Goal: Task Accomplishment & Management: Manage account settings

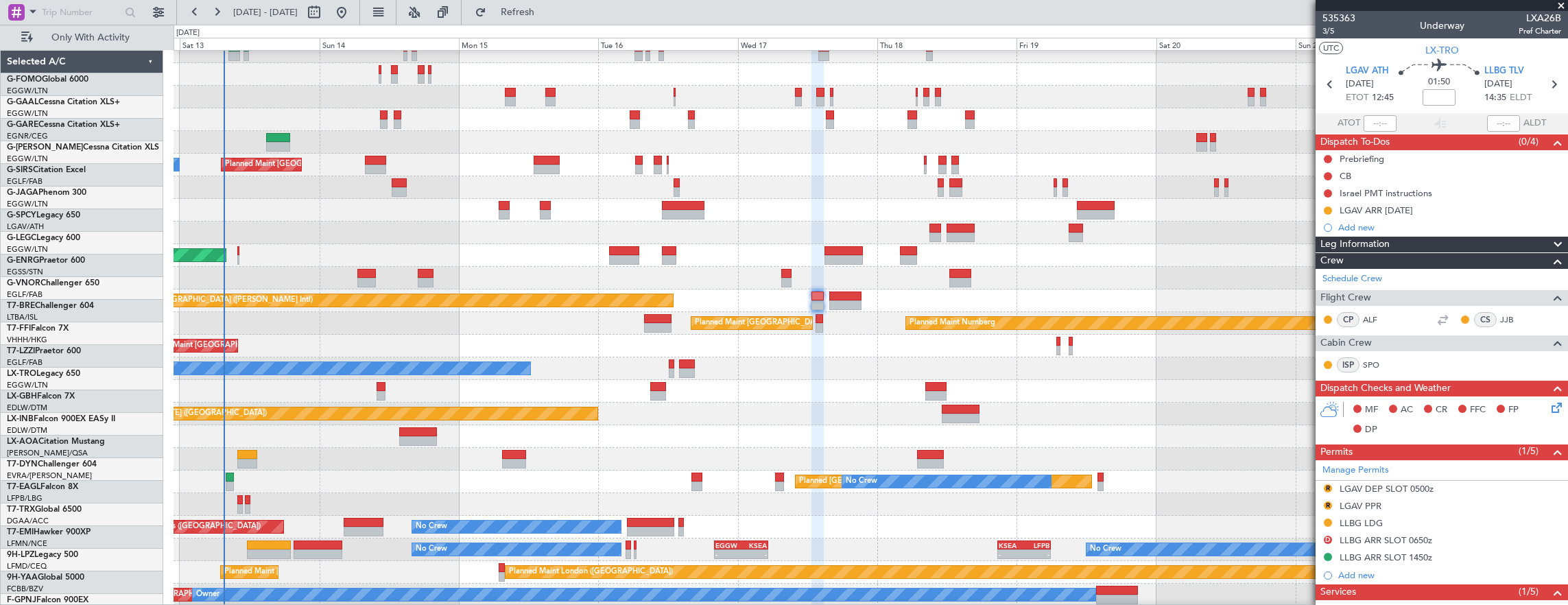
scroll to position [78, 0]
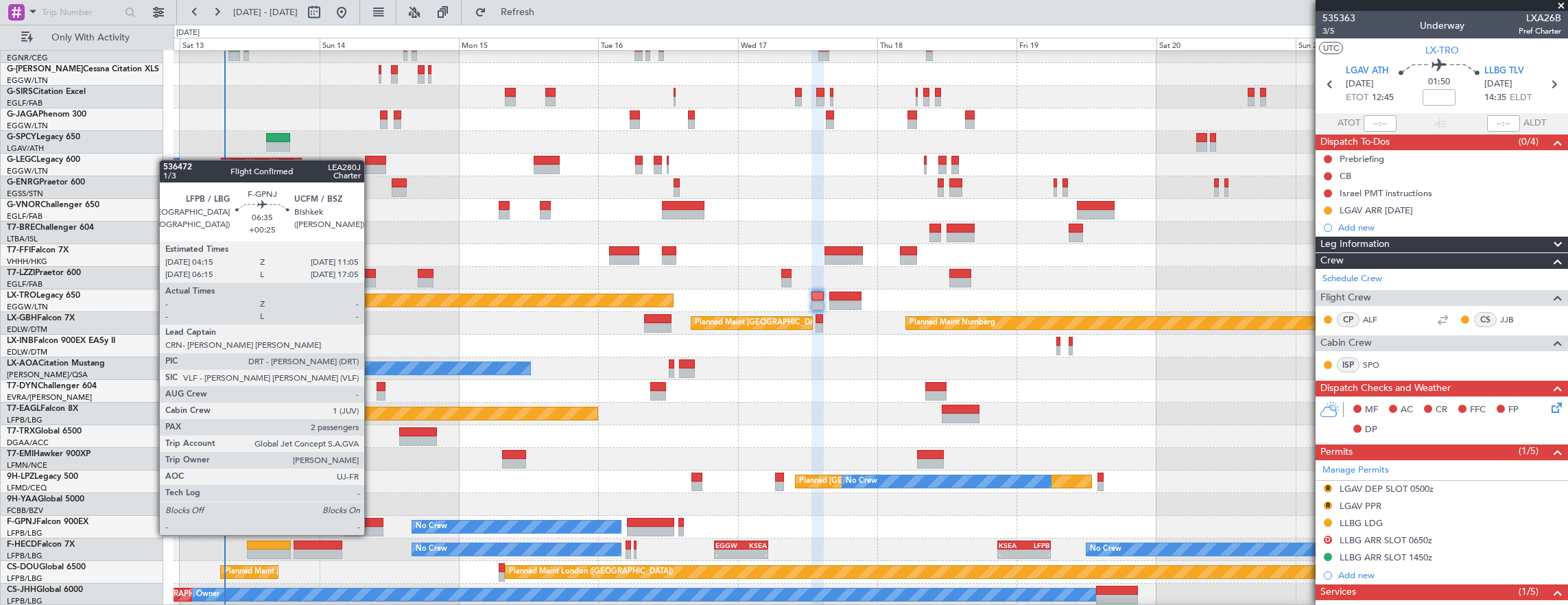
click at [371, 522] on div at bounding box center [364, 523] width 40 height 10
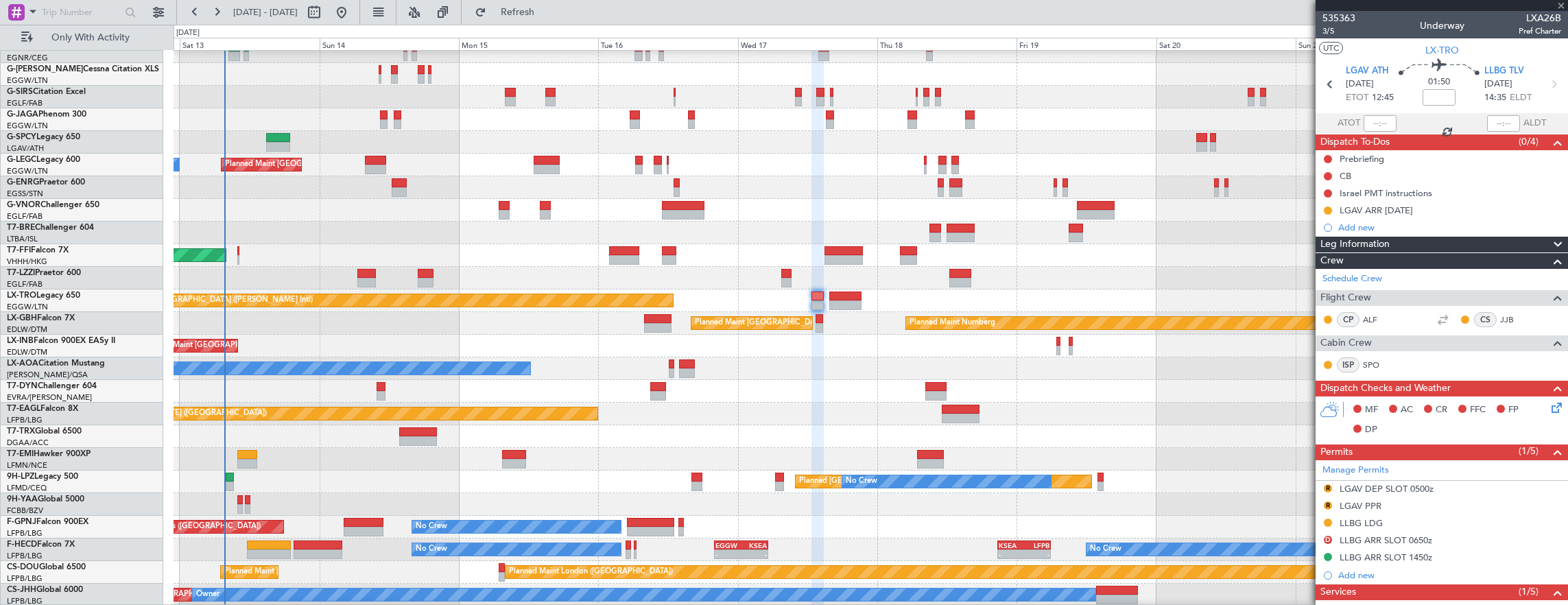
type input "+00:25"
type input "2"
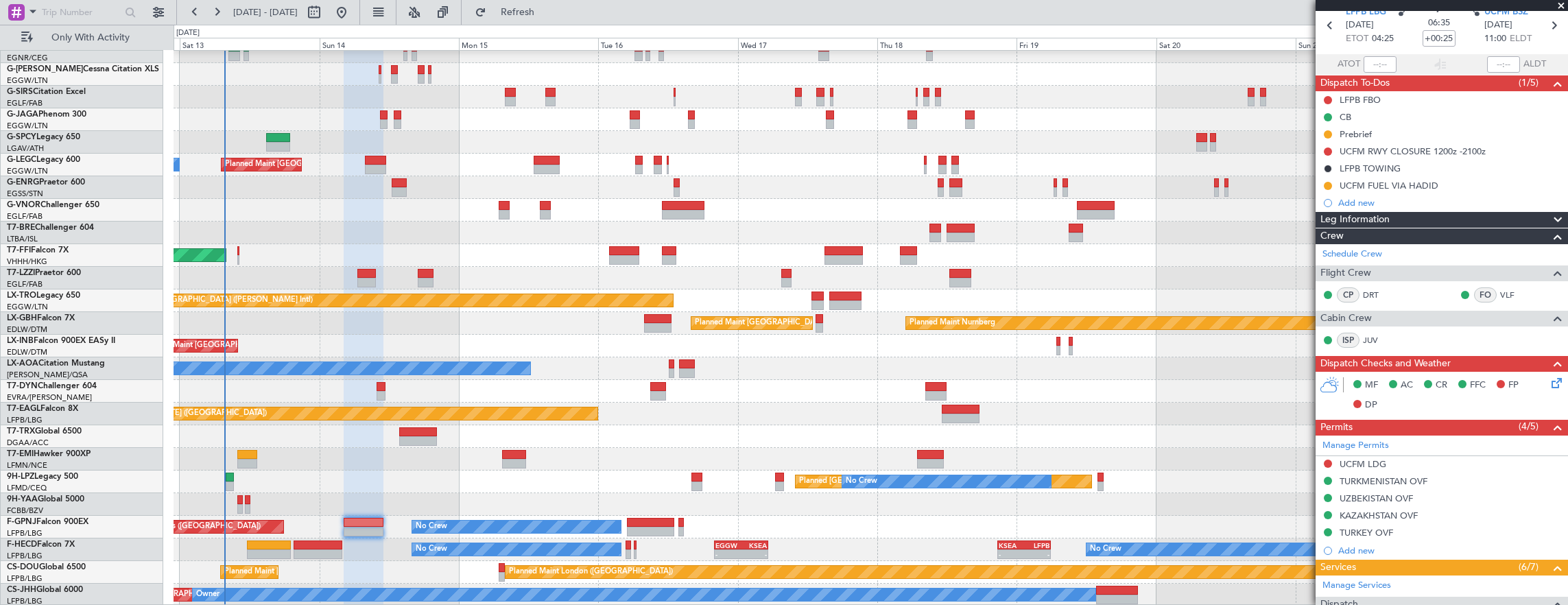
scroll to position [0, 0]
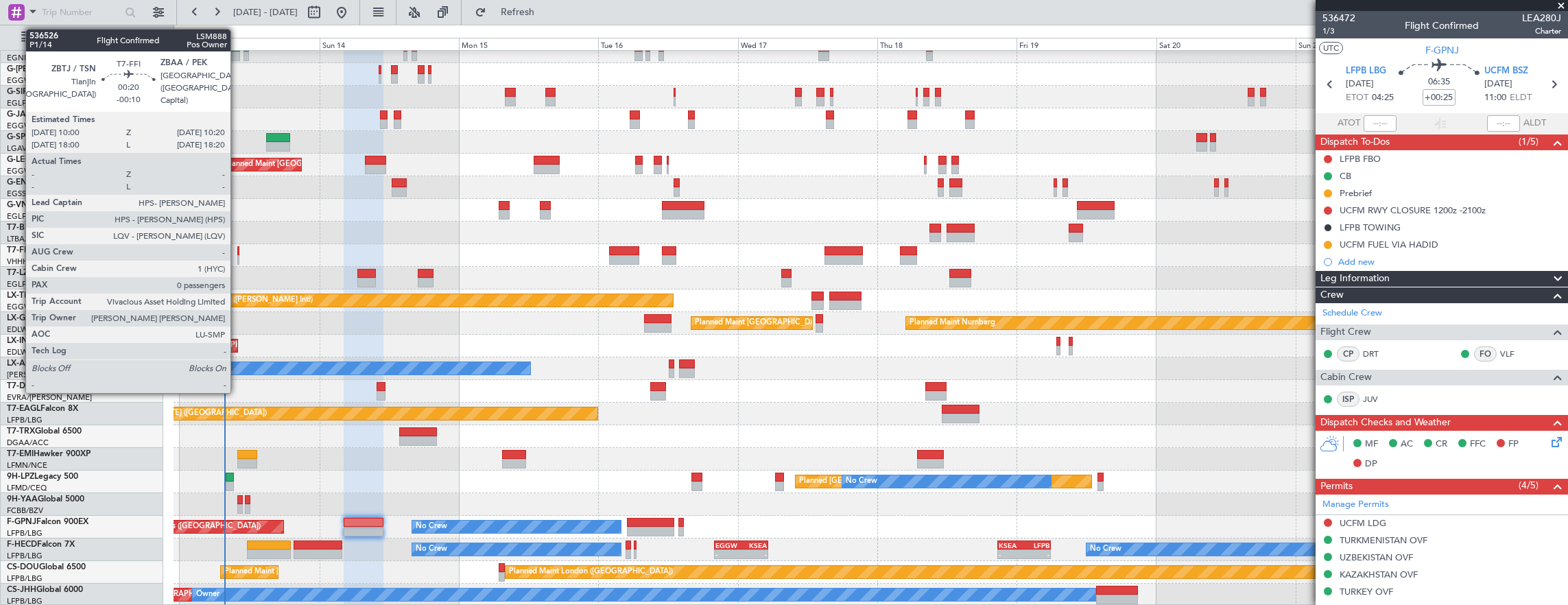
click at [238, 257] on div at bounding box center [238, 260] width 2 height 10
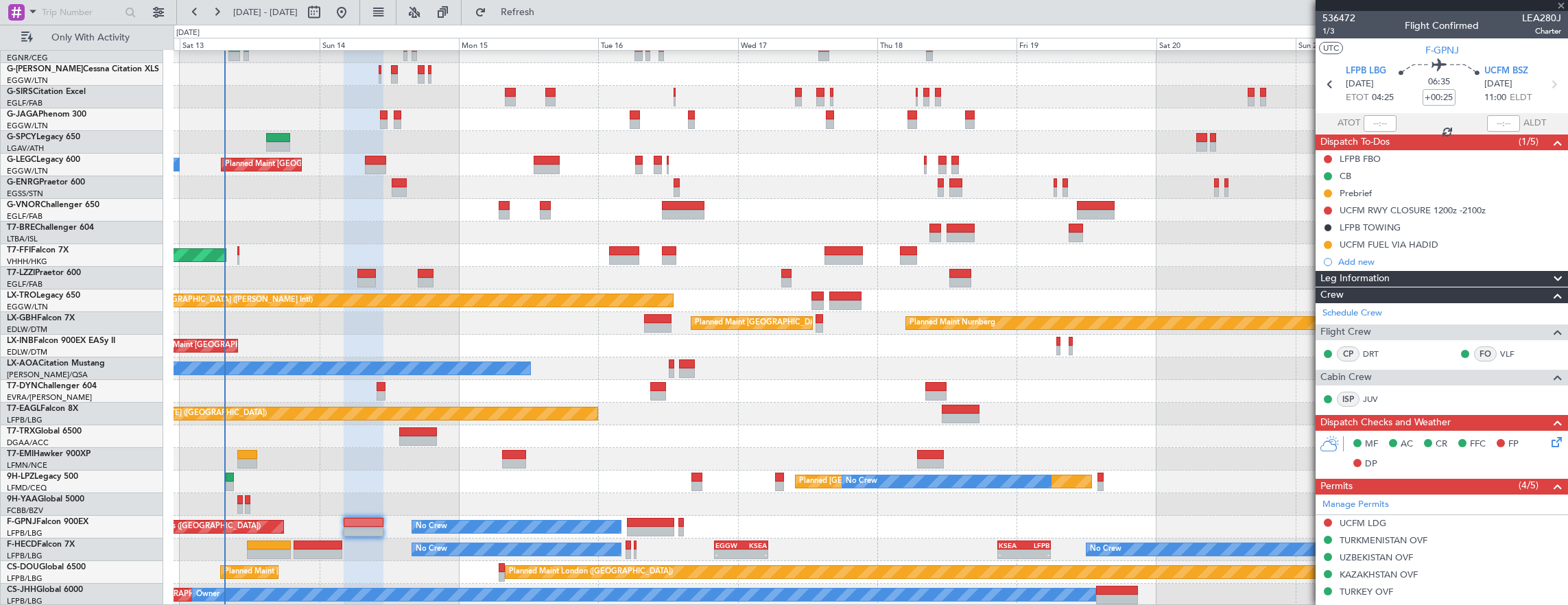
type input "-00:10"
type input "0"
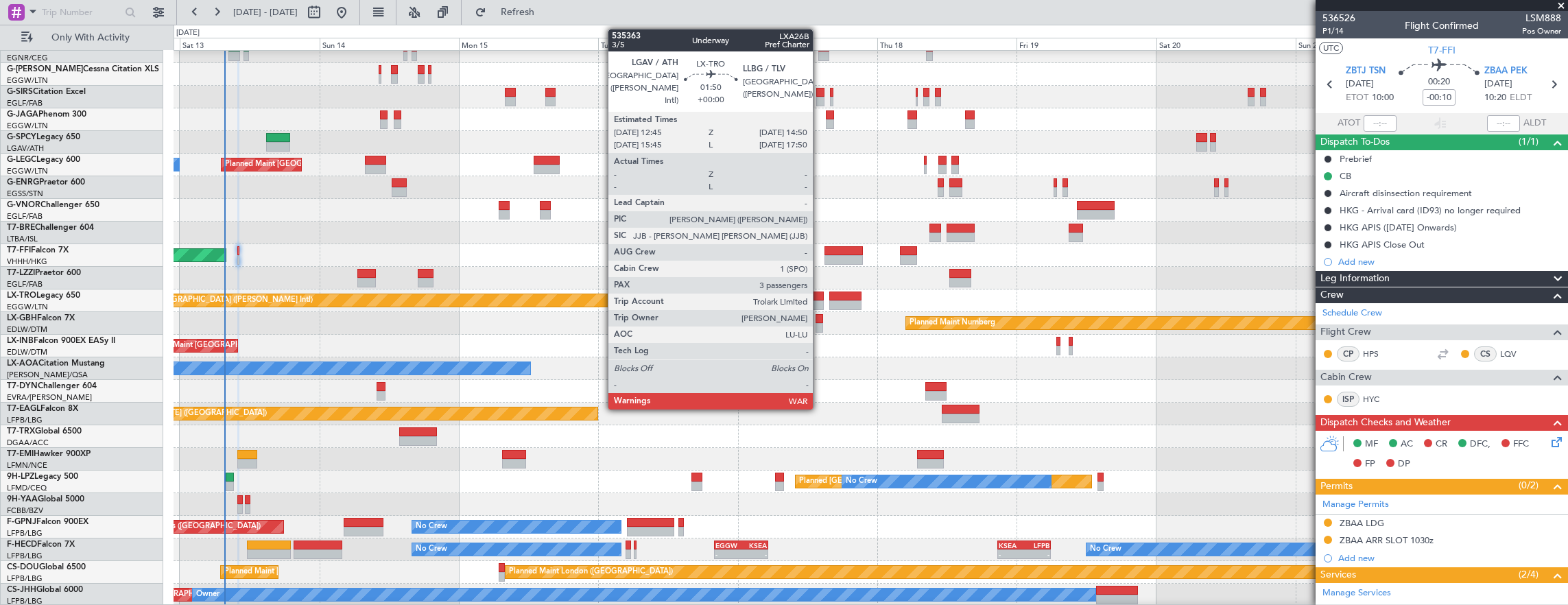
click at [820, 295] on div at bounding box center [817, 296] width 12 height 10
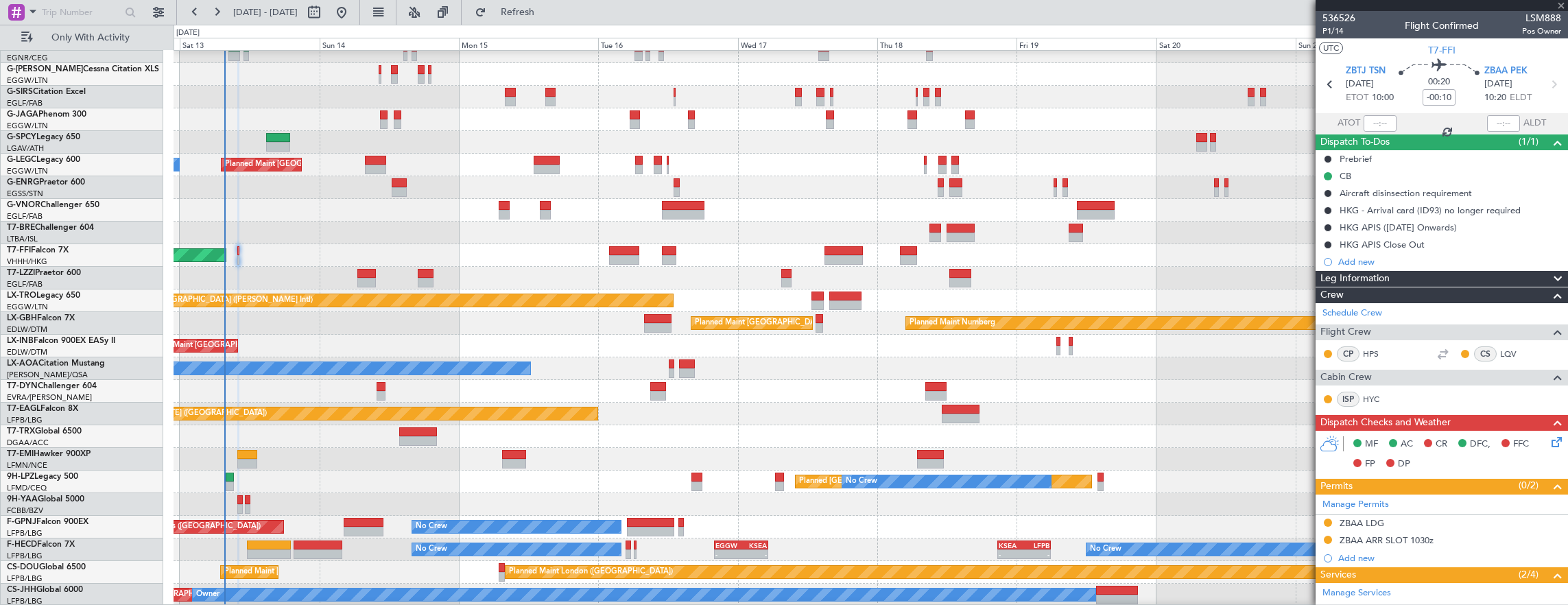
type input "3"
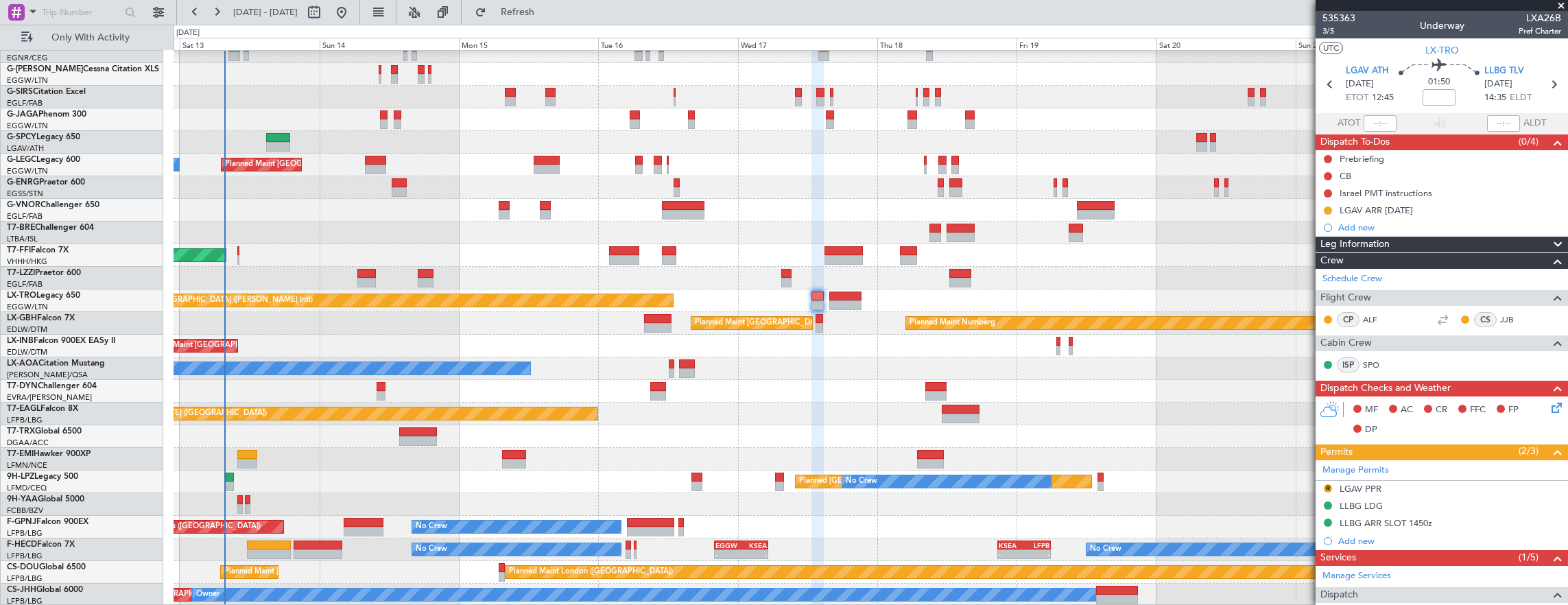
click at [1396, 508] on div "Manage Permits R LGAV PPR LLBG LDG LLBG ARR SLOT 1450z Add new" at bounding box center [1442, 505] width 252 height 90
click at [1411, 503] on div "LLBG LDG" at bounding box center [1442, 507] width 252 height 17
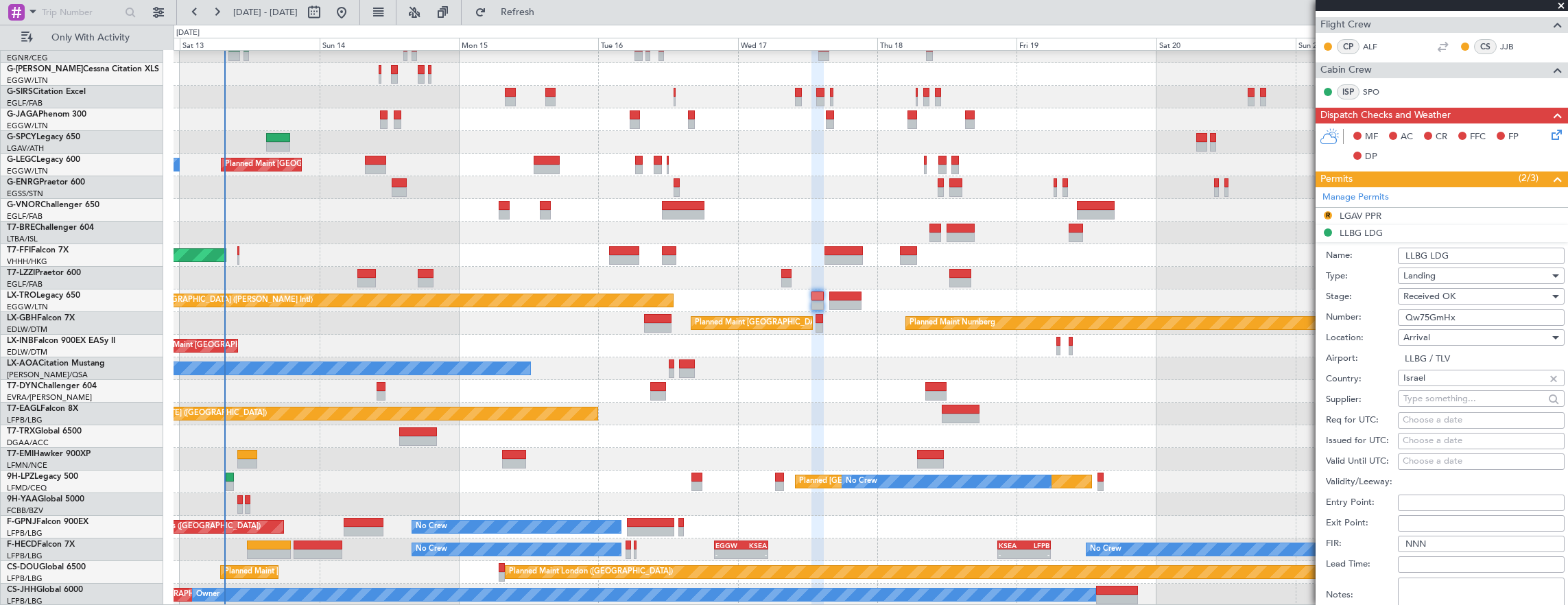
scroll to position [275, 0]
click at [235, 251] on div "Planned Maint Tianjin ([GEOGRAPHIC_DATA])" at bounding box center [870, 255] width 1394 height 22
click at [238, 251] on div at bounding box center [238, 251] width 2 height 10
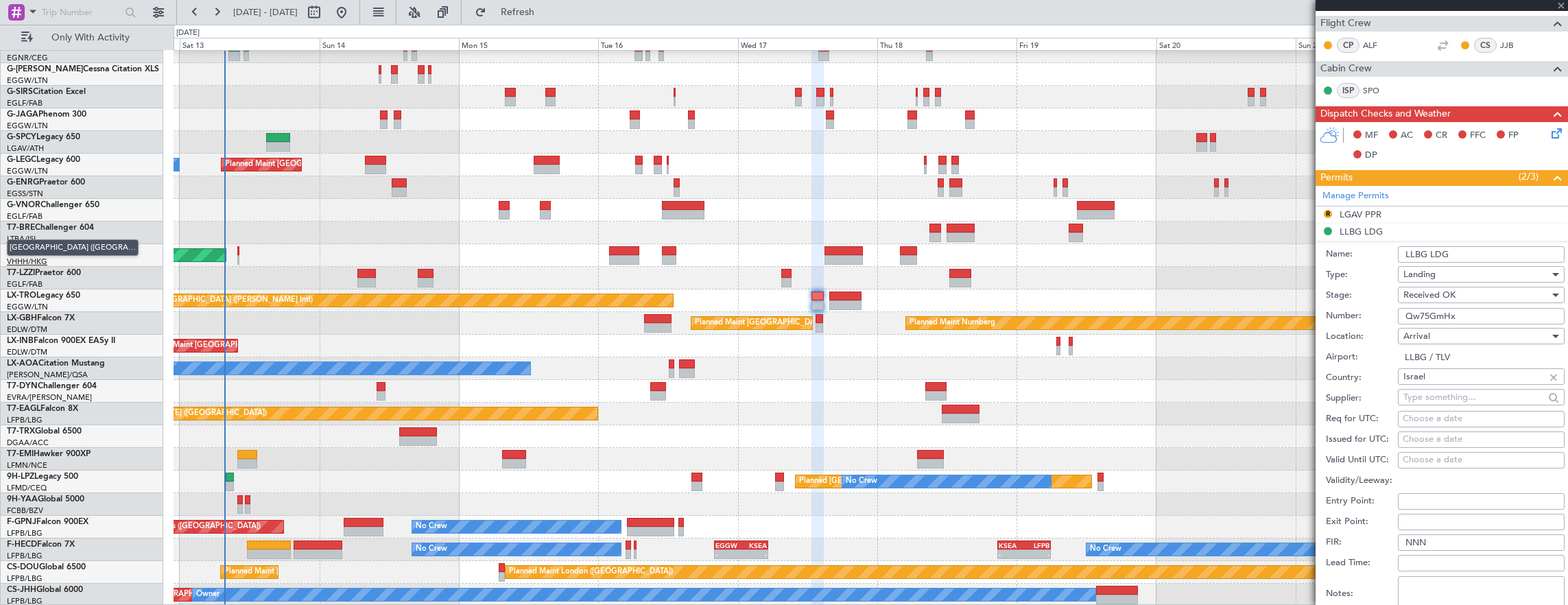
type input "-00:10"
type input "0"
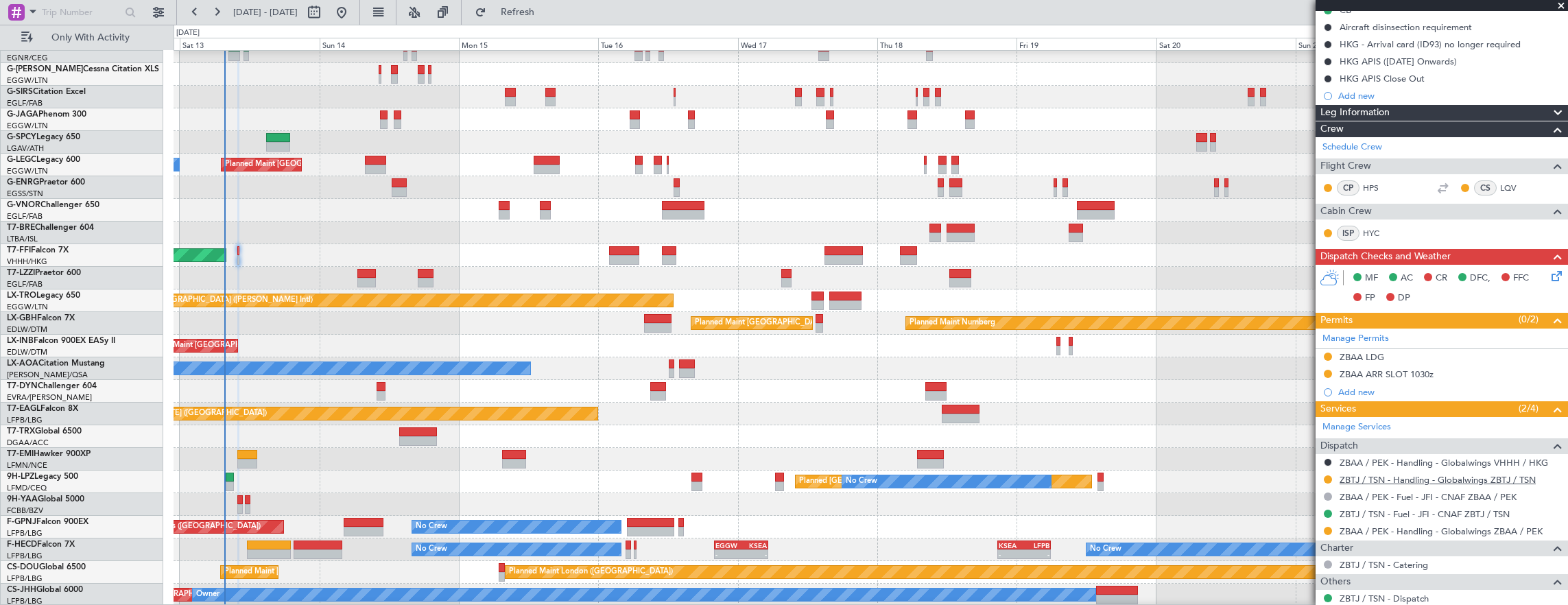
scroll to position [206, 0]
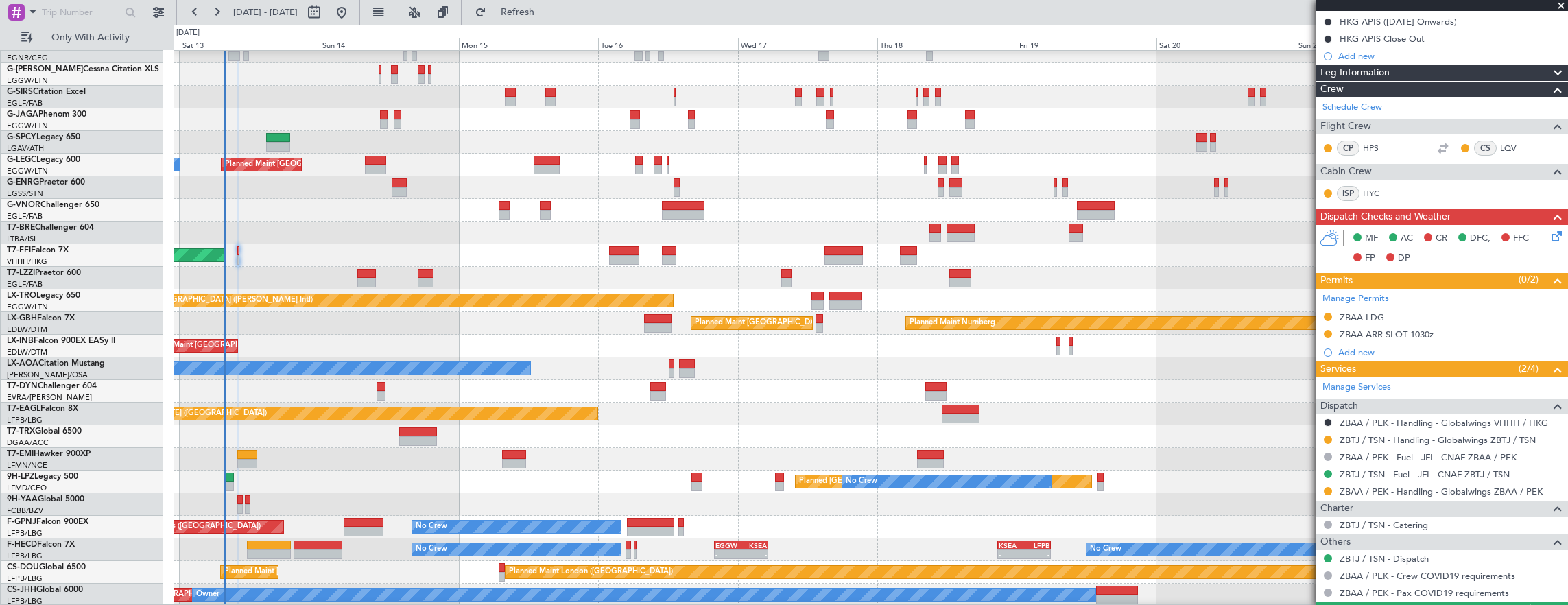
click at [1333, 489] on div "ZBAA / PEK - Handling - Globalwings ZBAA / PEK" at bounding box center [1442, 491] width 252 height 17
click at [1329, 488] on button at bounding box center [1328, 491] width 8 height 8
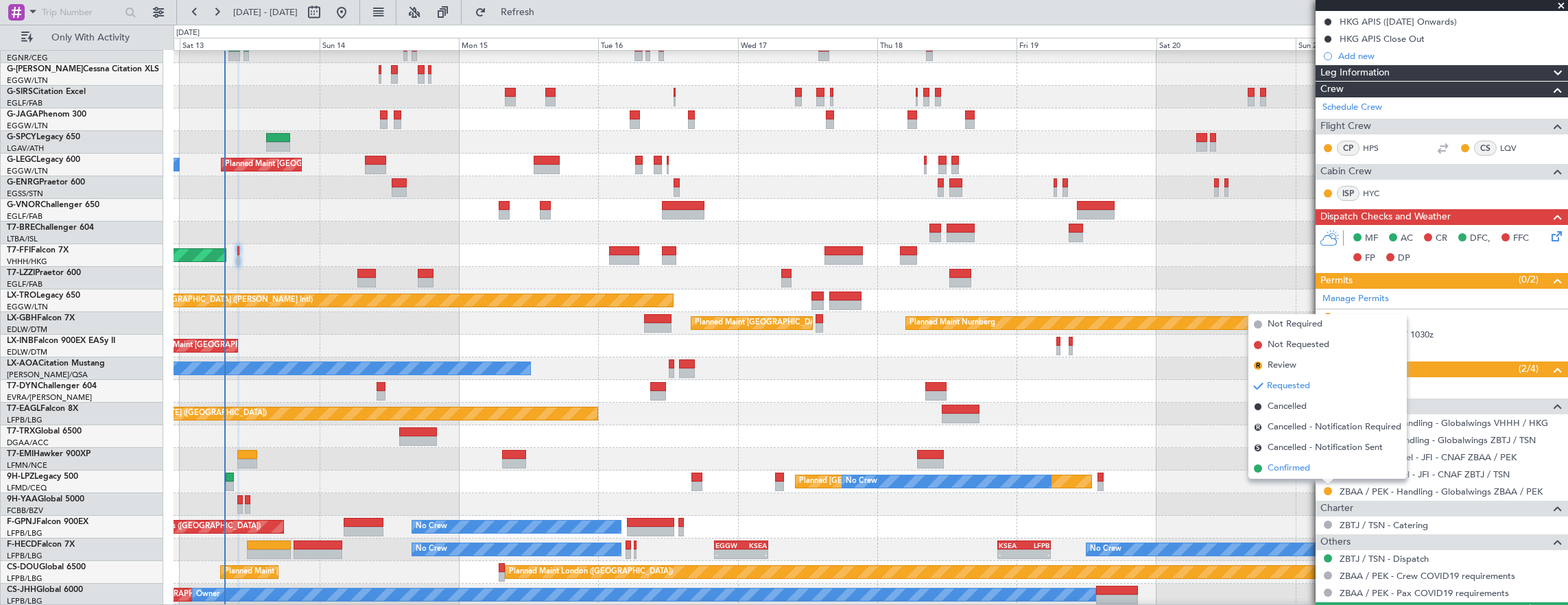
click at [1328, 466] on li "Confirmed" at bounding box center [1327, 468] width 158 height 21
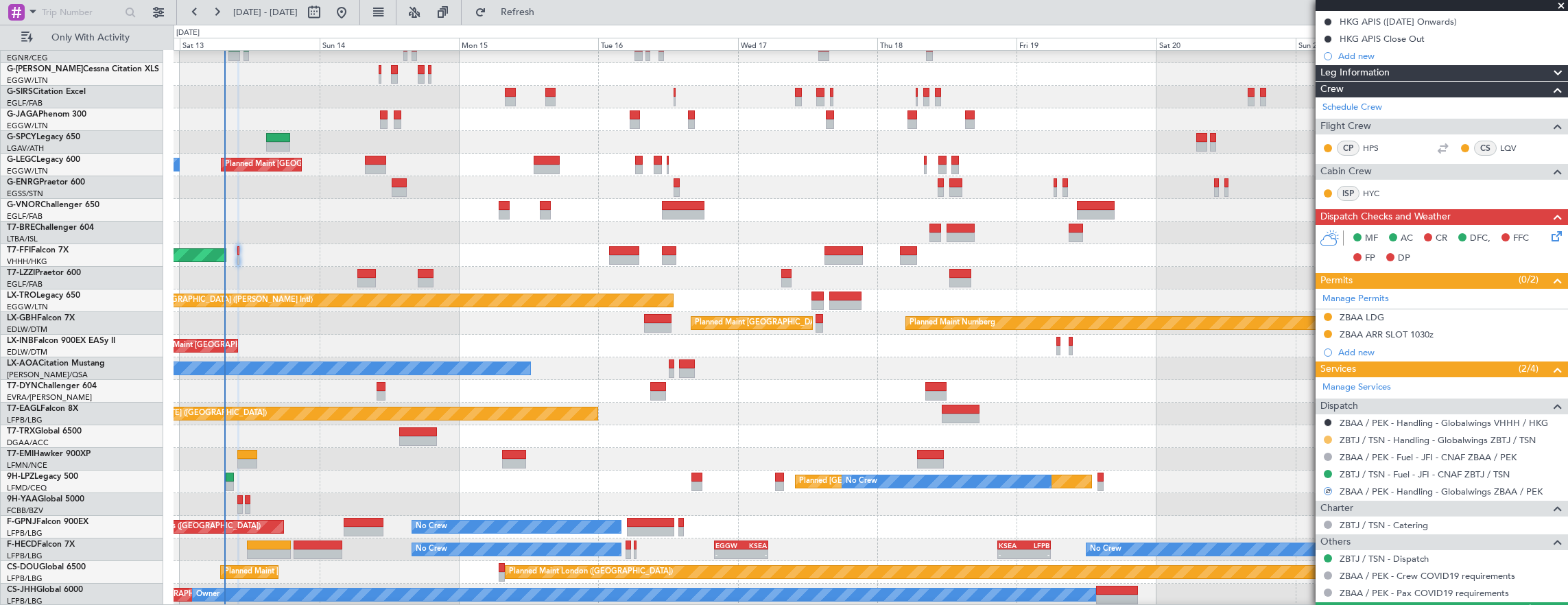
click at [1329, 436] on button at bounding box center [1328, 440] width 8 height 8
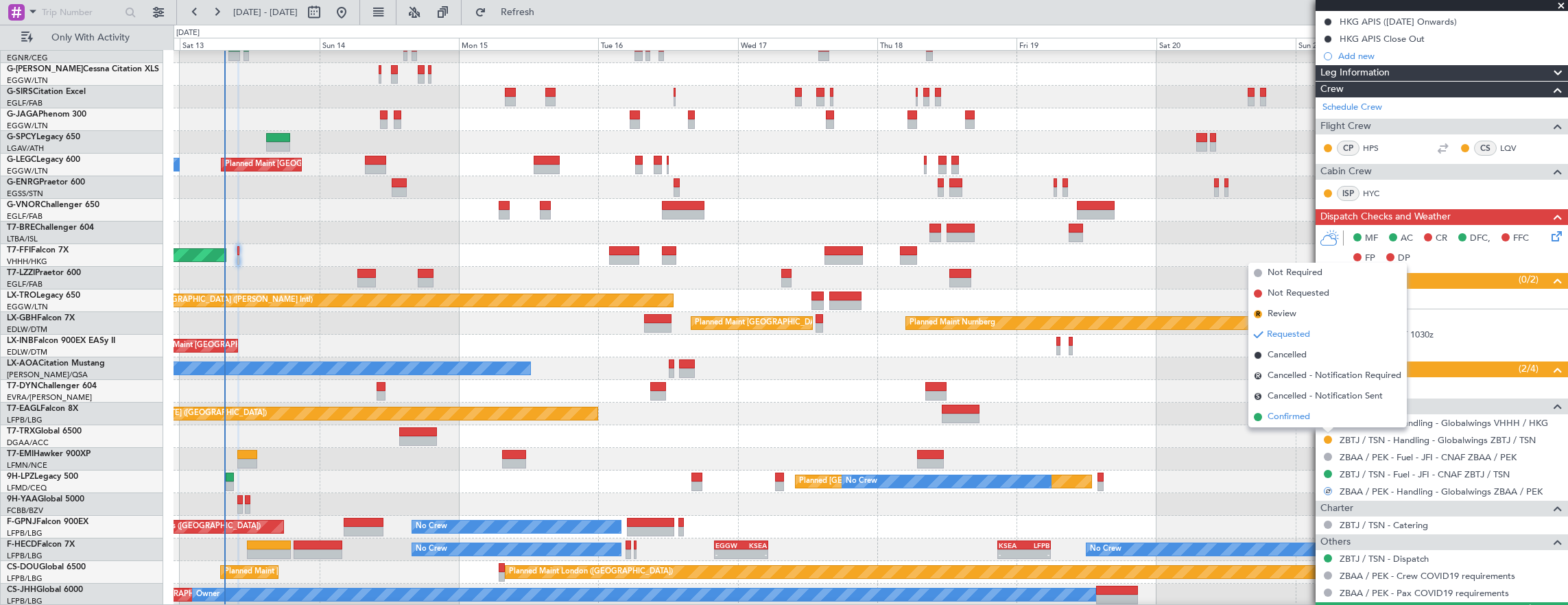
click at [1325, 416] on li "Confirmed" at bounding box center [1327, 417] width 158 height 21
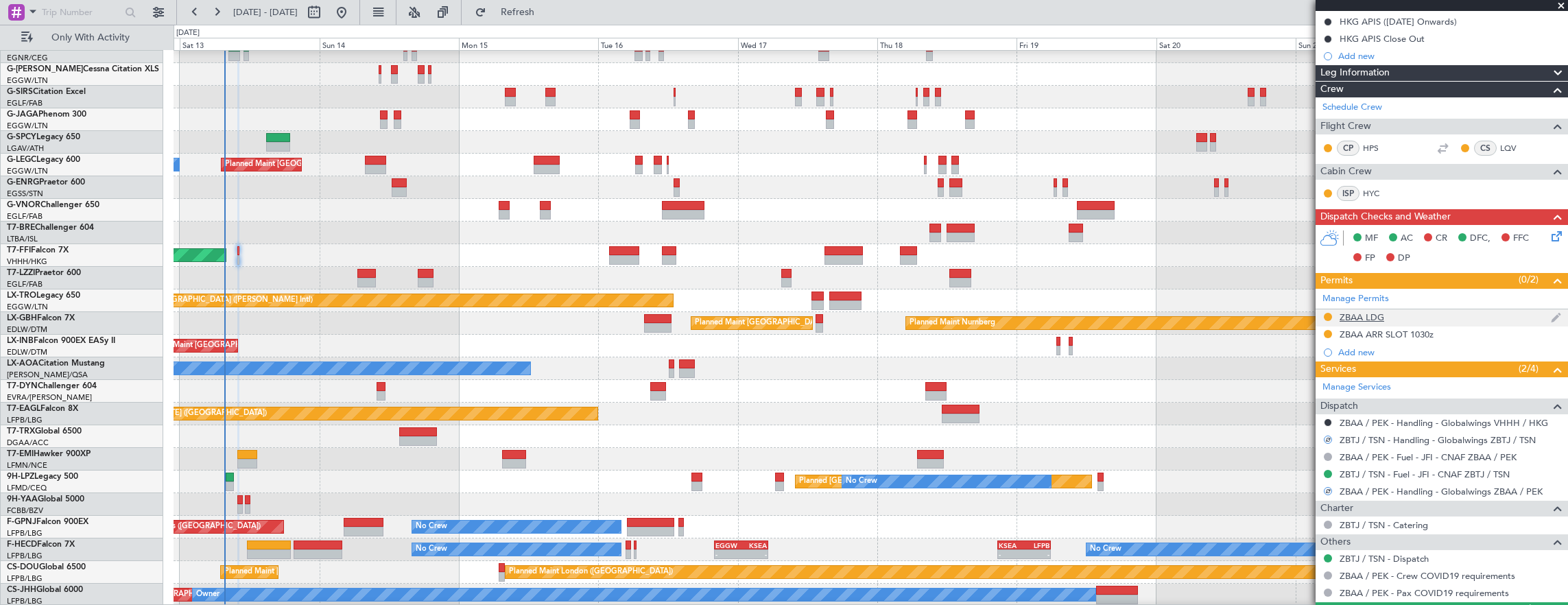
click at [1447, 310] on div "ZBAA LDG" at bounding box center [1442, 318] width 252 height 17
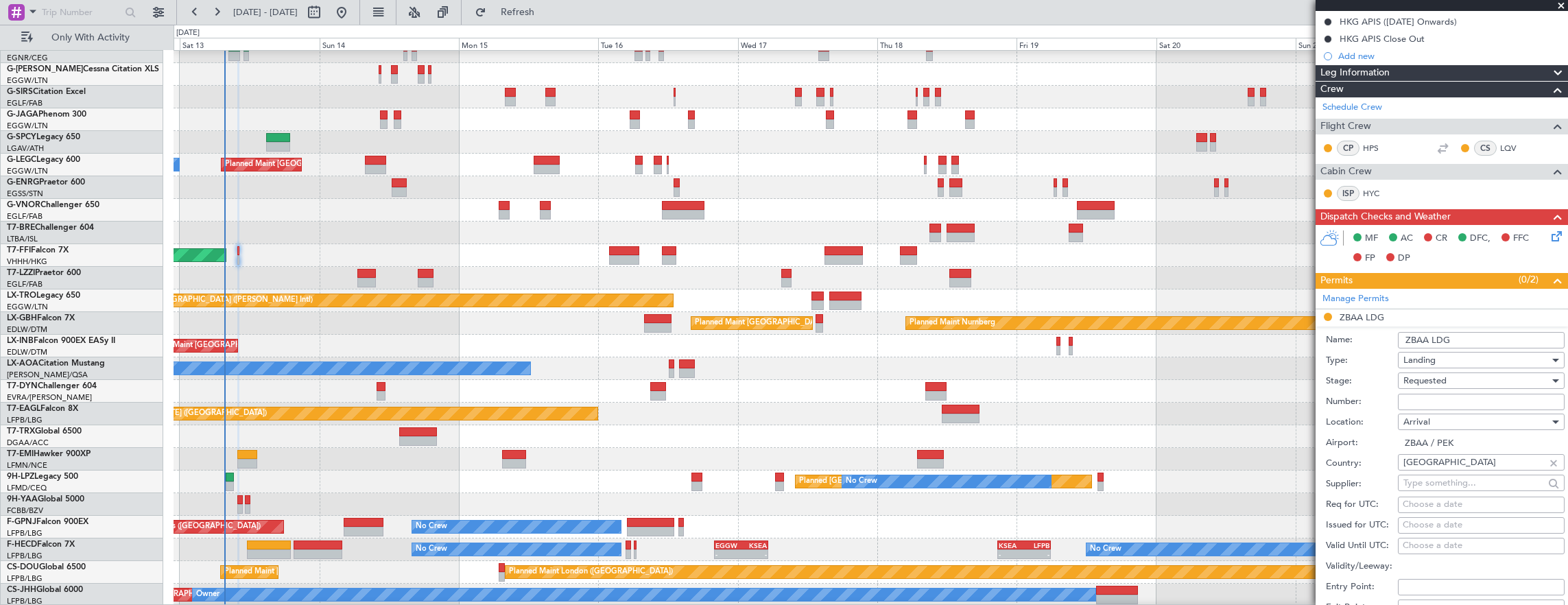
drag, startPoint x: 1468, startPoint y: 394, endPoint x: 1463, endPoint y: 385, distance: 10.3
click at [1468, 394] on input "Number:" at bounding box center [1481, 402] width 167 height 17
paste input "CAD/D0913LX01"
type input "CAD/D0913LX01"
click at [1452, 372] on div "Requested" at bounding box center [1476, 380] width 146 height 21
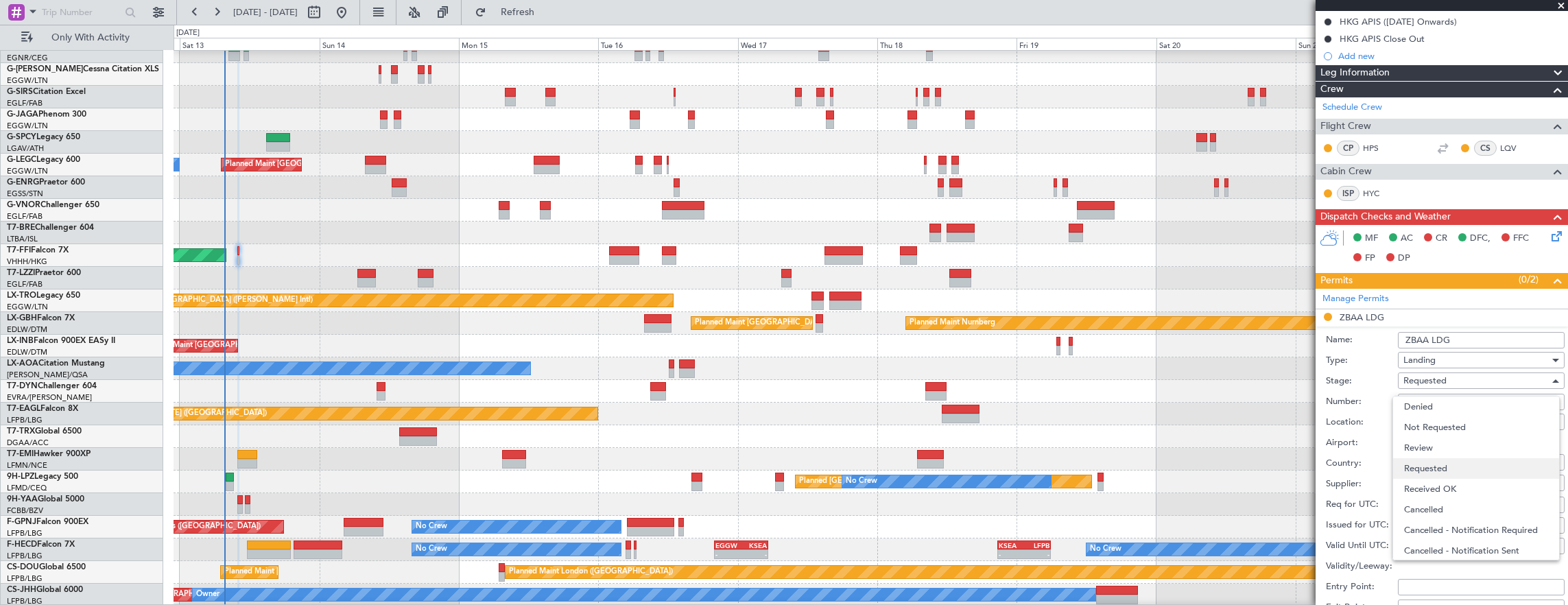
scroll to position [6, 0]
click at [1467, 482] on span "Received OK" at bounding box center [1476, 484] width 144 height 21
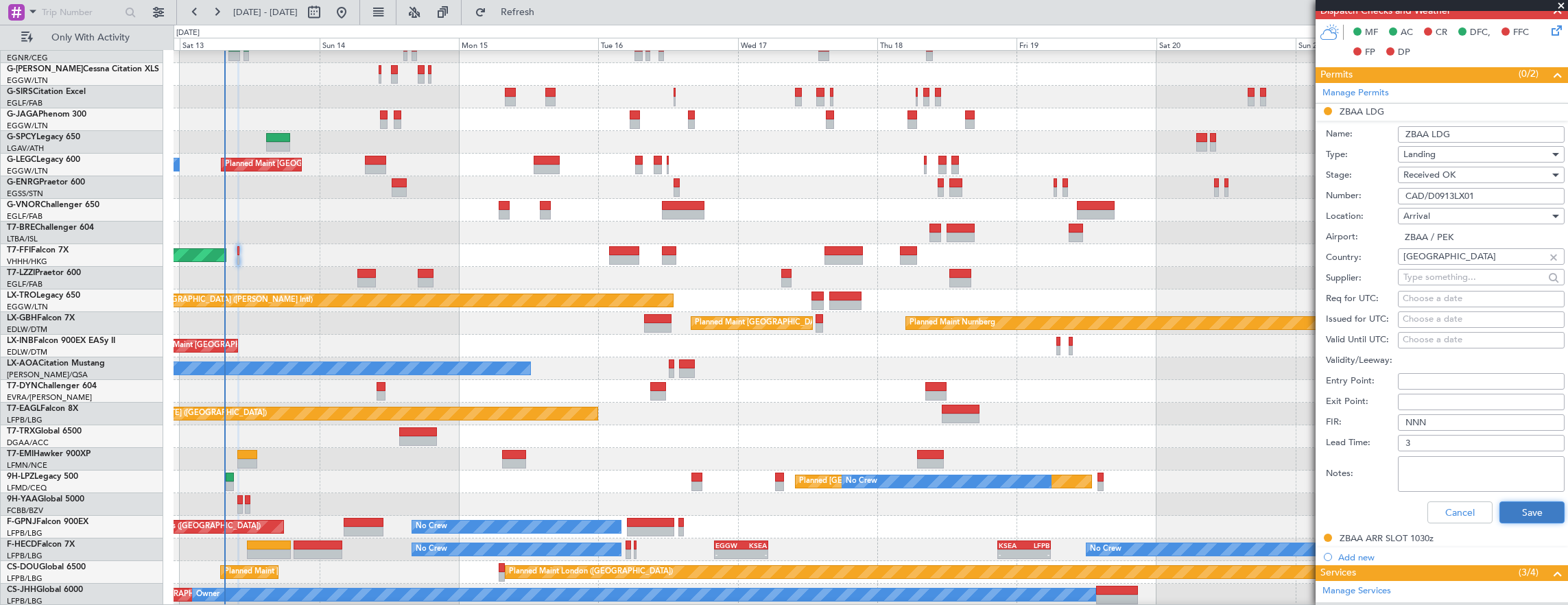
click at [1548, 508] on button "Save" at bounding box center [1532, 513] width 65 height 22
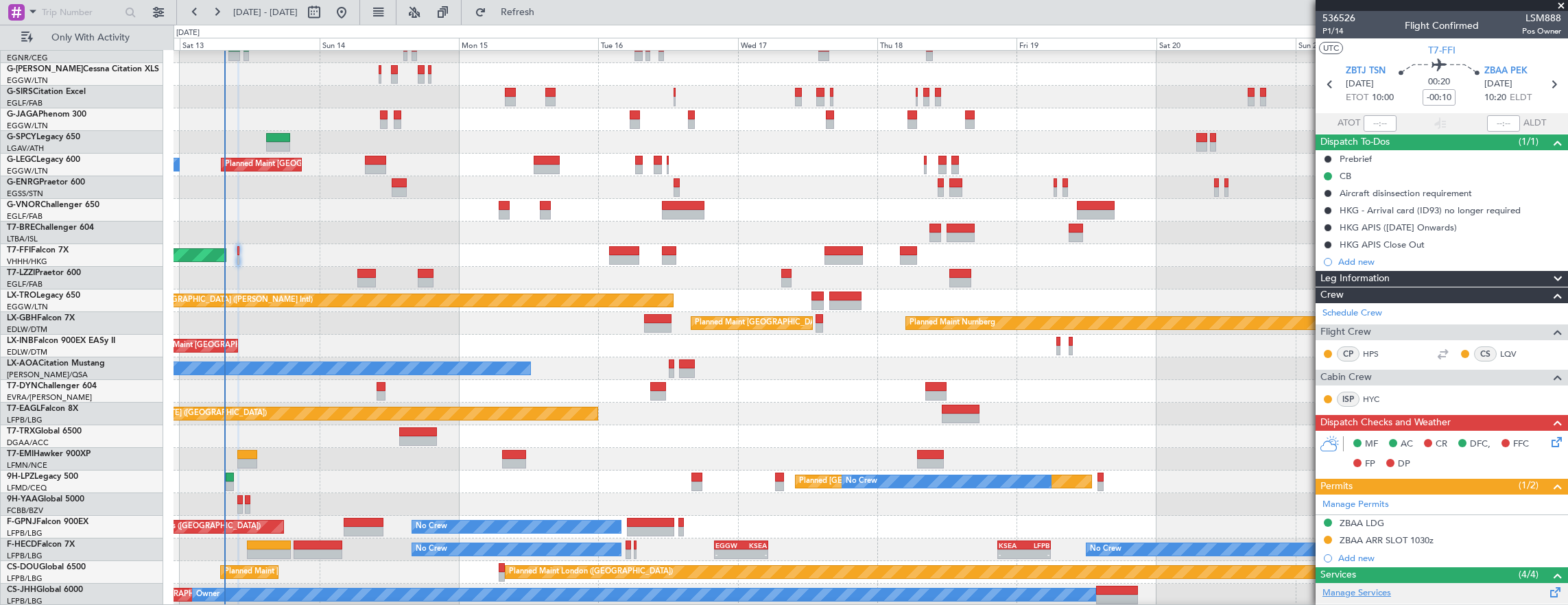
scroll to position [206, 0]
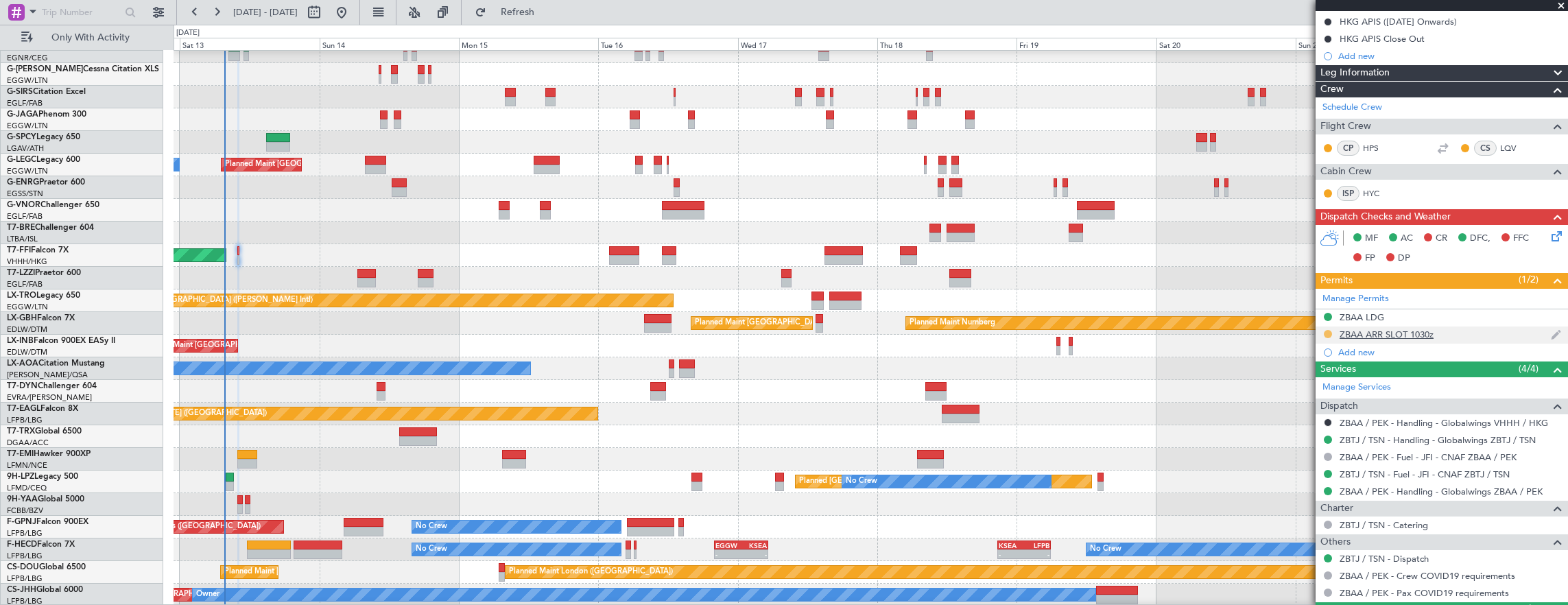
click at [1330, 332] on button at bounding box center [1328, 334] width 8 height 8
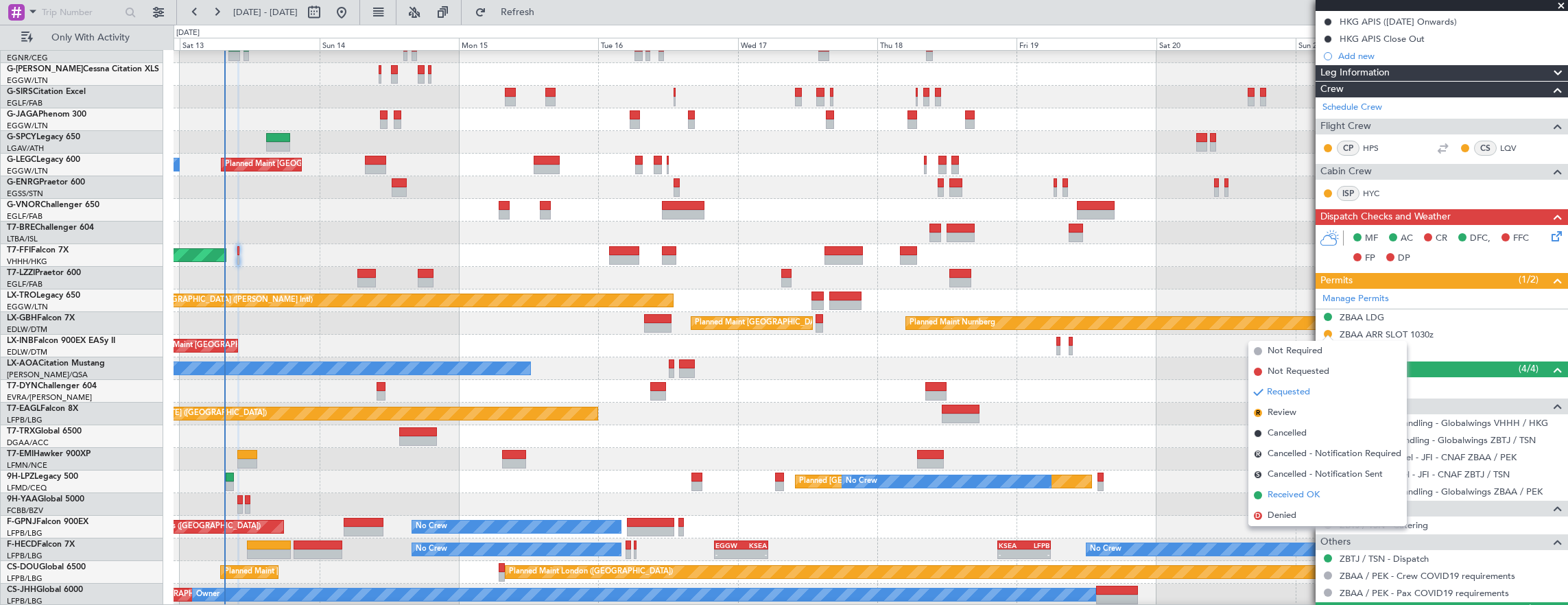
click at [1321, 496] on li "Received OK" at bounding box center [1327, 495] width 158 height 21
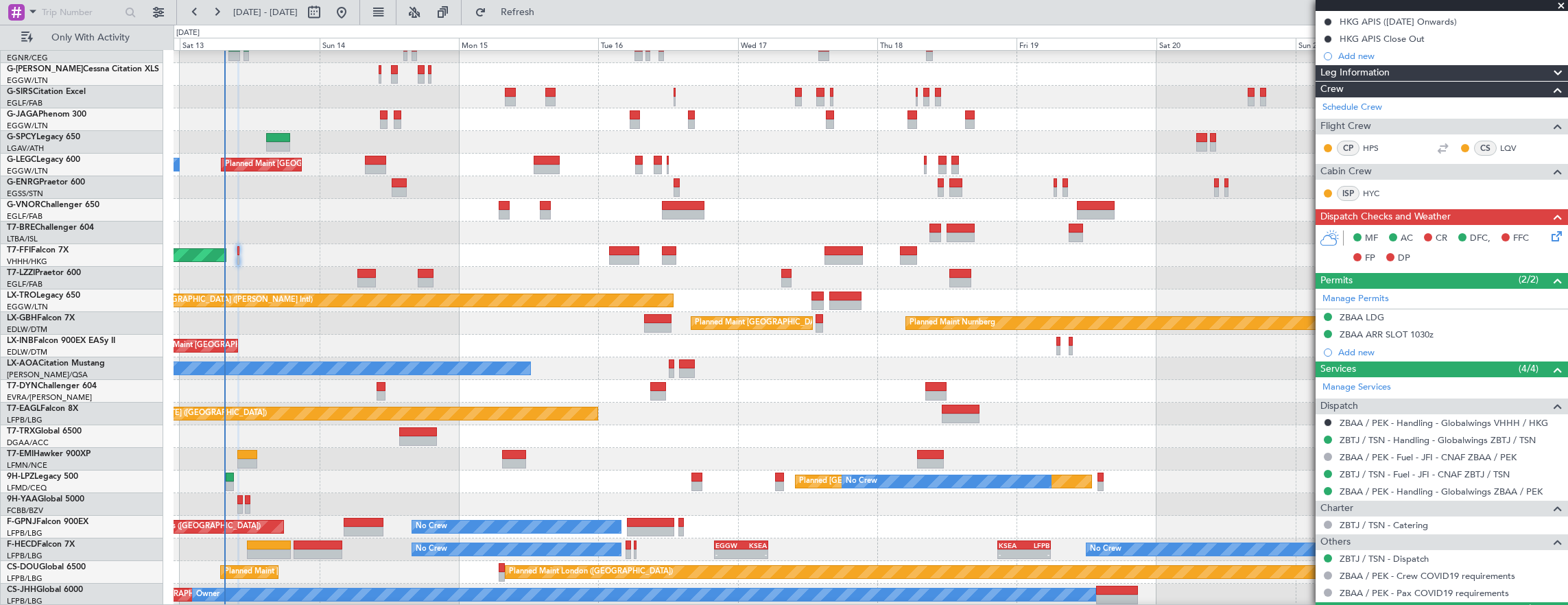
click at [1548, 239] on icon at bounding box center [1553, 234] width 11 height 11
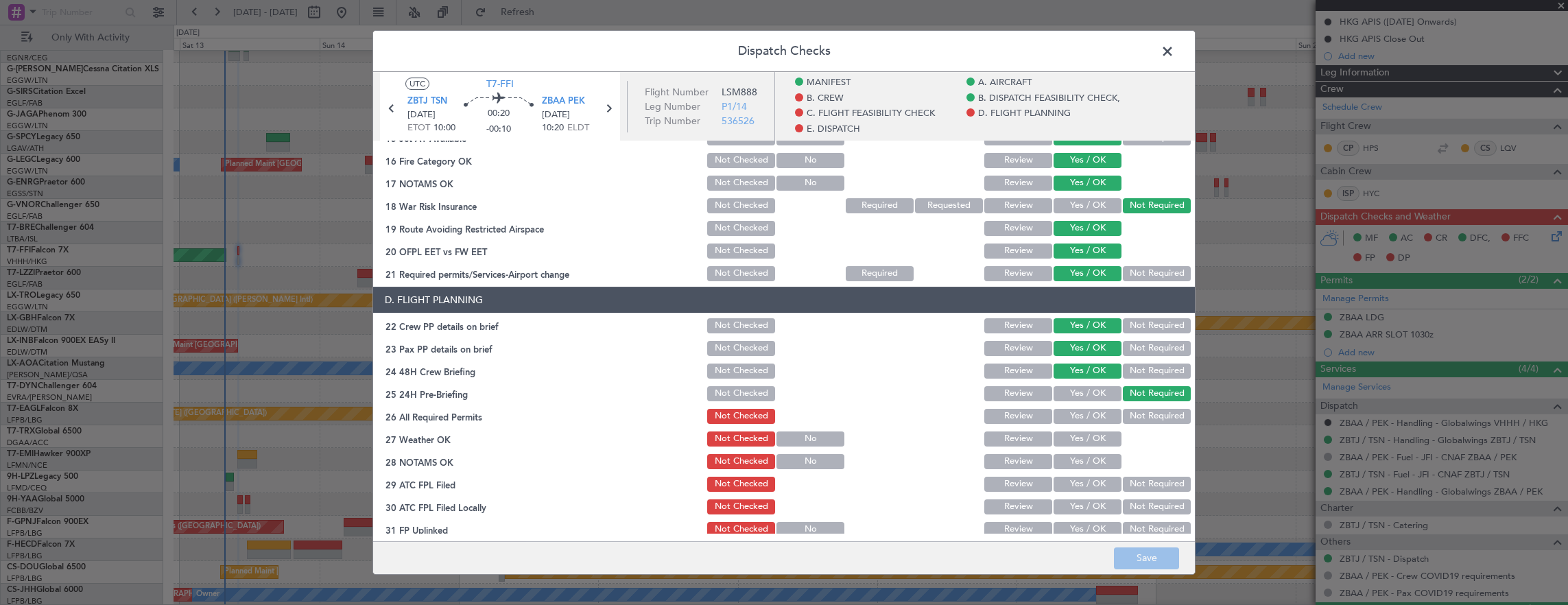
scroll to position [549, 0]
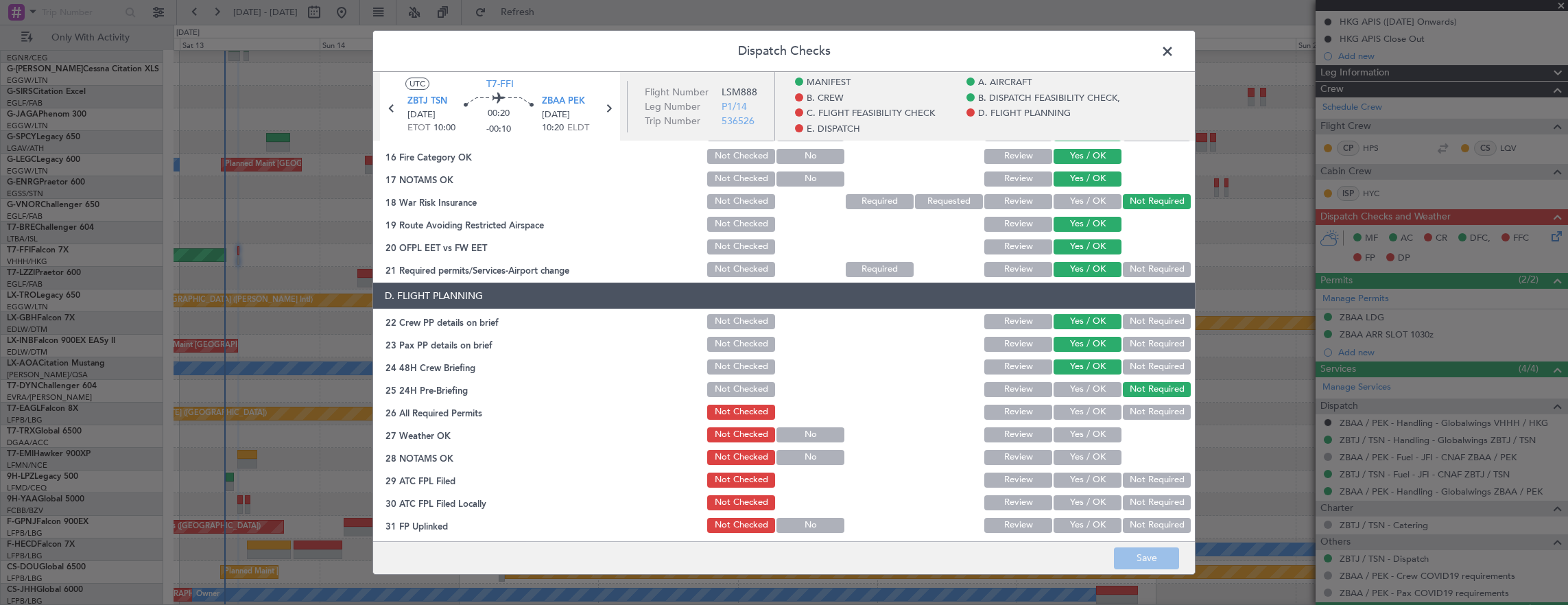
click at [1079, 413] on button "Yes / OK" at bounding box center [1087, 413] width 68 height 15
click at [1082, 446] on section "D. FLIGHT PLANNING 22 Crew PP details on brief Not Checked Review Yes / OK Not …" at bounding box center [784, 420] width 822 height 275
click at [1082, 428] on button "Yes / OK" at bounding box center [1087, 435] width 68 height 15
drag, startPoint x: 1076, startPoint y: 464, endPoint x: 1077, endPoint y: 479, distance: 15.0
click at [1076, 463] on button "Yes / OK" at bounding box center [1087, 457] width 68 height 15
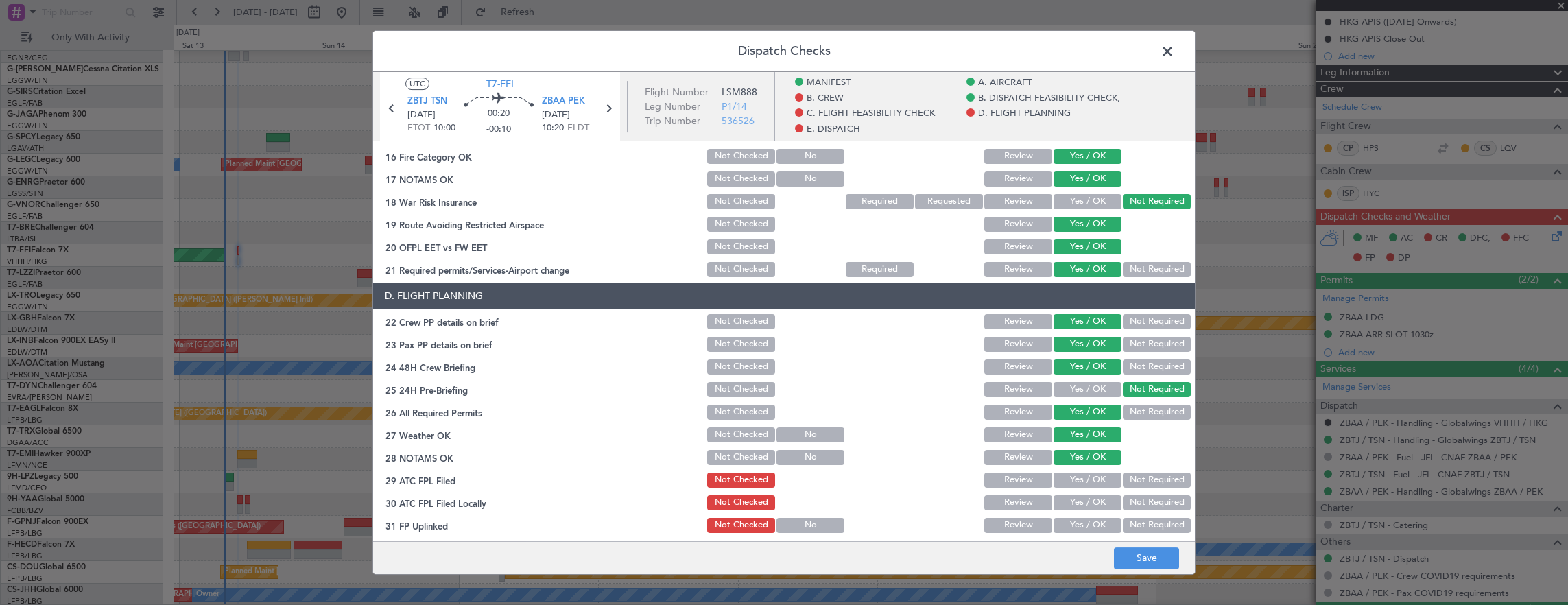
click at [1078, 479] on button "Yes / OK" at bounding box center [1087, 480] width 68 height 15
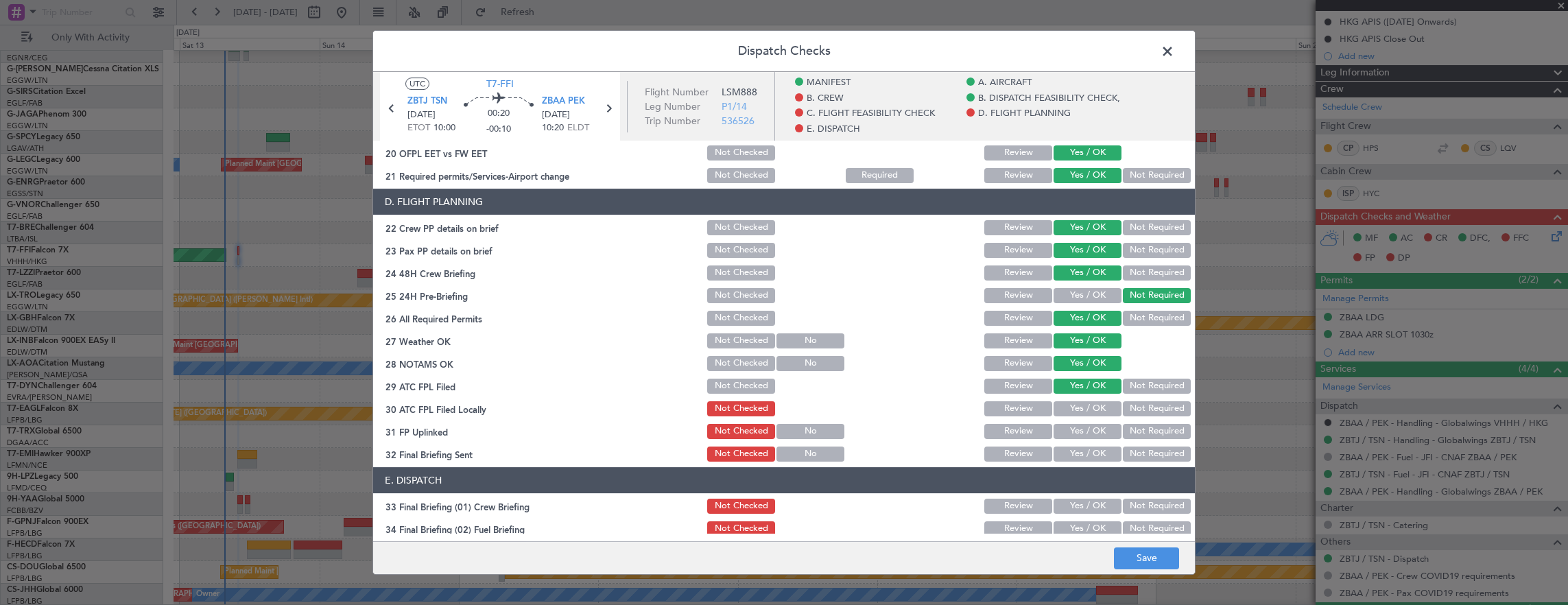
scroll to position [686, 0]
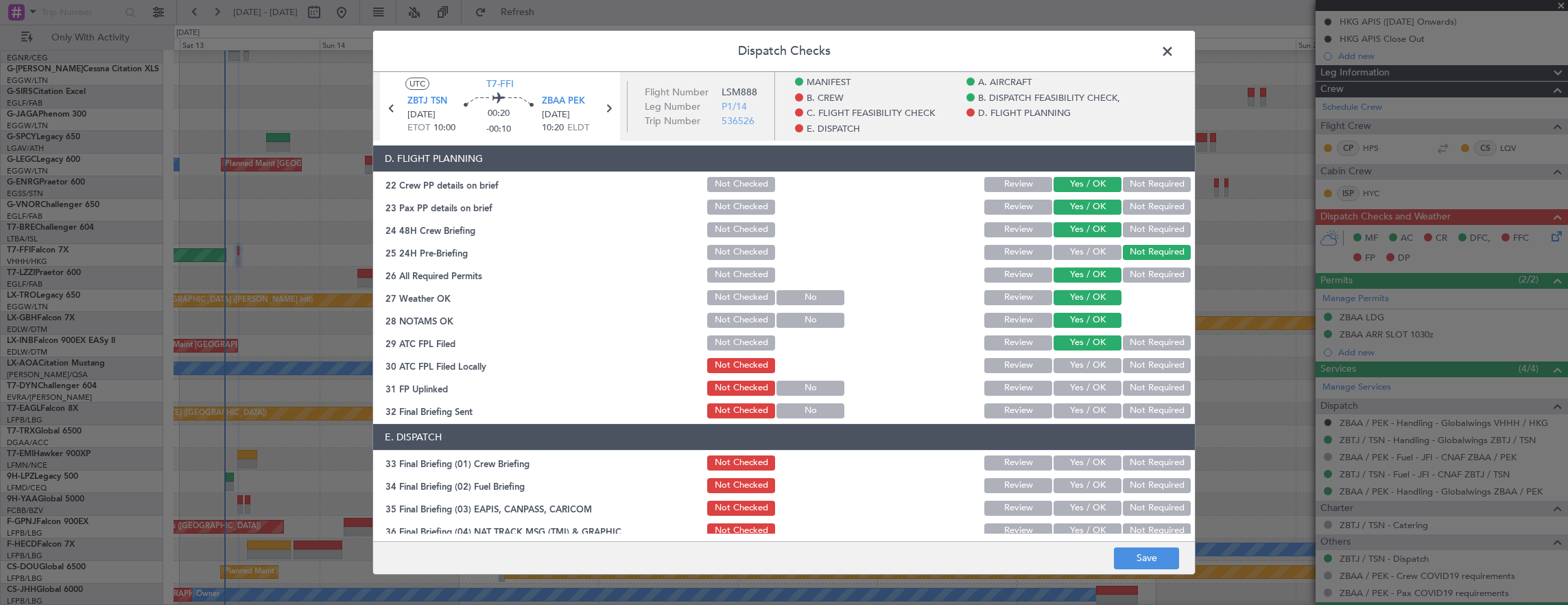
click at [1082, 361] on button "Yes / OK" at bounding box center [1087, 366] width 68 height 15
click at [1082, 375] on section "D. FLIGHT PLANNING 22 Crew PP details on brief Not Checked Review Yes / OK Not …" at bounding box center [784, 282] width 822 height 275
drag, startPoint x: 1082, startPoint y: 375, endPoint x: 1085, endPoint y: 381, distance: 6.7
click at [1085, 381] on button "Yes / OK" at bounding box center [1087, 388] width 68 height 15
drag, startPoint x: 1142, startPoint y: 408, endPoint x: 1085, endPoint y: 439, distance: 64.9
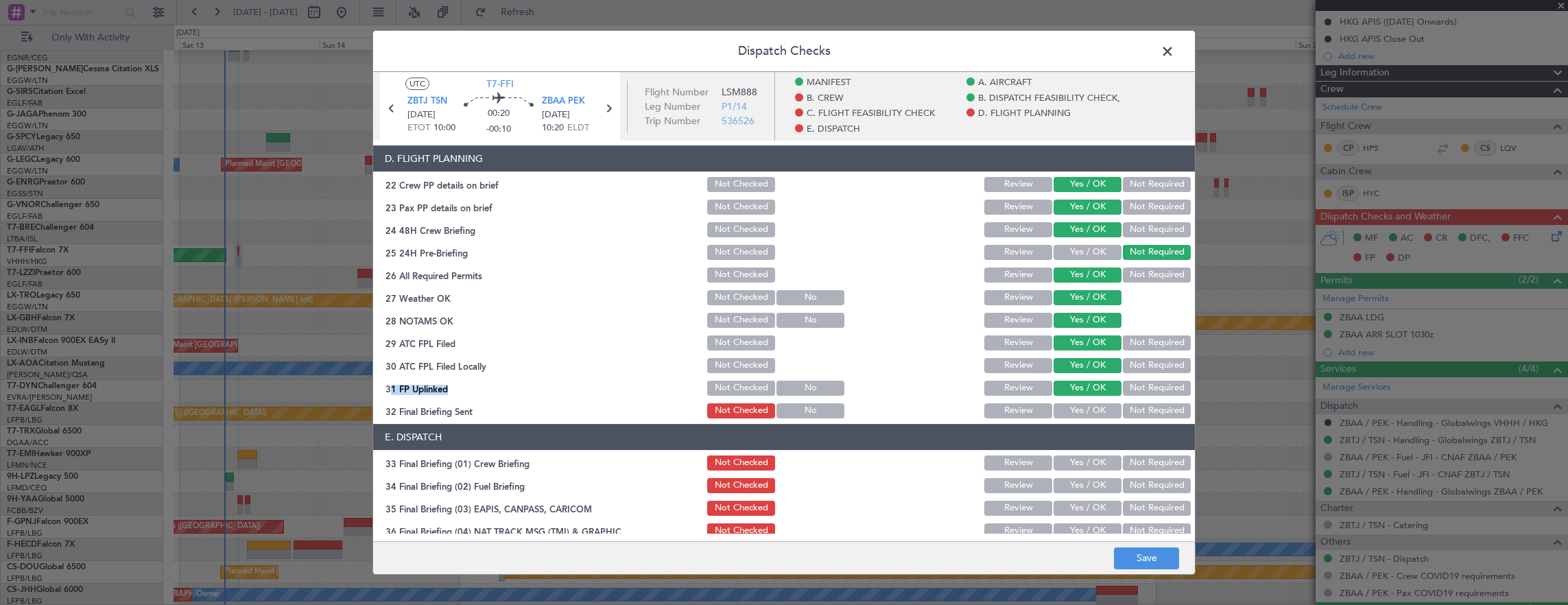
click at [1142, 408] on button "Not Required" at bounding box center [1156, 411] width 68 height 15
click at [1080, 457] on button "Yes / OK" at bounding box center [1087, 463] width 68 height 15
click at [1079, 481] on button "Yes / OK" at bounding box center [1087, 486] width 68 height 15
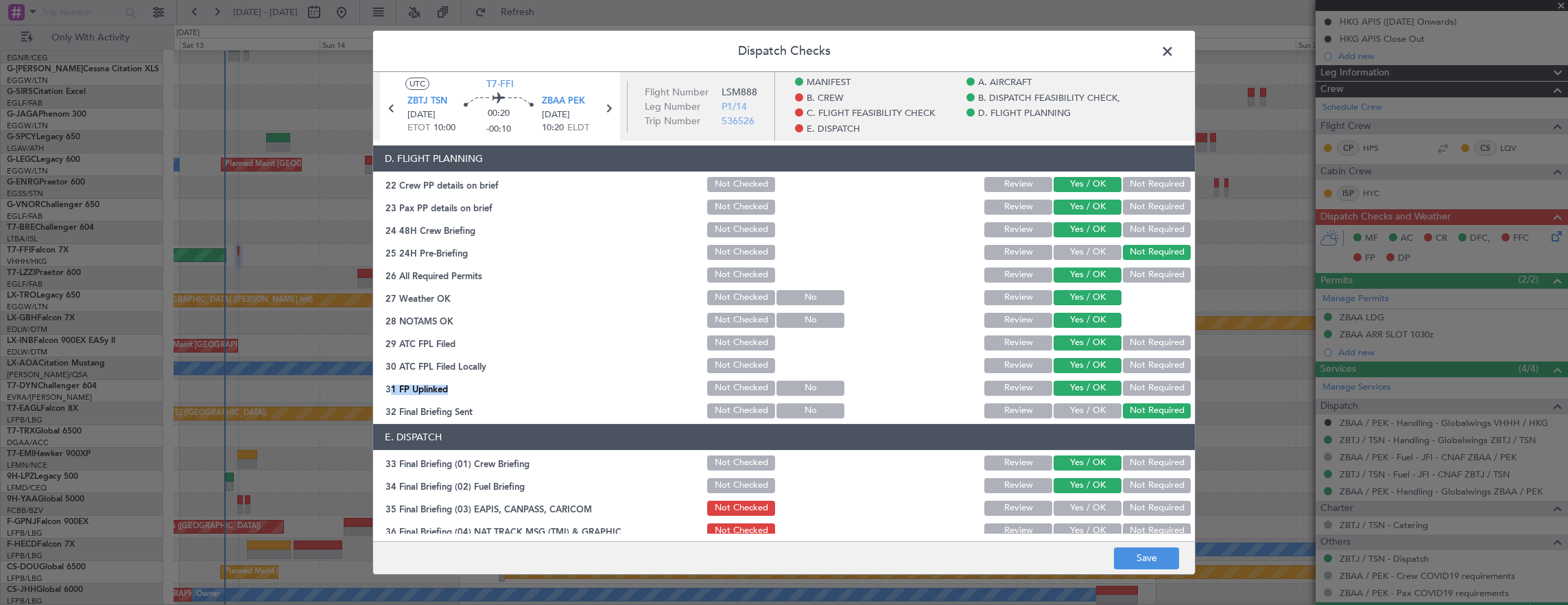
scroll to position [877, 0]
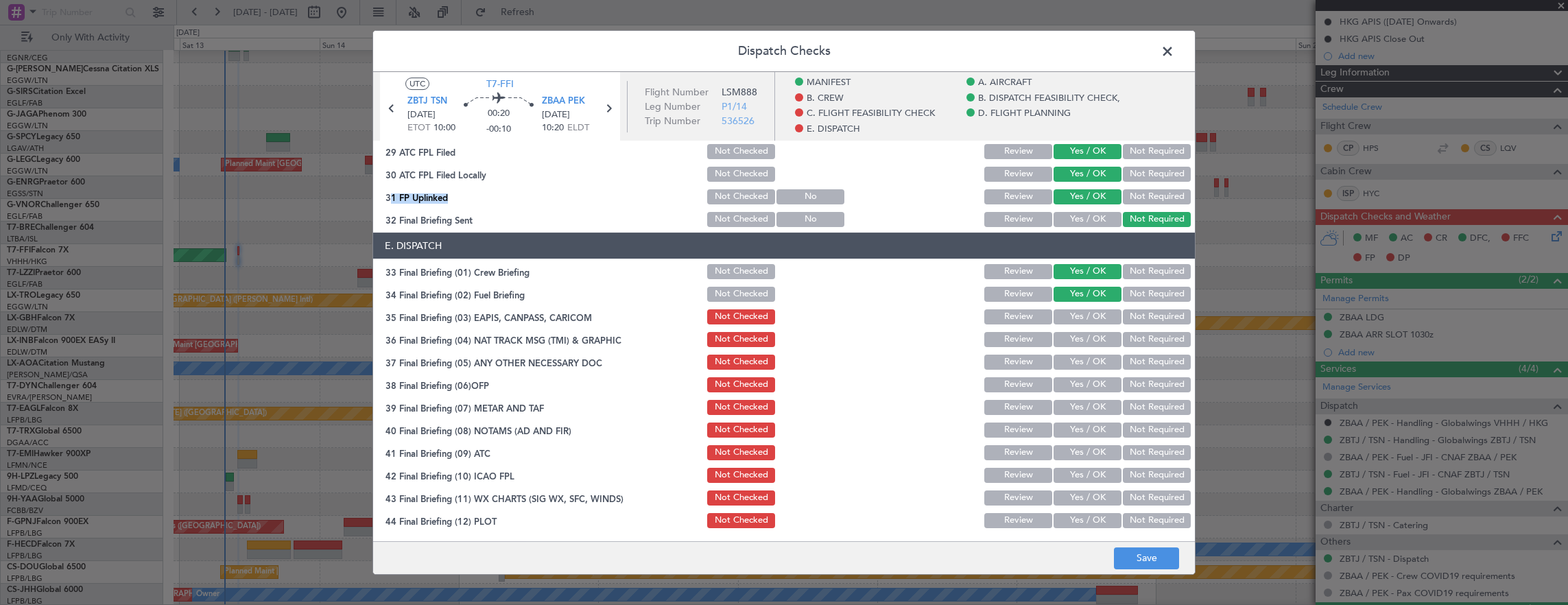
drag, startPoint x: 1151, startPoint y: 313, endPoint x: 1150, endPoint y: 332, distance: 19.0
click at [1151, 319] on button "Not Required" at bounding box center [1156, 317] width 68 height 15
click at [1151, 334] on button "Not Required" at bounding box center [1156, 339] width 68 height 15
click at [1105, 361] on button "Yes / OK" at bounding box center [1087, 362] width 68 height 15
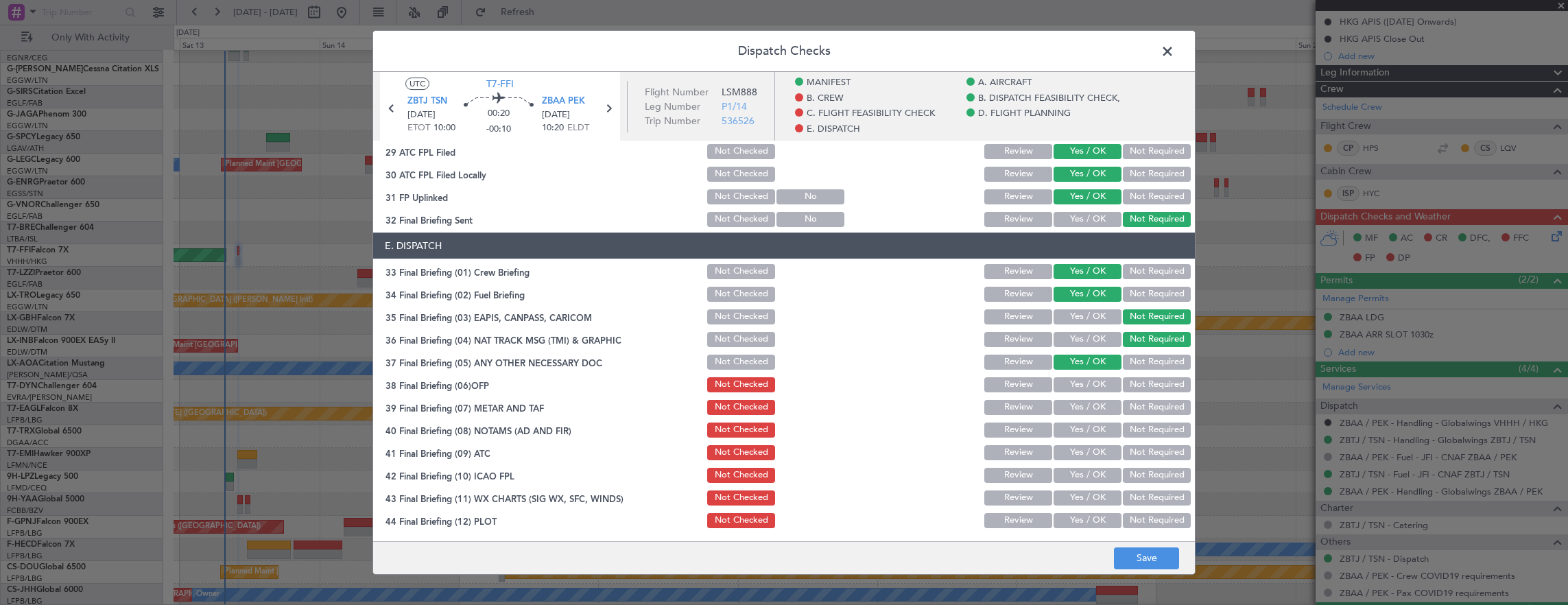
click at [1088, 393] on div "Yes / OK" at bounding box center [1086, 385] width 69 height 19
drag, startPoint x: 1084, startPoint y: 389, endPoint x: 1085, endPoint y: 414, distance: 25.0
click at [1084, 391] on button "Yes / OK" at bounding box center [1087, 385] width 68 height 15
click at [1085, 414] on button "Yes / OK" at bounding box center [1087, 408] width 68 height 15
drag, startPoint x: 1085, startPoint y: 437, endPoint x: 1084, endPoint y: 454, distance: 17.0
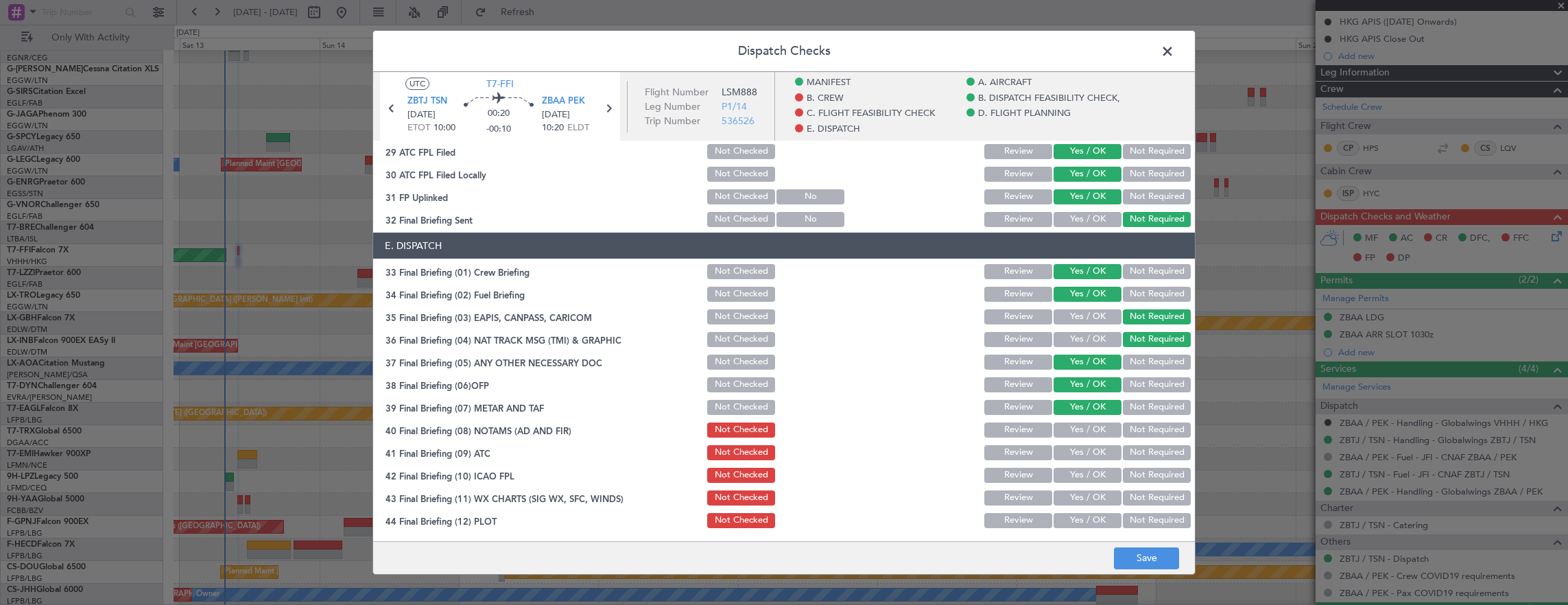
click at [1085, 437] on div "Yes / OK" at bounding box center [1086, 430] width 69 height 19
drag, startPoint x: 1085, startPoint y: 458, endPoint x: 1085, endPoint y: 466, distance: 8.0
click at [1085, 459] on button "Yes / OK" at bounding box center [1087, 453] width 68 height 15
click at [1085, 486] on section "E. DISPATCH 33 Final Briefing (01) Crew Briefing Not Checked Review Yes / OK No…" at bounding box center [784, 381] width 822 height 298
click at [1083, 503] on button "Yes / OK" at bounding box center [1087, 498] width 68 height 15
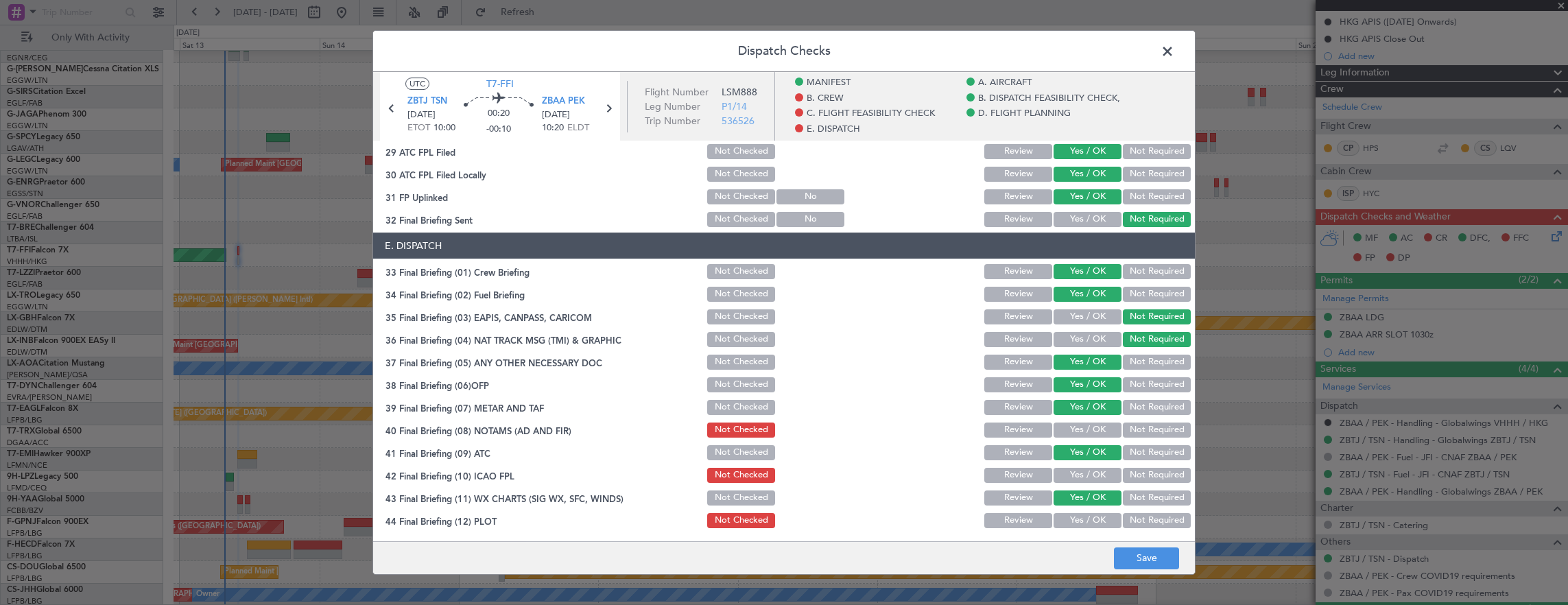
click at [1081, 479] on button "Yes / OK" at bounding box center [1087, 475] width 68 height 15
click at [1076, 429] on button "Yes / OK" at bounding box center [1087, 430] width 68 height 15
click at [1085, 509] on section "E. DISPATCH 33 Final Briefing (01) Crew Briefing Not Checked Review Yes / OK No…" at bounding box center [784, 381] width 822 height 298
drag, startPoint x: 1090, startPoint y: 526, endPoint x: 1123, endPoint y: 552, distance: 42.0
click at [1089, 525] on button "Yes / OK" at bounding box center [1087, 521] width 68 height 15
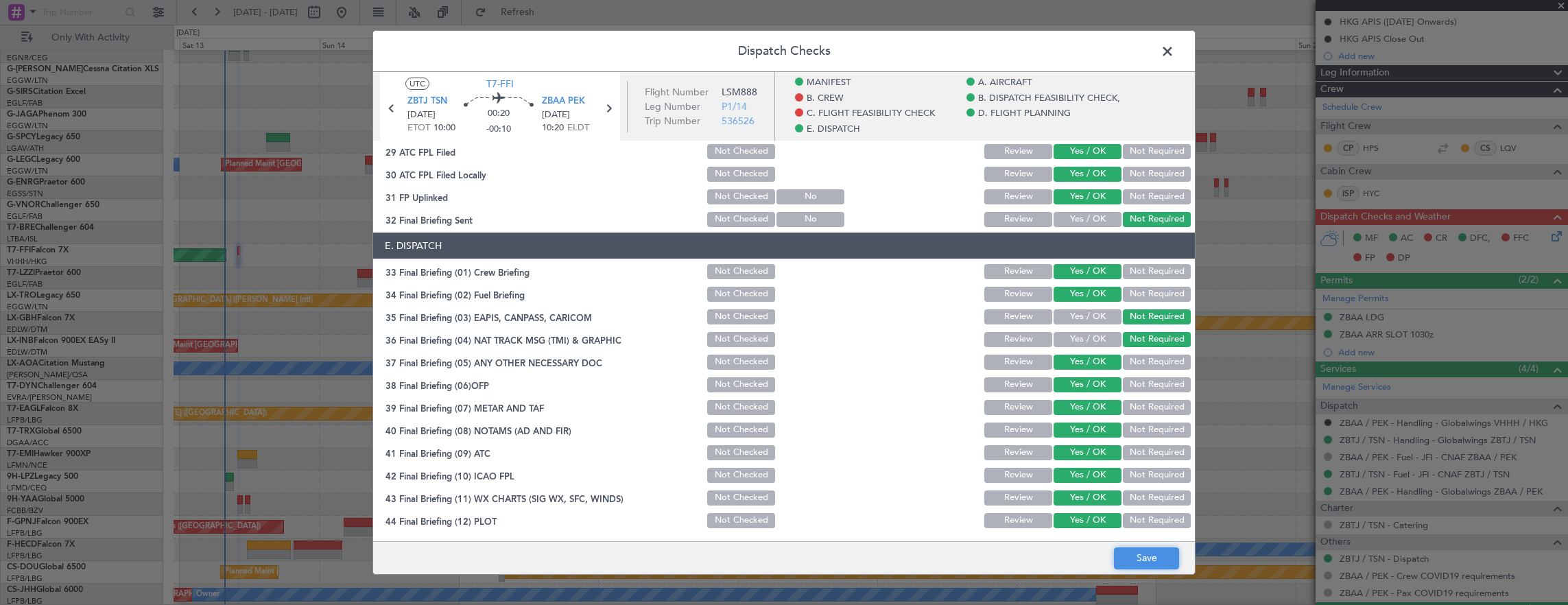
drag, startPoint x: 1142, startPoint y: 555, endPoint x: 214, endPoint y: 342, distance: 952.1
click at [1140, 553] on button "Save" at bounding box center [1146, 558] width 65 height 22
click at [1174, 55] on span at bounding box center [1174, 54] width 0 height 27
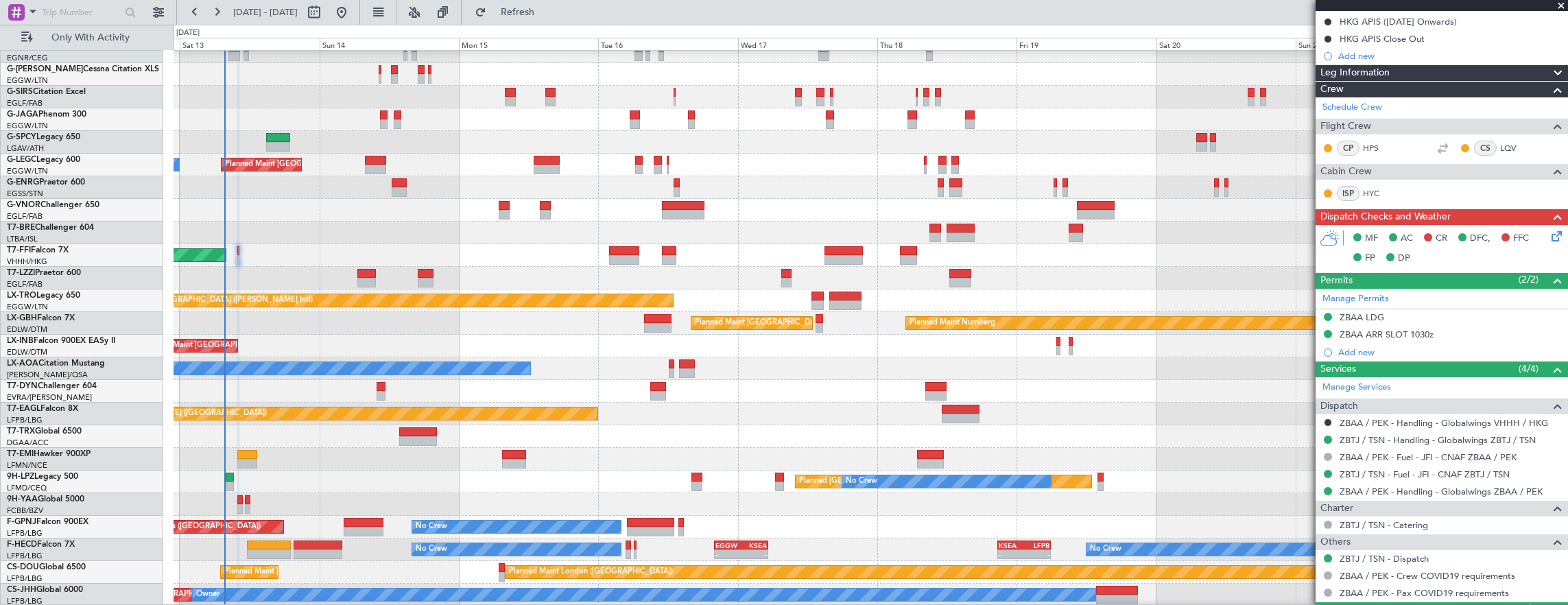
scroll to position [0, 0]
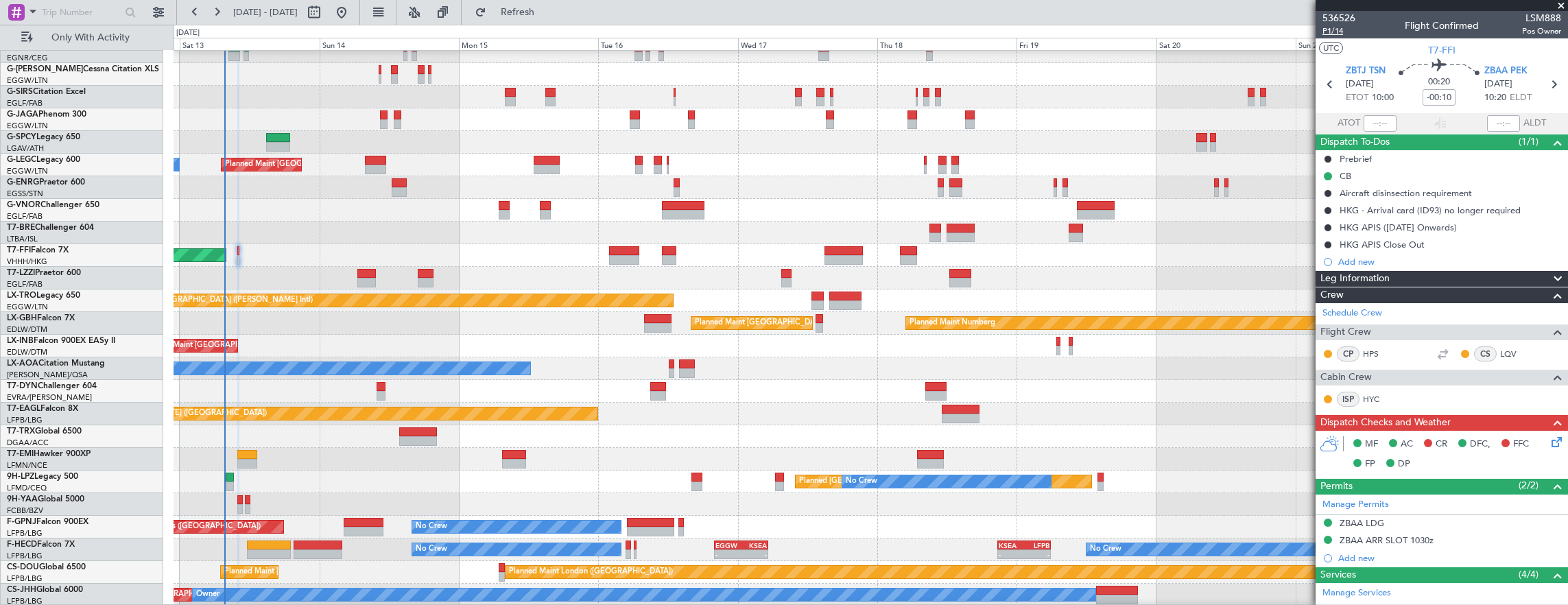
click at [1345, 31] on span "P1/14" at bounding box center [1339, 31] width 33 height 12
click at [240, 217] on div at bounding box center [870, 210] width 1394 height 22
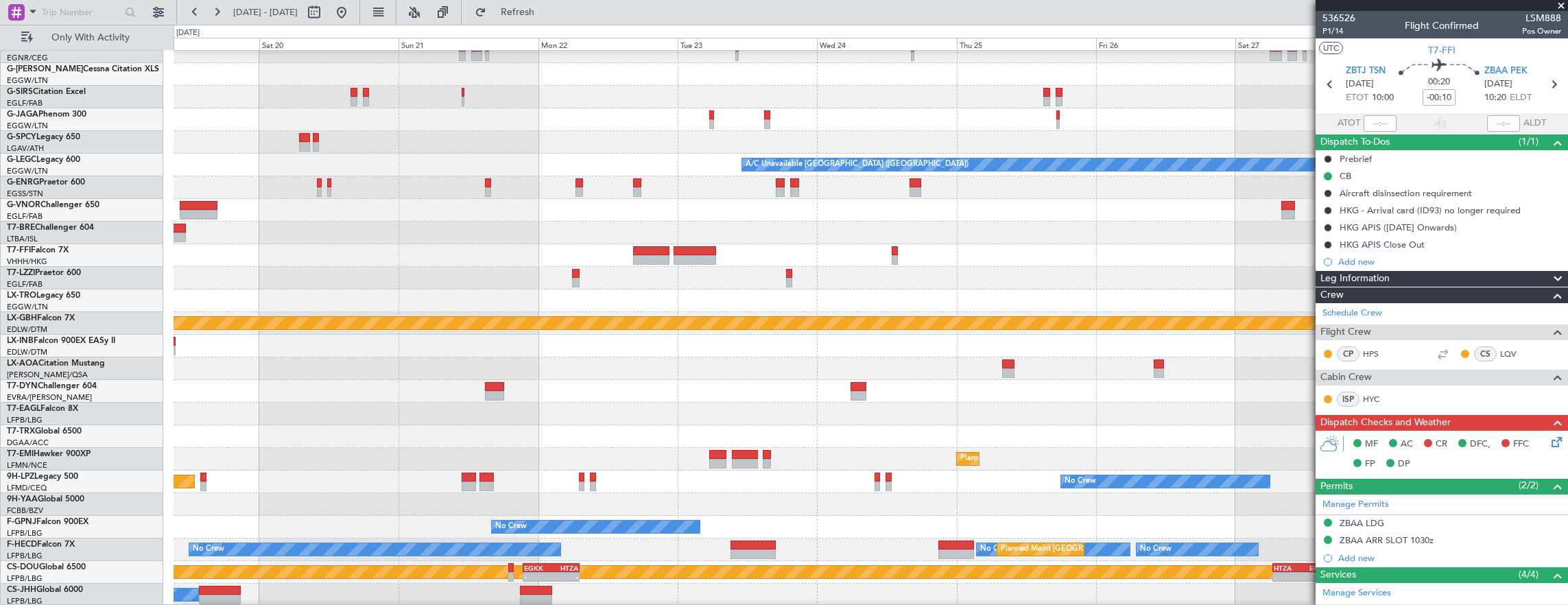
click at [573, 199] on div at bounding box center [870, 187] width 1394 height 22
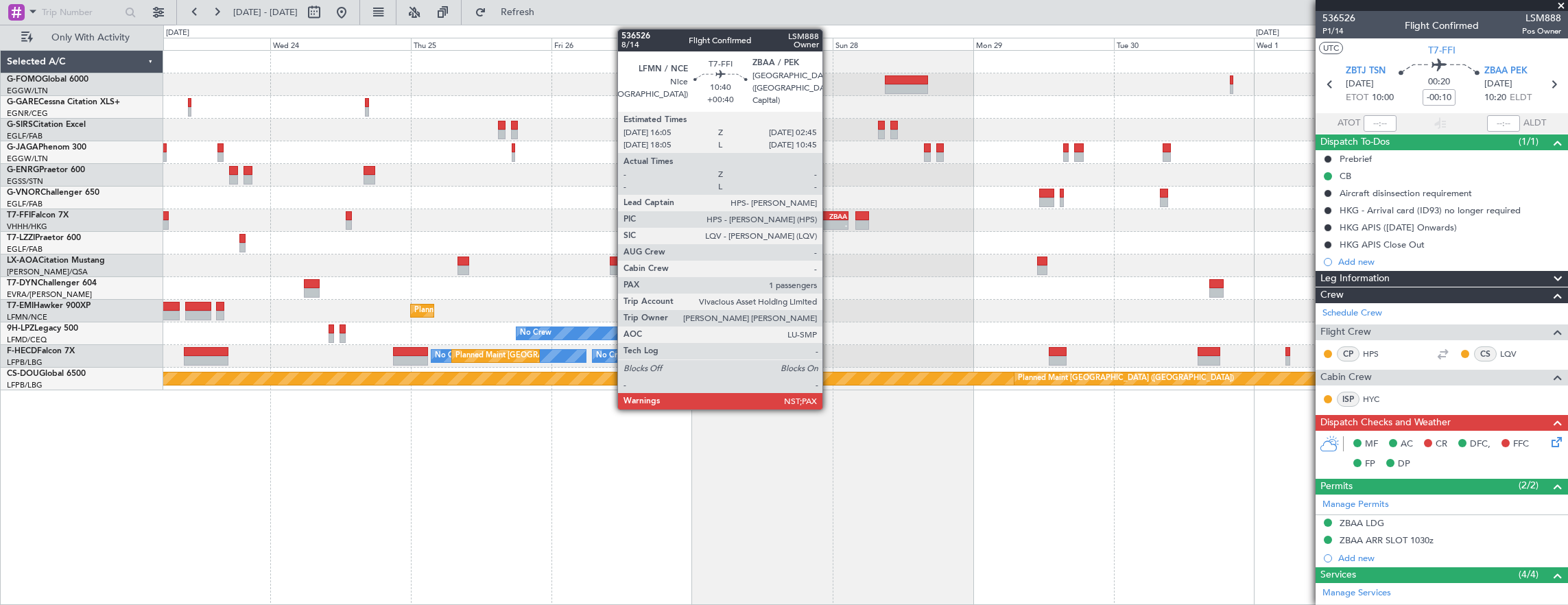
click at [829, 221] on div "-" at bounding box center [831, 225] width 31 height 8
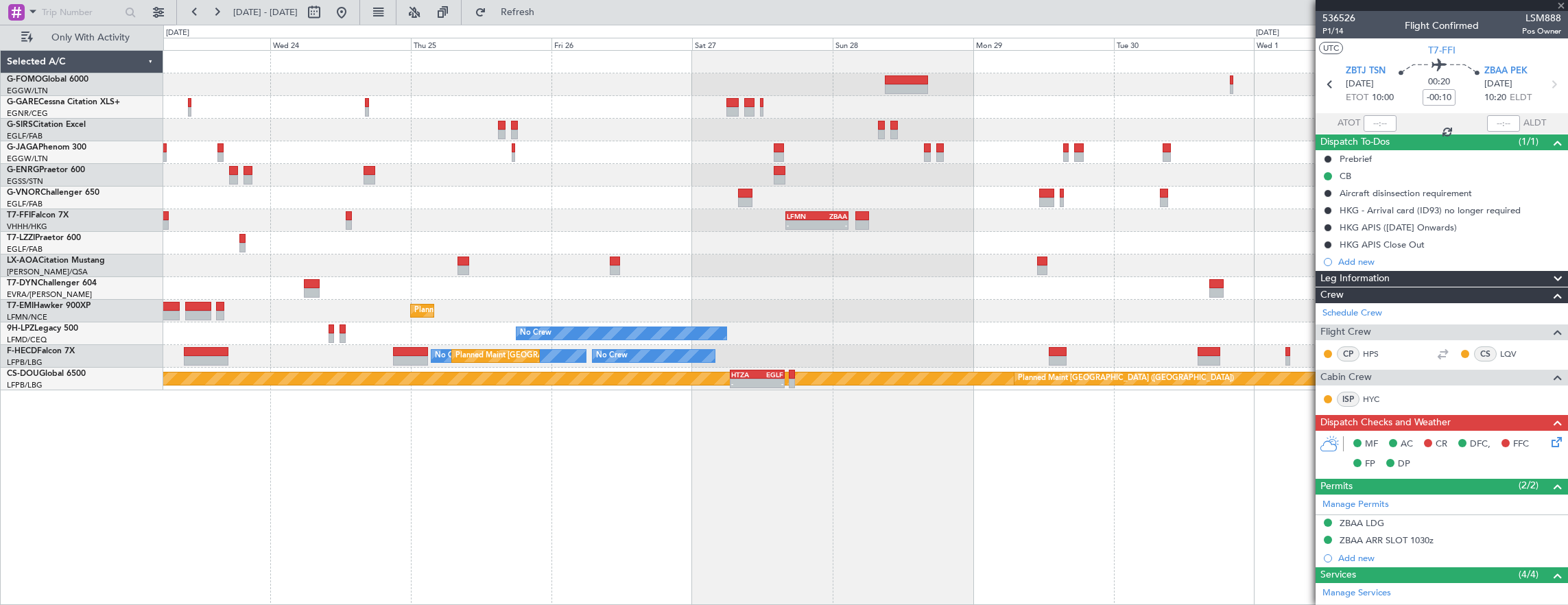
type input "+00:40"
type input "1"
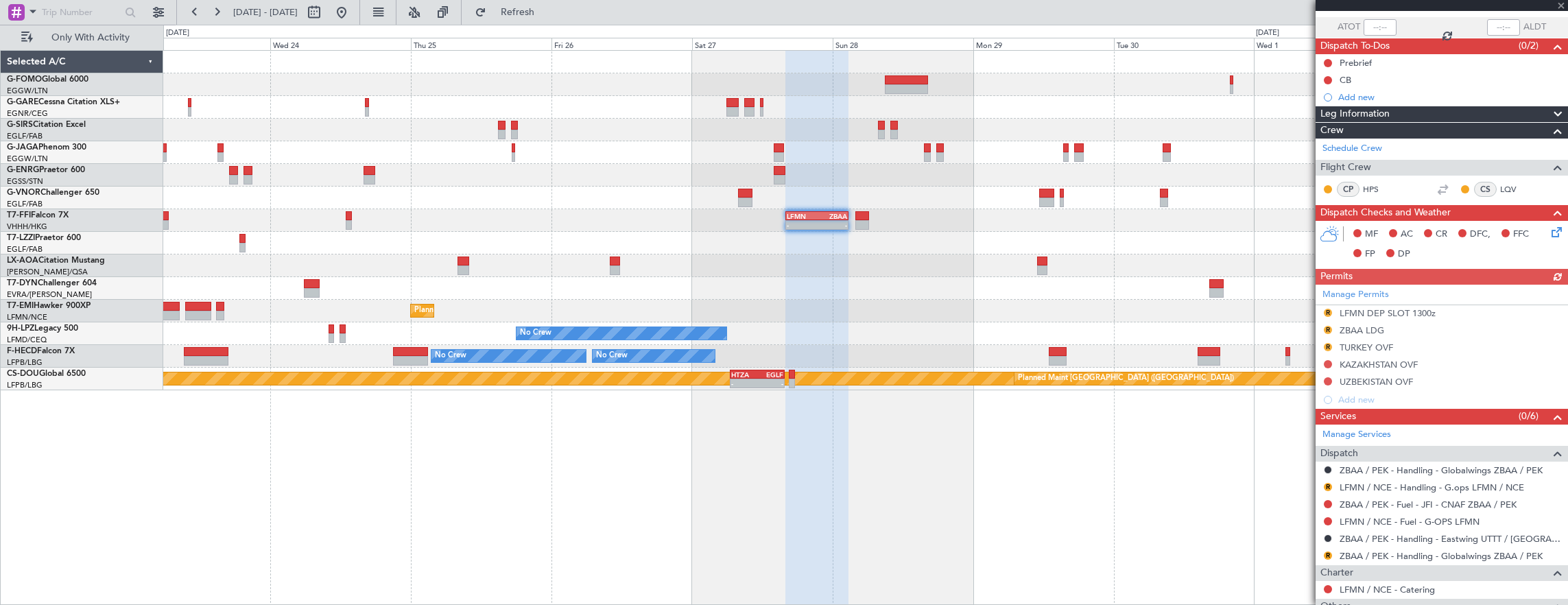
scroll to position [137, 0]
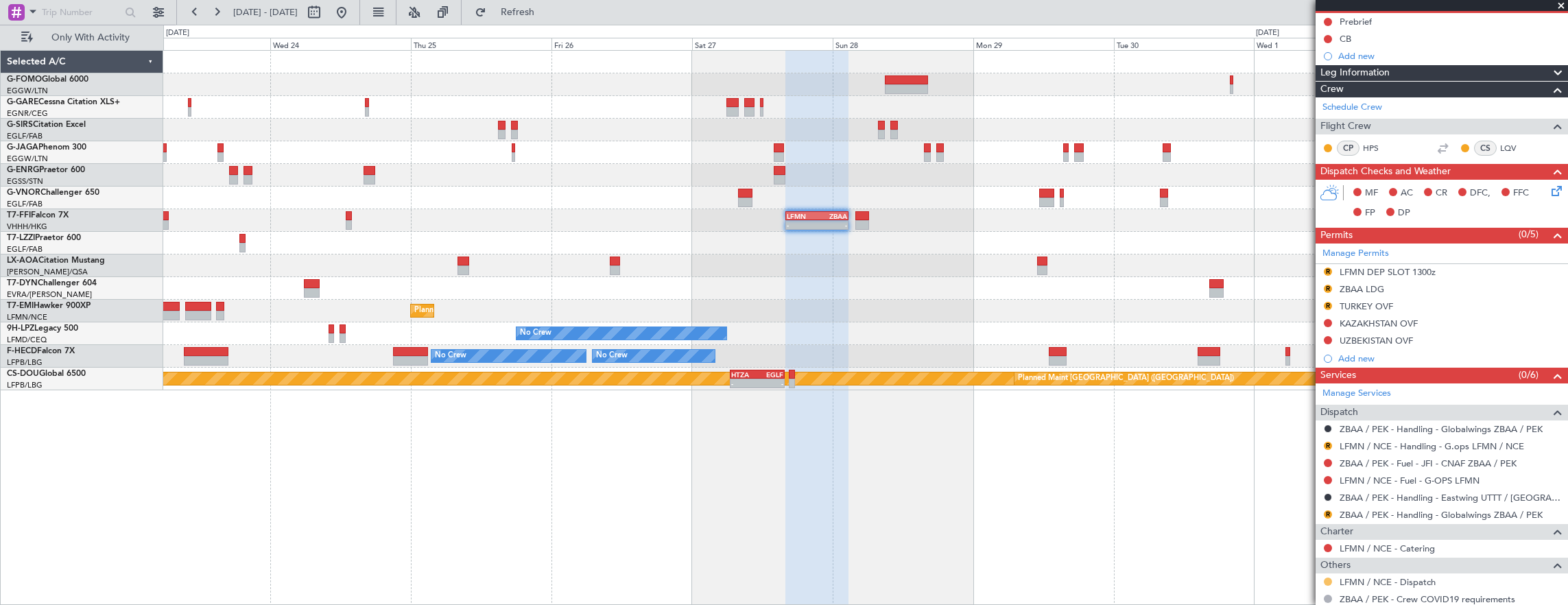
click at [1324, 578] on button at bounding box center [1328, 582] width 8 height 8
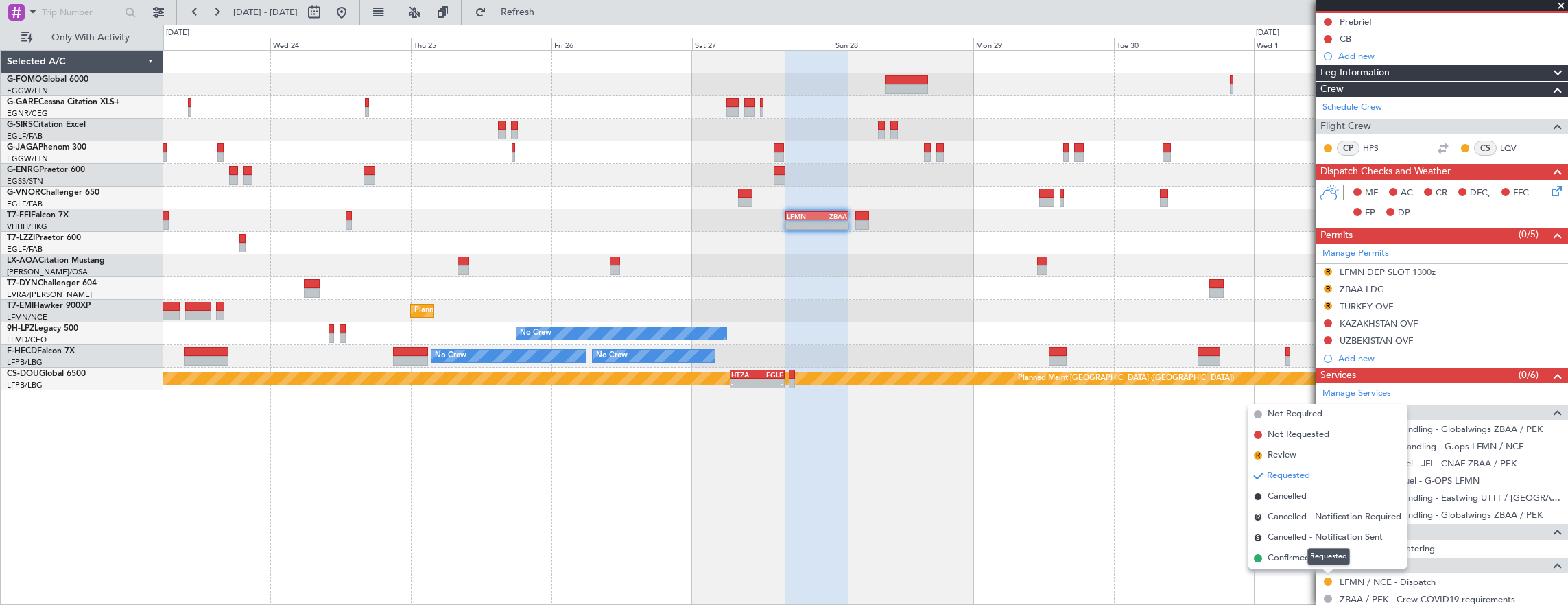
click at [1322, 560] on div "Requested" at bounding box center [1329, 556] width 43 height 17
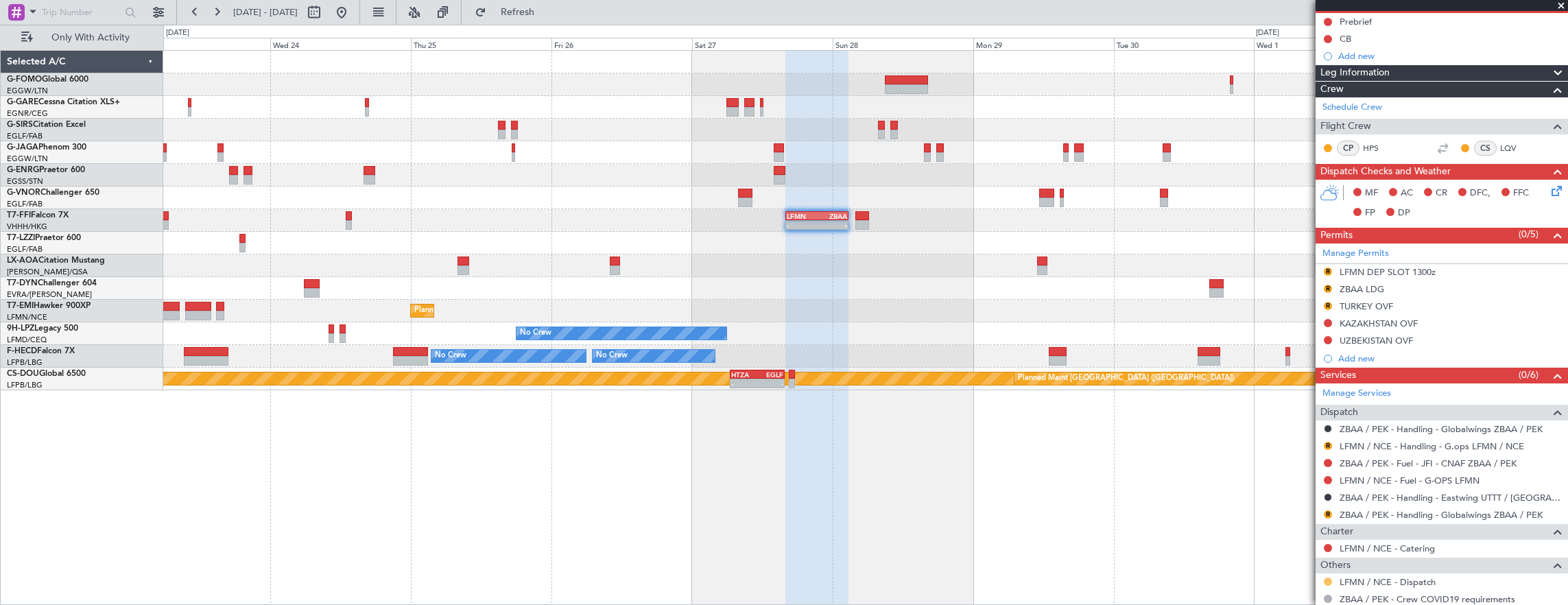
click at [1326, 578] on button at bounding box center [1328, 582] width 8 height 8
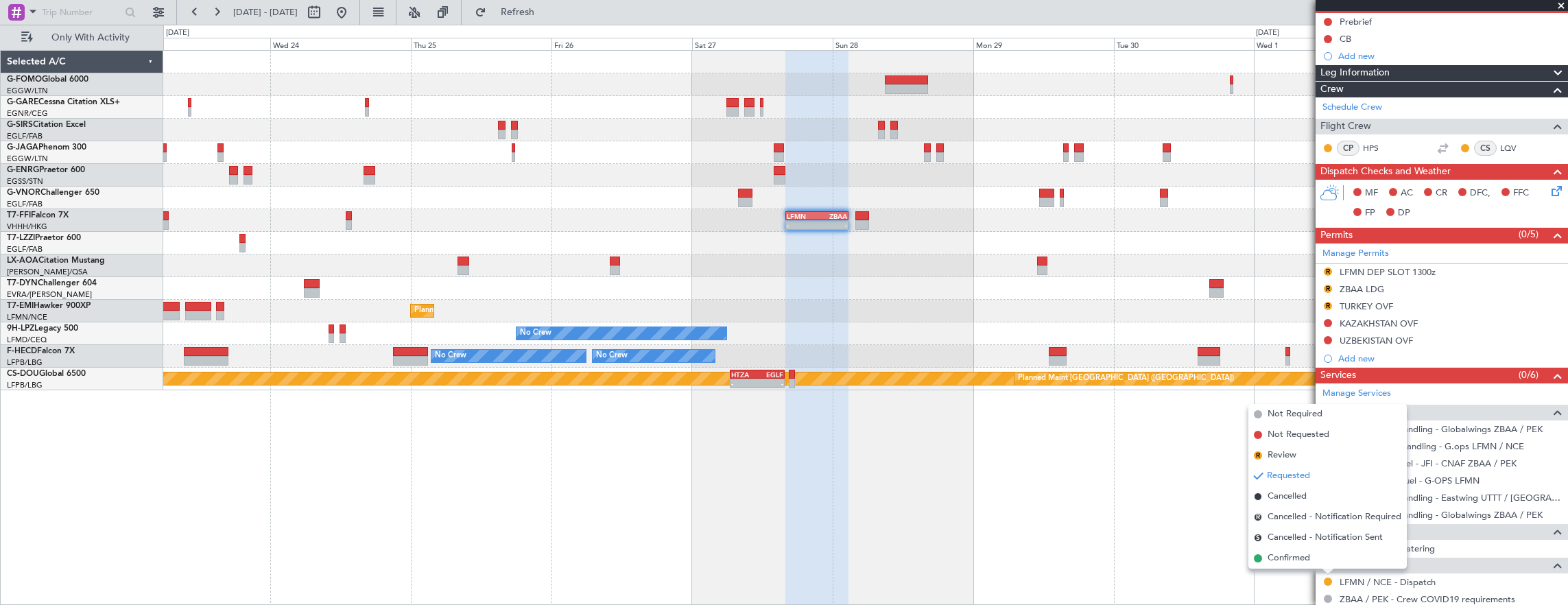
click at [1311, 561] on div "Requested" at bounding box center [1329, 556] width 43 height 17
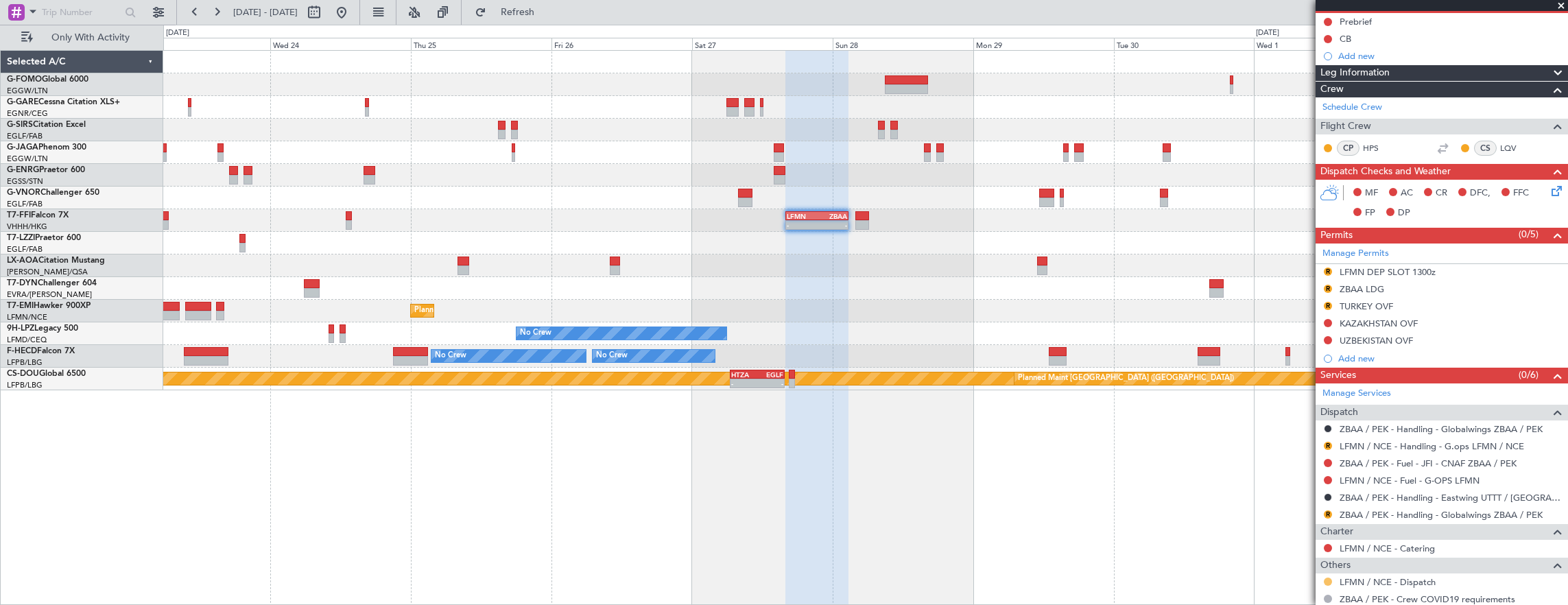
click at [1325, 579] on button at bounding box center [1328, 582] width 8 height 8
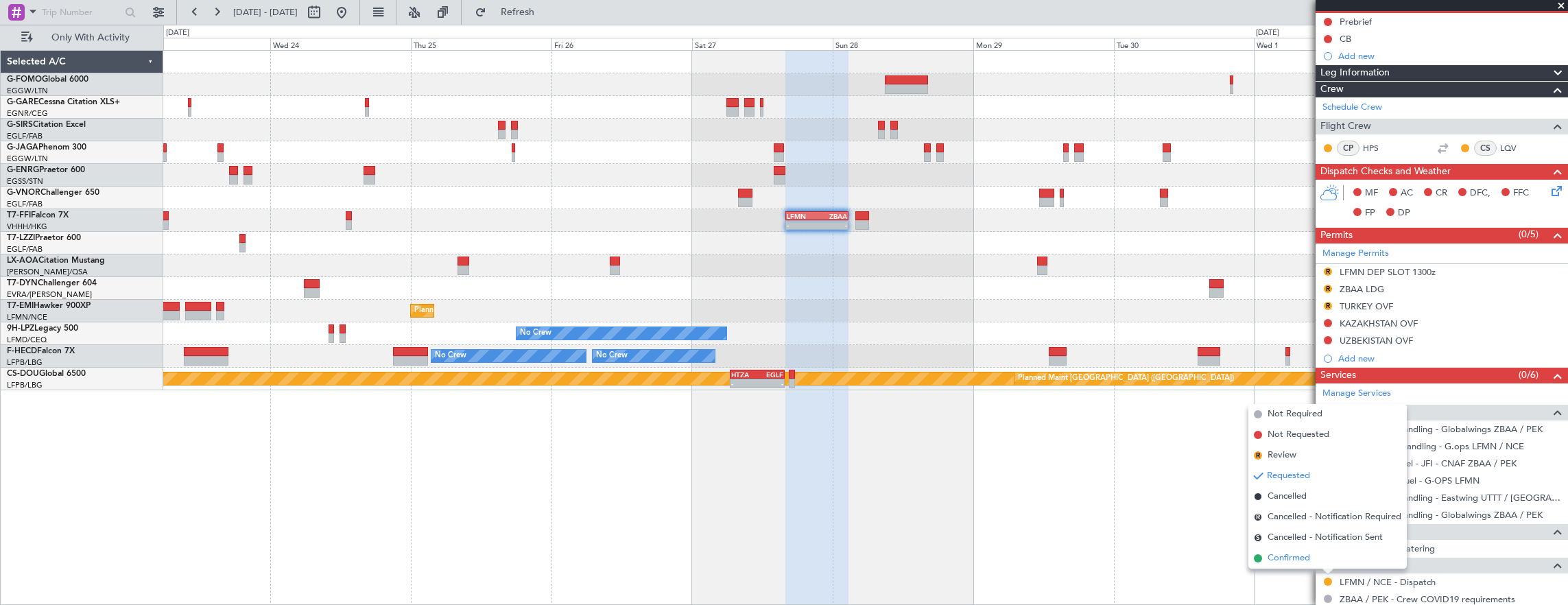
click at [1266, 555] on li "Confirmed" at bounding box center [1327, 558] width 158 height 21
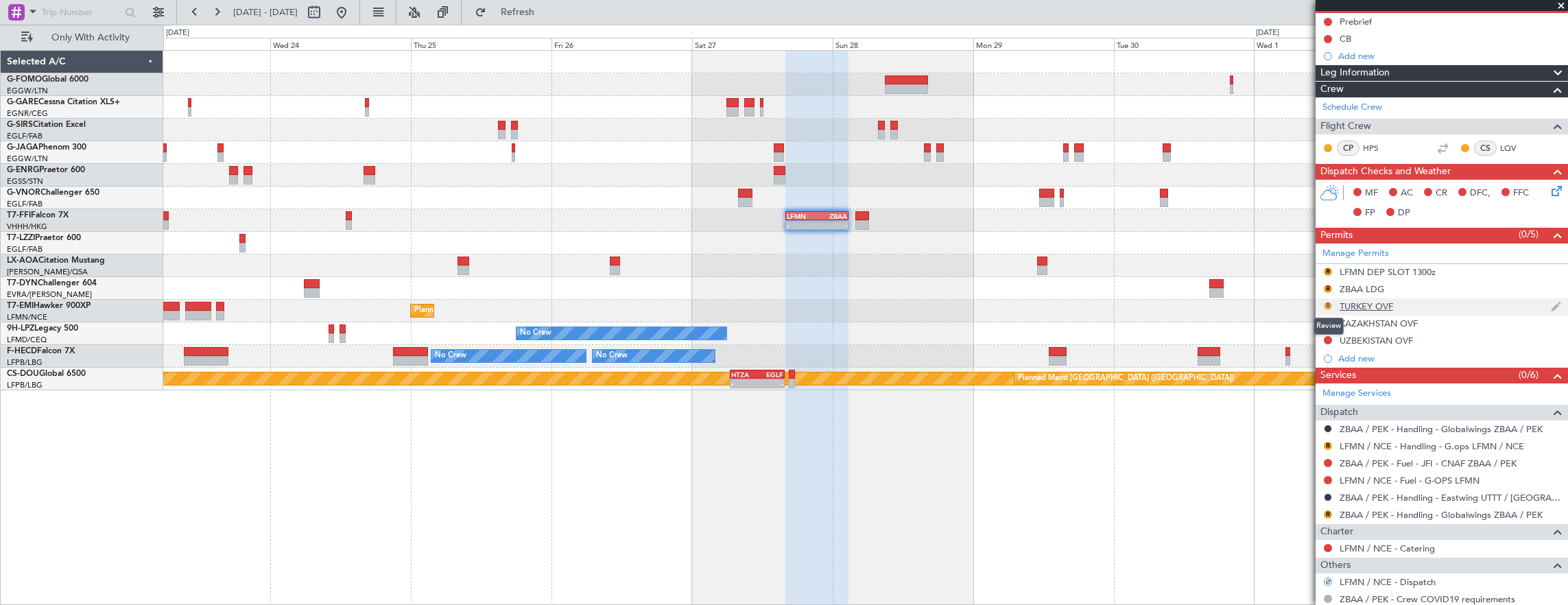
click at [1327, 302] on button "R" at bounding box center [1328, 306] width 8 height 8
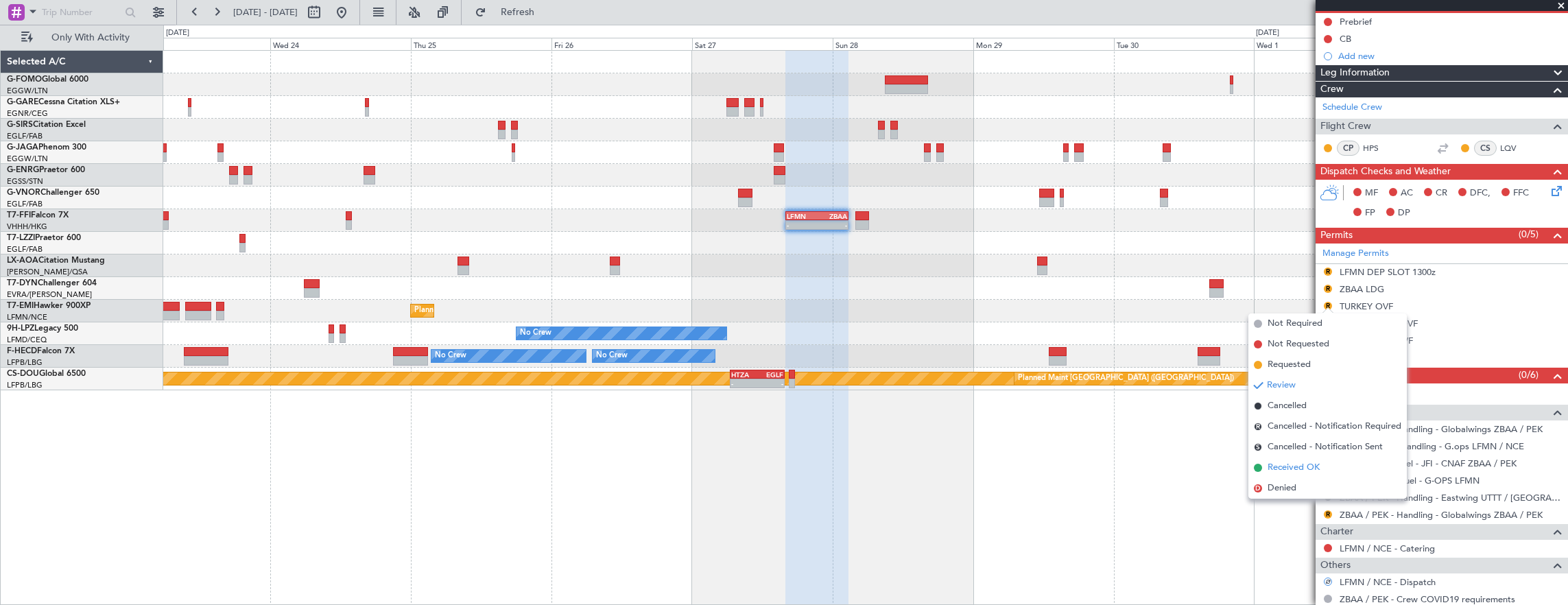
click at [1304, 466] on span "Received OK" at bounding box center [1293, 468] width 52 height 14
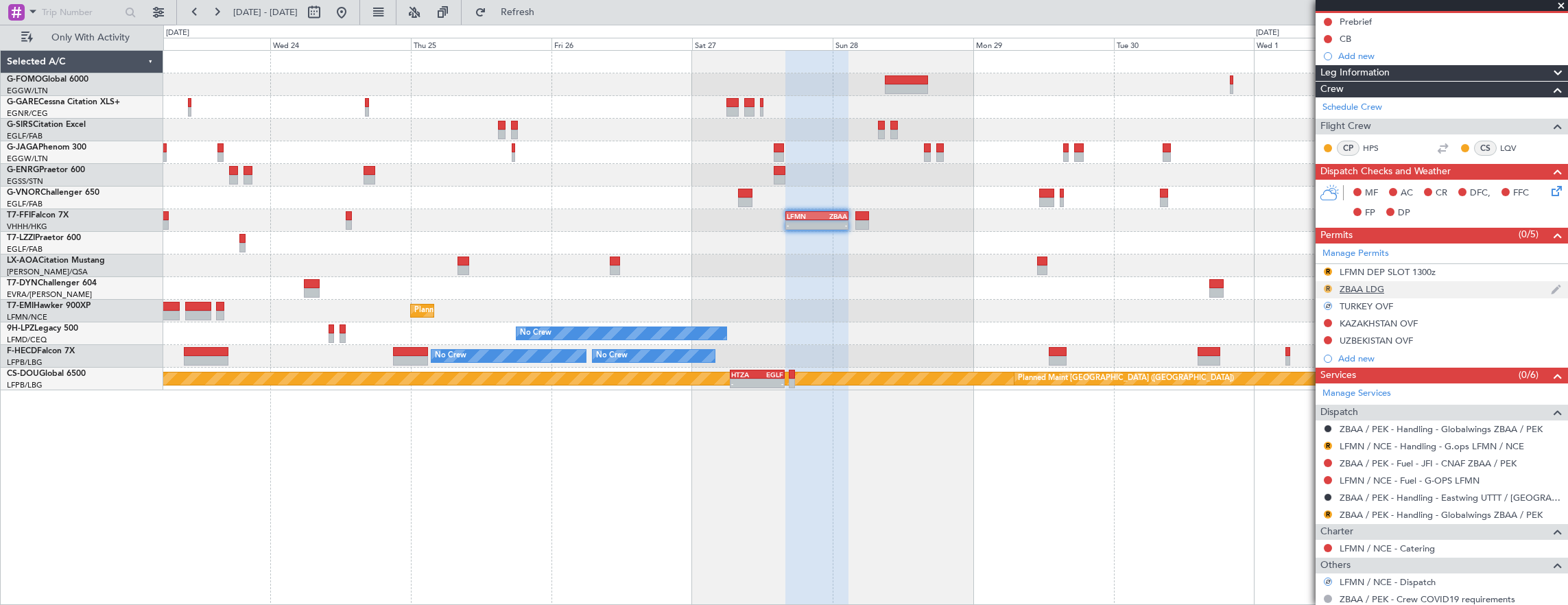
click at [1326, 287] on button "R" at bounding box center [1328, 289] width 8 height 8
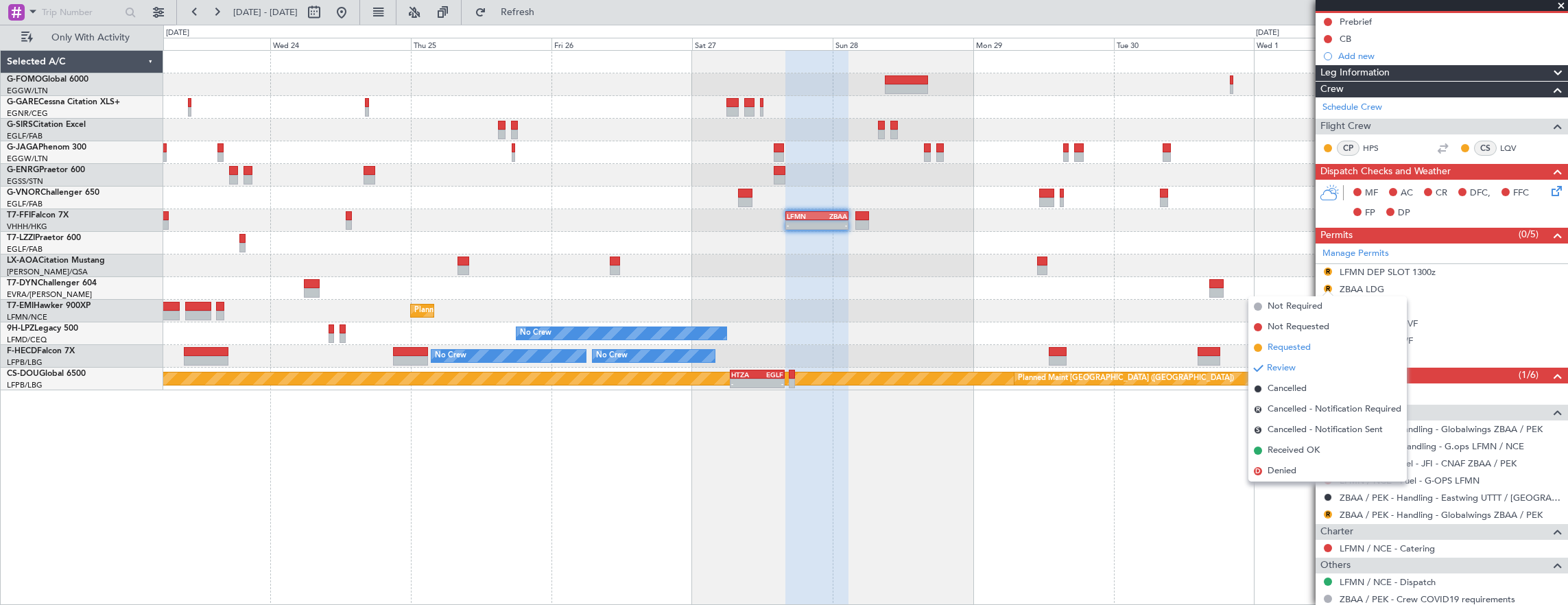
click at [1314, 348] on li "Requested" at bounding box center [1327, 347] width 158 height 21
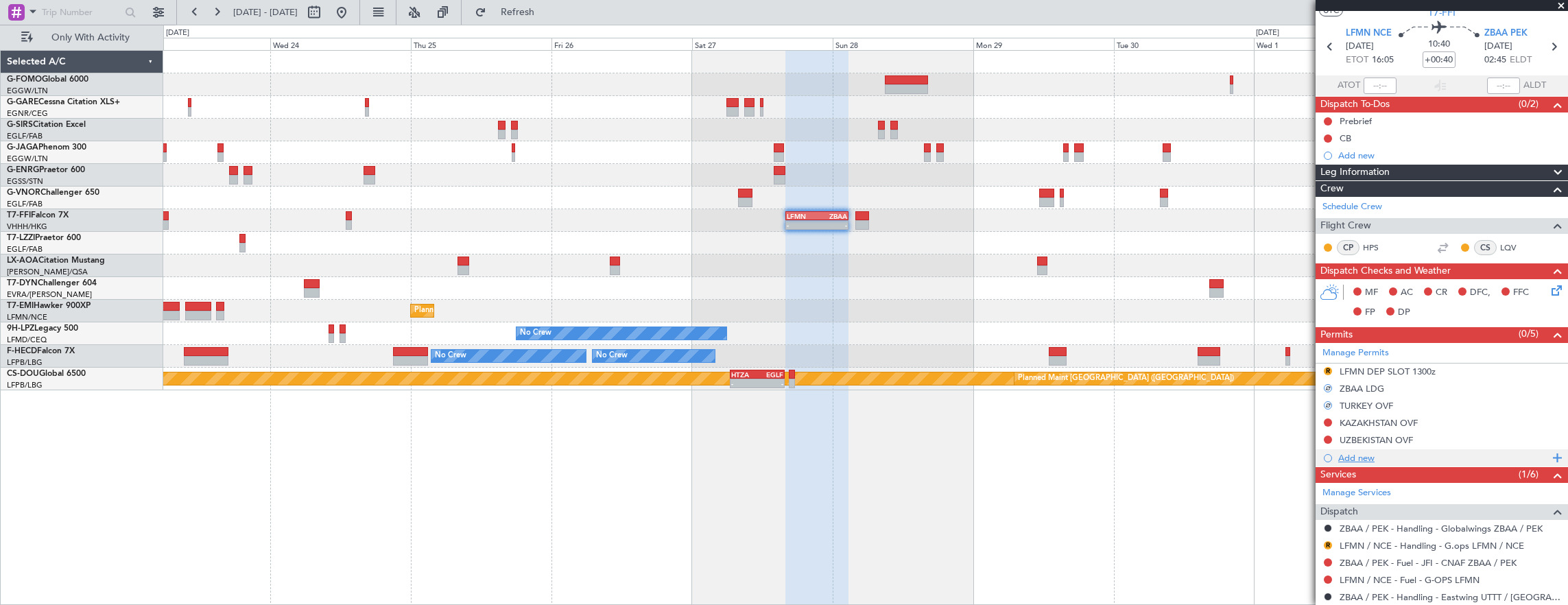
scroll to position [69, 0]
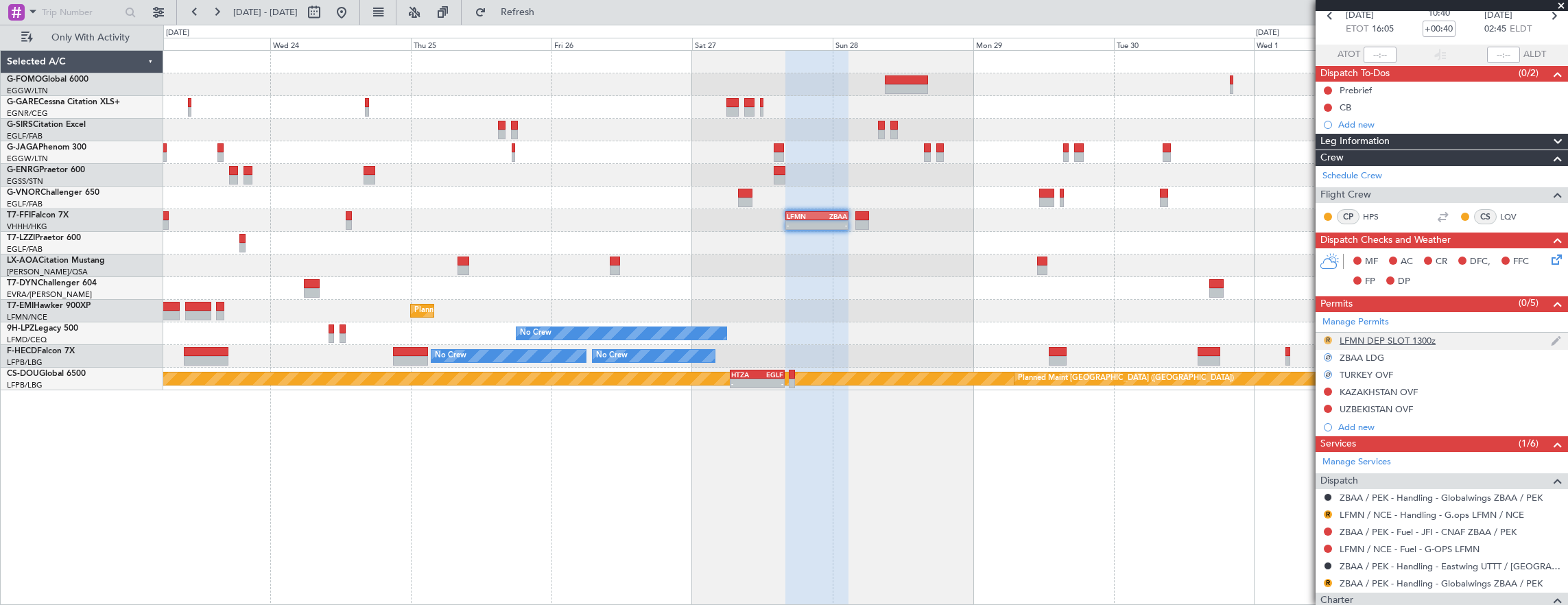
click at [1329, 338] on button "R" at bounding box center [1328, 340] width 8 height 8
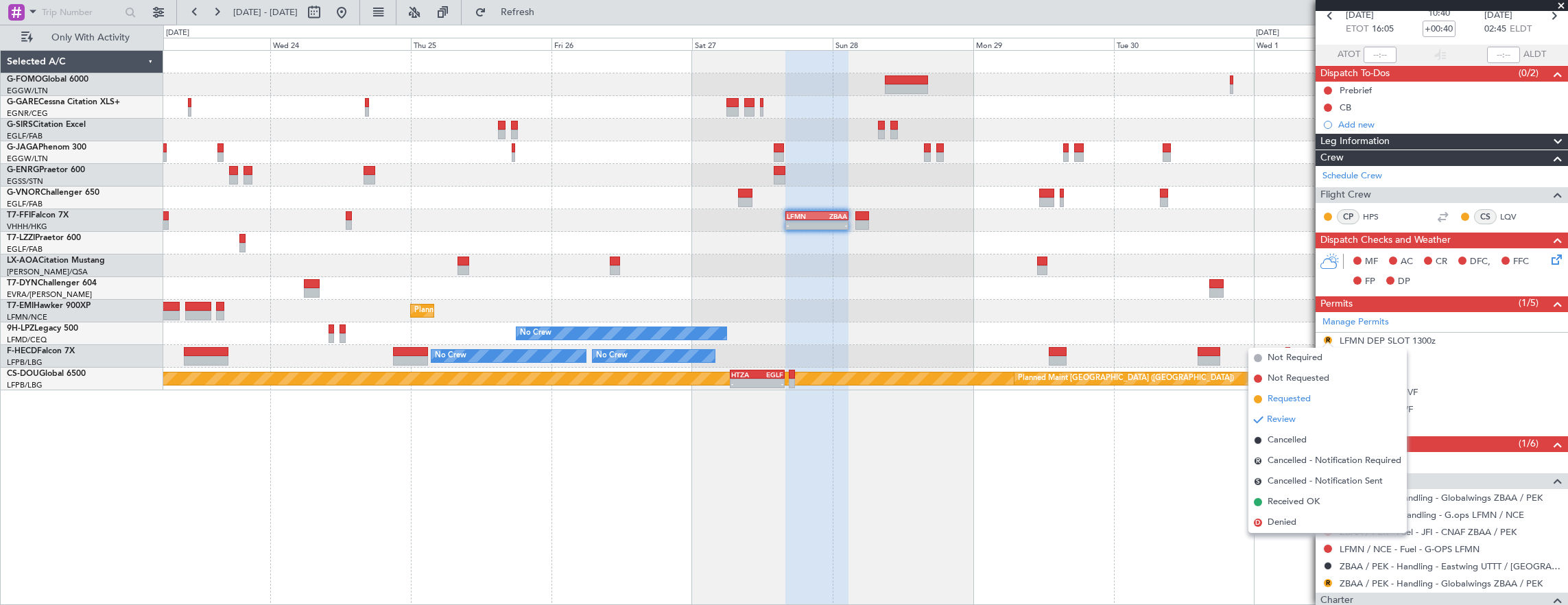
click at [1326, 397] on li "Requested" at bounding box center [1327, 399] width 158 height 21
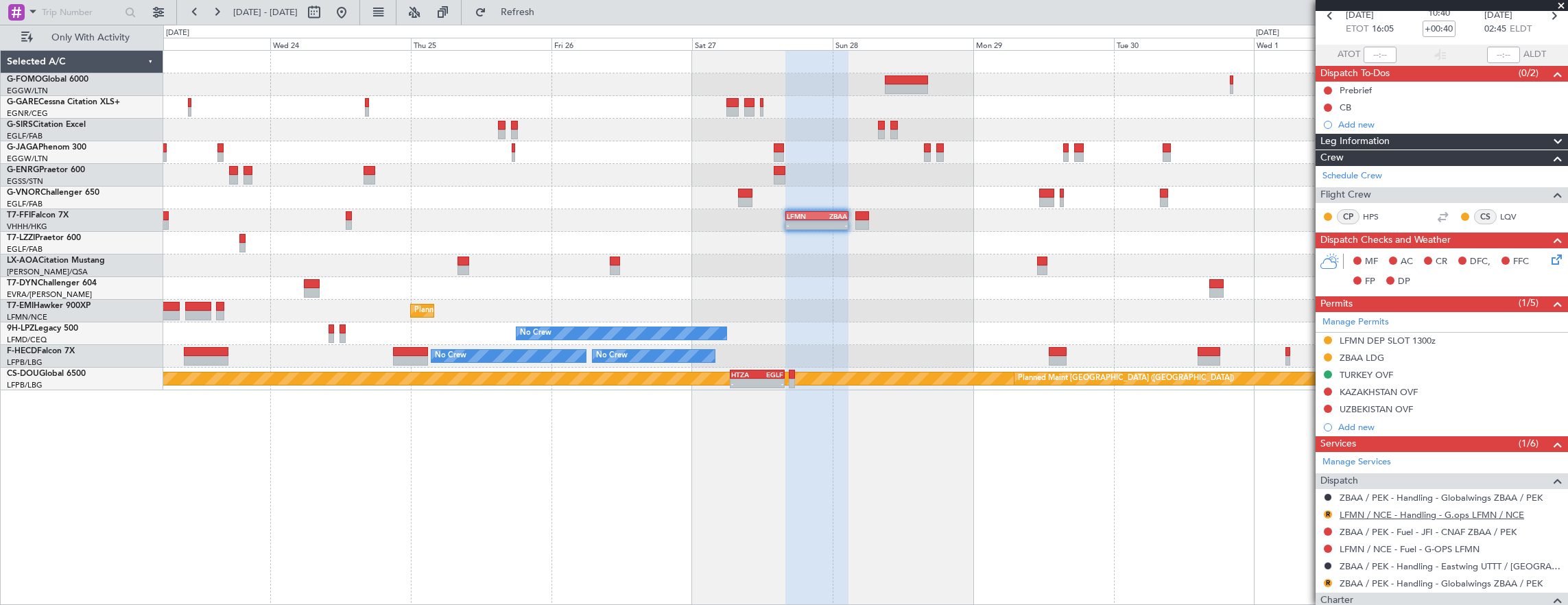
click at [1416, 513] on link "LFMN / NCE - Handling - G.ops LFMN / NCE" at bounding box center [1432, 515] width 185 height 12
click at [1420, 575] on div "R ZBAA / PEK - Handling - Globalwings ZBAA / PEK" at bounding box center [1442, 584] width 252 height 17
click at [1410, 579] on link "ZBAA / PEK - Handling - Globalwings ZBAA / PEK" at bounding box center [1441, 584] width 203 height 12
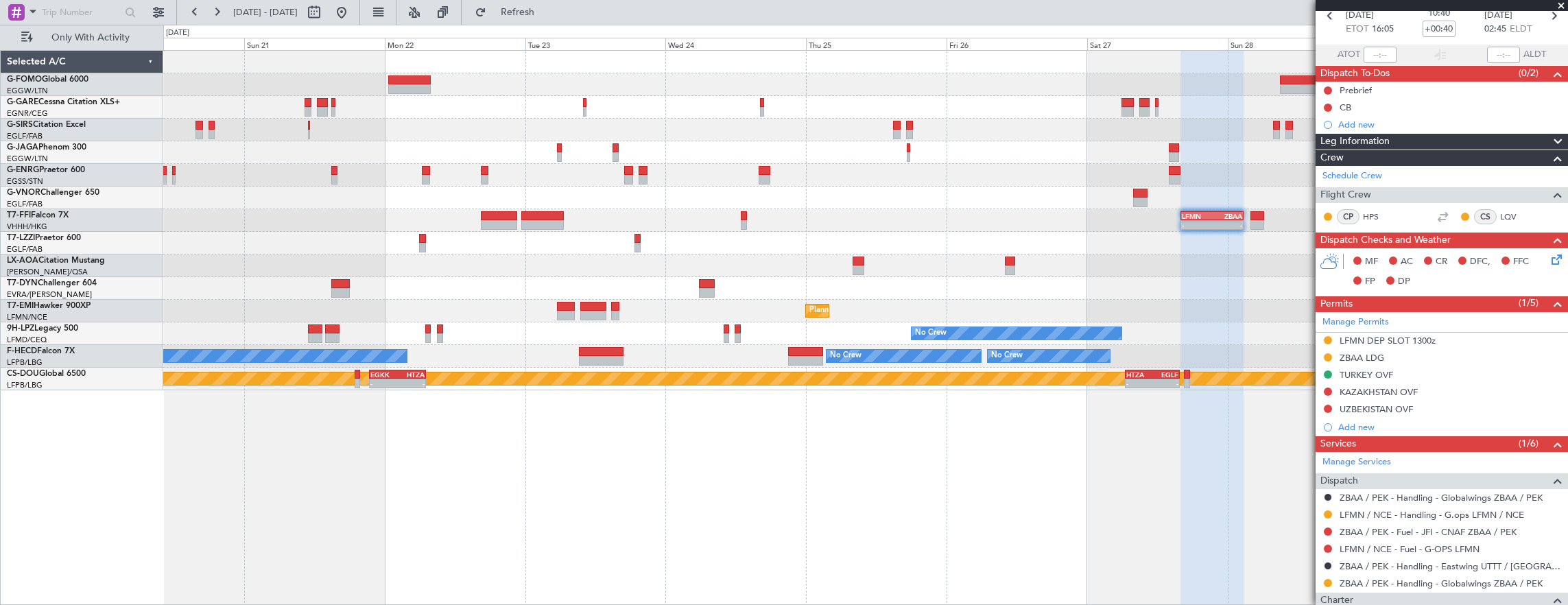
click at [760, 188] on div "- - LFMN 16:05 Z ZBAA 02:45 Z Planned Maint Zurich No Crew Planned Maint St Gal…" at bounding box center [865, 221] width 1405 height 340
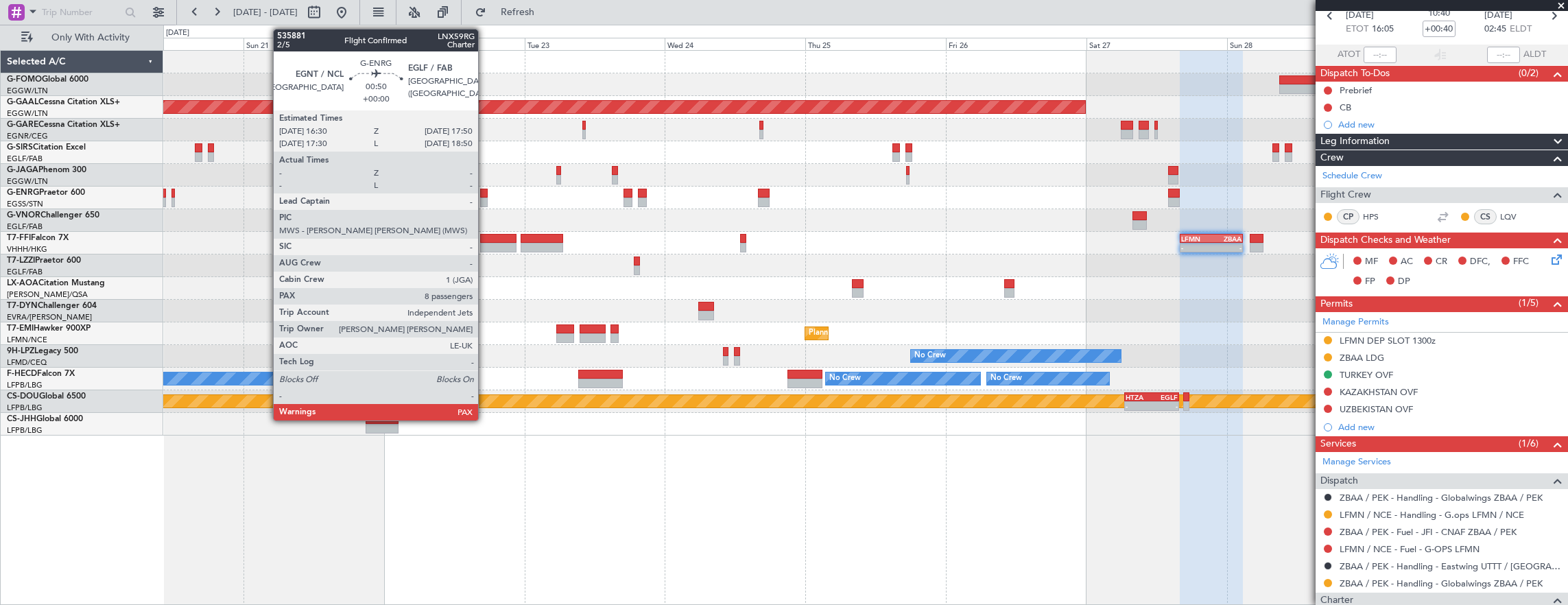
click at [485, 193] on div at bounding box center [484, 194] width 8 height 10
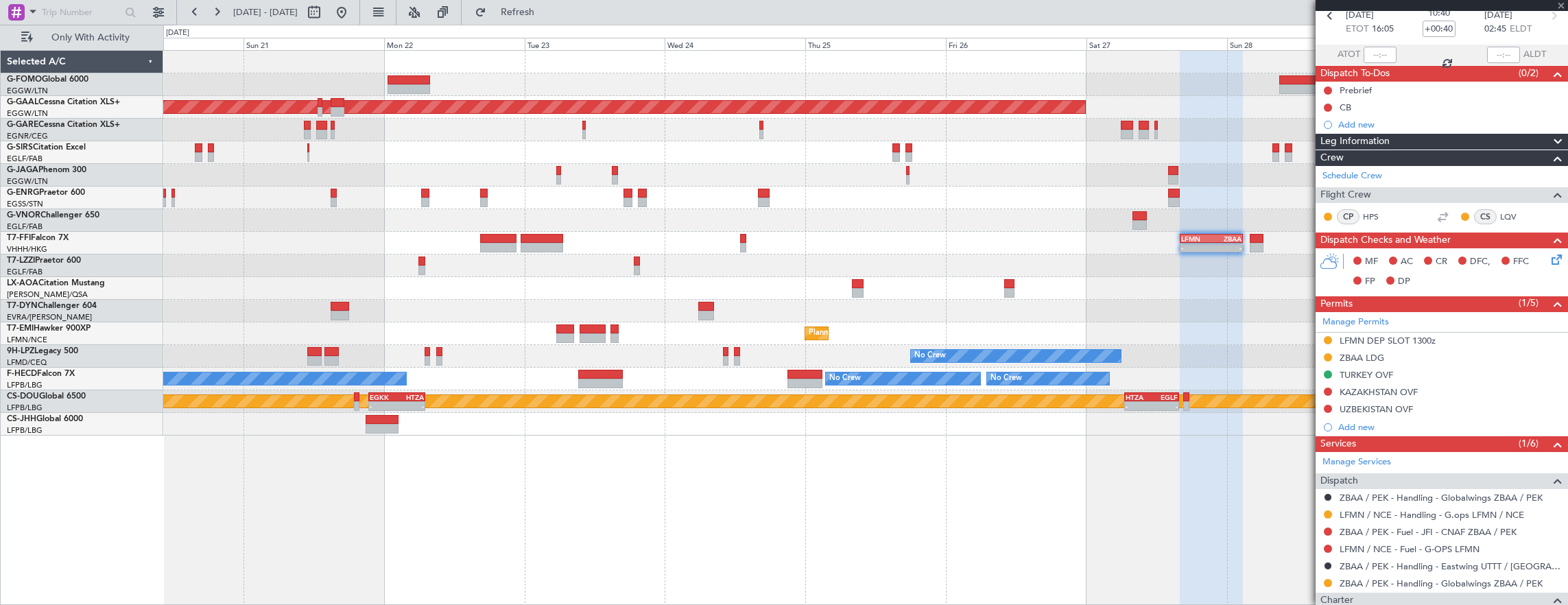
type input "8"
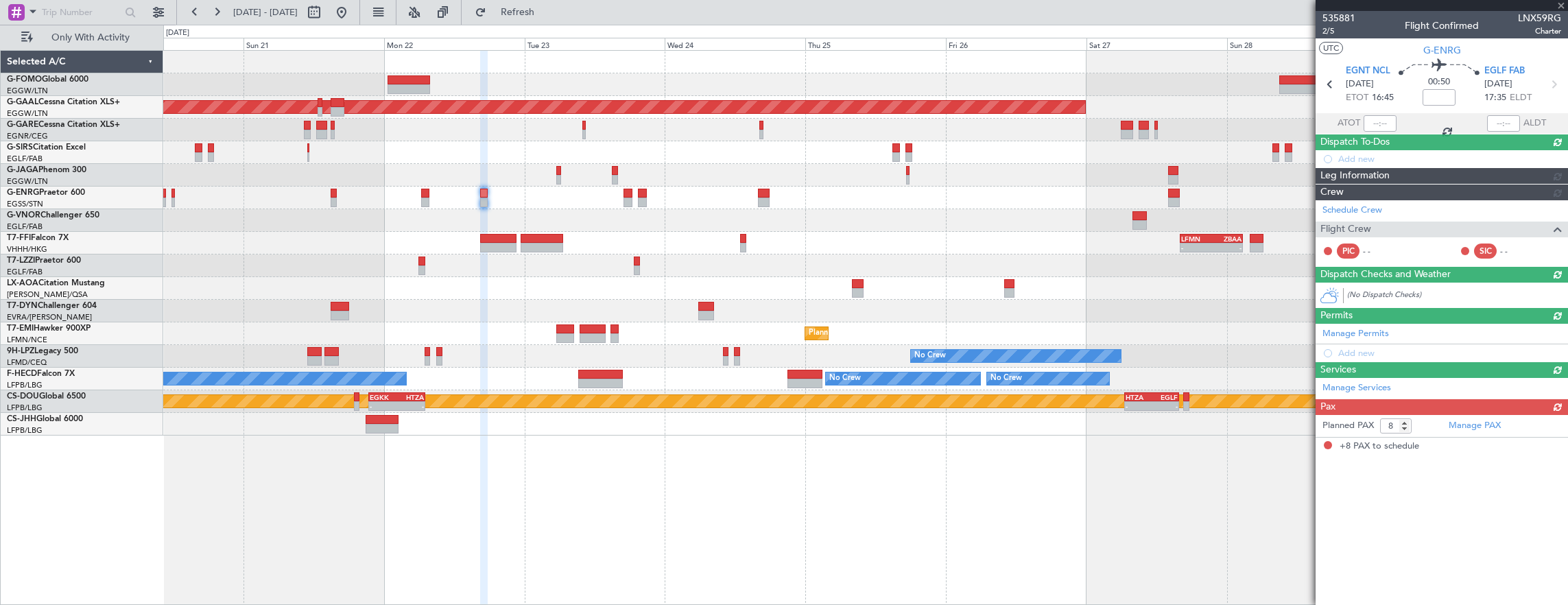
scroll to position [0, 0]
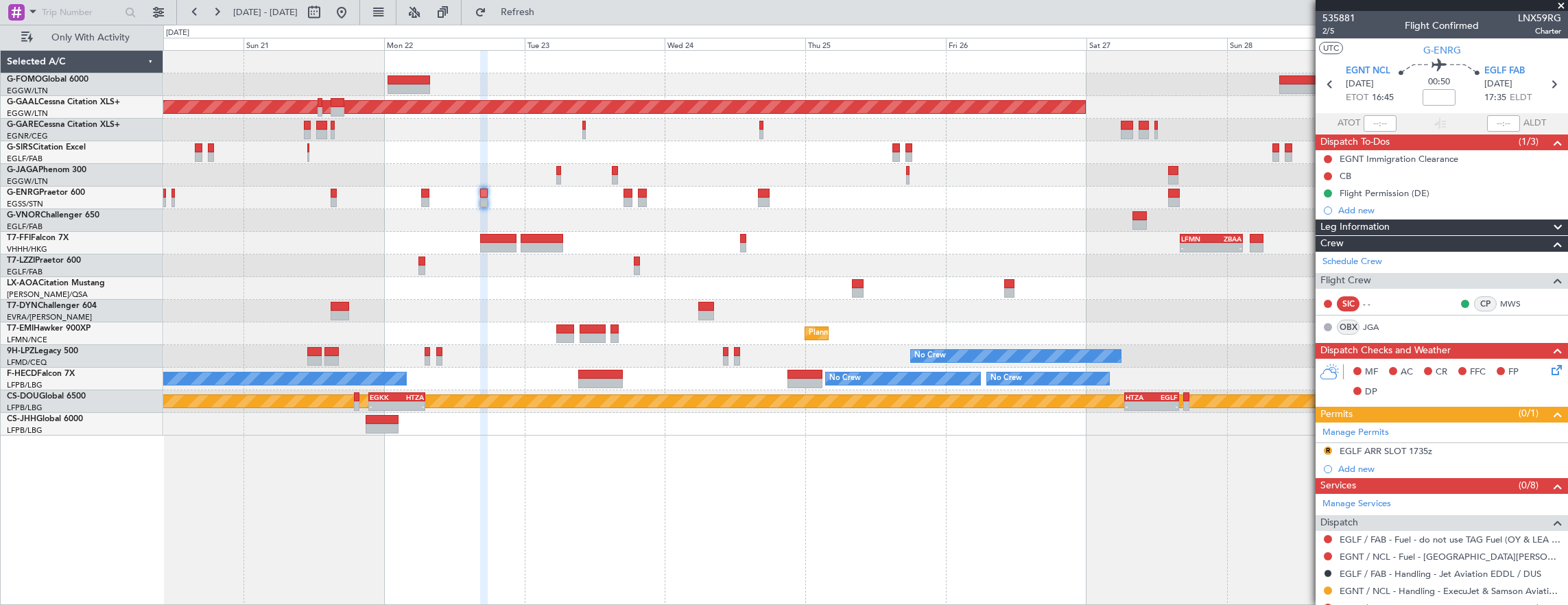
click at [1104, 335] on div "Planned Maint [GEOGRAPHIC_DATA]" at bounding box center [865, 333] width 1405 height 22
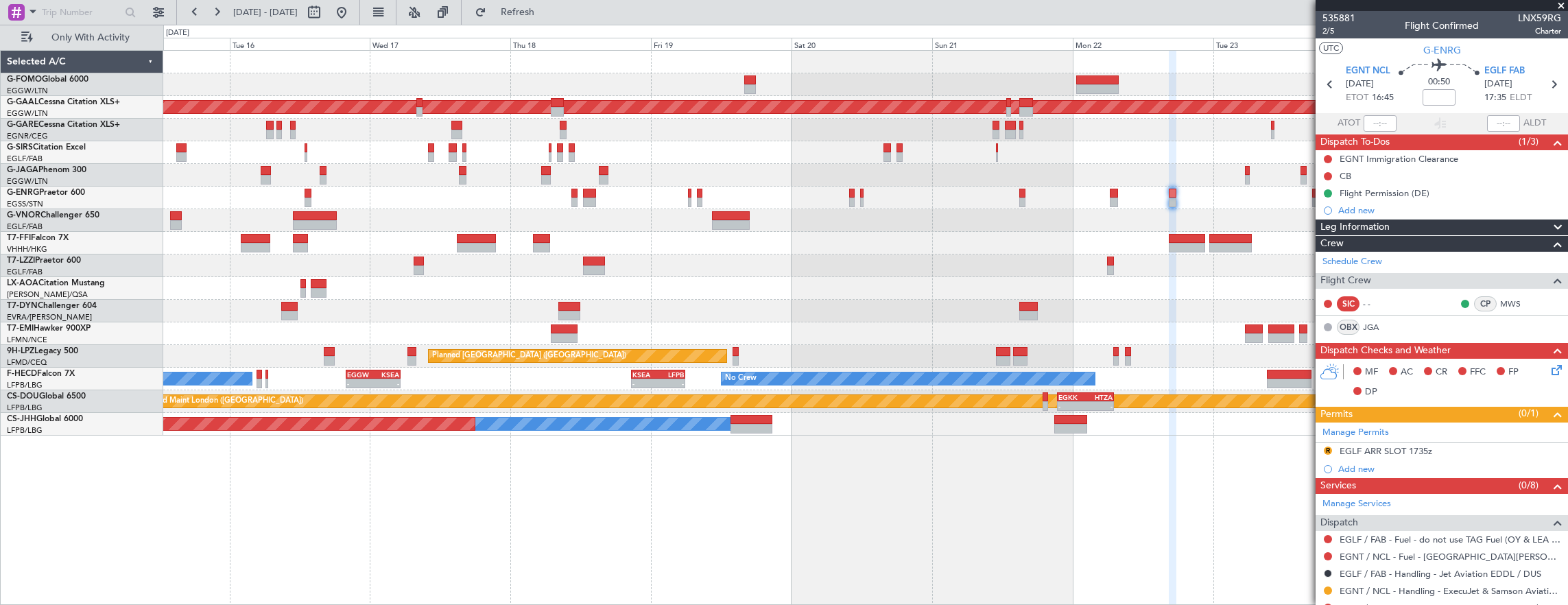
click at [991, 297] on div "Planned Maint Dusseldorf - - LFMN 16:05 Z ZBAA 02:45 Z Planned Maint Tianjin (B…" at bounding box center [865, 243] width 1405 height 385
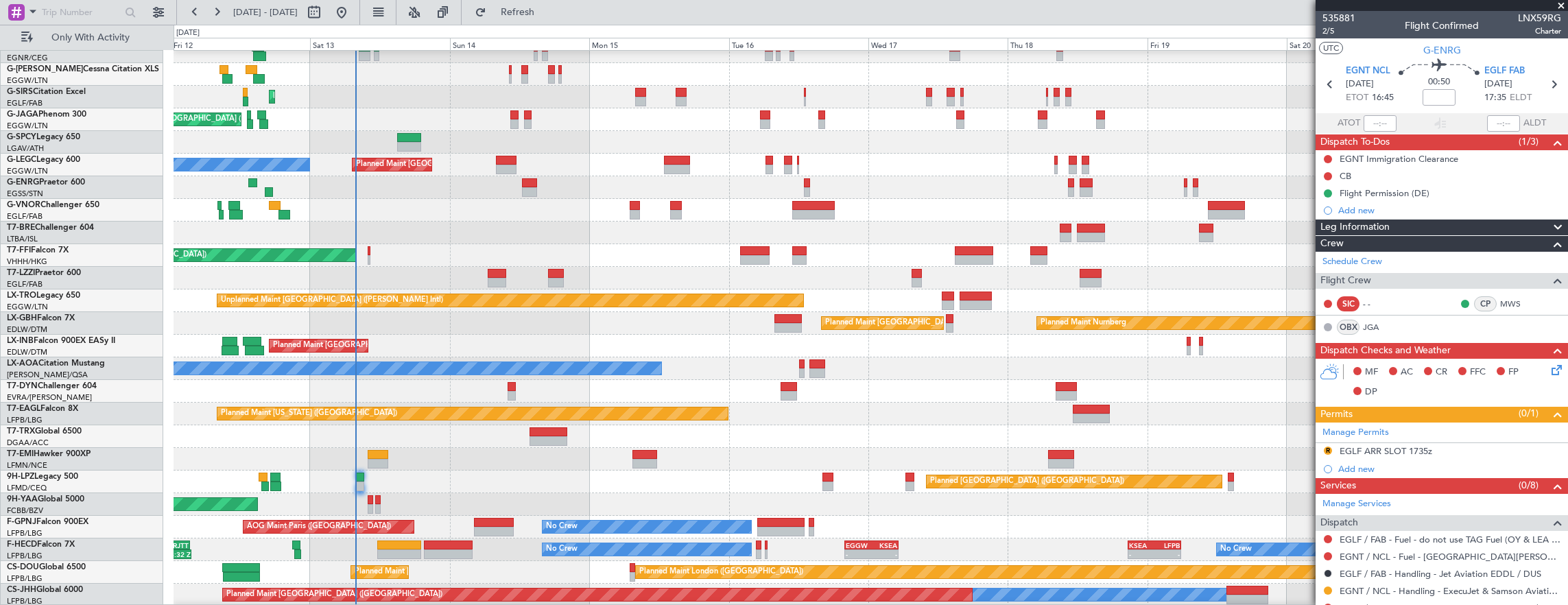
scroll to position [78, 0]
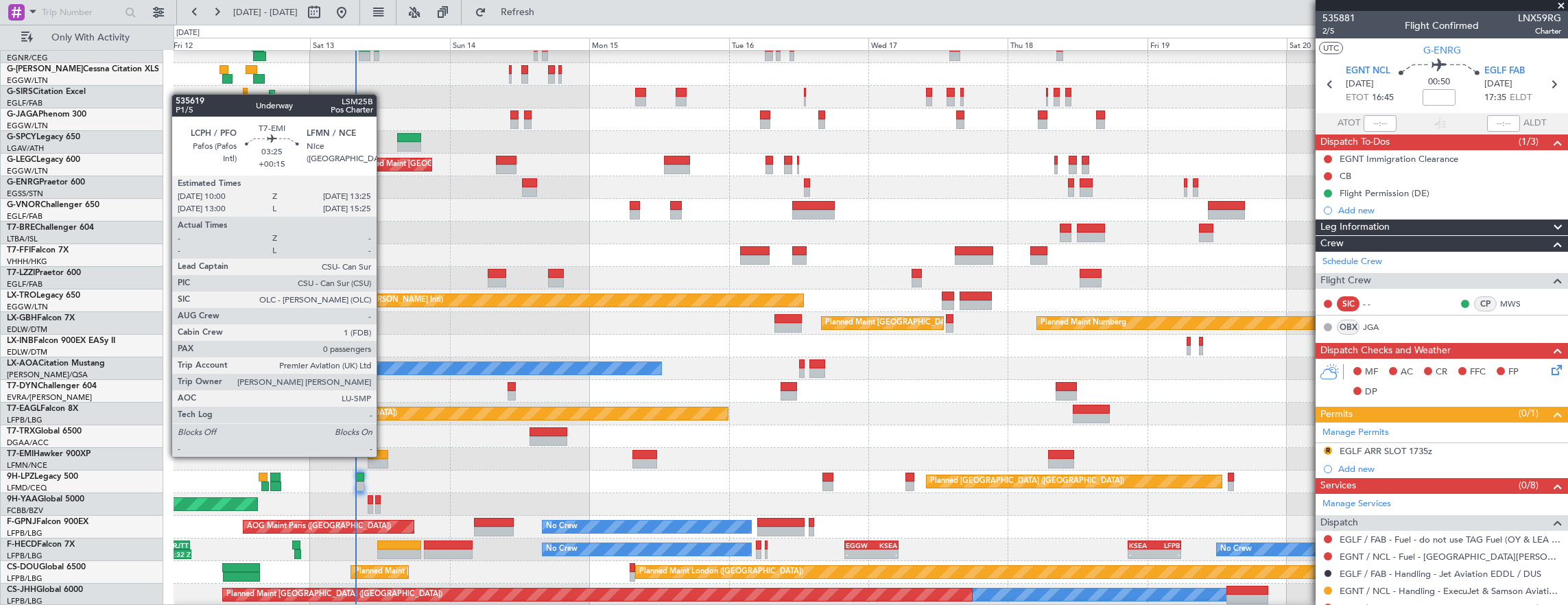
click at [384, 456] on div at bounding box center [378, 455] width 20 height 10
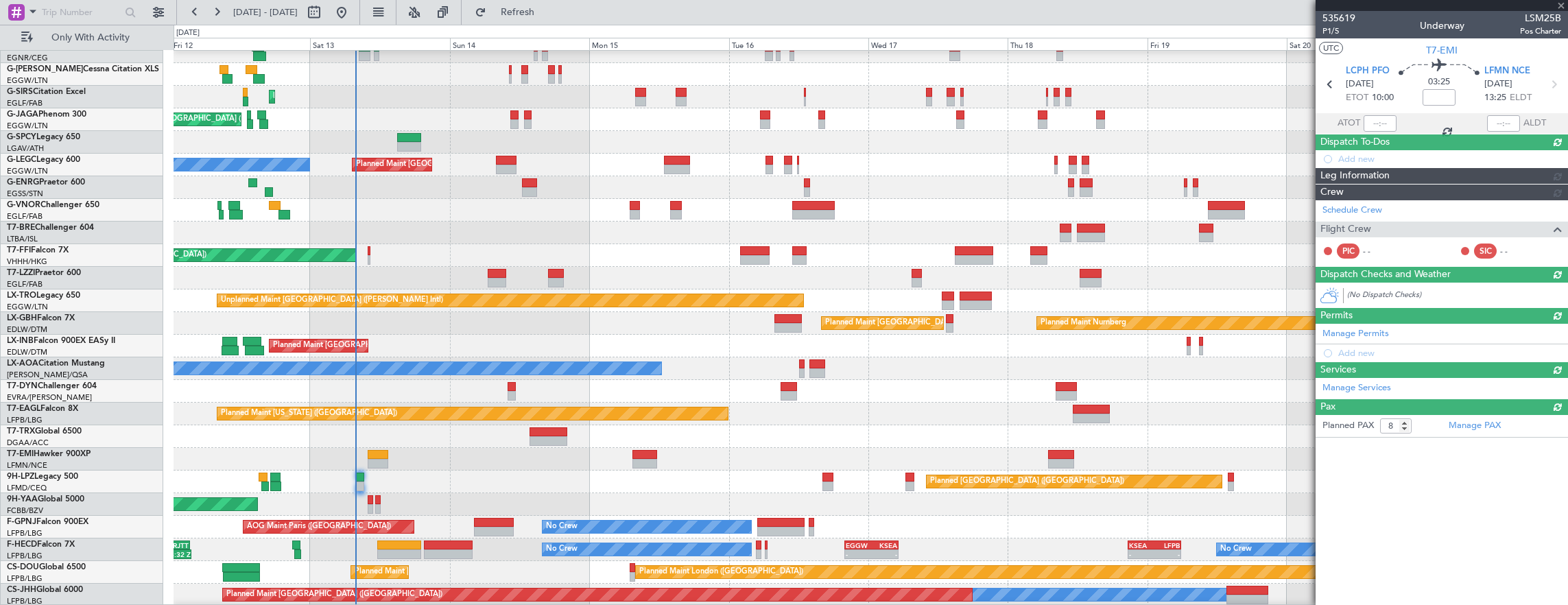
type input "+00:15"
type input "0"
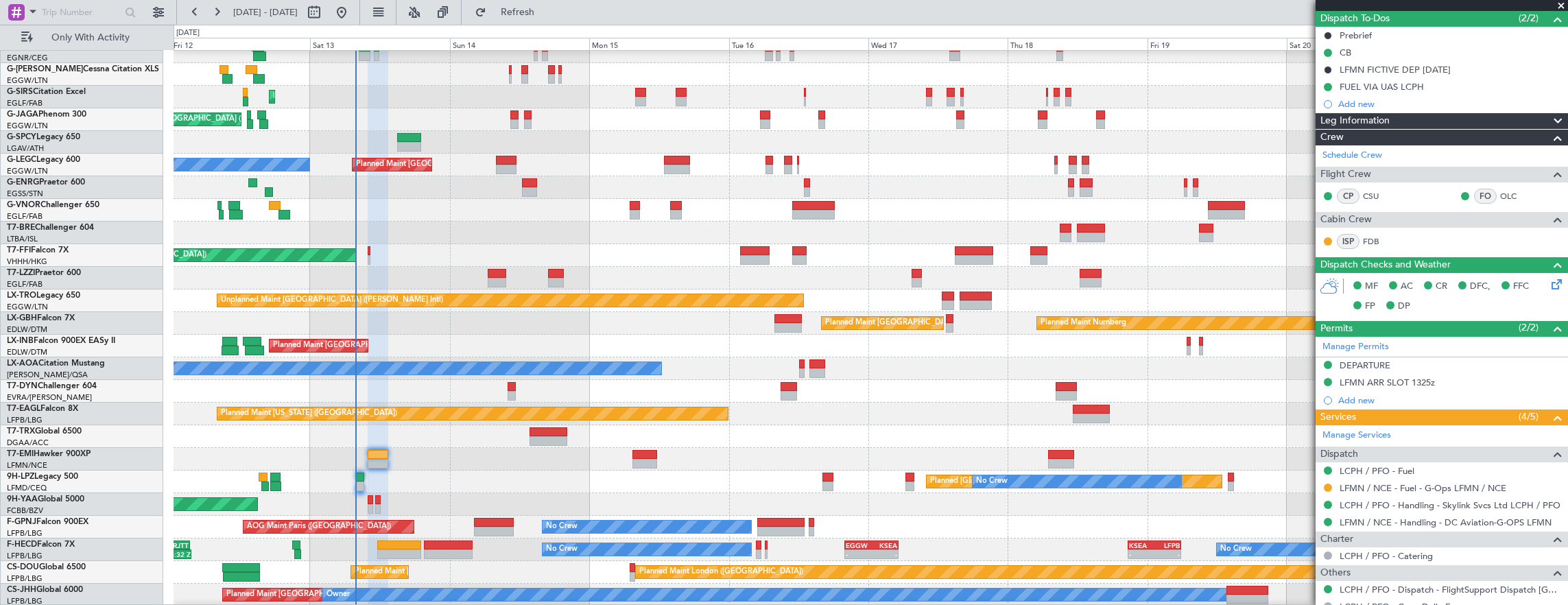
scroll to position [169, 0]
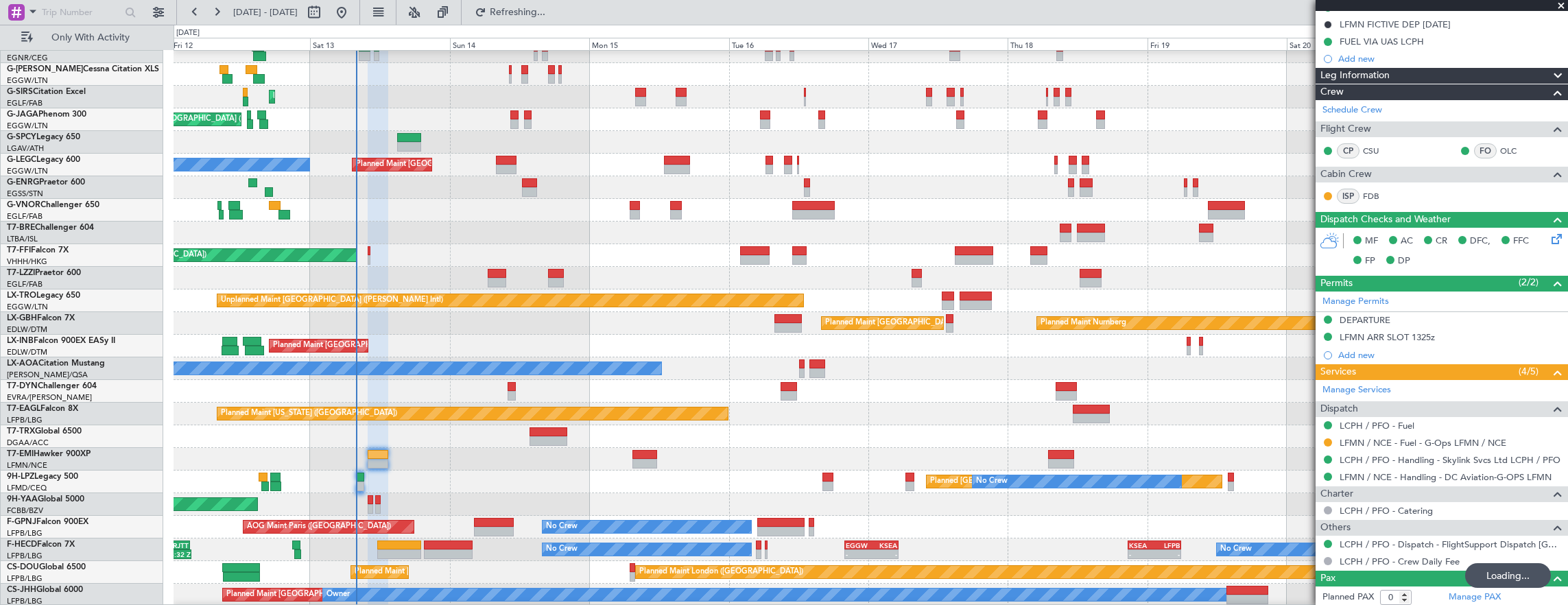
click at [490, 267] on div "Planned Maint Tianjin ([GEOGRAPHIC_DATA])" at bounding box center [870, 255] width 1394 height 22
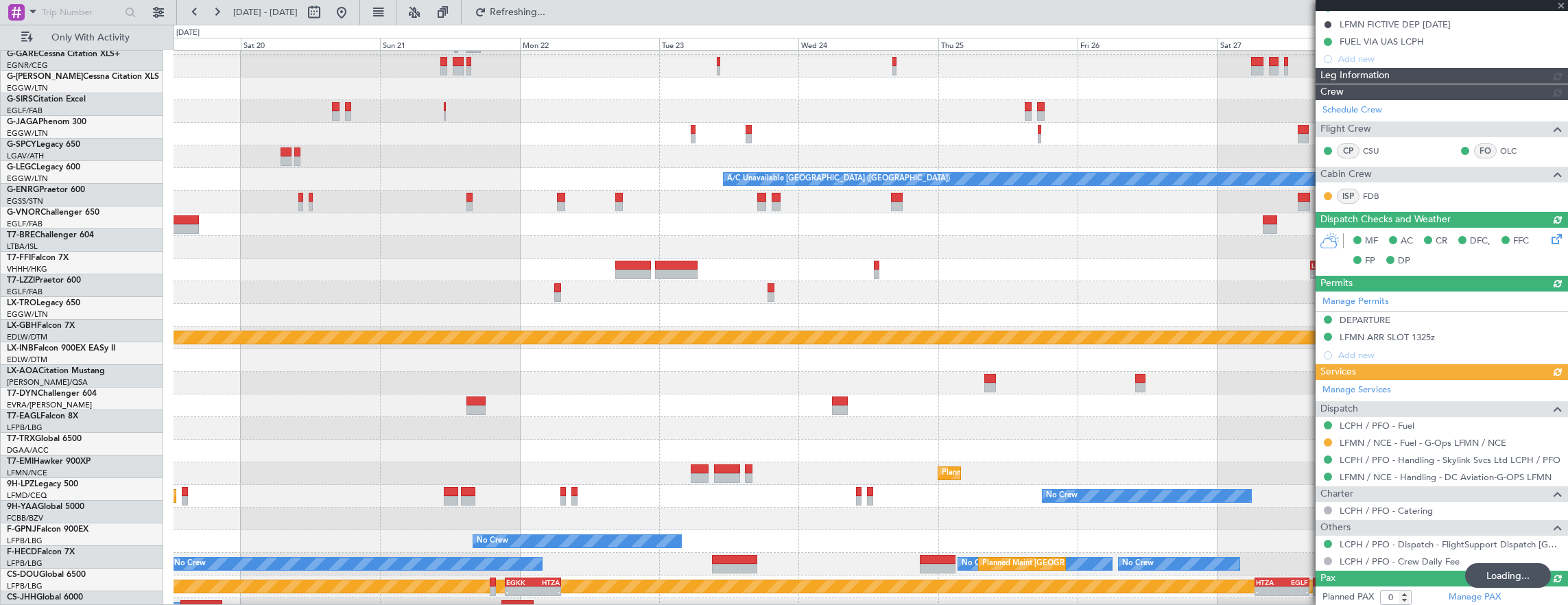
click at [727, 250] on div at bounding box center [870, 247] width 1394 height 22
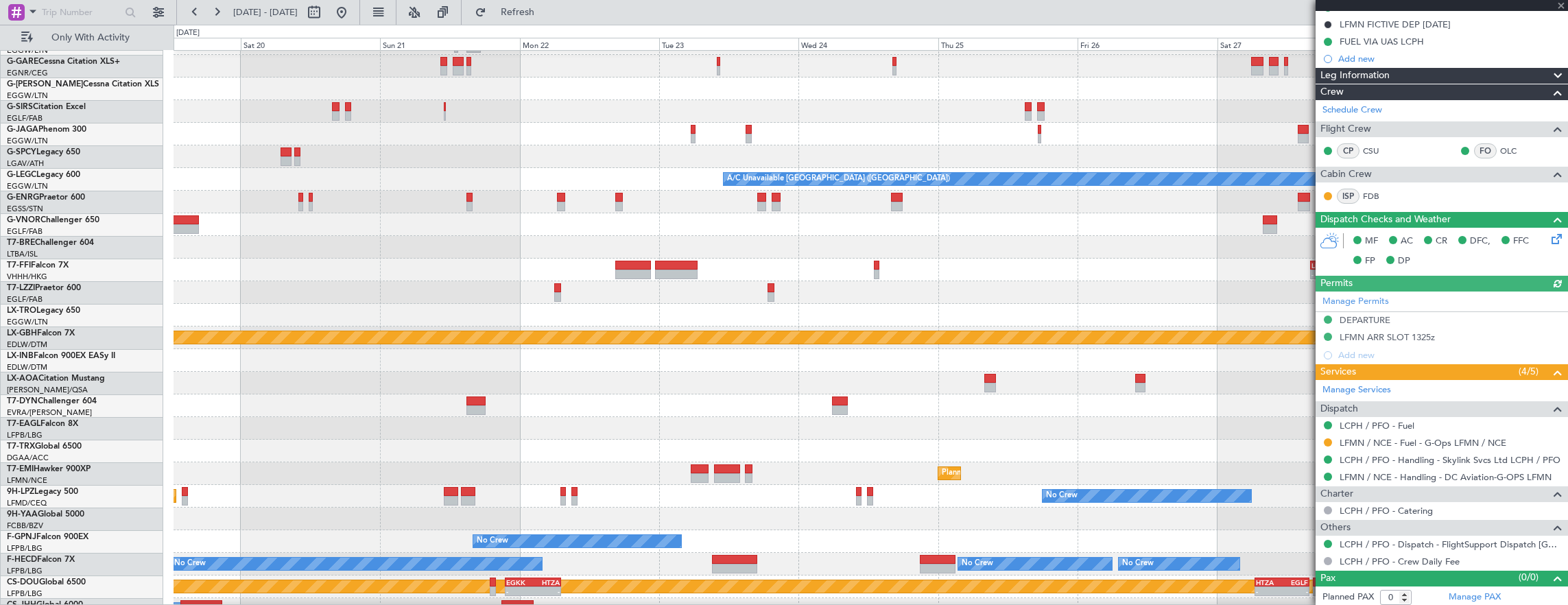
scroll to position [0, 0]
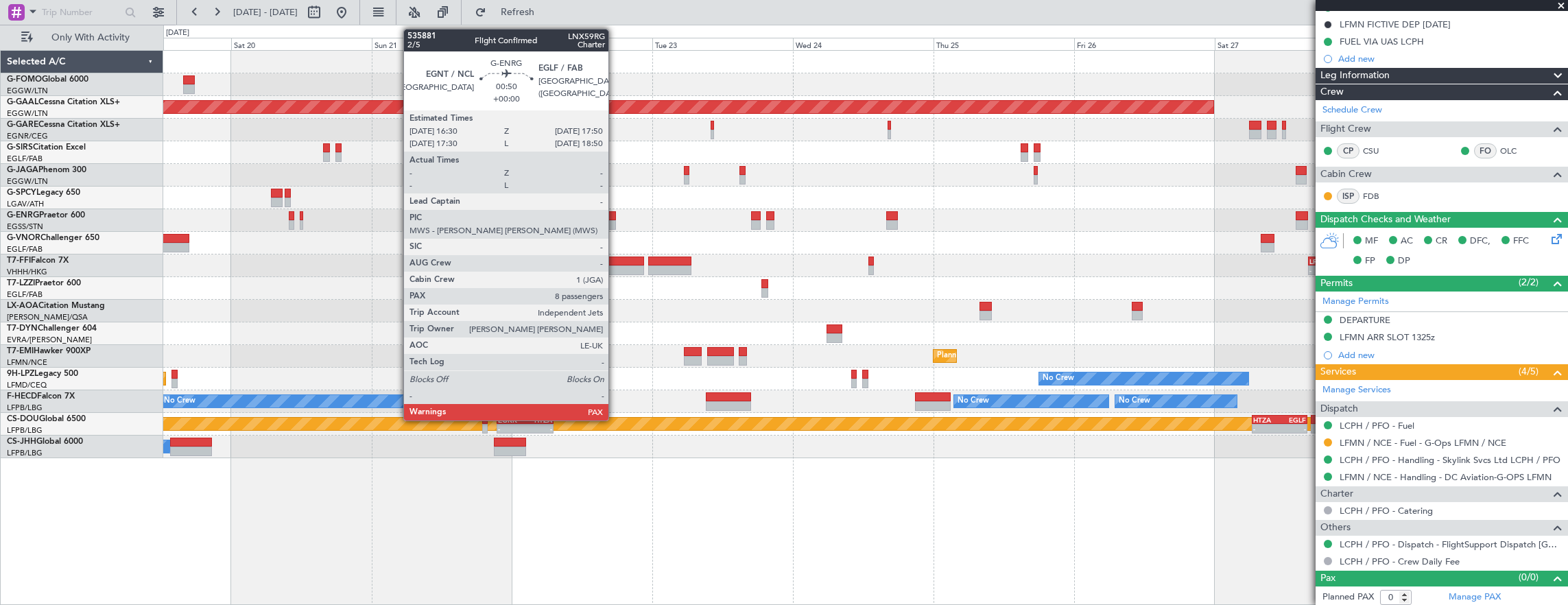
click at [615, 214] on div at bounding box center [612, 216] width 8 height 10
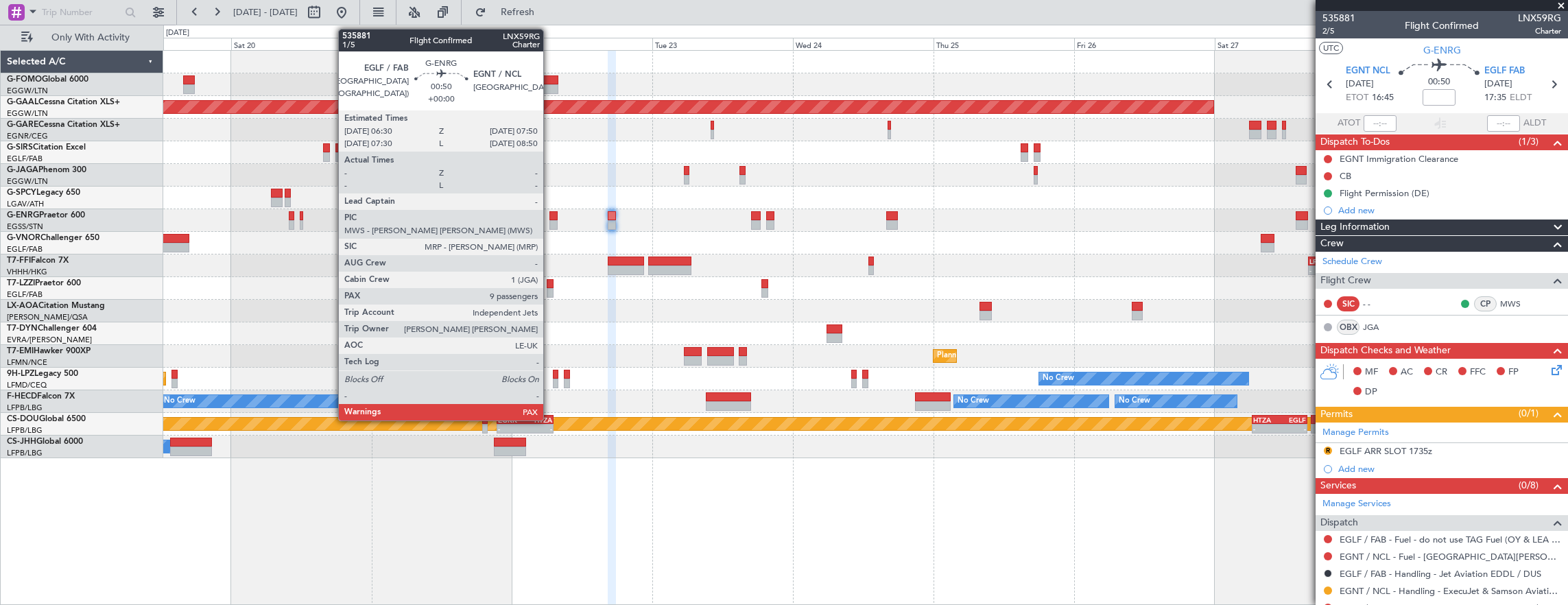
click at [550, 213] on div at bounding box center [553, 216] width 8 height 10
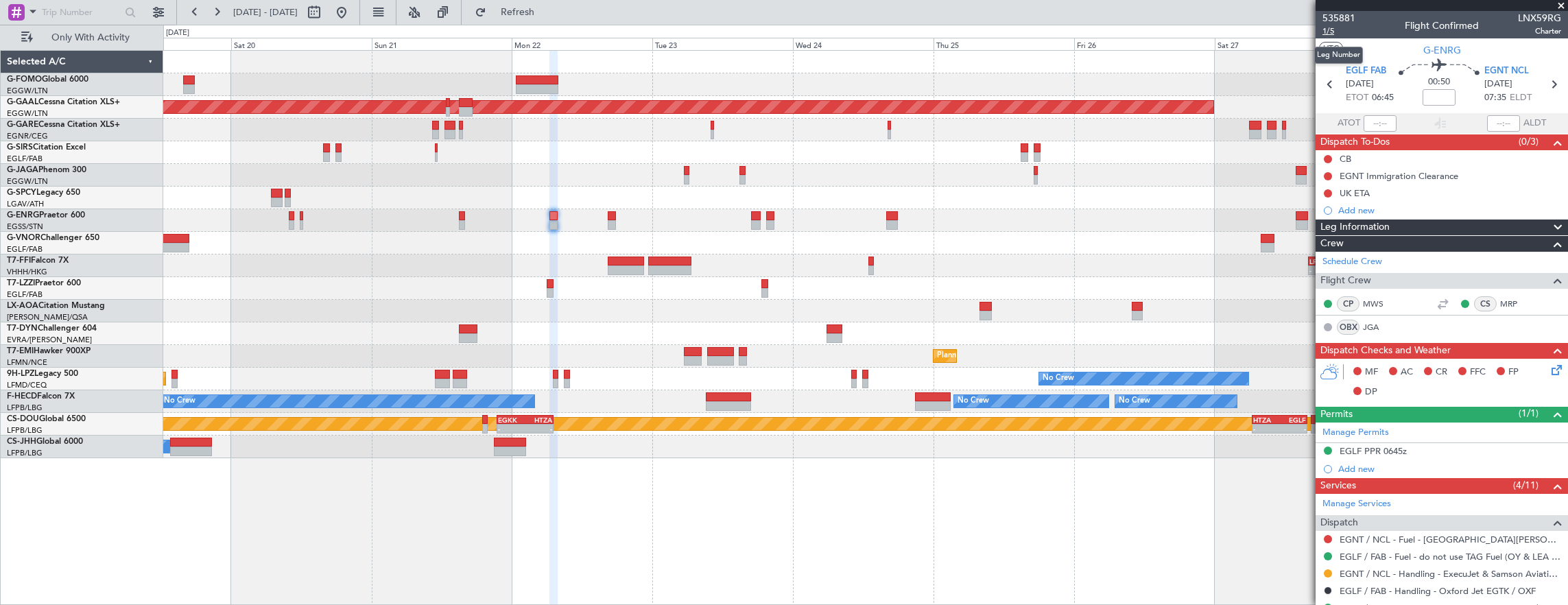
click at [1333, 35] on span "1/5" at bounding box center [1339, 31] width 33 height 12
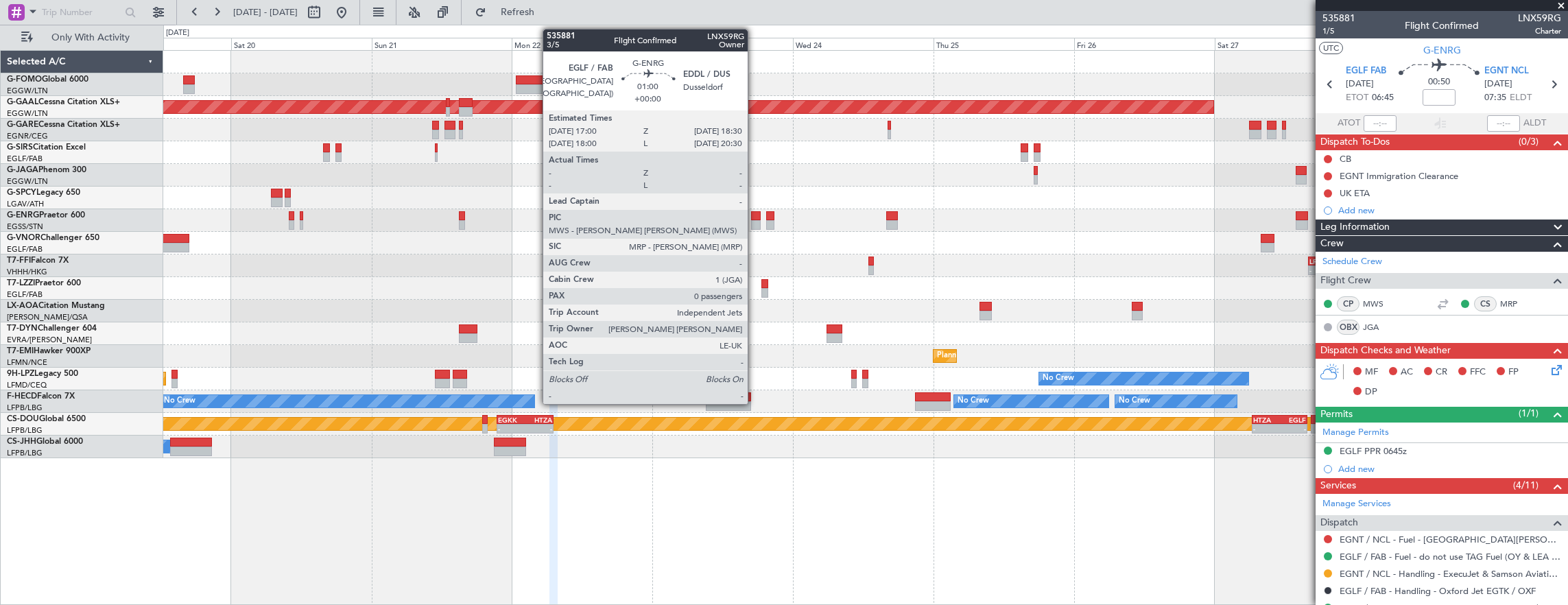
click at [755, 215] on div at bounding box center [755, 216] width 9 height 10
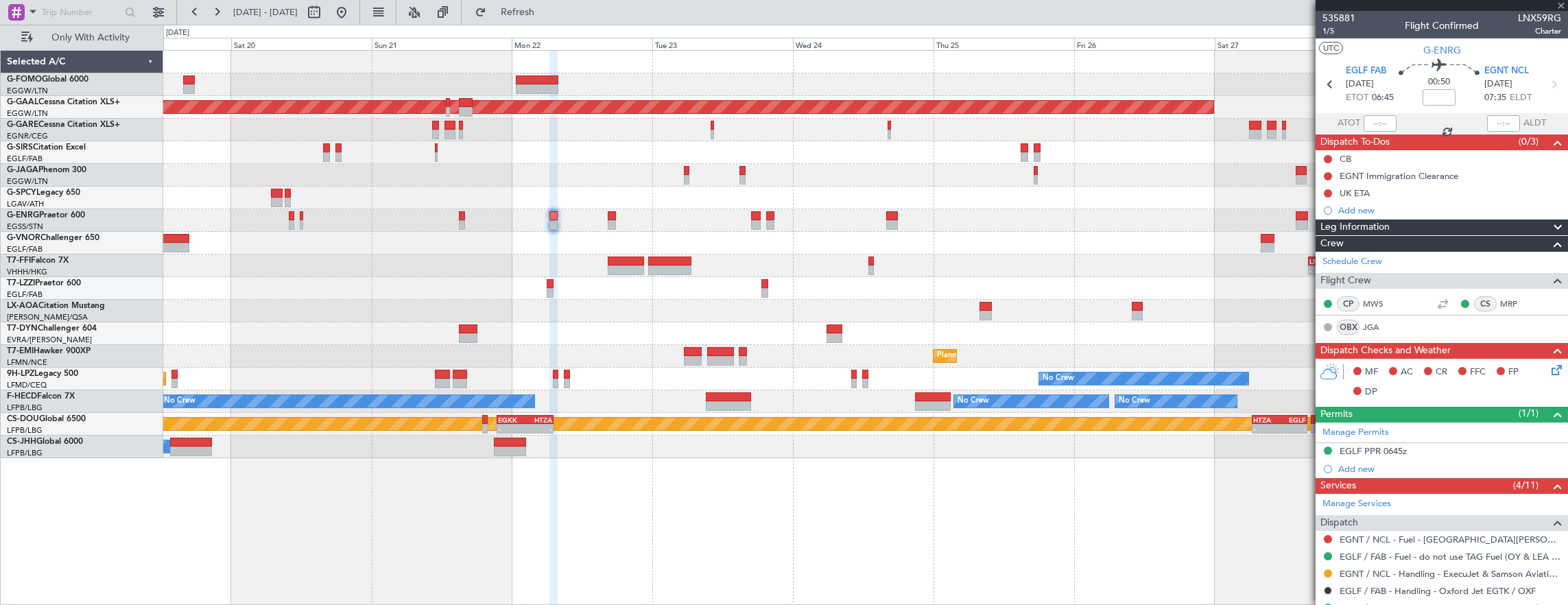
type input "0"
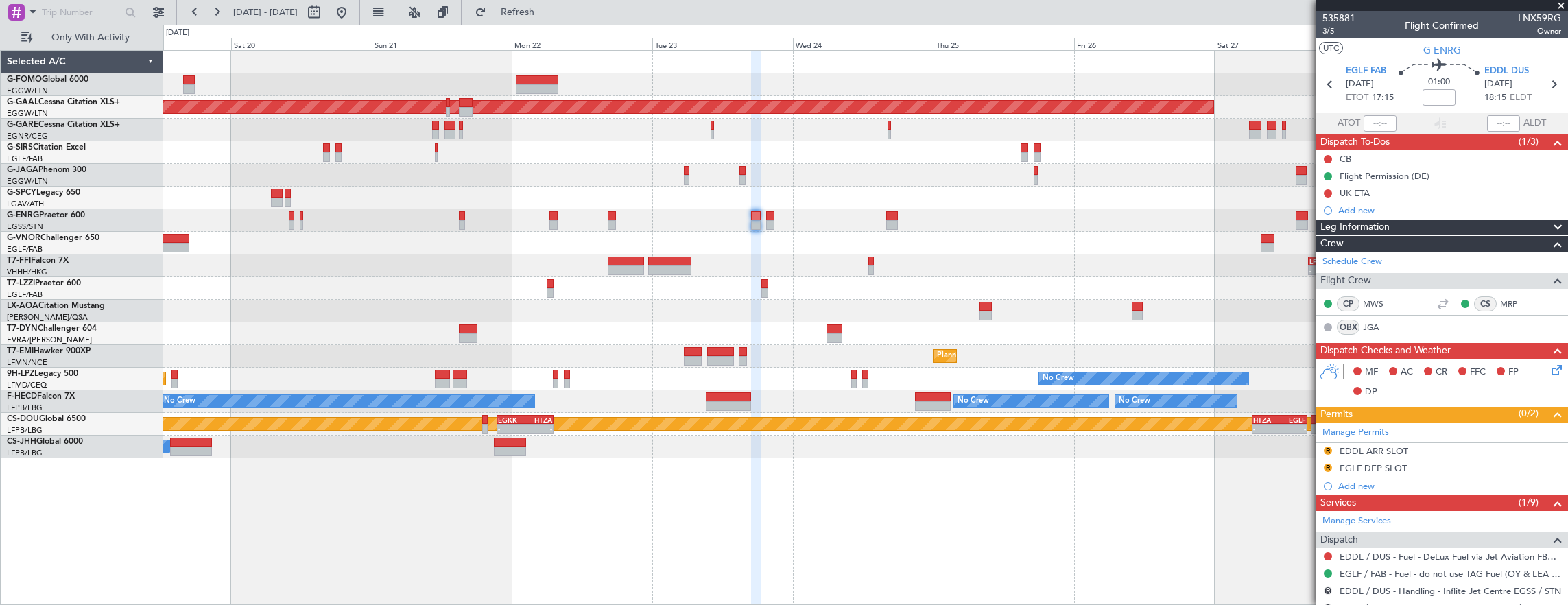
click at [958, 260] on div "Planned Maint Dusseldorf - - LFMN 16:05 Z ZBAA 02:45 Z Planned Maint Zurich No …" at bounding box center [865, 255] width 1405 height 408
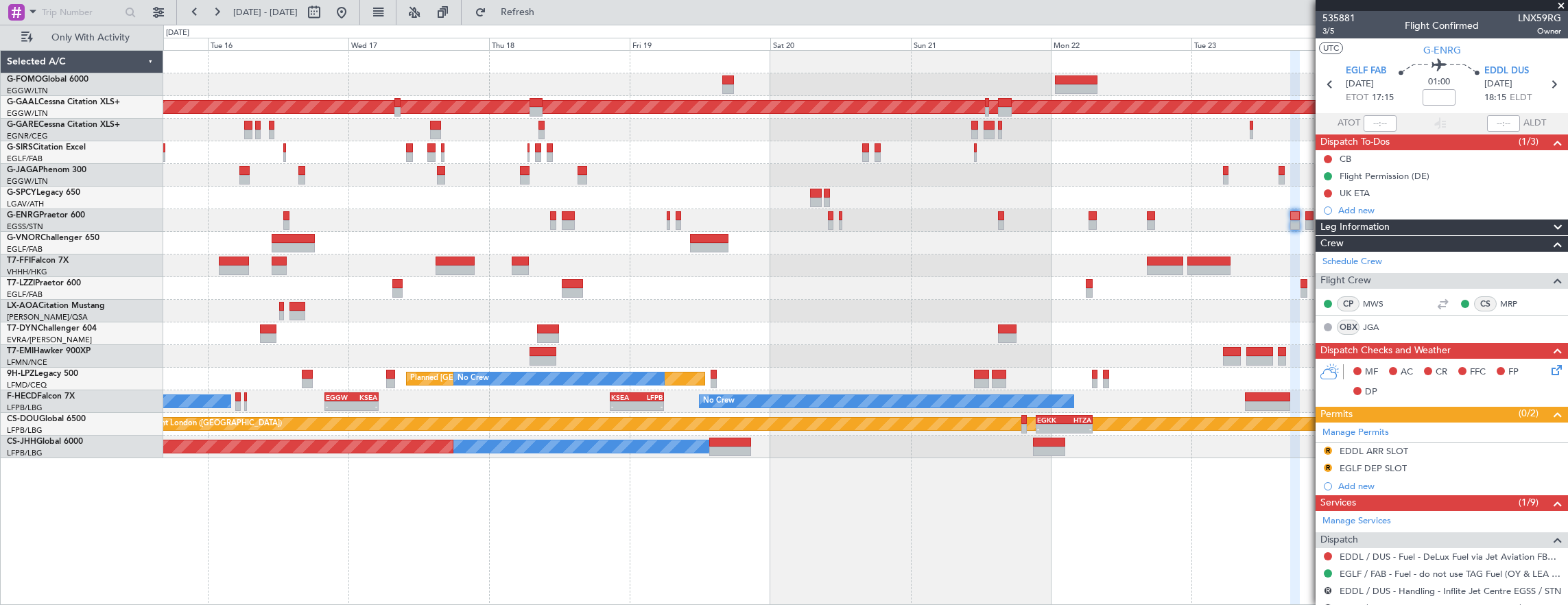
click at [1112, 272] on div "Planned Maint Dusseldorf - - LFMN 16:05 Z ZBAA 02:45 Z Planned Maint Tianjin (B…" at bounding box center [865, 255] width 1405 height 408
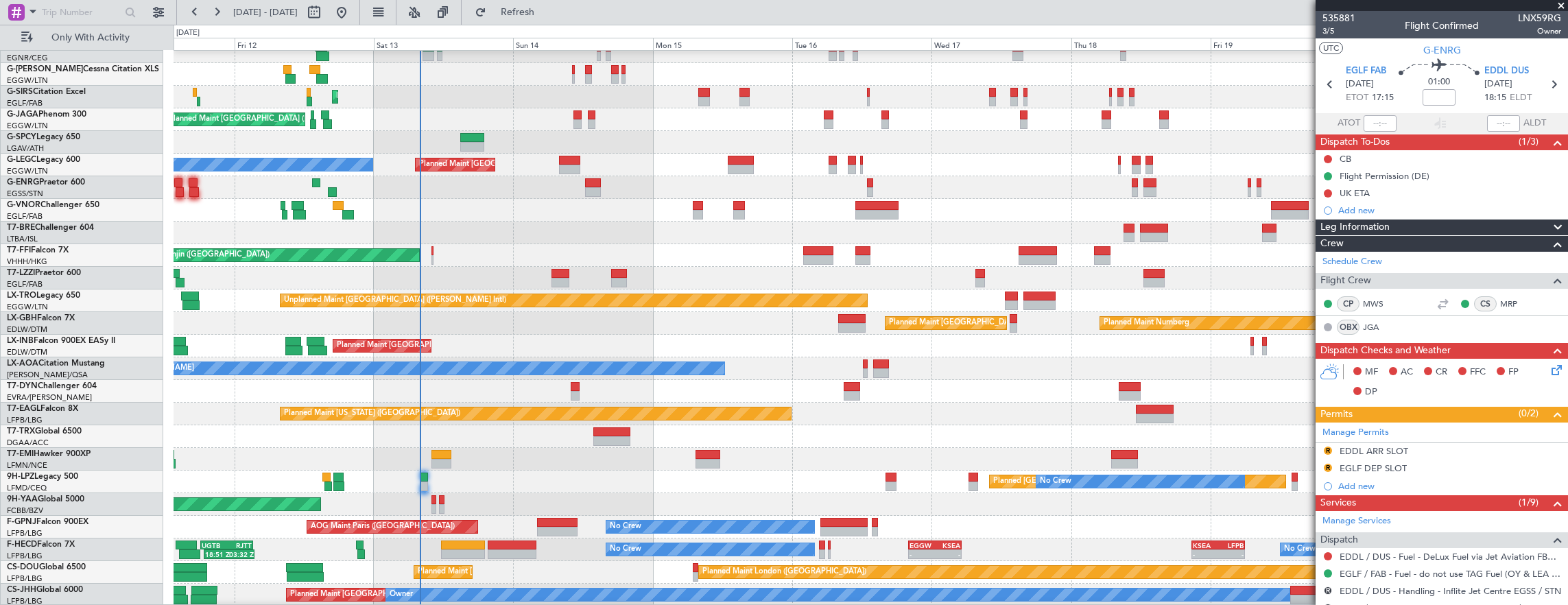
scroll to position [78, 0]
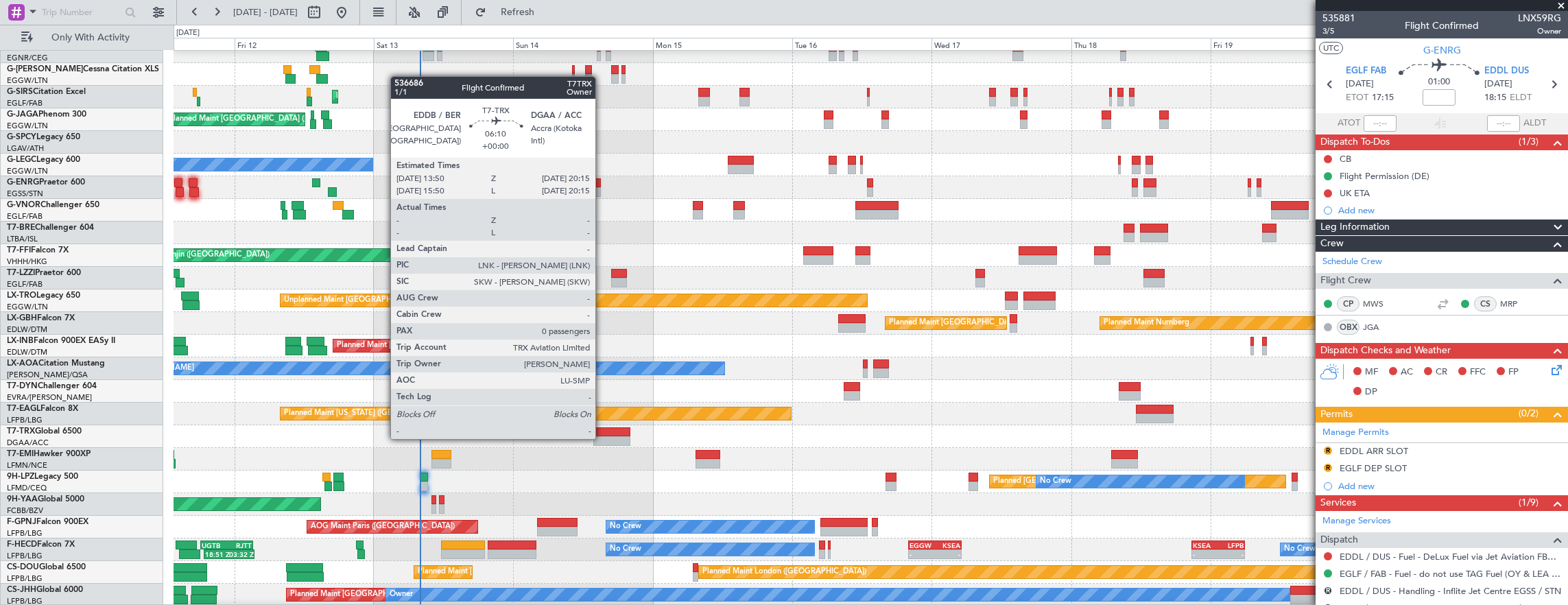
click at [602, 437] on div at bounding box center [612, 442] width 38 height 10
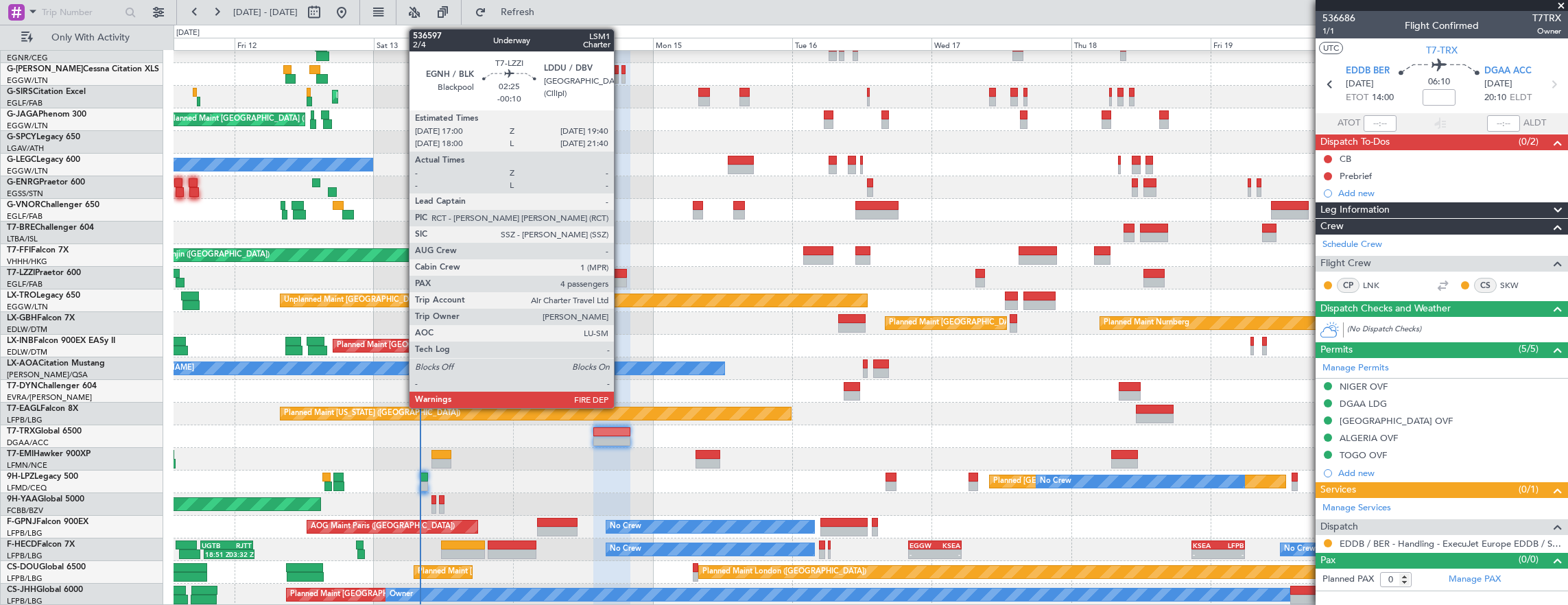
click at [620, 278] on div at bounding box center [619, 283] width 16 height 10
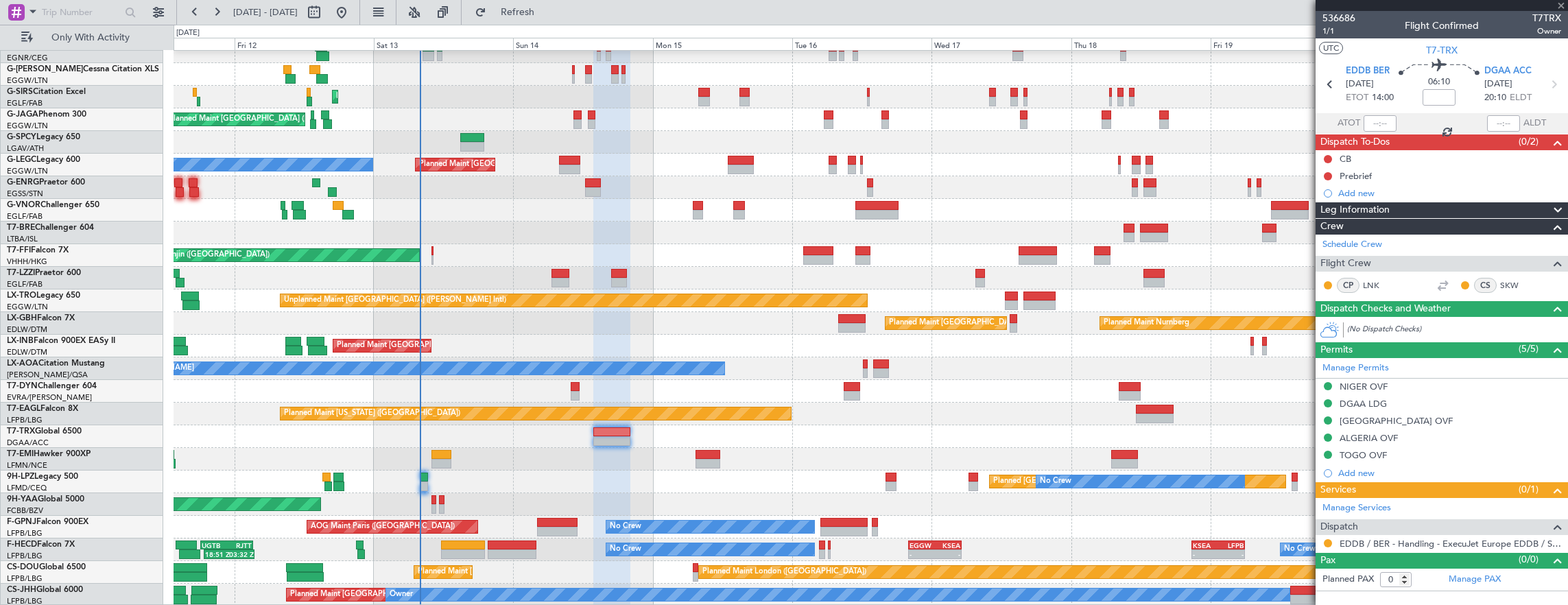
type input "-00:10"
type input "4"
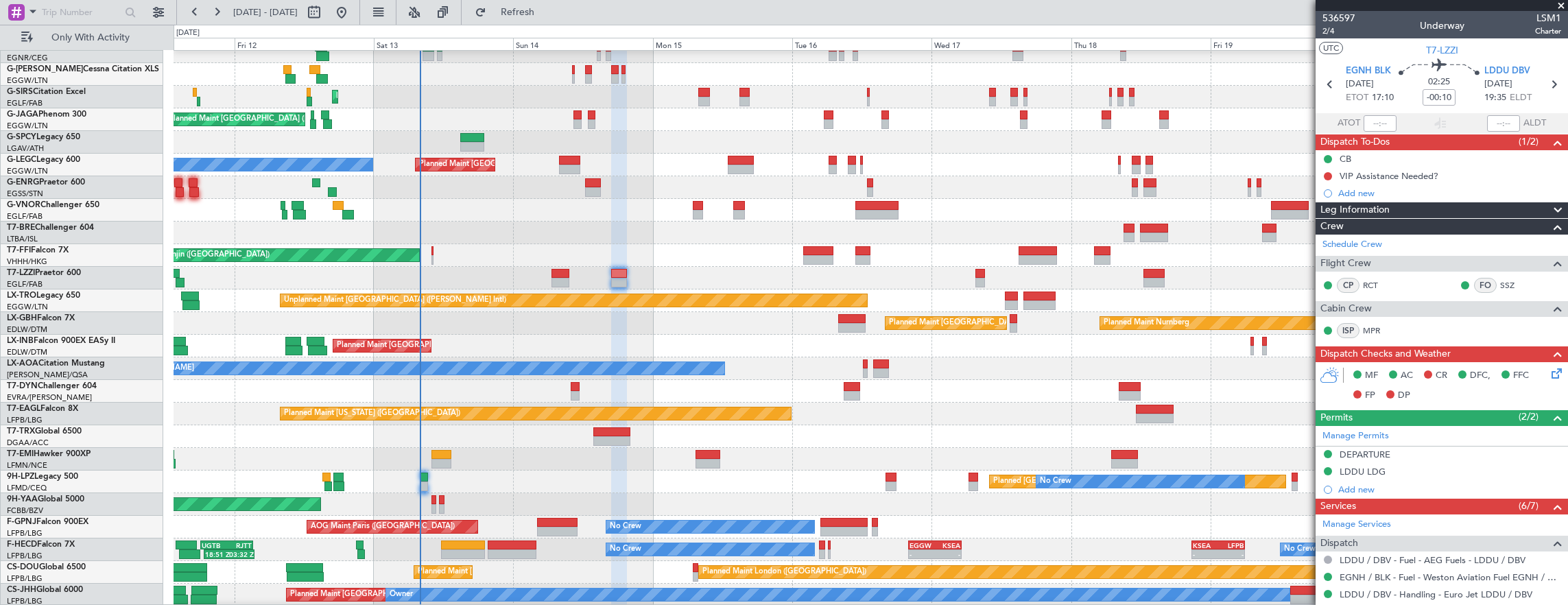
scroll to position [0, 0]
click at [1333, 31] on span "2/4" at bounding box center [1339, 31] width 33 height 12
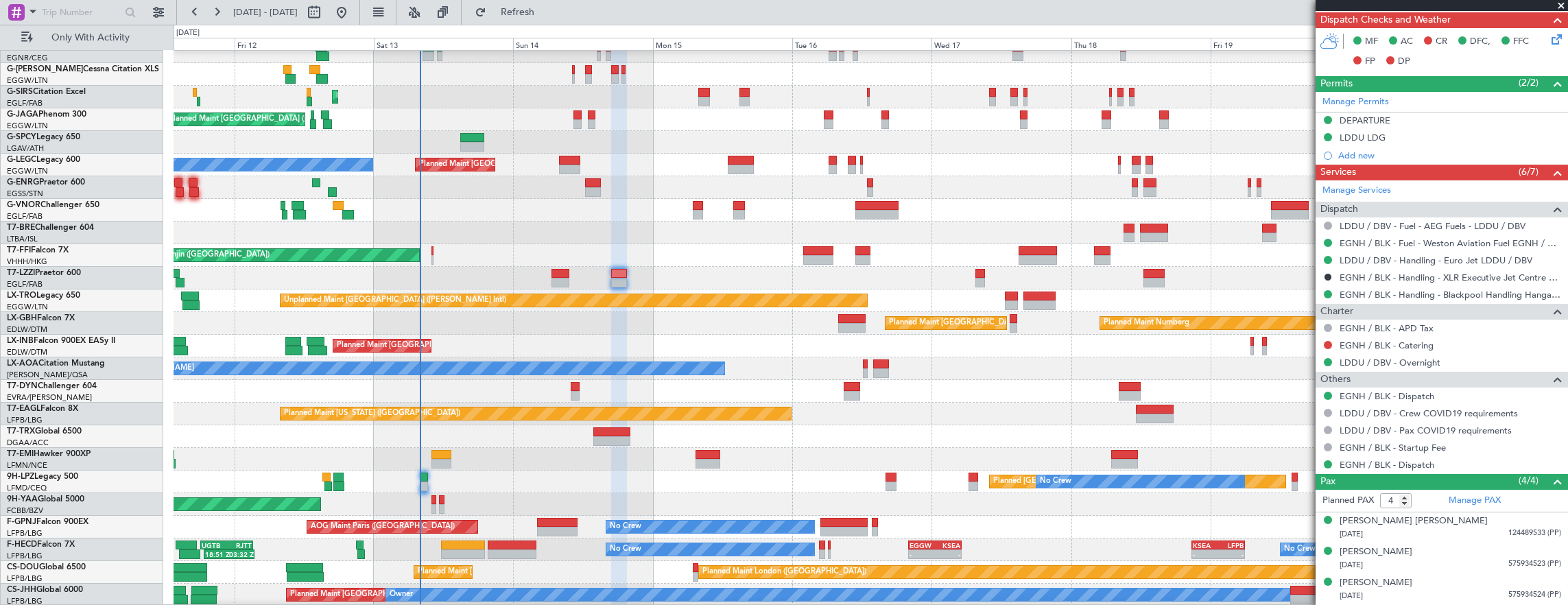
scroll to position [361, 0]
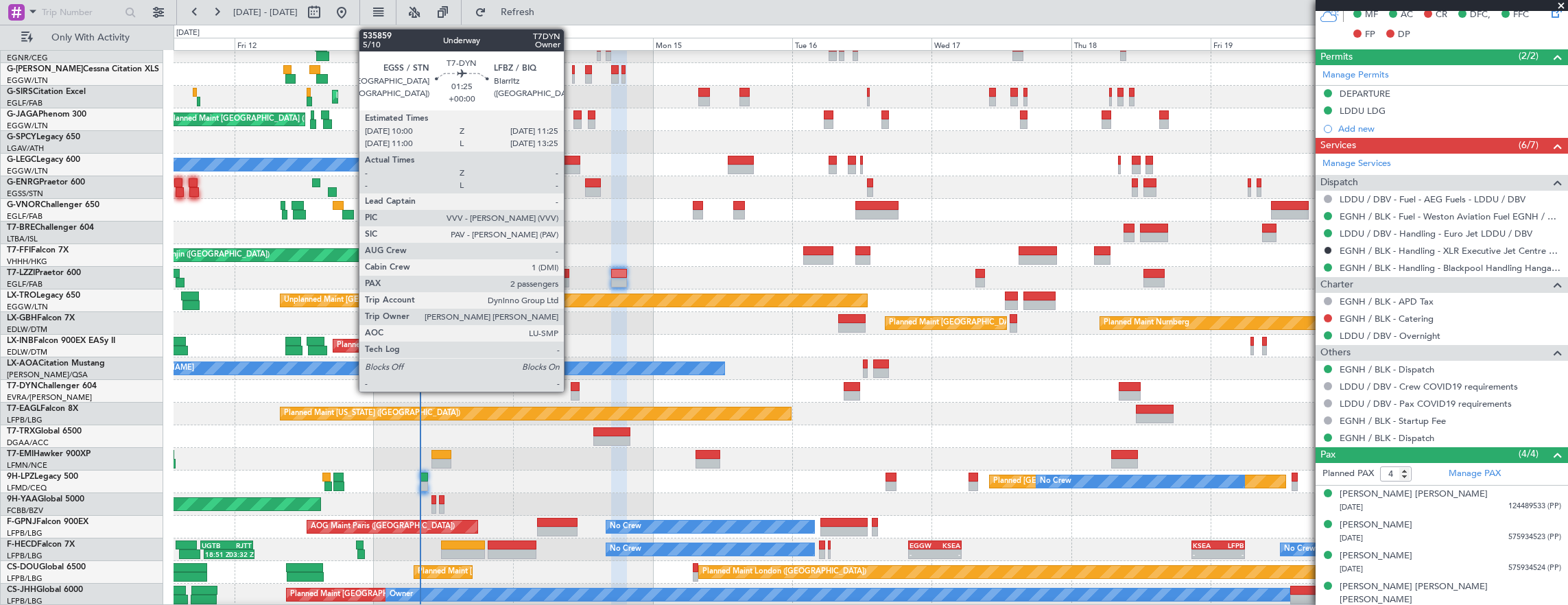
click at [571, 387] on div at bounding box center [575, 387] width 9 height 10
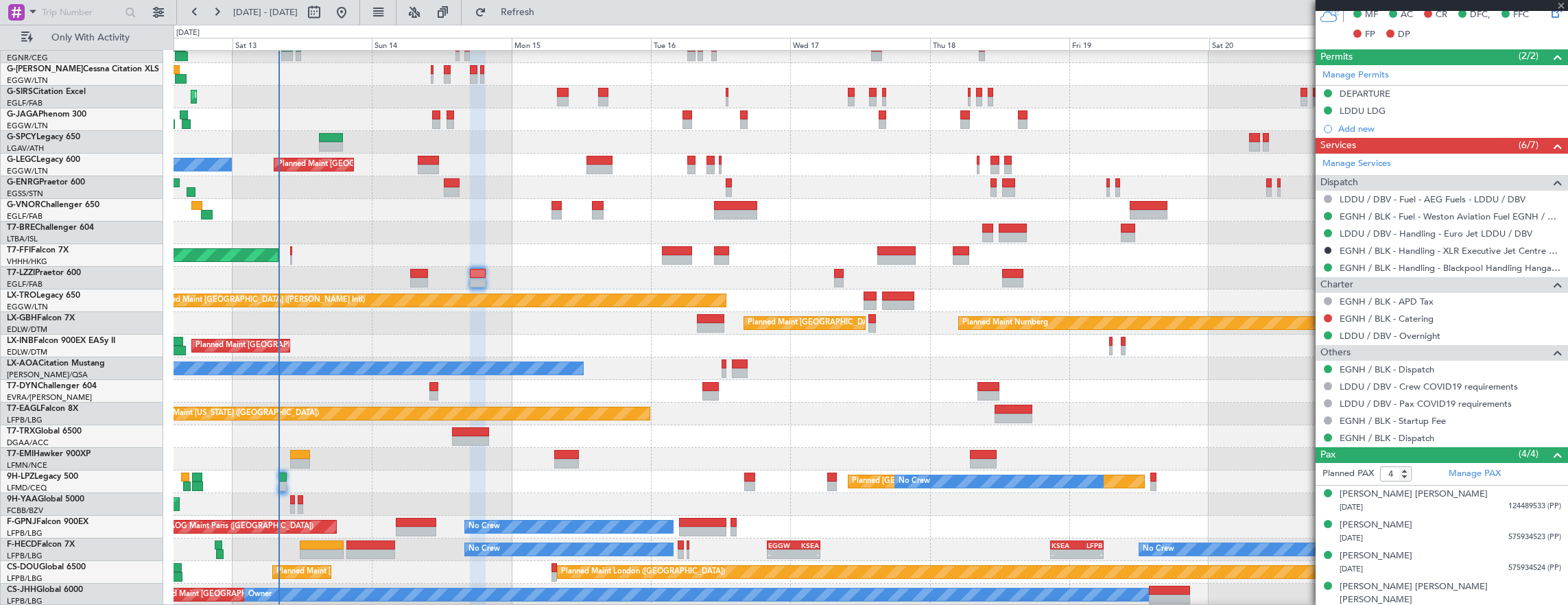
scroll to position [78, 0]
click at [641, 372] on div "No Crew [PERSON_NAME]" at bounding box center [870, 368] width 1394 height 22
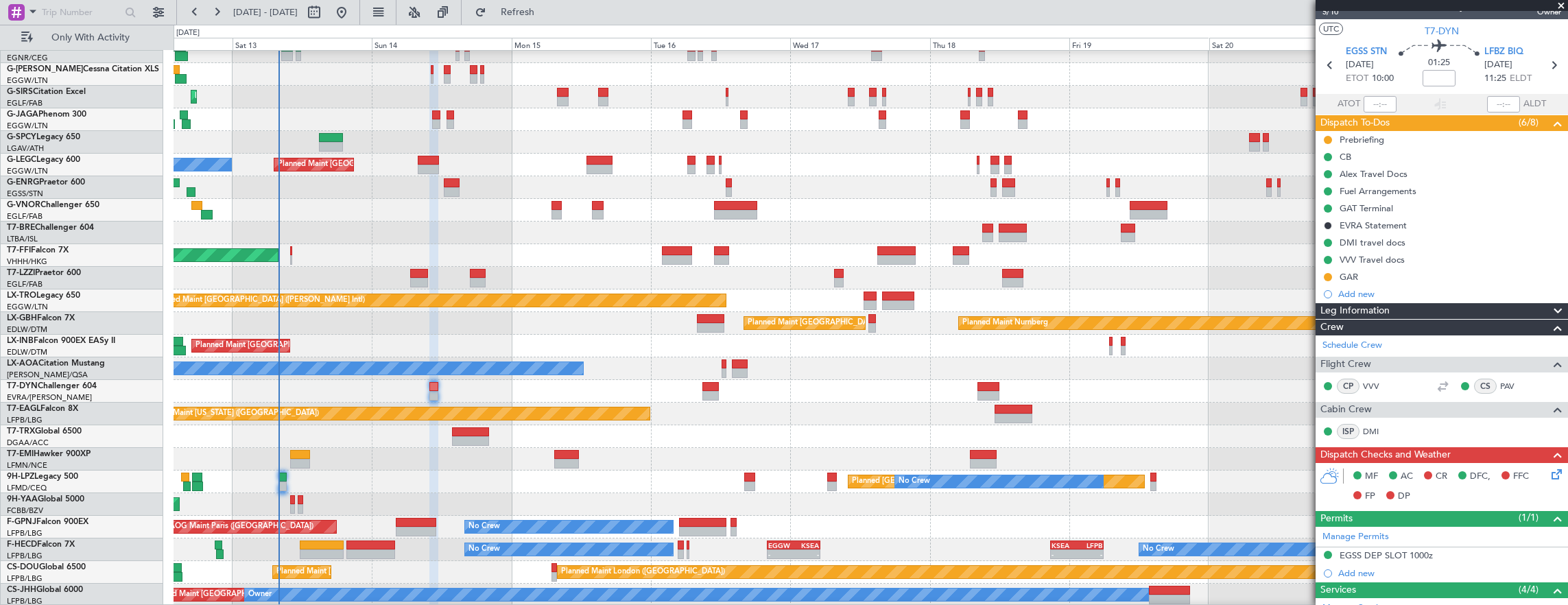
scroll to position [0, 0]
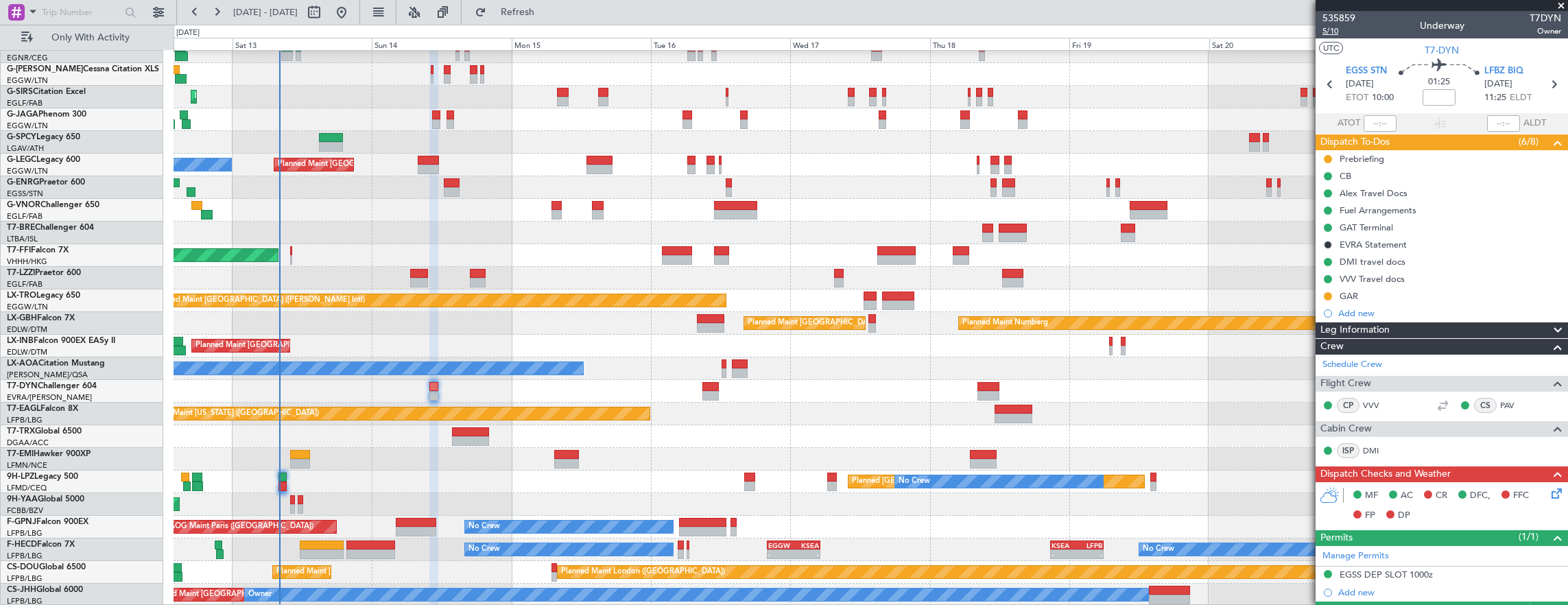
click at [1330, 31] on span "5/10" at bounding box center [1339, 31] width 33 height 12
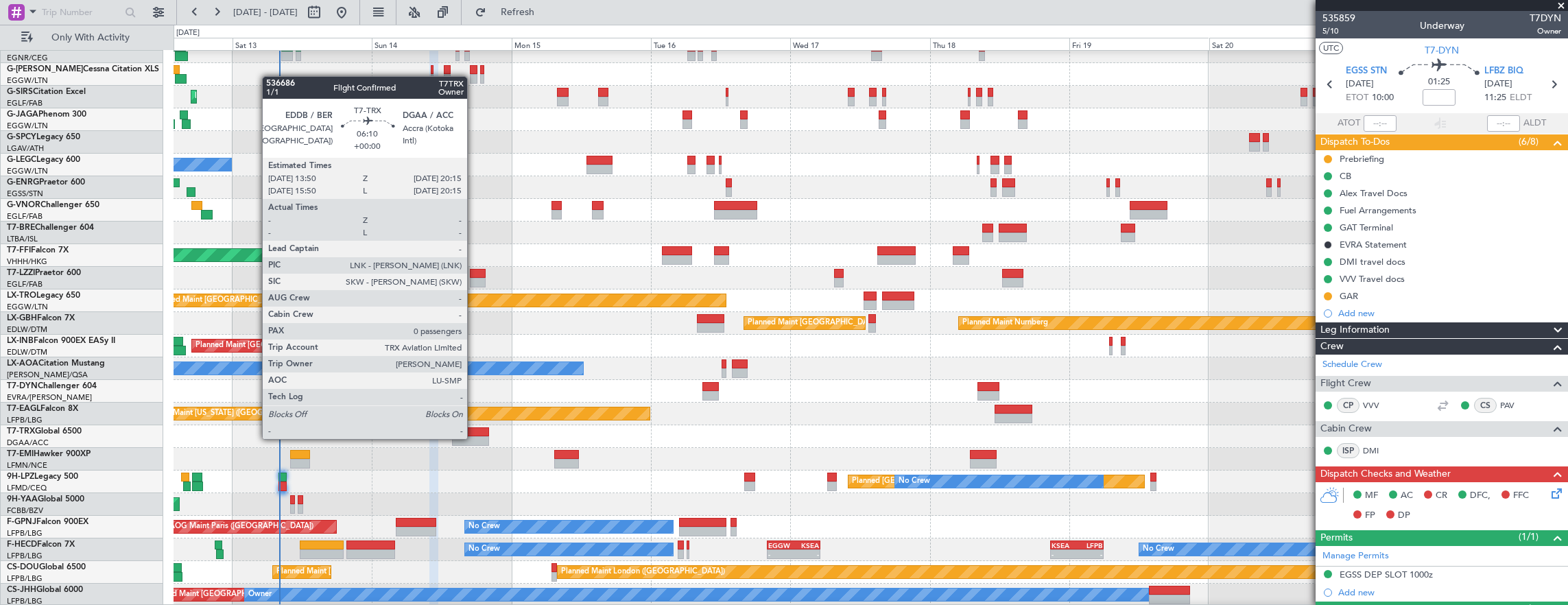
click at [474, 437] on div at bounding box center [471, 442] width 38 height 10
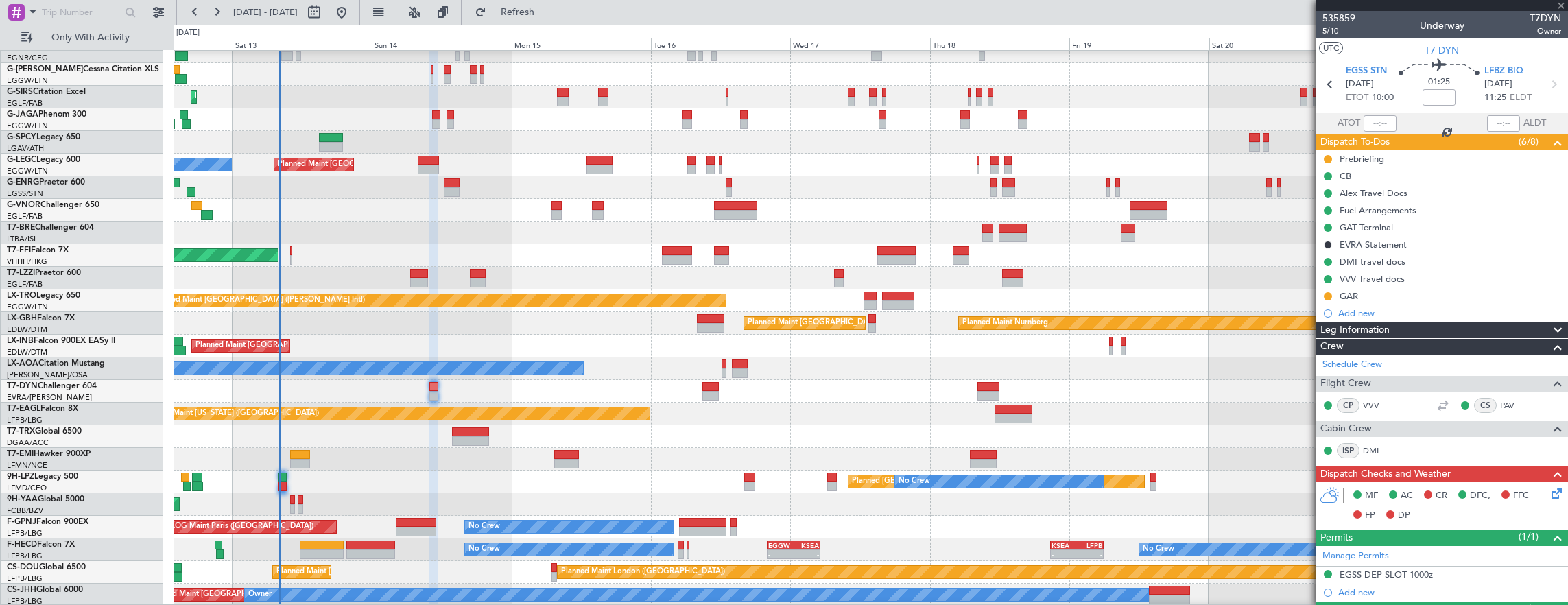
type input "0"
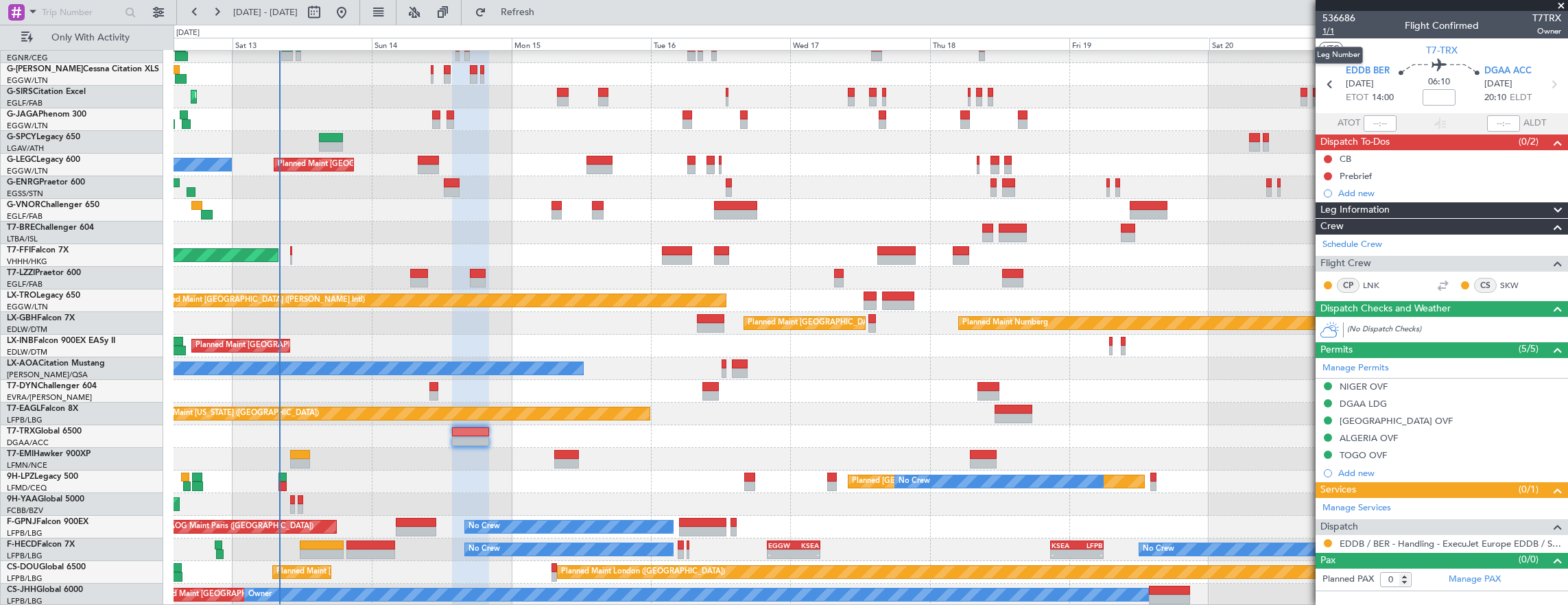
click at [1337, 31] on span "1/1" at bounding box center [1339, 31] width 33 height 12
drag, startPoint x: 1326, startPoint y: 178, endPoint x: 1326, endPoint y: 190, distance: 12.0
click at [1326, 178] on button at bounding box center [1328, 177] width 8 height 8
click at [1333, 210] on span "In Progress" at bounding box center [1335, 215] width 47 height 14
click at [1445, 95] on input at bounding box center [1439, 97] width 33 height 17
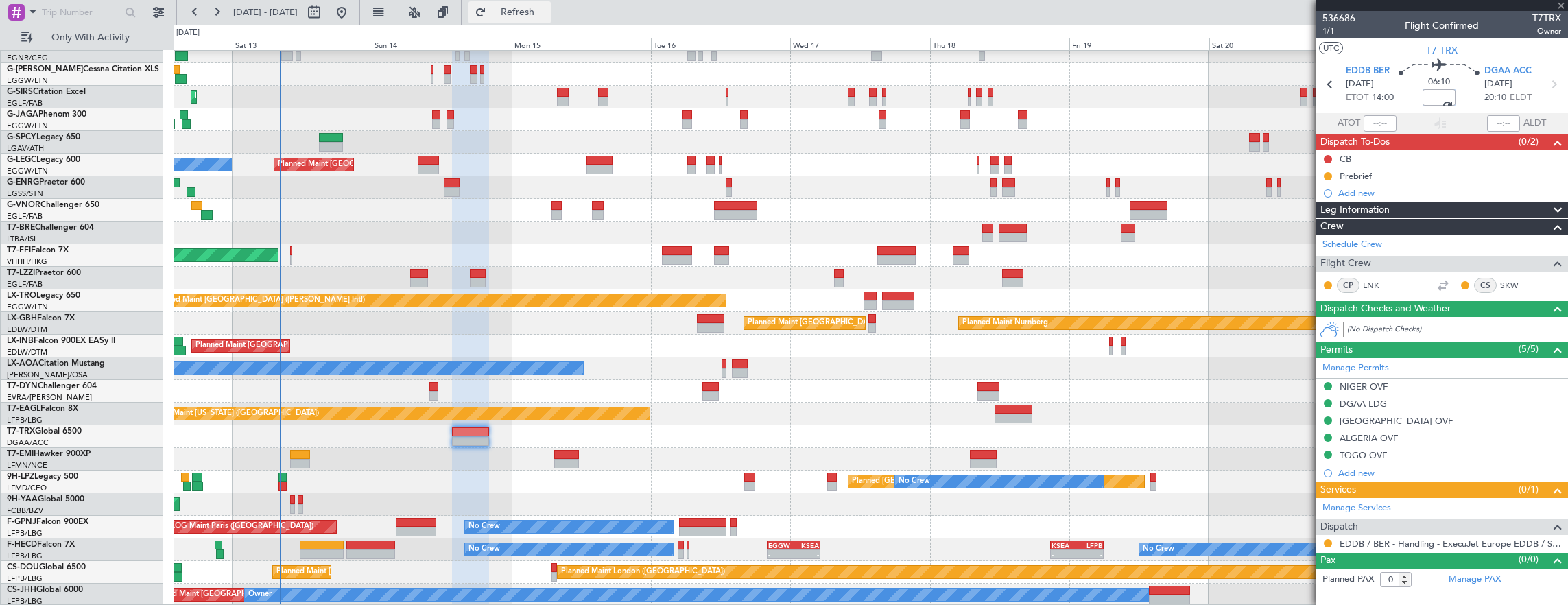
type input "+00:20"
click at [1486, 171] on div "Prebrief" at bounding box center [1442, 176] width 252 height 17
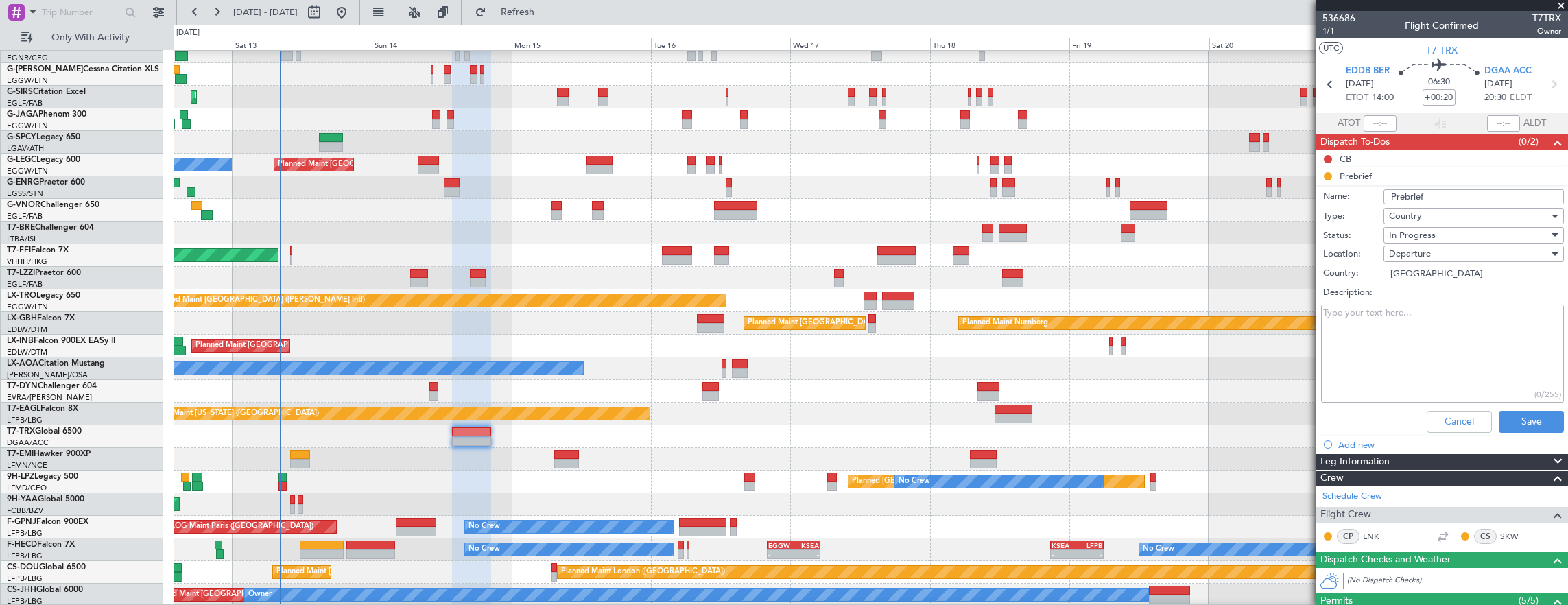
click at [1457, 324] on textarea "Description:" at bounding box center [1442, 353] width 242 height 98
type textarea "28000"
click at [1433, 234] on div "In Progress" at bounding box center [1469, 235] width 160 height 21
click at [1434, 304] on span "Completed" at bounding box center [1467, 303] width 161 height 21
click at [1508, 425] on button "Save" at bounding box center [1531, 422] width 65 height 22
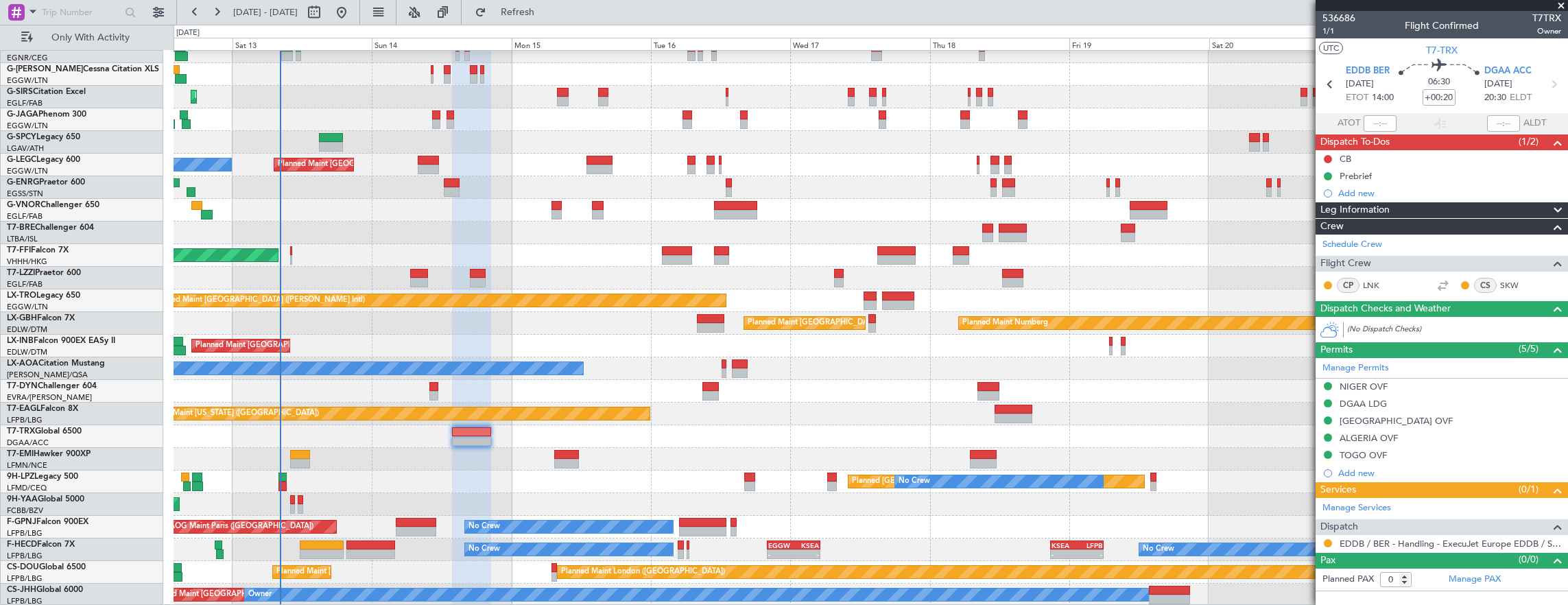
click at [419, 538] on div "Planned Maint Dusseldorf Planned Maint London (Luton) Planned Maint London (Far…" at bounding box center [870, 290] width 1394 height 634
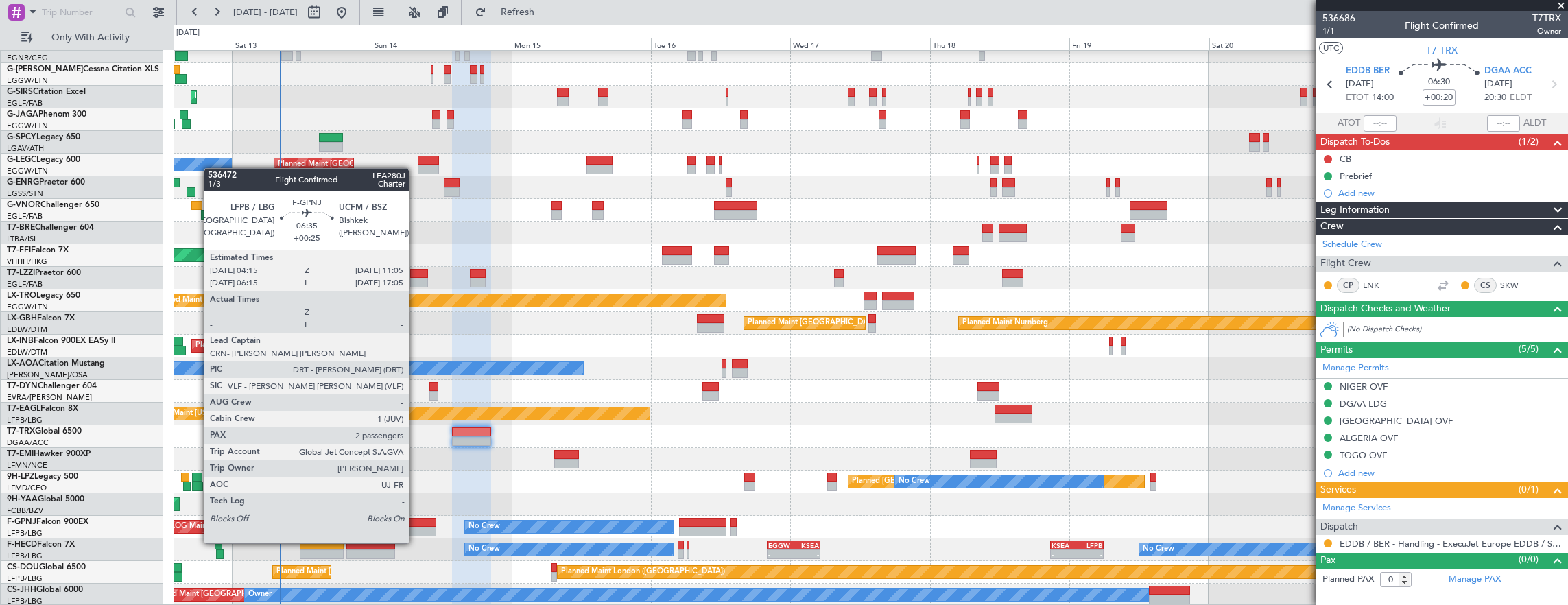
click at [415, 527] on div at bounding box center [416, 532] width 40 height 10
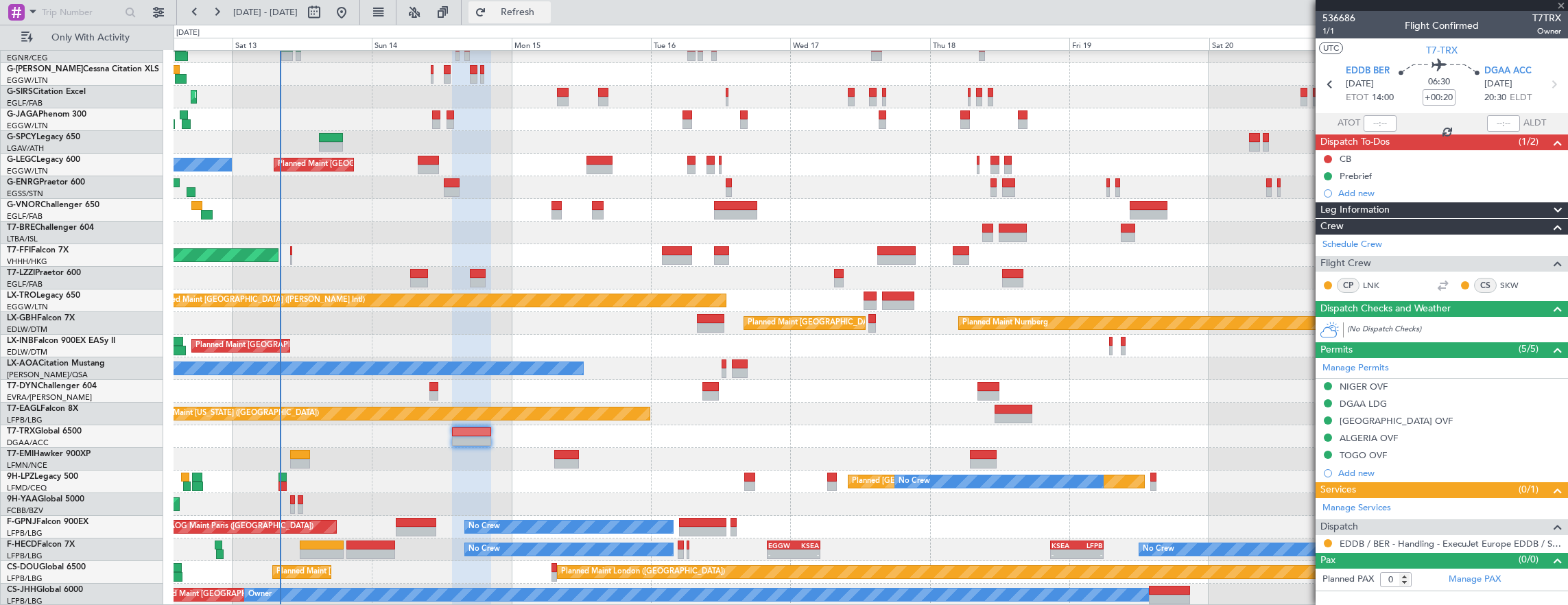
type input "+00:25"
type input "2"
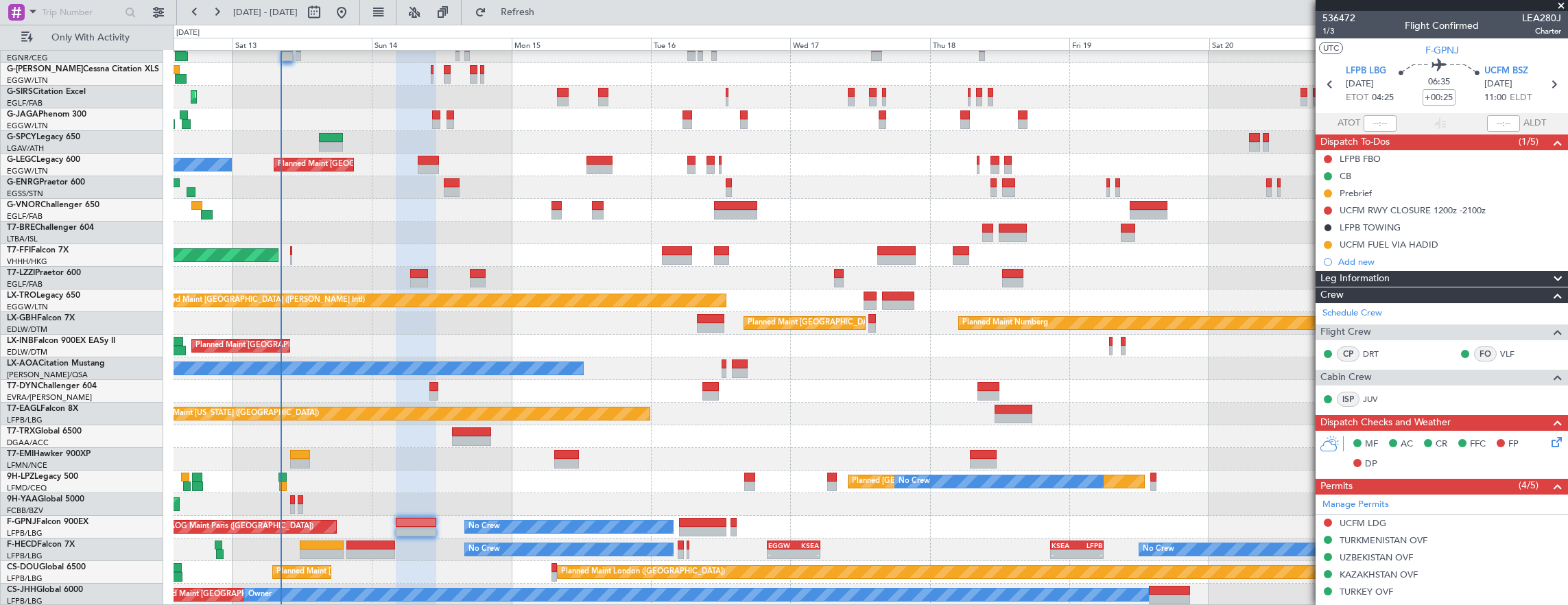
scroll to position [343, 0]
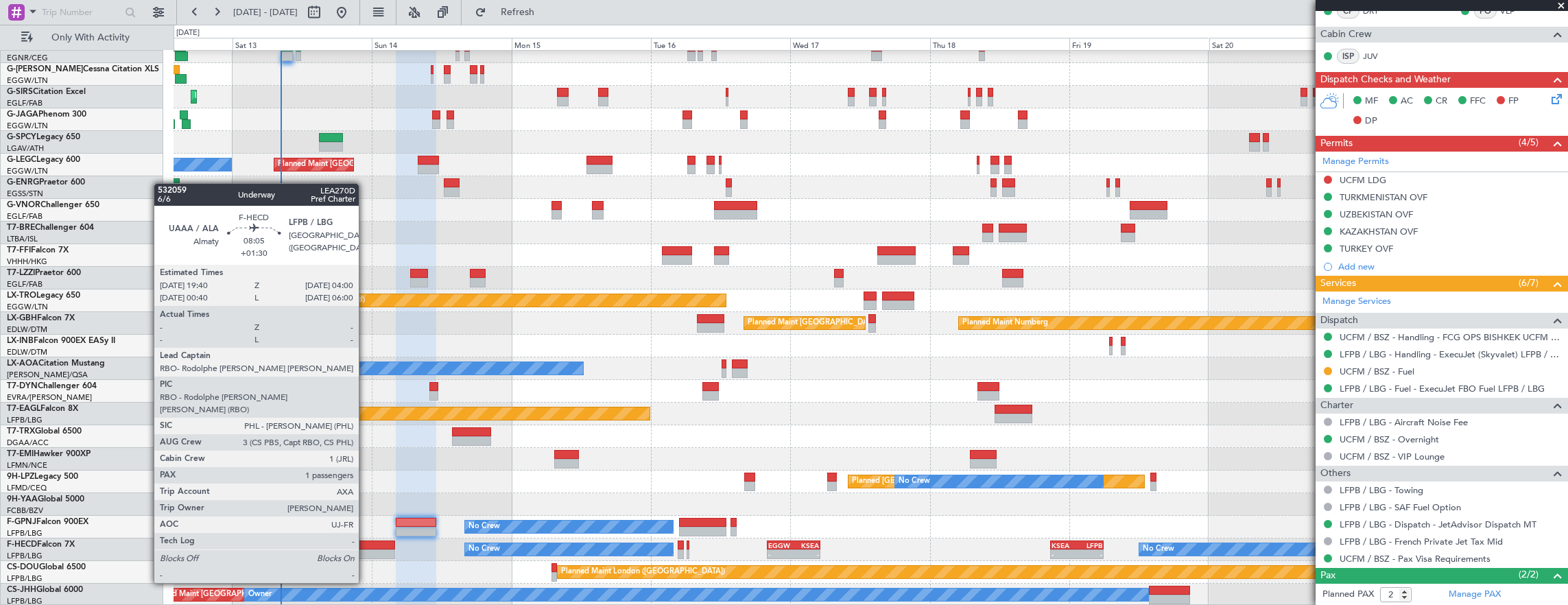
click at [365, 545] on div at bounding box center [370, 546] width 49 height 10
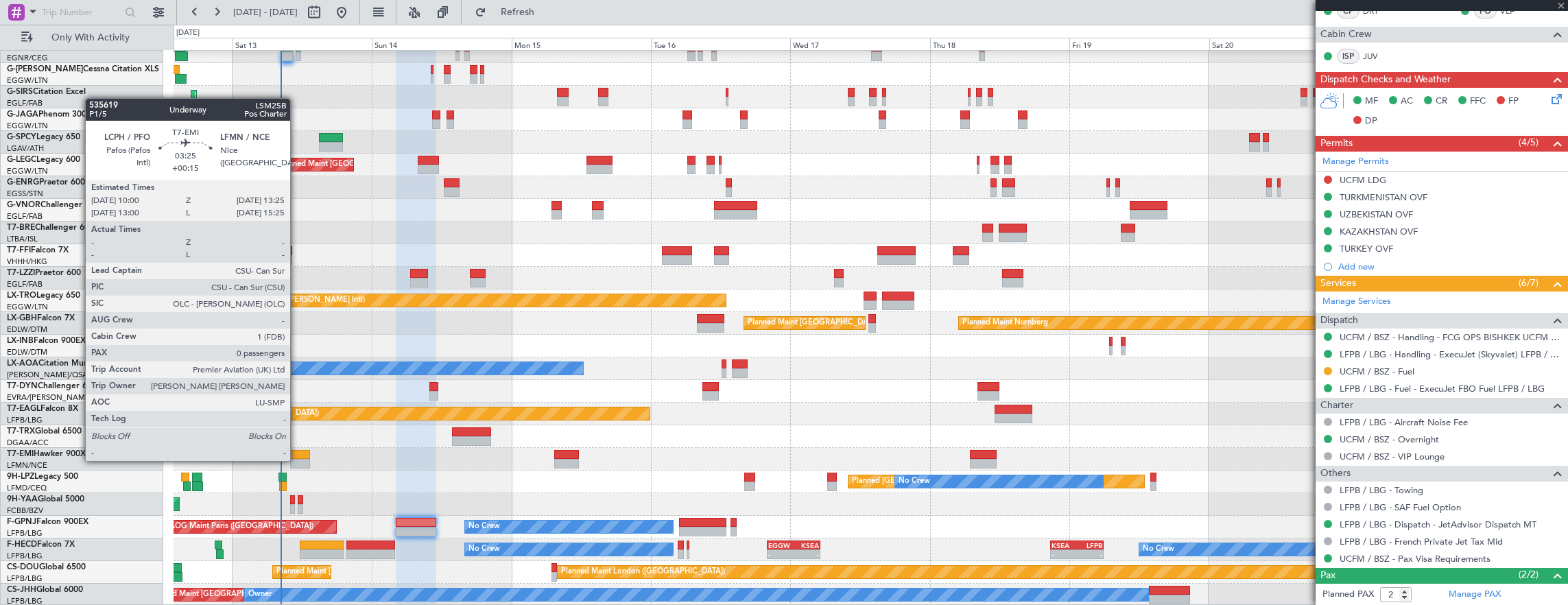
type input "+01:30"
type input "1"
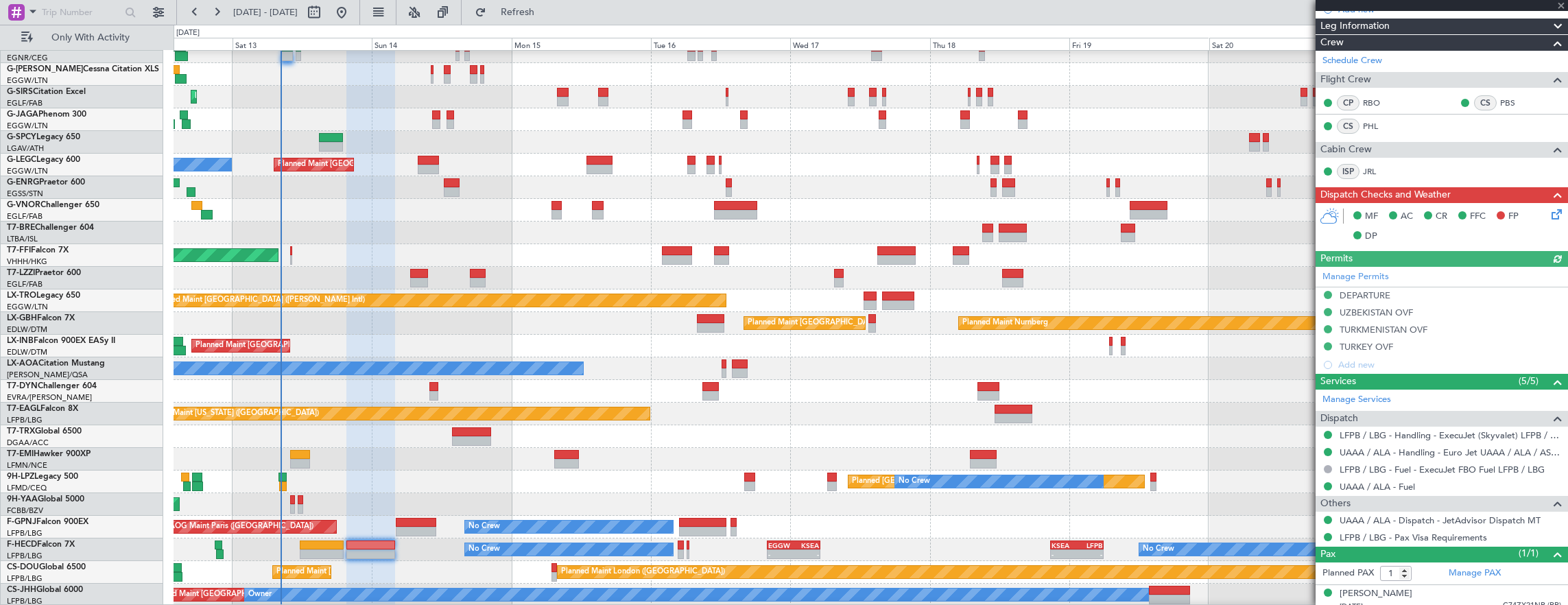
scroll to position [225, 0]
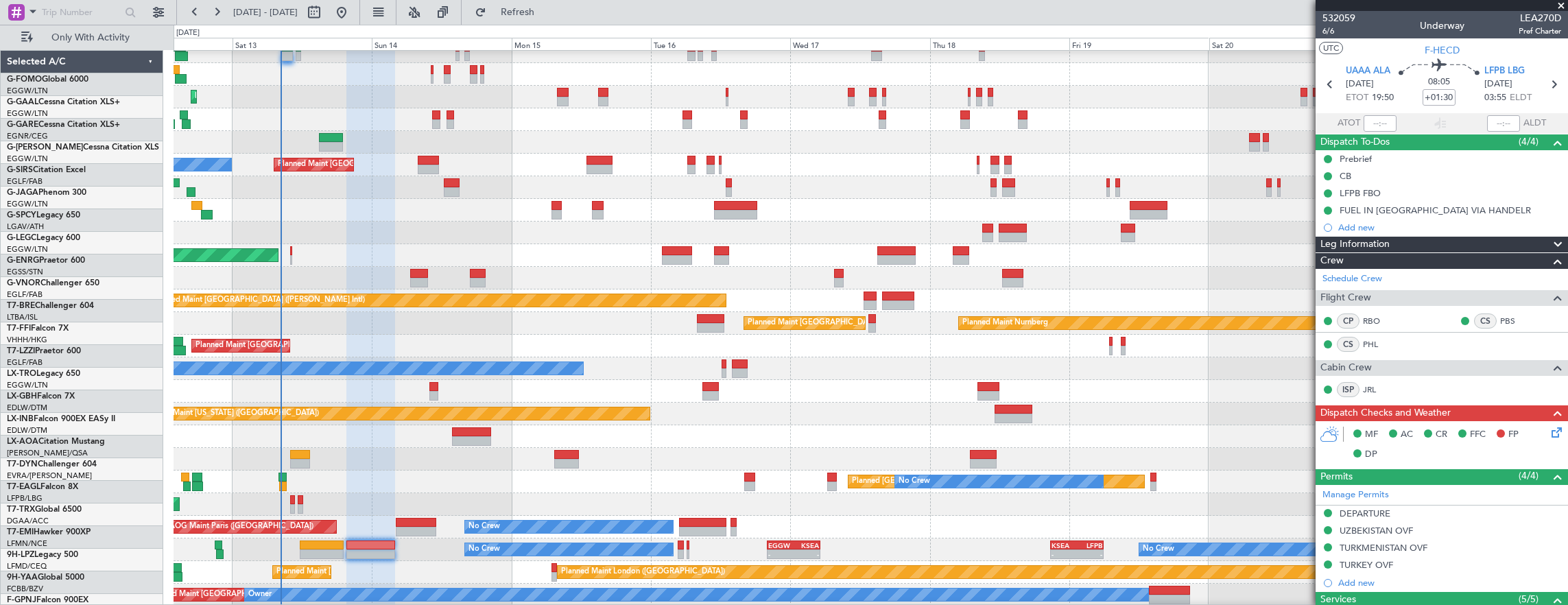
scroll to position [225, 0]
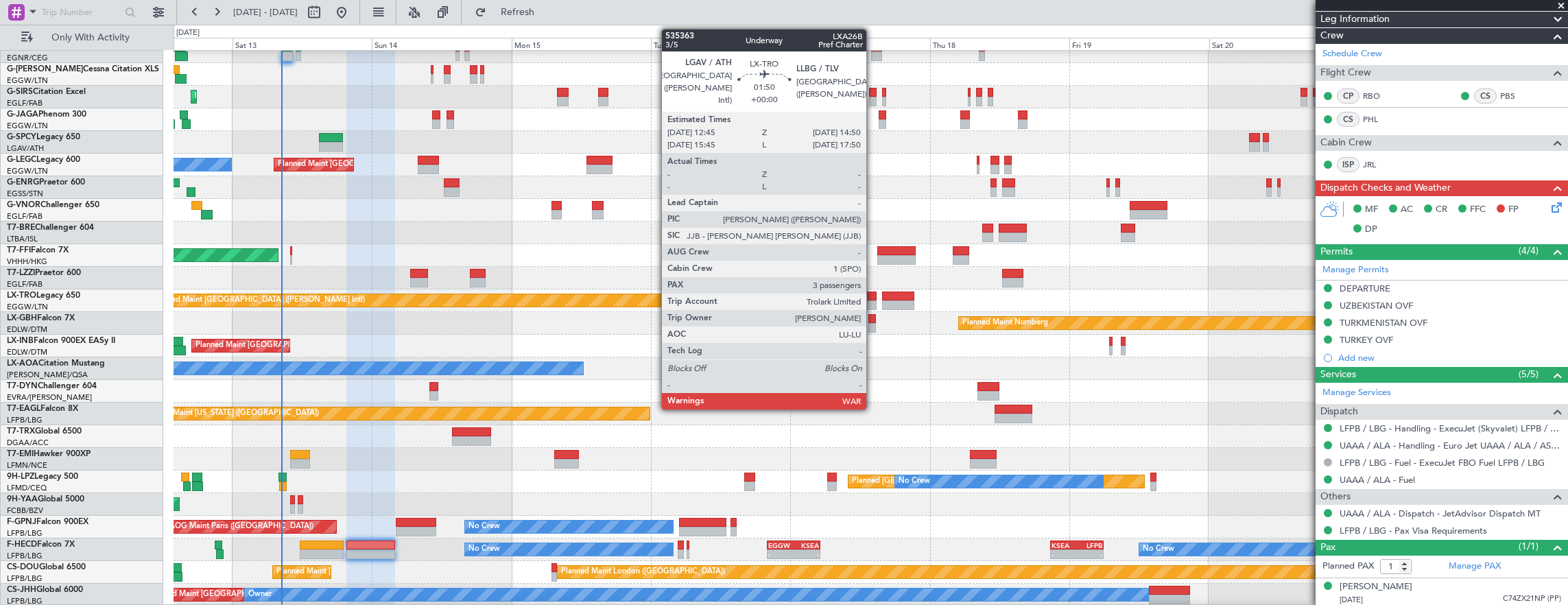
click at [873, 302] on div at bounding box center [869, 305] width 12 height 10
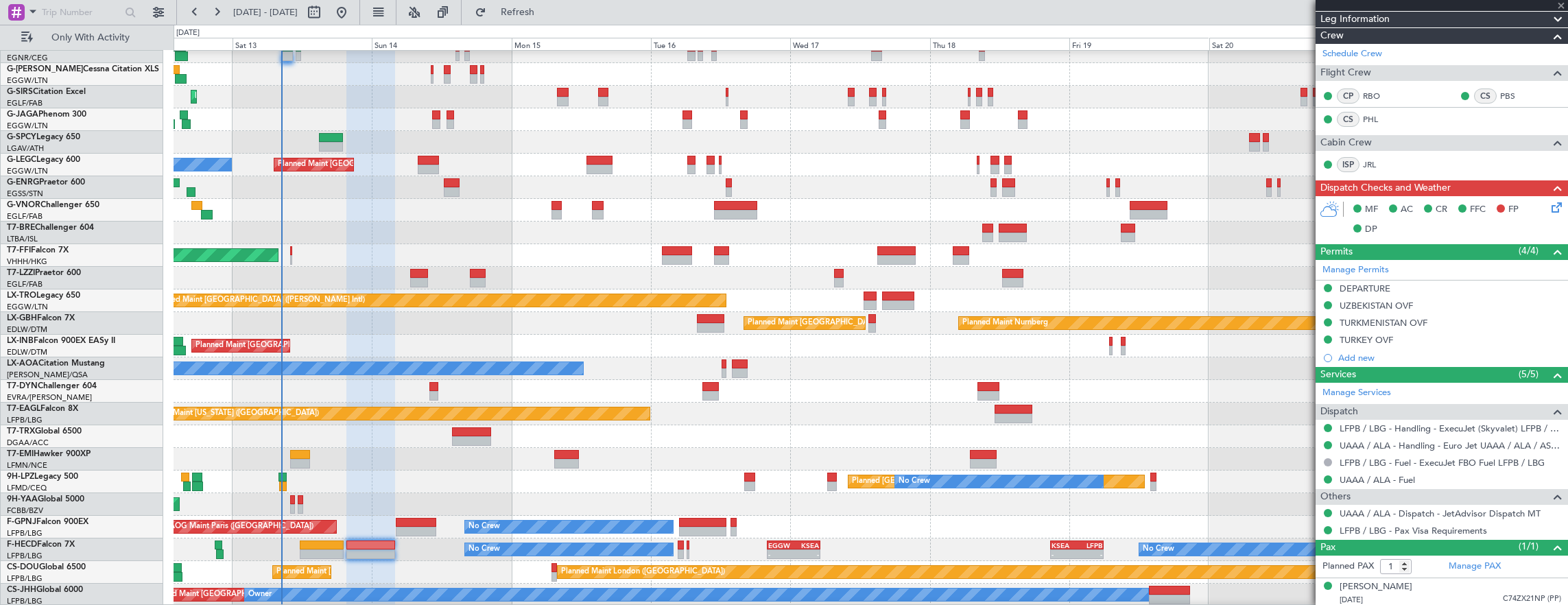
type input "3"
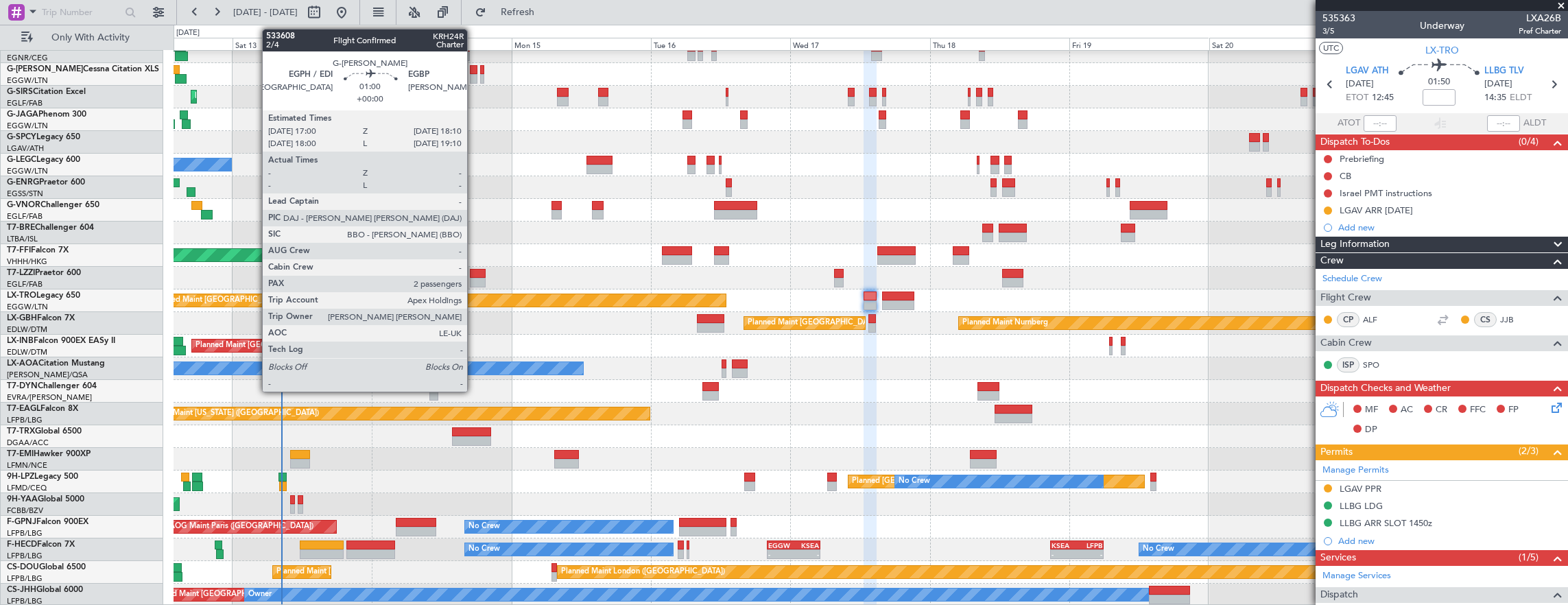
scroll to position [0, 0]
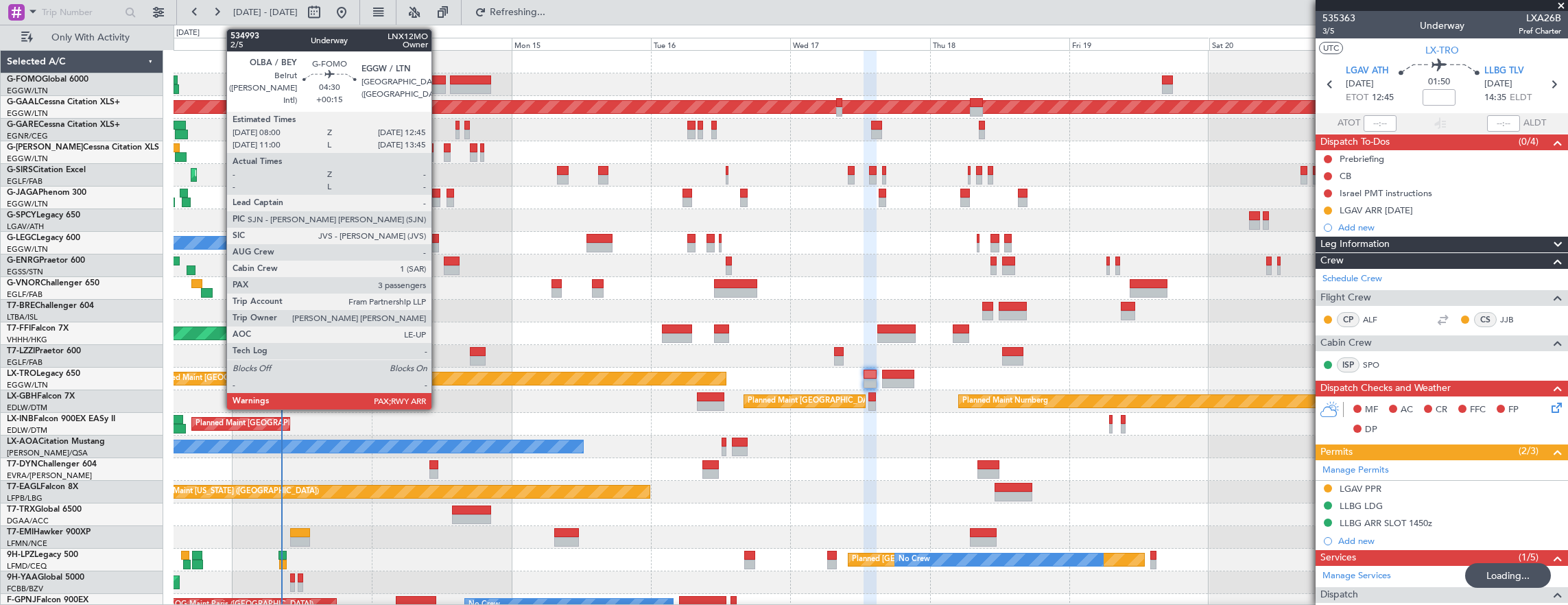
click at [438, 87] on div at bounding box center [431, 89] width 28 height 10
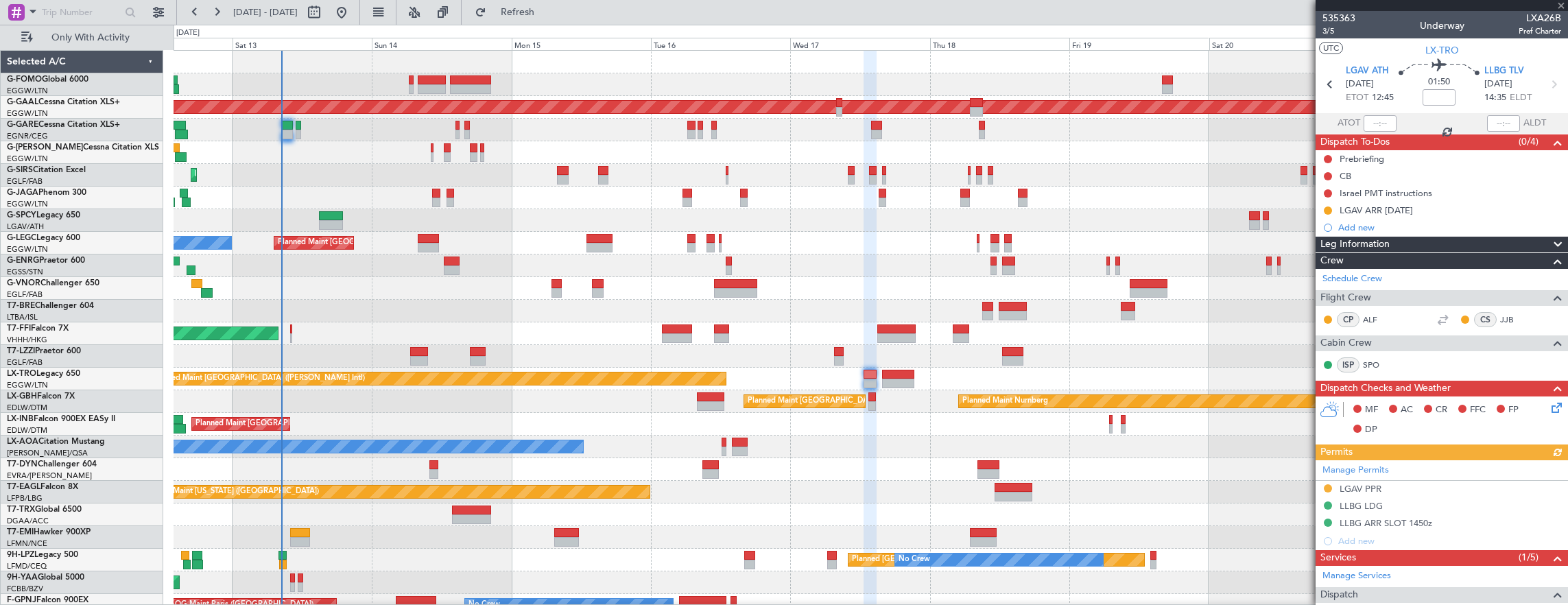
type input "+00:15"
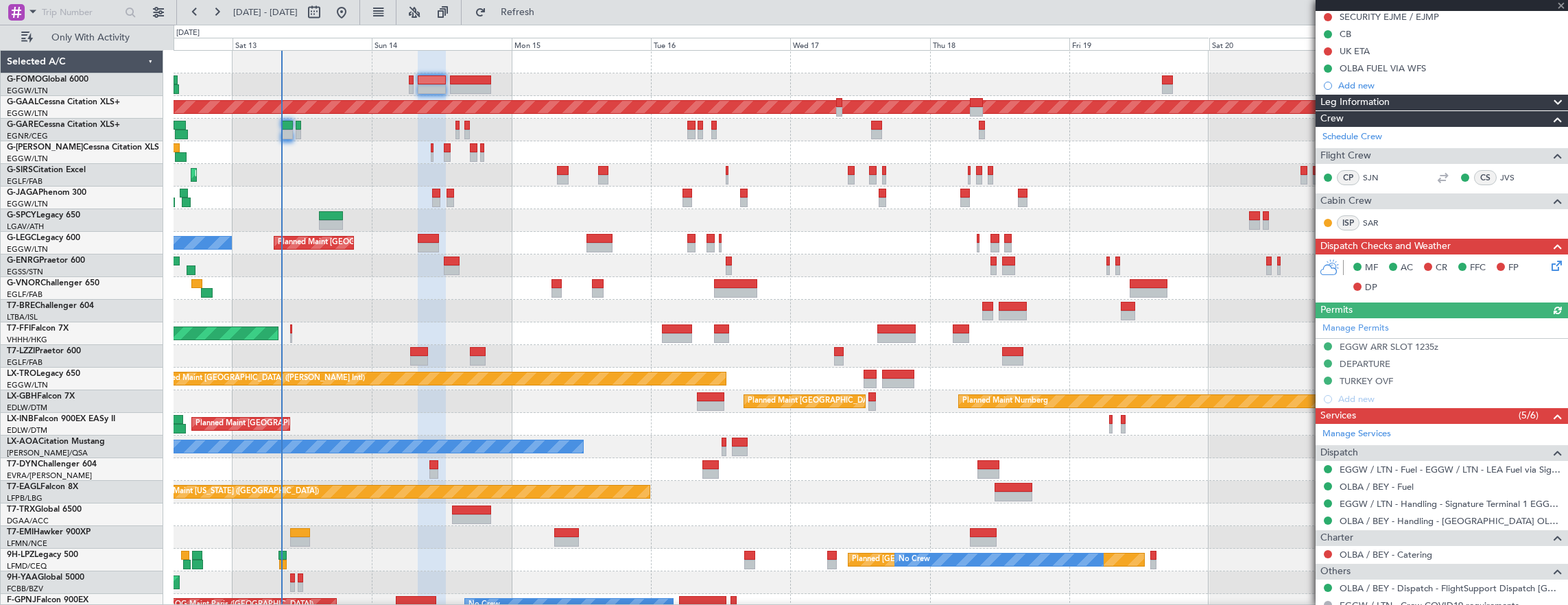
scroll to position [295, 0]
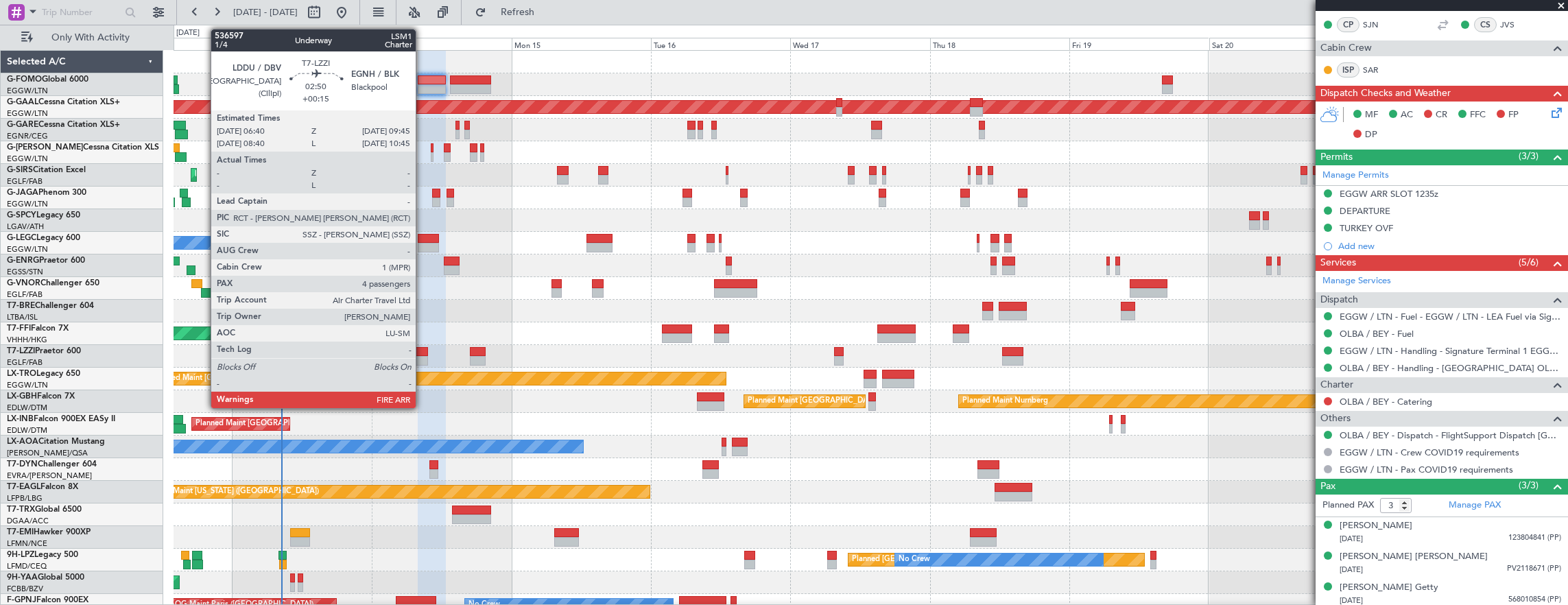
click at [422, 352] on div at bounding box center [419, 352] width 18 height 10
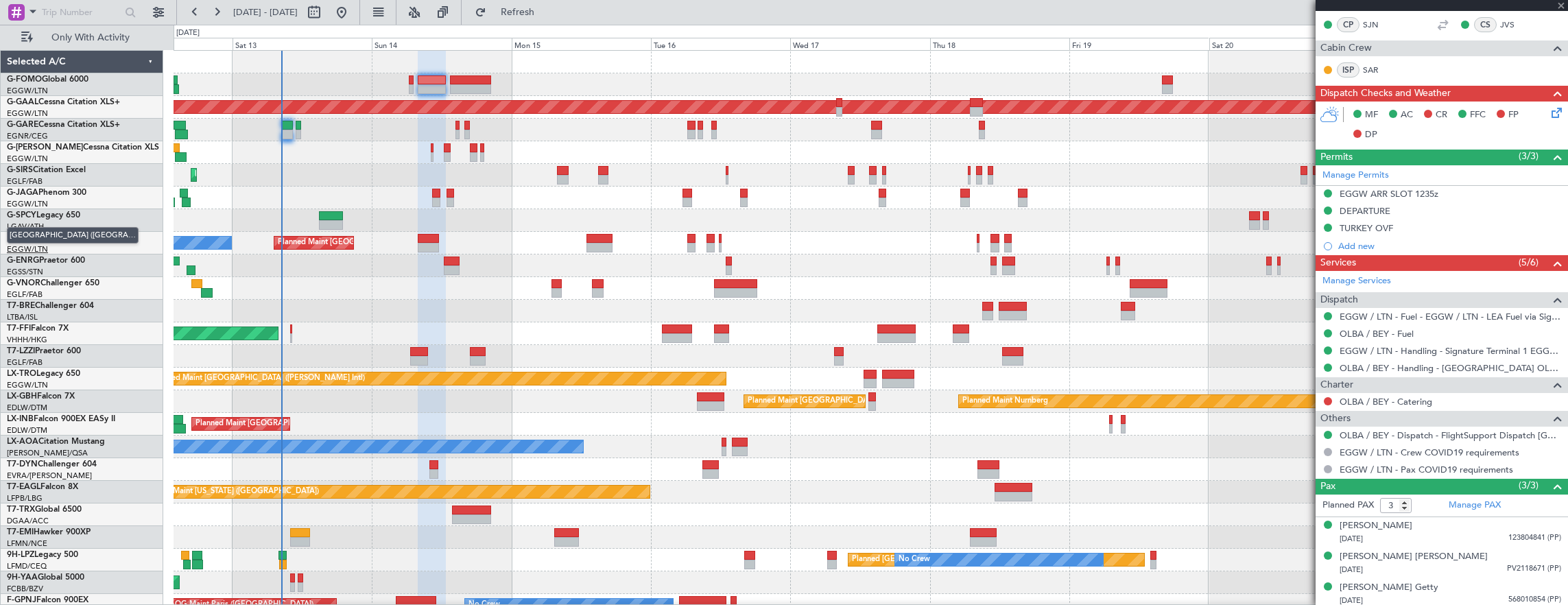
type input "4"
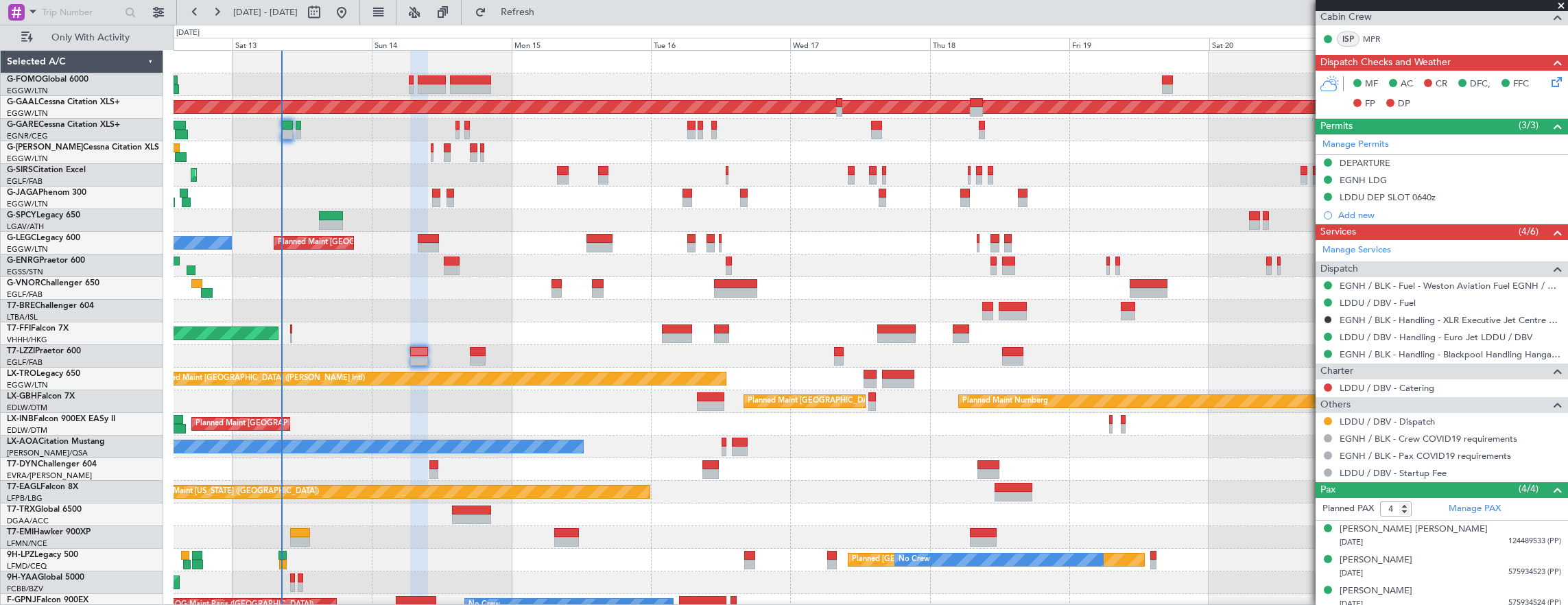
scroll to position [377, 0]
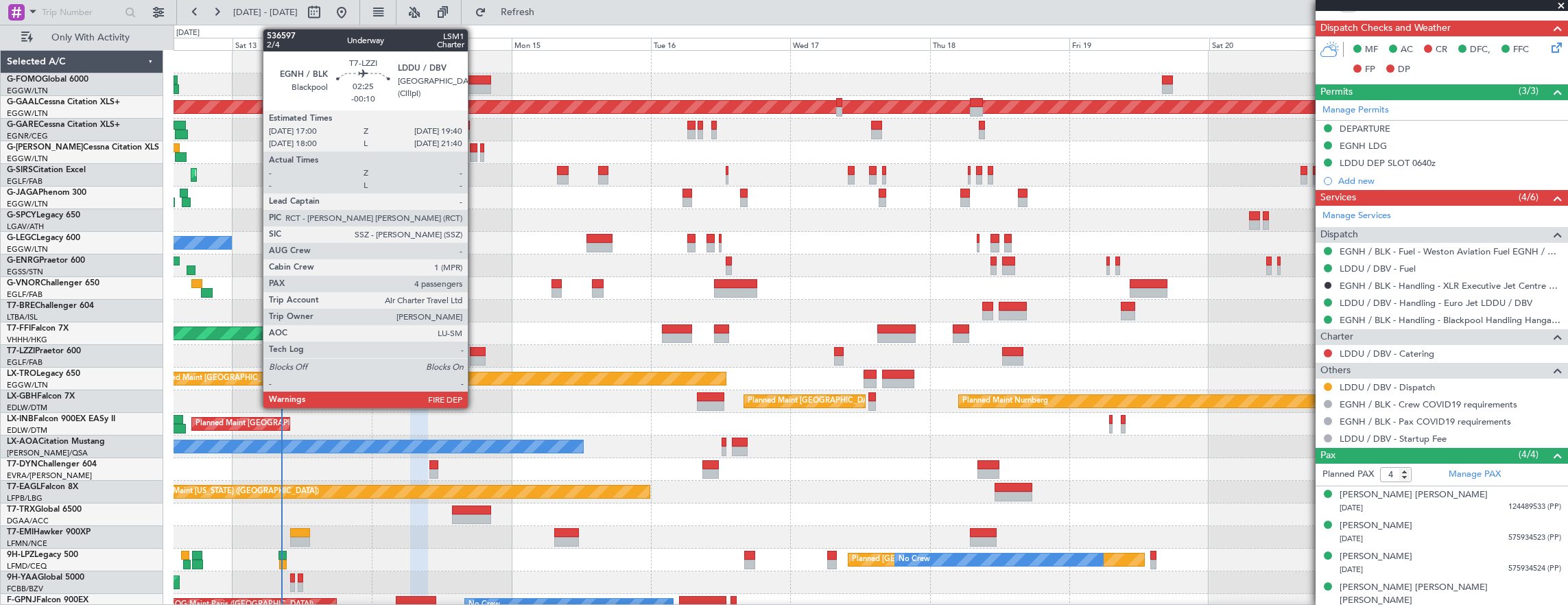
click at [474, 354] on div at bounding box center [478, 352] width 16 height 10
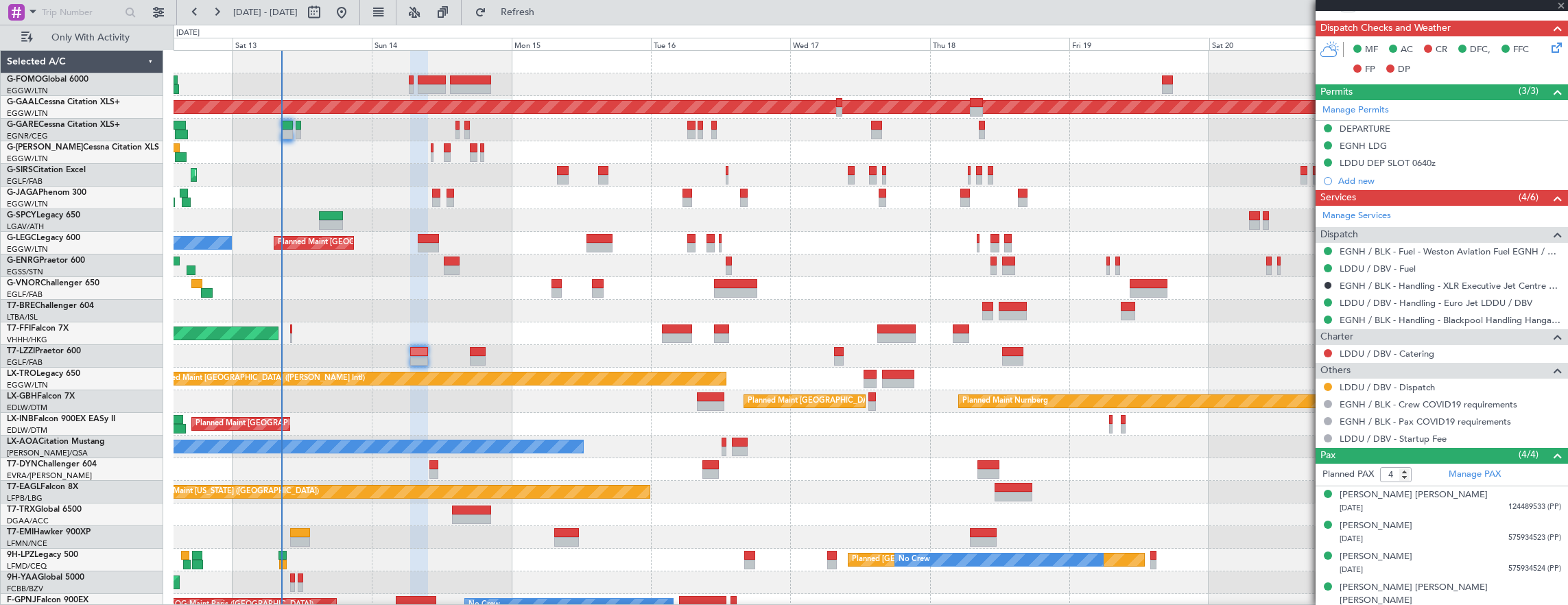
type input "-00:10"
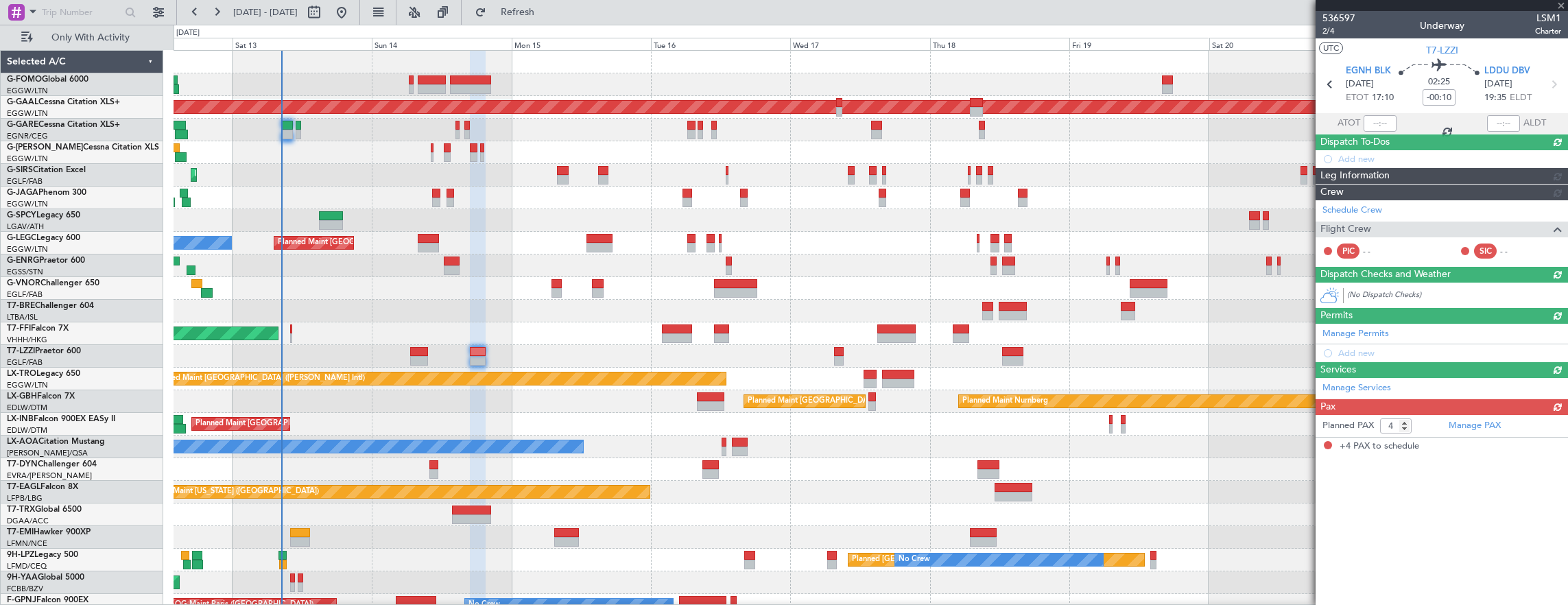
scroll to position [0, 0]
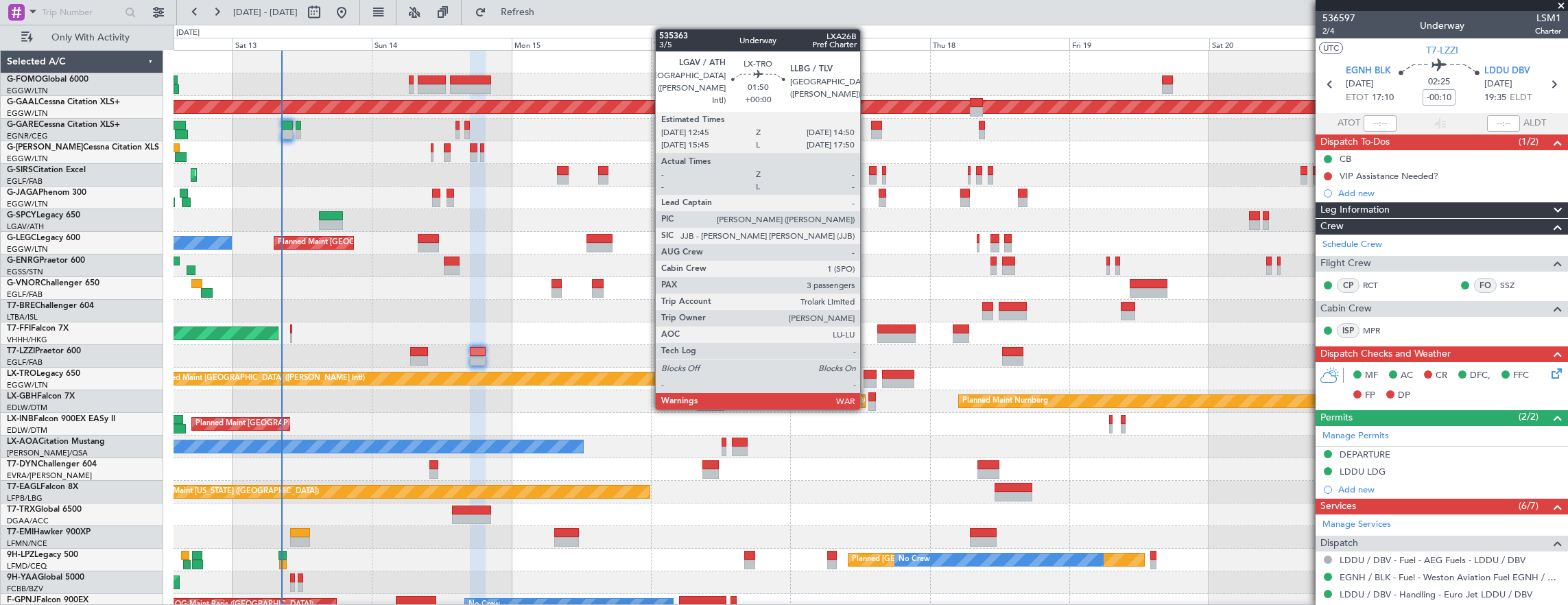
click at [867, 374] on div at bounding box center [869, 375] width 12 height 10
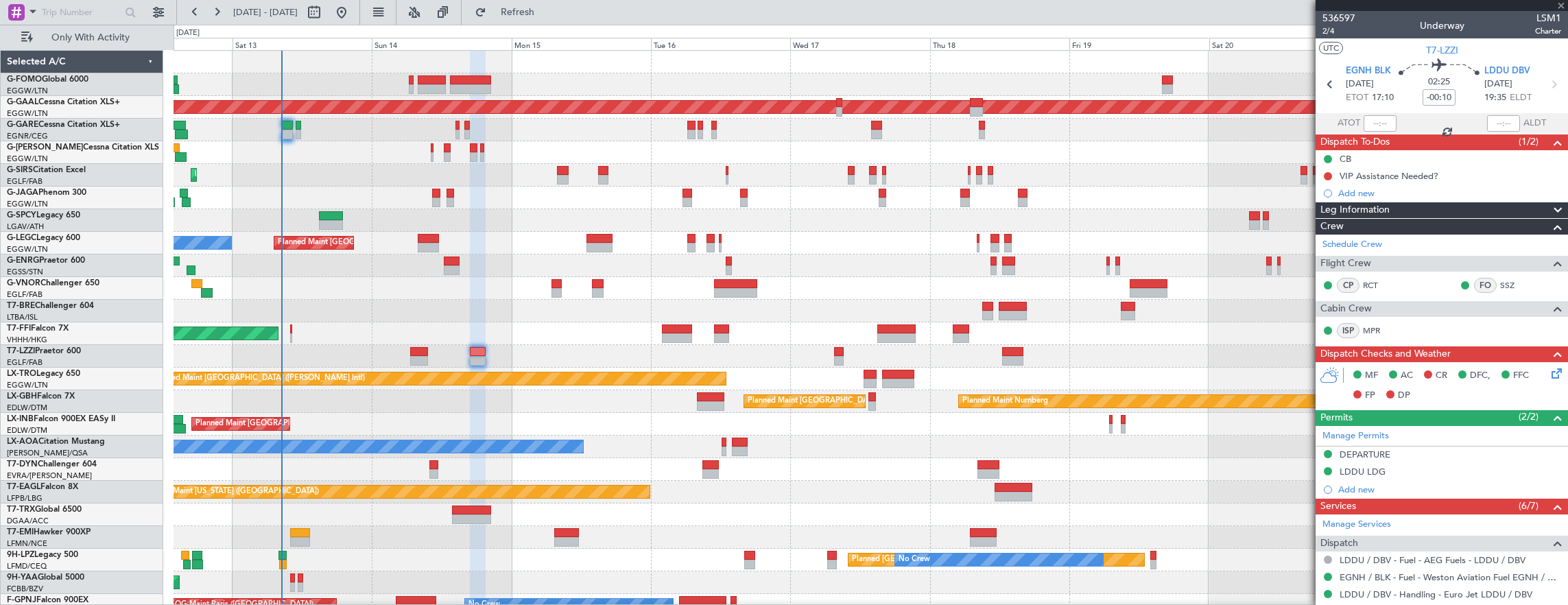
type input "3"
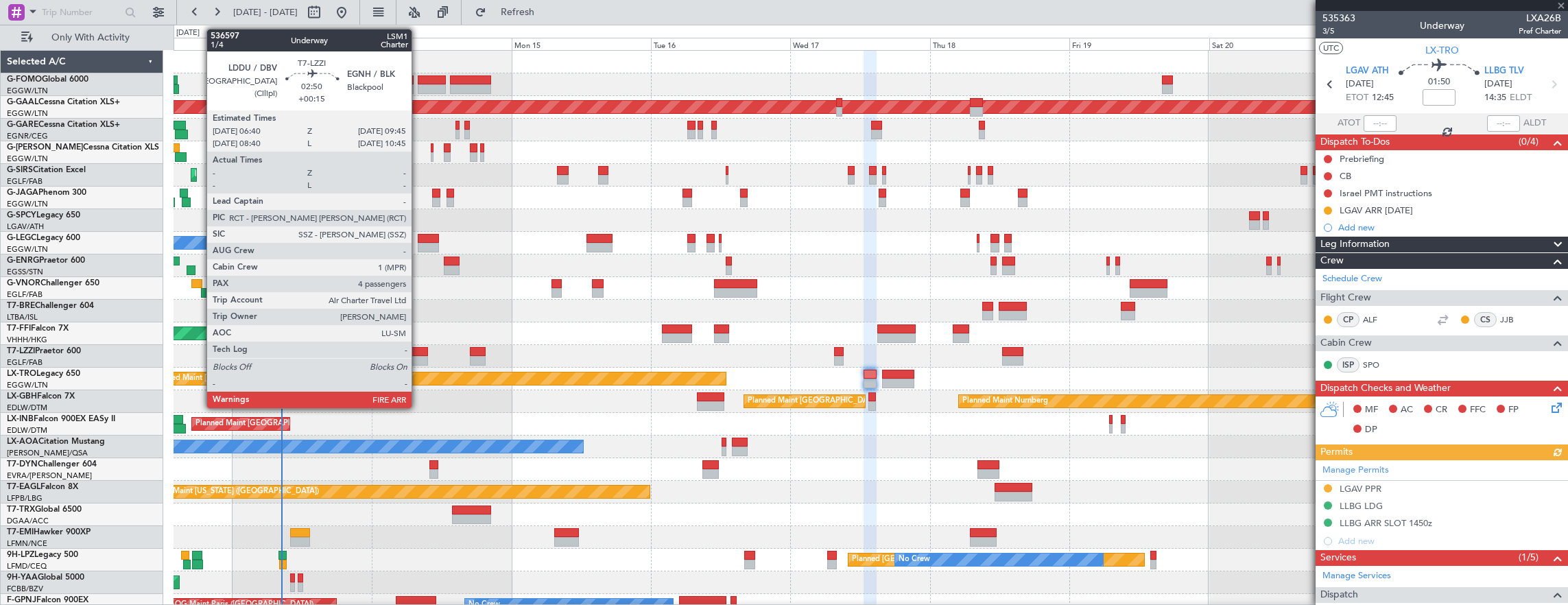
click at [418, 354] on div at bounding box center [419, 352] width 18 height 10
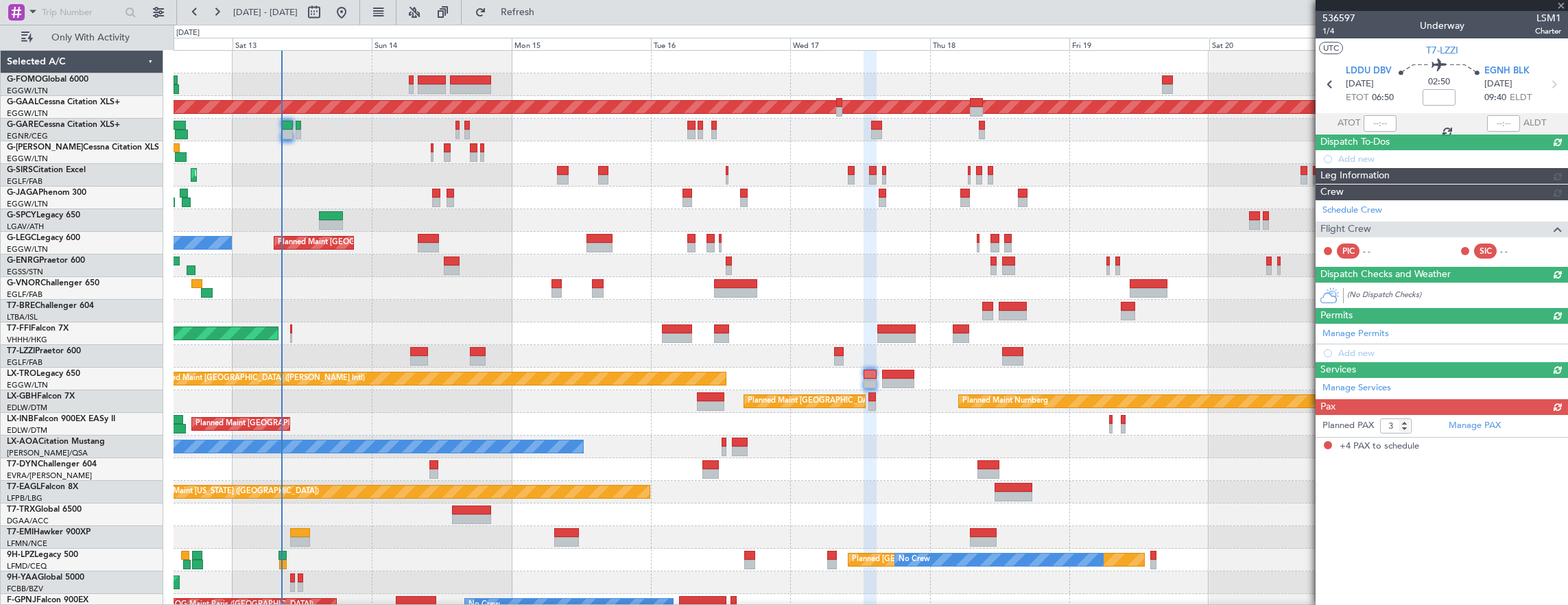
type input "+00:15"
type input "4"
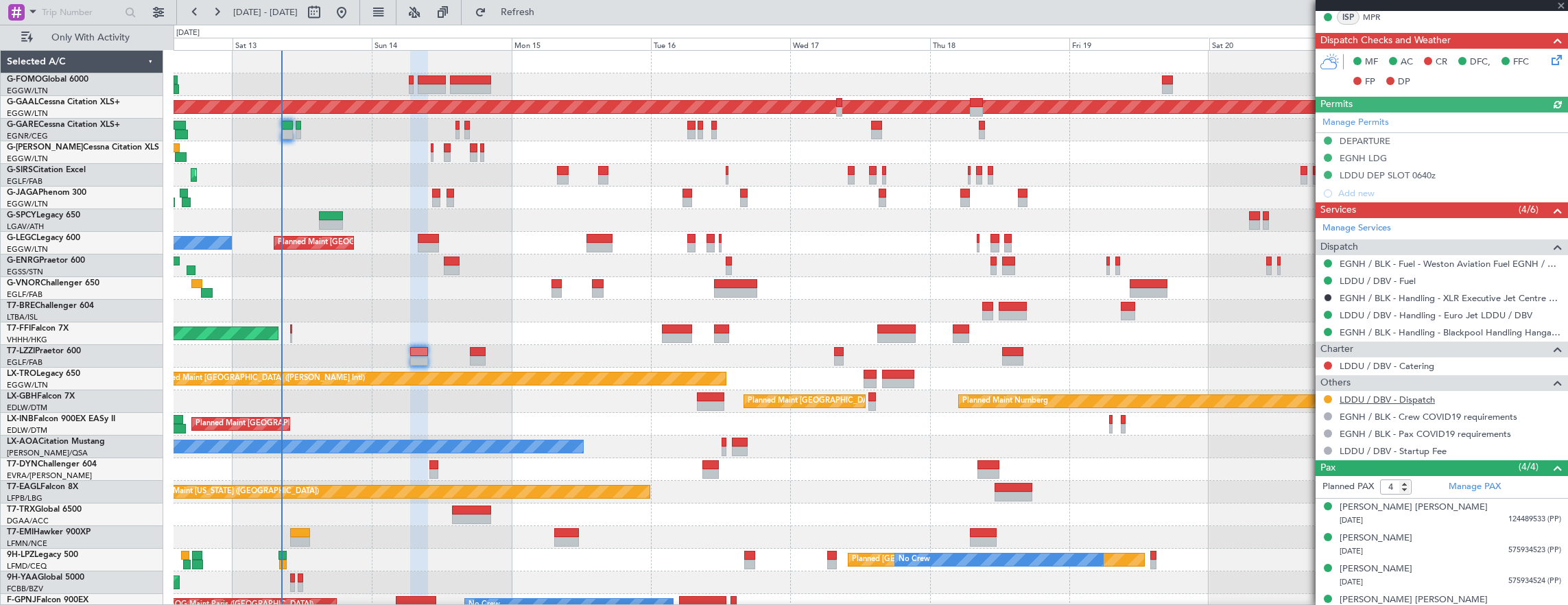
scroll to position [377, 0]
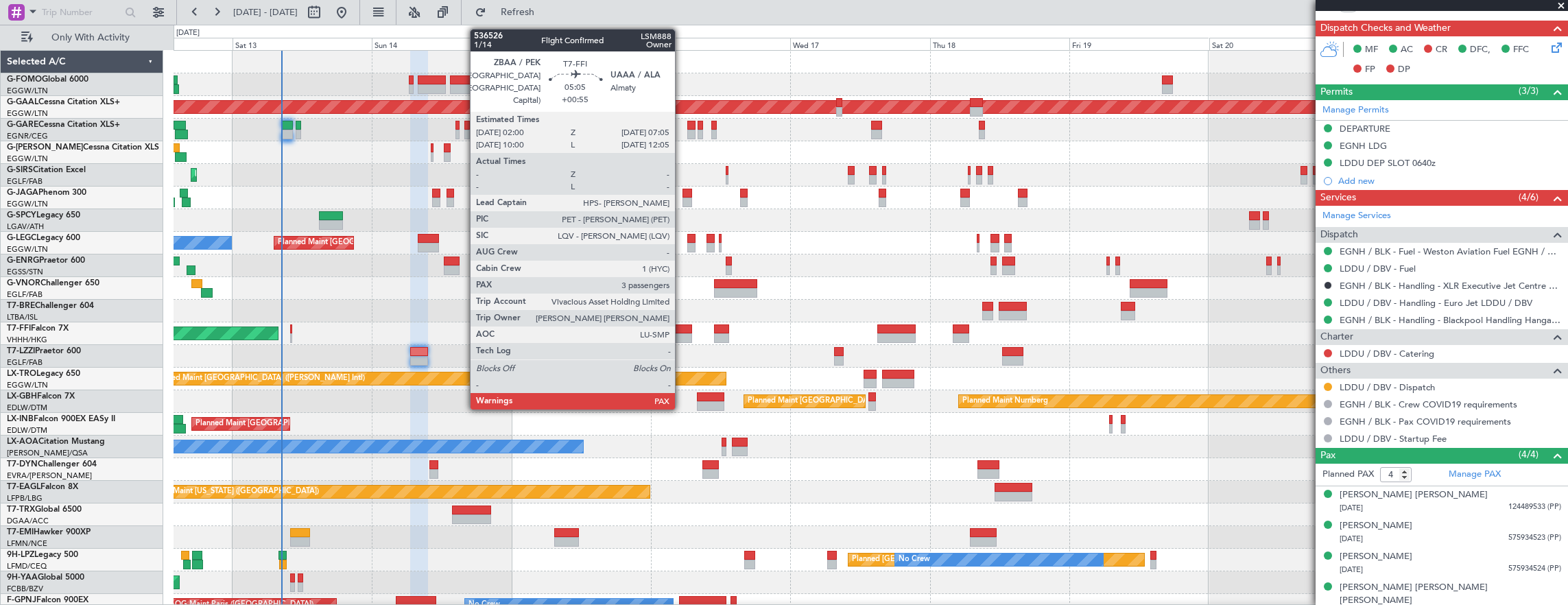
click at [681, 332] on div at bounding box center [676, 329] width 31 height 10
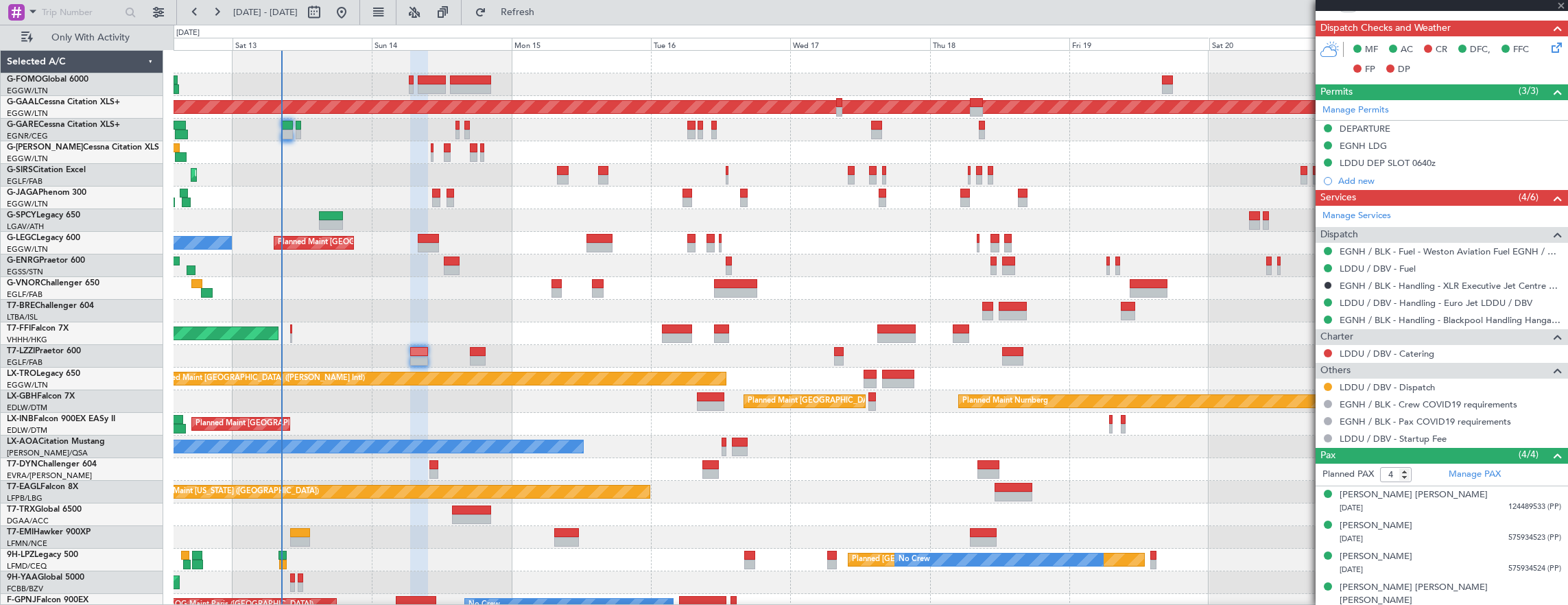
type input "+00:55"
type input "3"
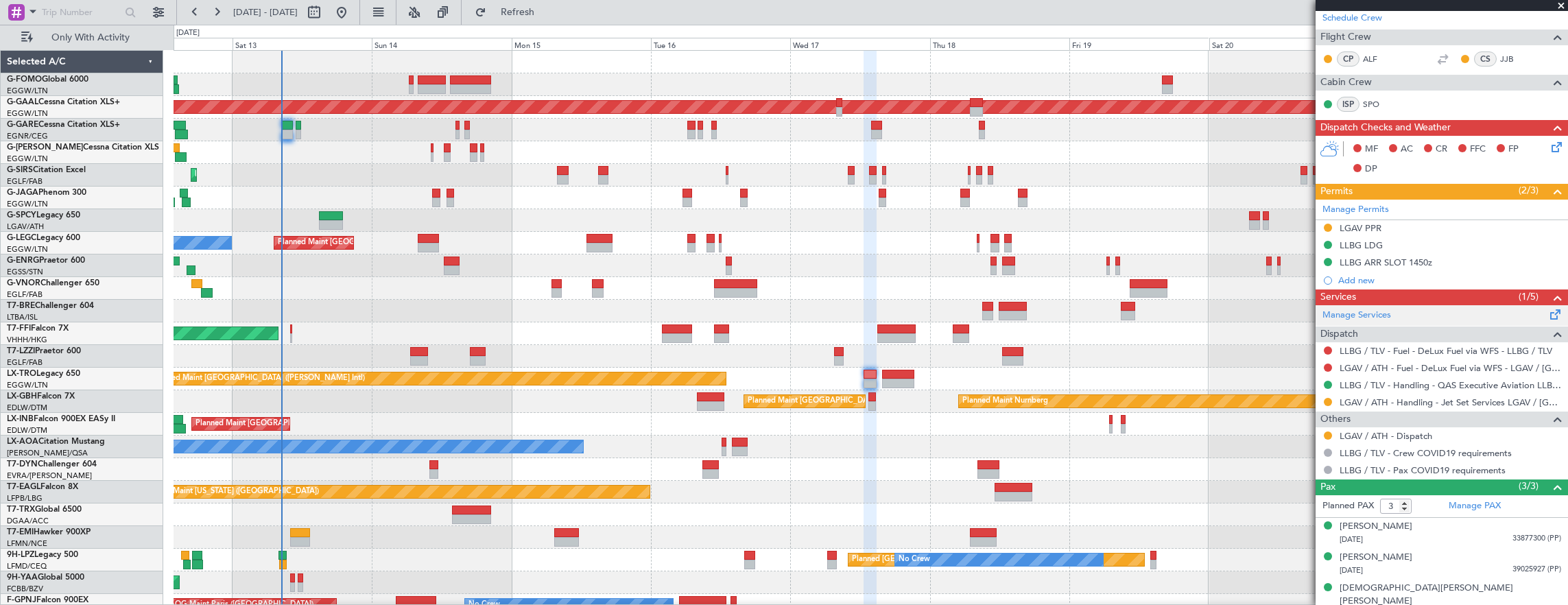
scroll to position [262, 0]
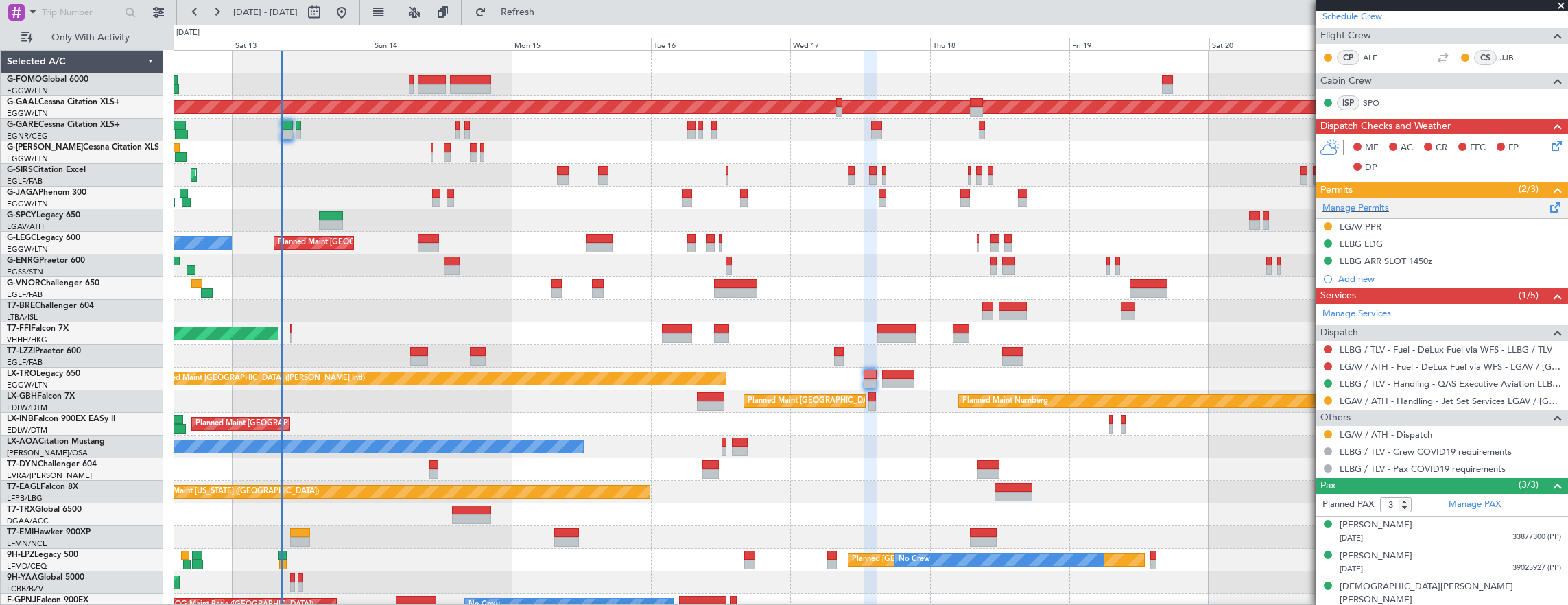
click at [1428, 205] on div "Manage Permits" at bounding box center [1442, 208] width 252 height 21
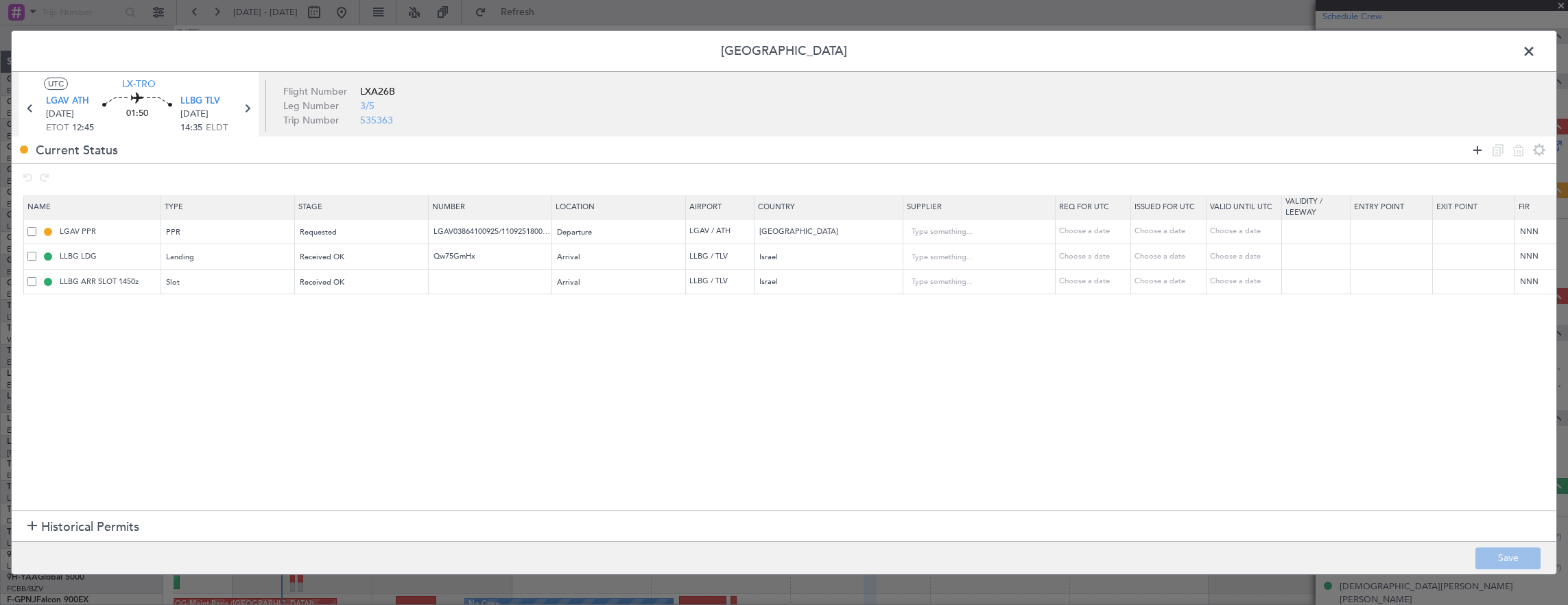
click at [1477, 151] on icon at bounding box center [1477, 150] width 16 height 17
click at [258, 310] on div "Type" at bounding box center [224, 308] width 114 height 21
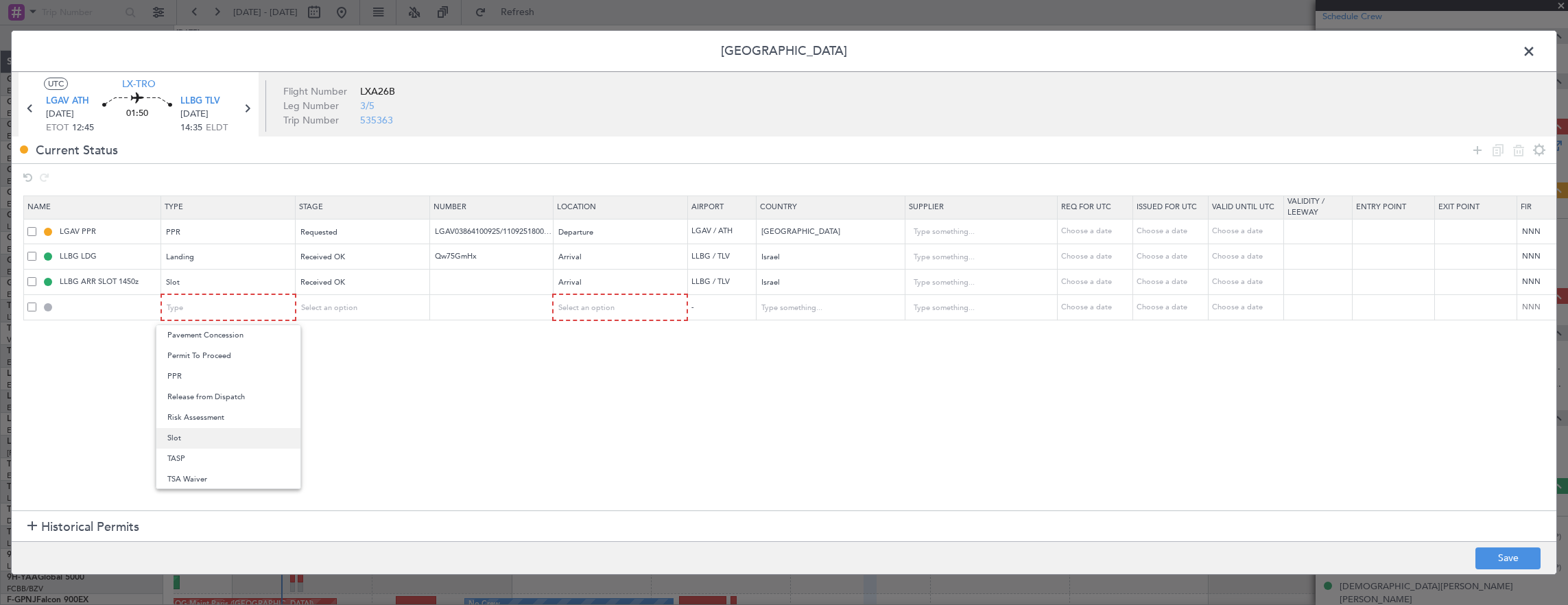
click at [211, 432] on span "Slot" at bounding box center [228, 438] width 122 height 21
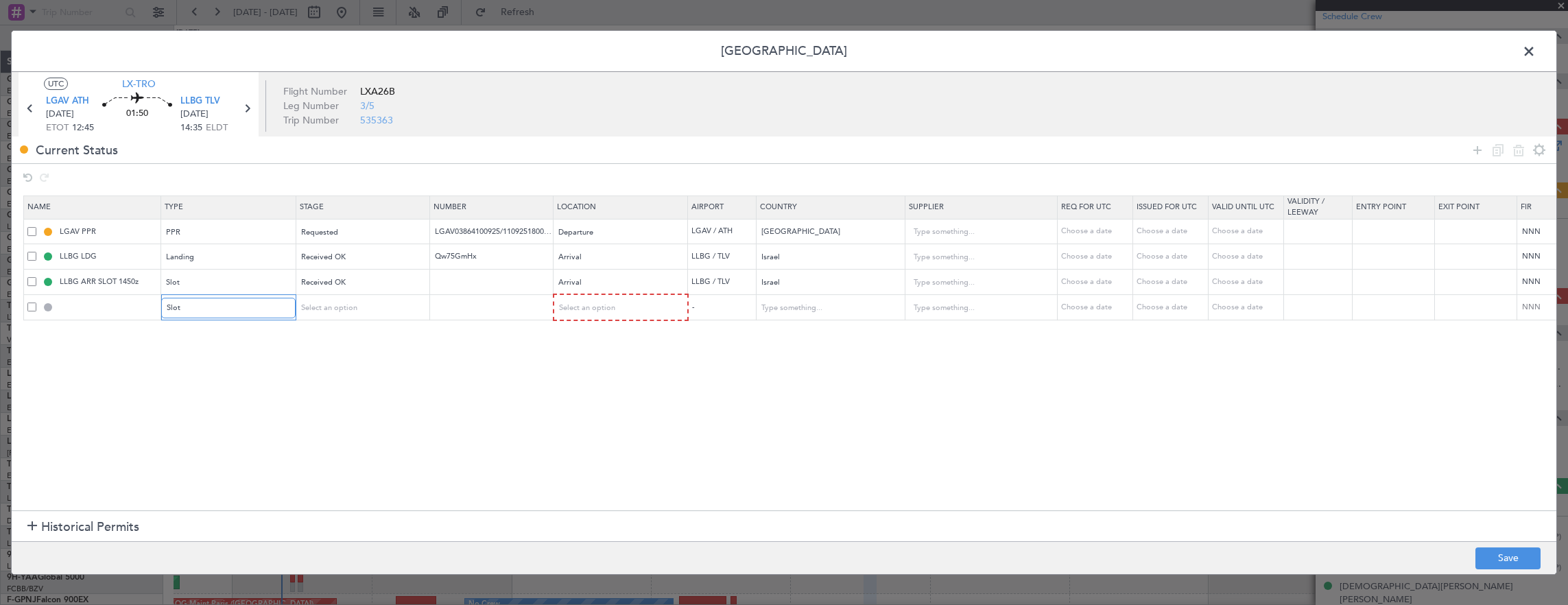
scroll to position [413, 0]
click at [356, 311] on div "Select an option" at bounding box center [357, 308] width 114 height 21
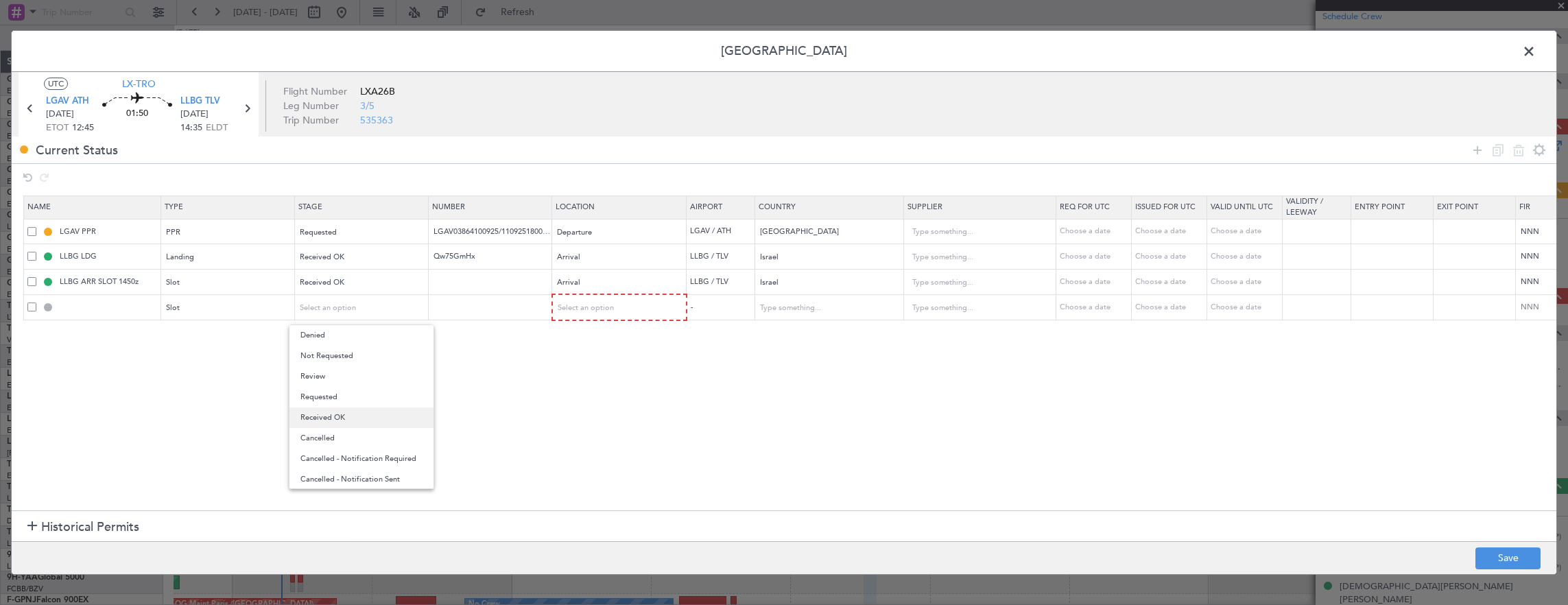
click at [346, 418] on span "Received OK" at bounding box center [361, 418] width 122 height 21
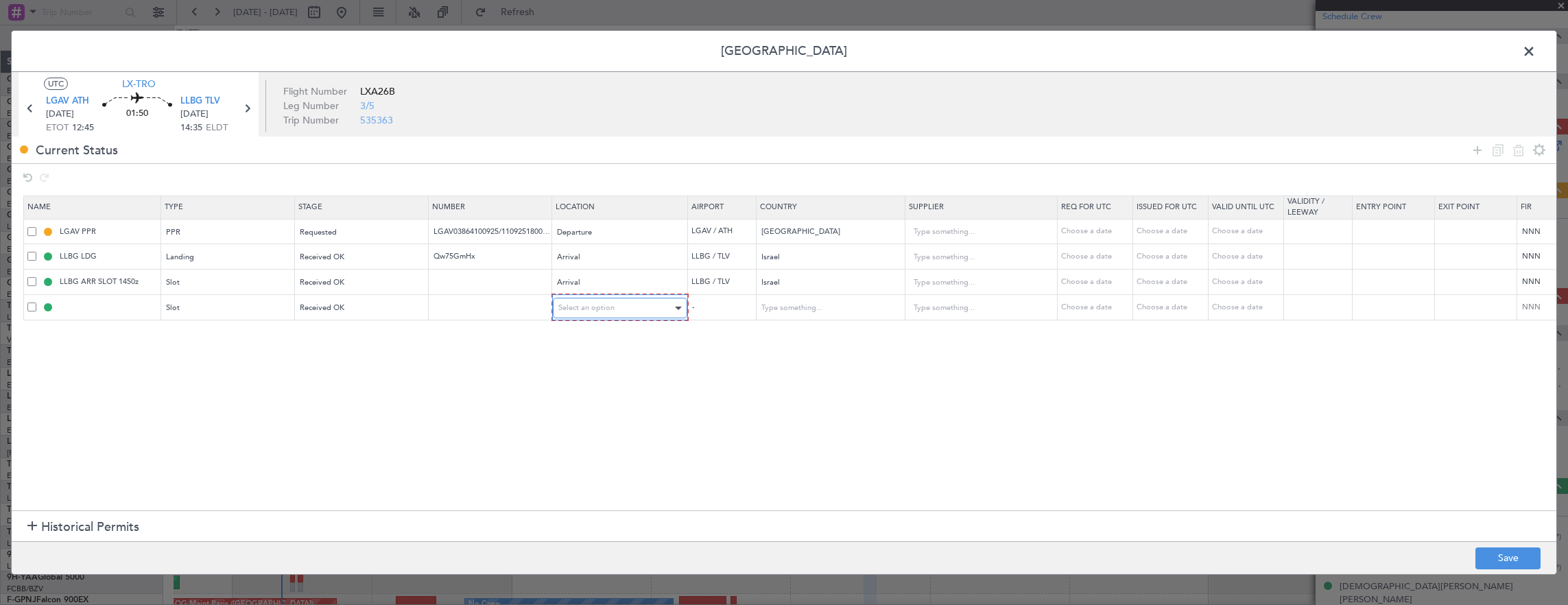
click at [576, 311] on span "Select an option" at bounding box center [586, 308] width 56 height 10
click at [583, 338] on span "Departure" at bounding box center [619, 335] width 122 height 21
click at [471, 295] on td at bounding box center [491, 307] width 124 height 26
click at [480, 307] on input "text" at bounding box center [492, 306] width 120 height 12
paste input "LGAVAJST501500"
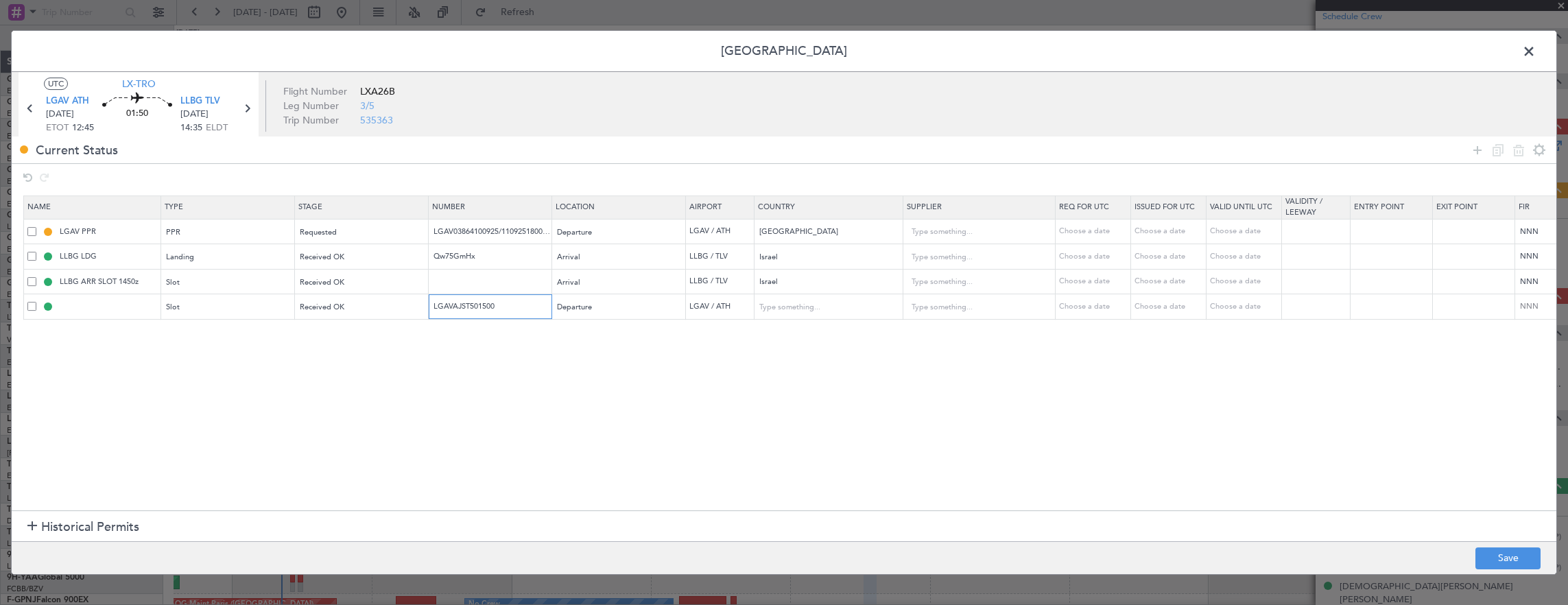
click at [488, 300] on input "LGAVAJST501500" at bounding box center [492, 306] width 120 height 12
paste input "DJST501500"
type input "LGAVDJST501500"
click at [530, 231] on input "LGAV03864100925/1109251800/1709250500" at bounding box center [492, 232] width 120 height 12
click at [384, 231] on div "Requested" at bounding box center [357, 232] width 114 height 21
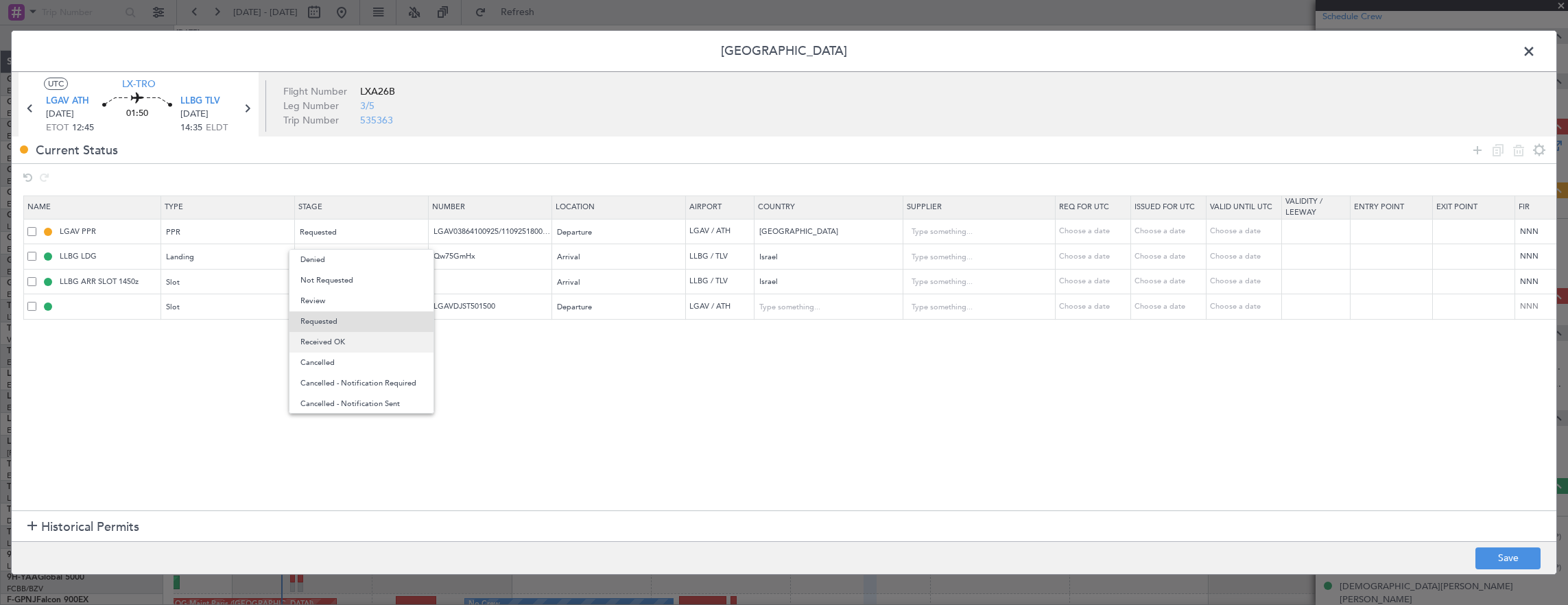
click at [356, 343] on span "Received OK" at bounding box center [361, 342] width 122 height 21
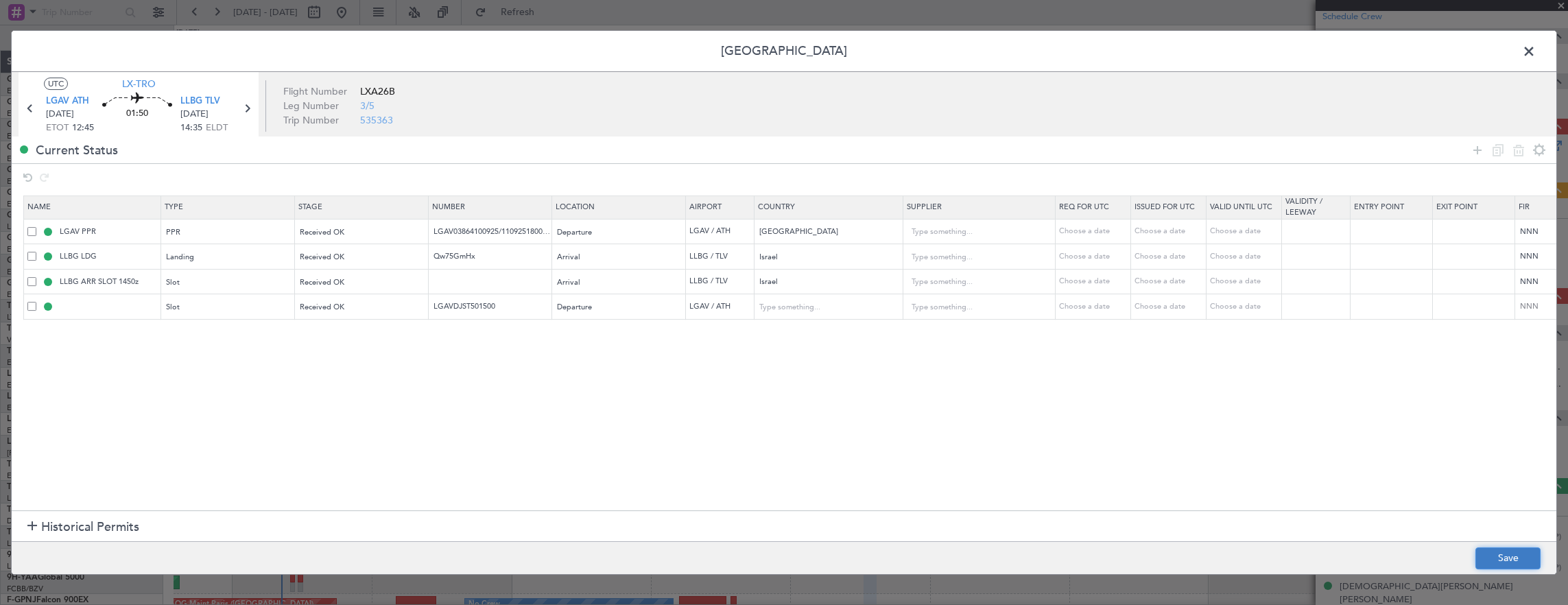
click at [1496, 555] on button "Save" at bounding box center [1507, 558] width 65 height 22
type input "LGAV DEP SLOT"
type input "LGAVDJST501500"
type input "[GEOGRAPHIC_DATA]"
type input "NNN"
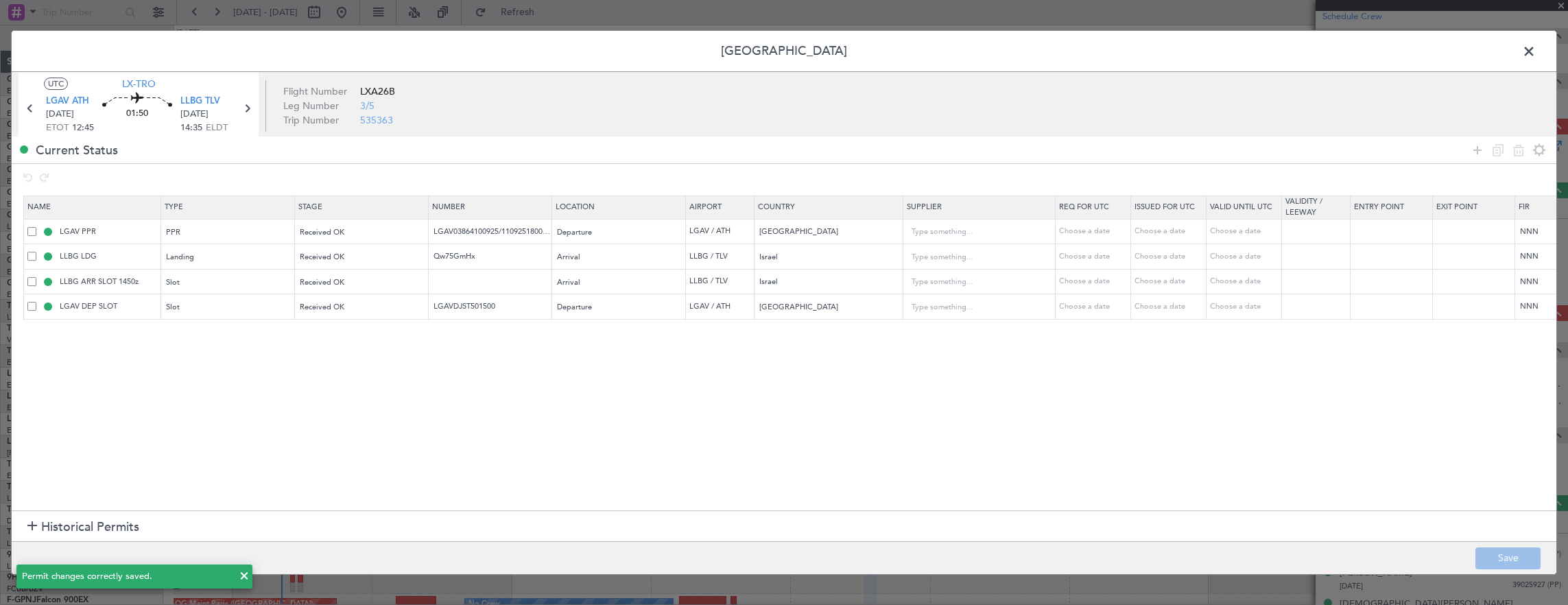
click at [1536, 50] on span at bounding box center [1536, 54] width 0 height 27
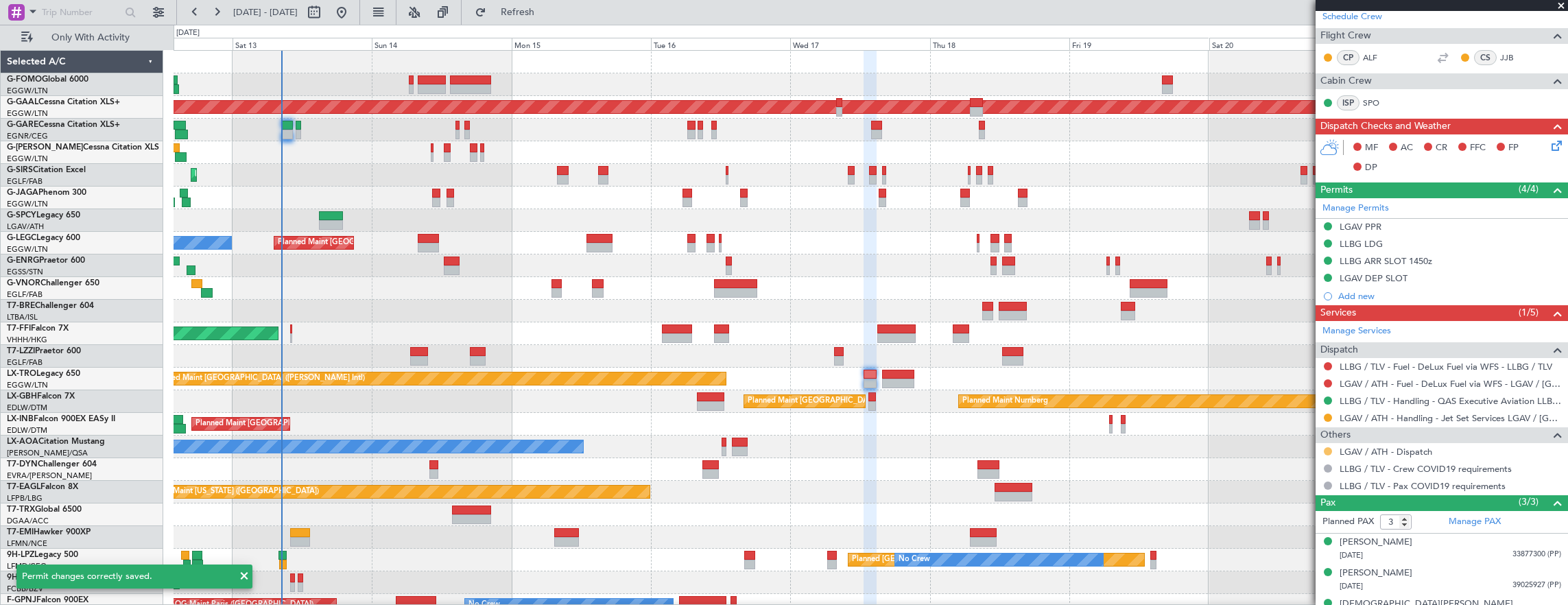
click at [1325, 451] on button at bounding box center [1328, 451] width 8 height 8
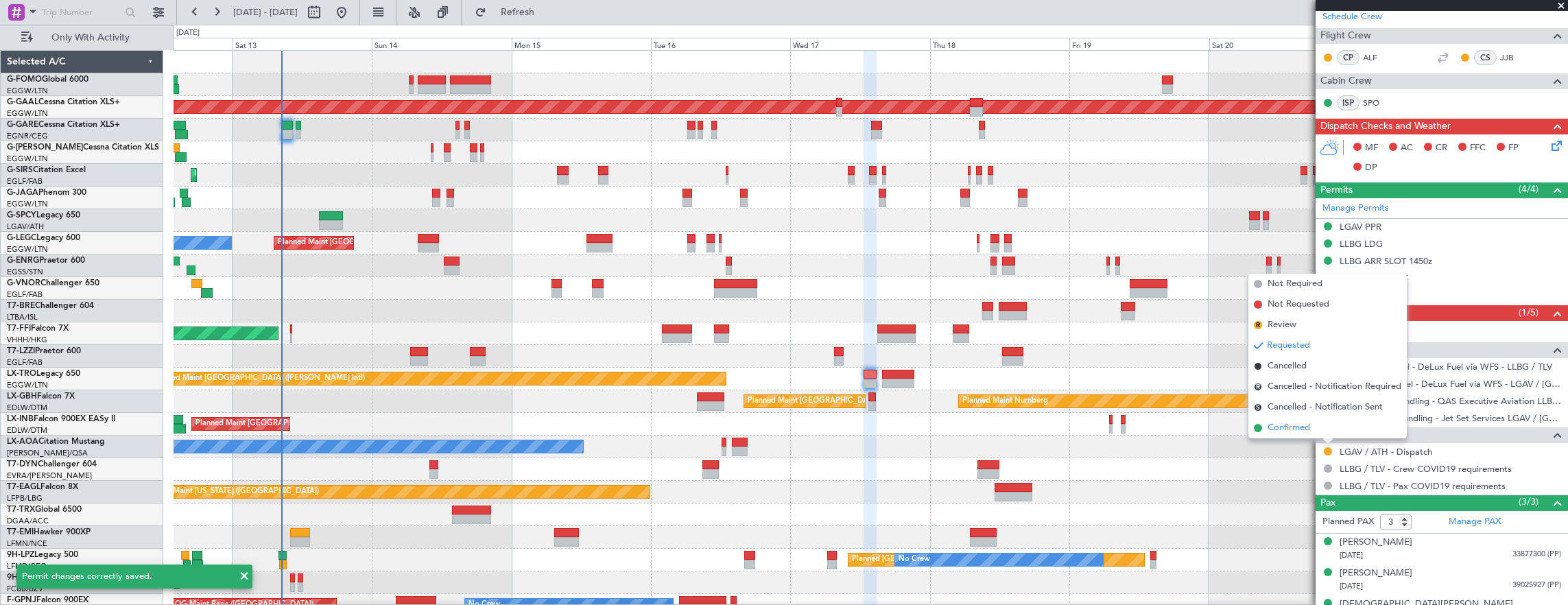
click at [1321, 426] on li "Confirmed" at bounding box center [1327, 428] width 158 height 21
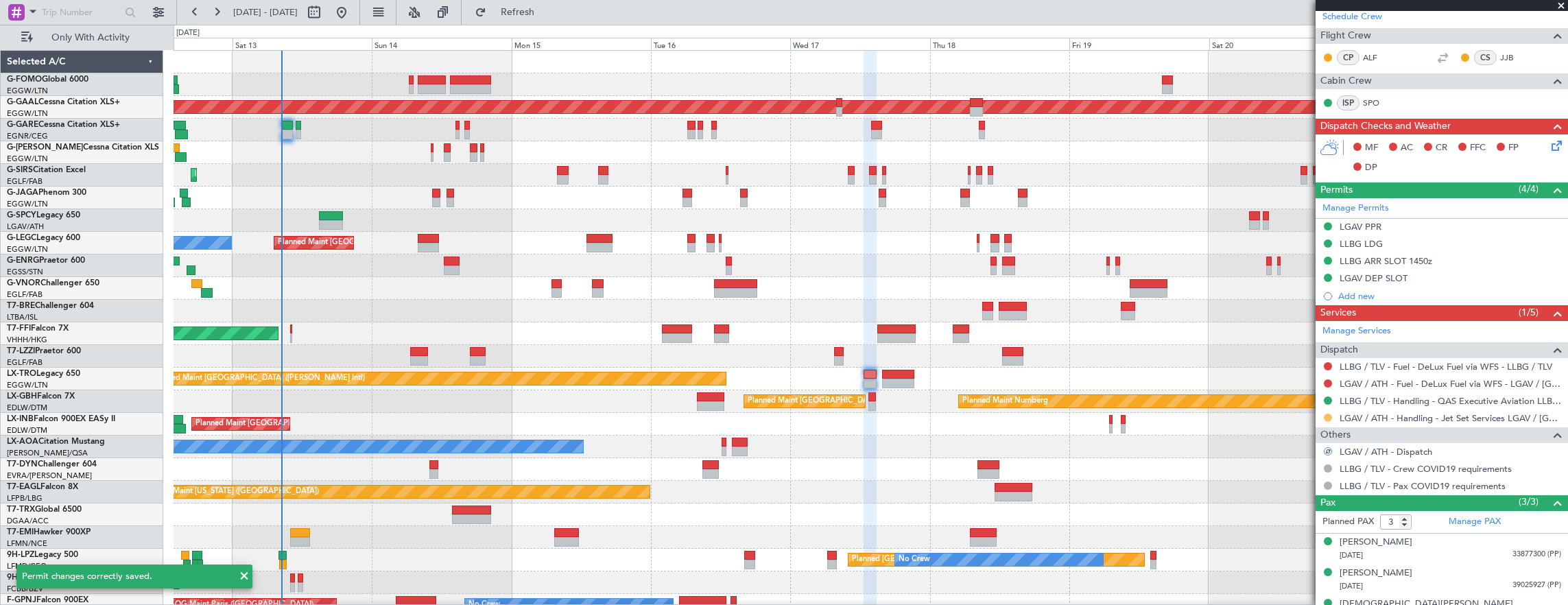
click at [1326, 414] on button at bounding box center [1328, 418] width 8 height 8
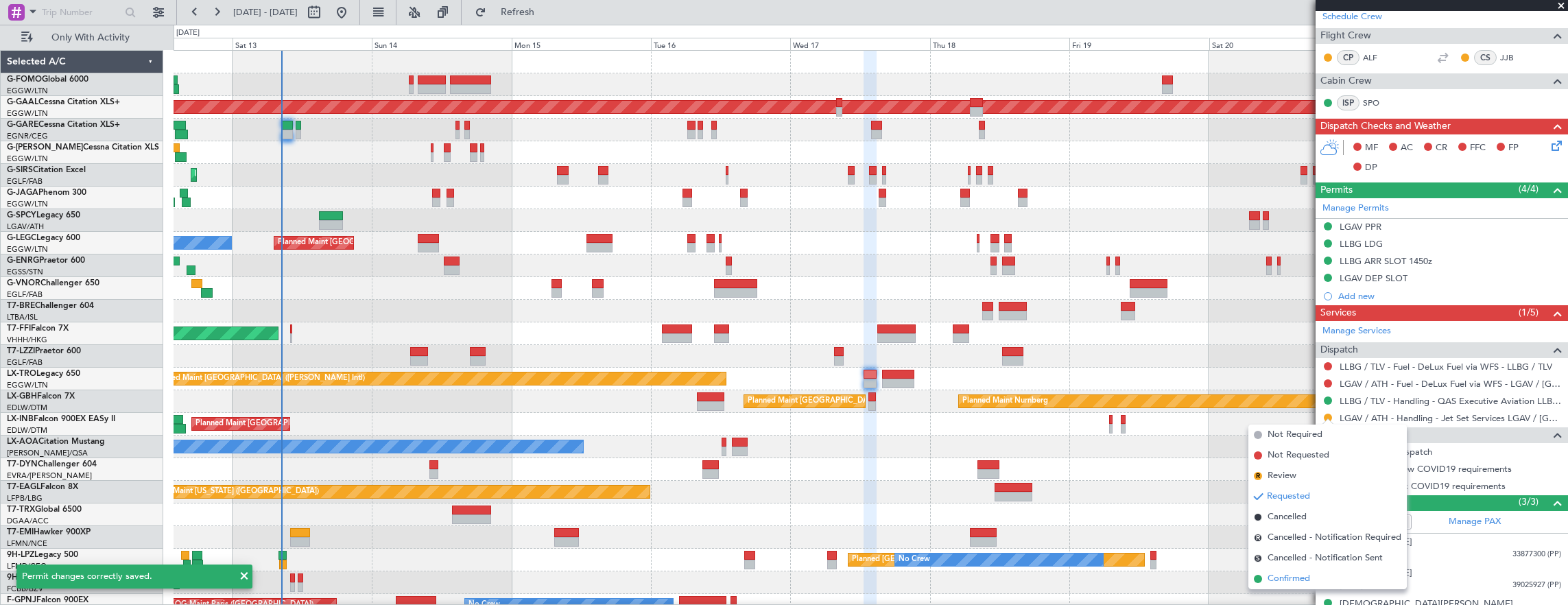
click at [1315, 574] on li "Confirmed" at bounding box center [1327, 579] width 158 height 21
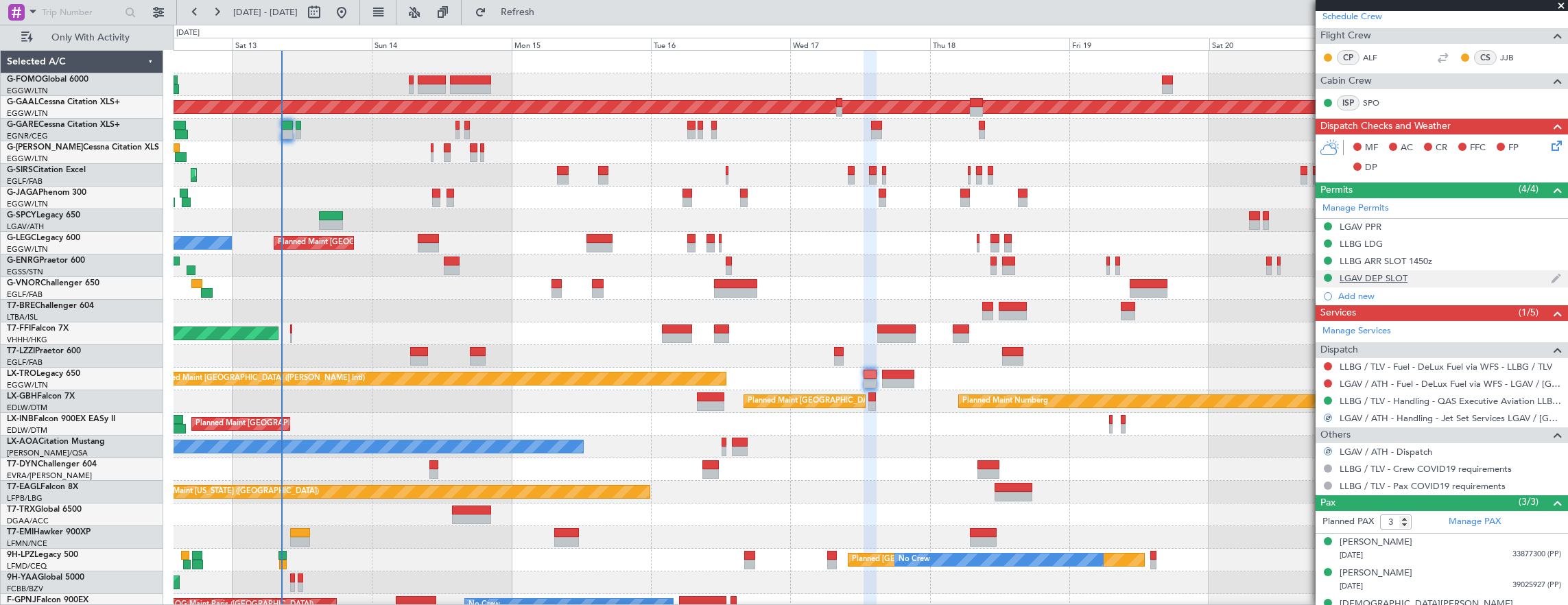
click at [1469, 273] on div "LGAV DEP SLOT" at bounding box center [1442, 279] width 252 height 17
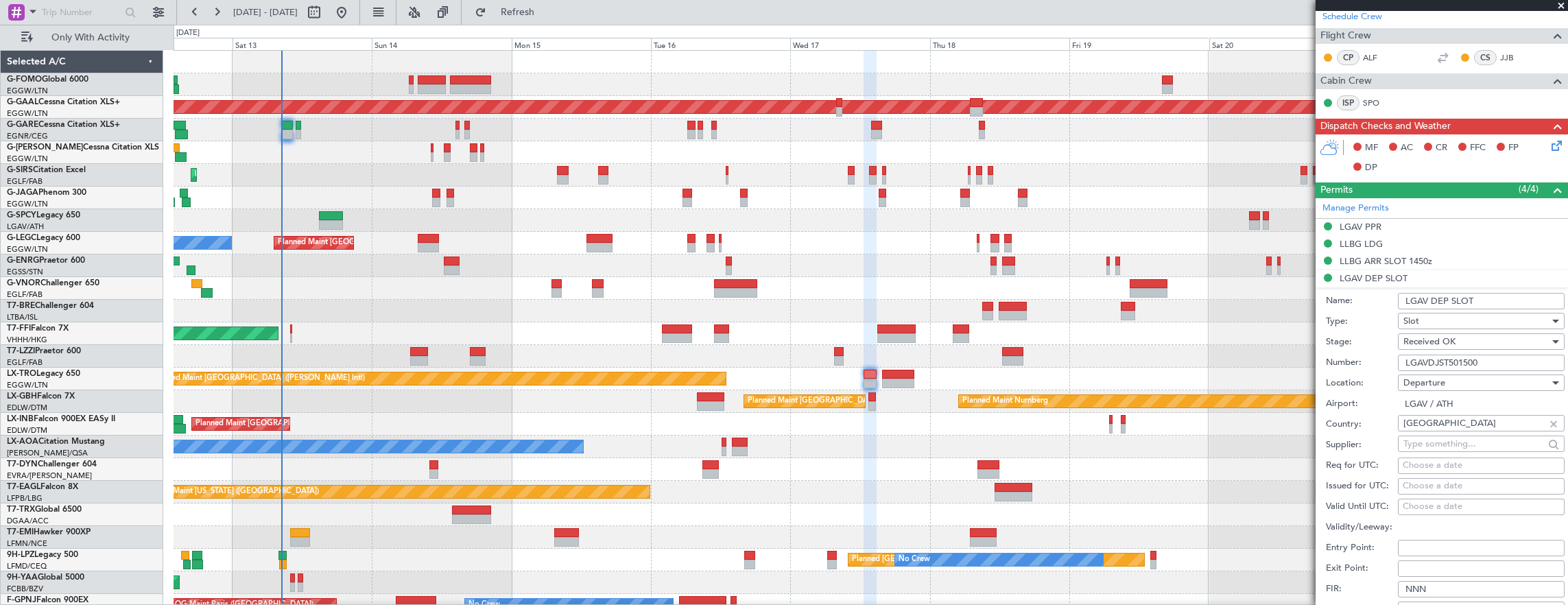
click at [1505, 296] on input "LGAV DEP SLOT" at bounding box center [1481, 301] width 167 height 17
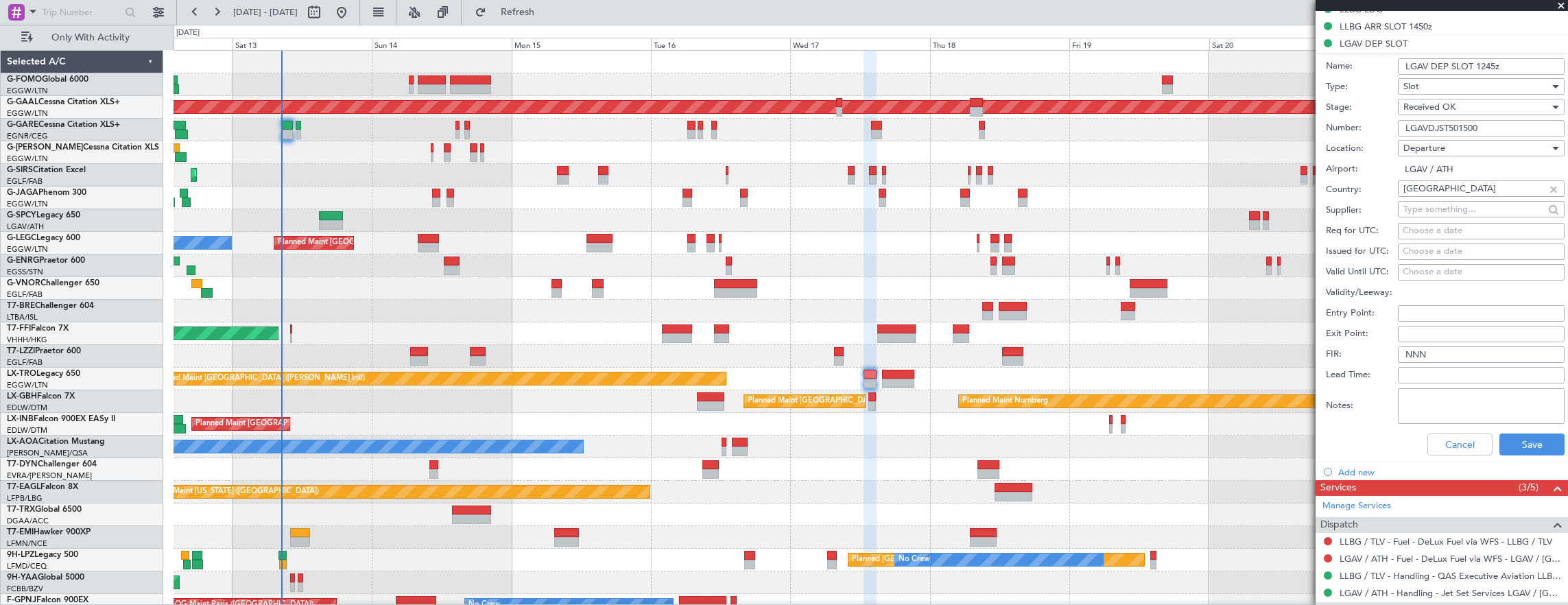
scroll to position [536, 0]
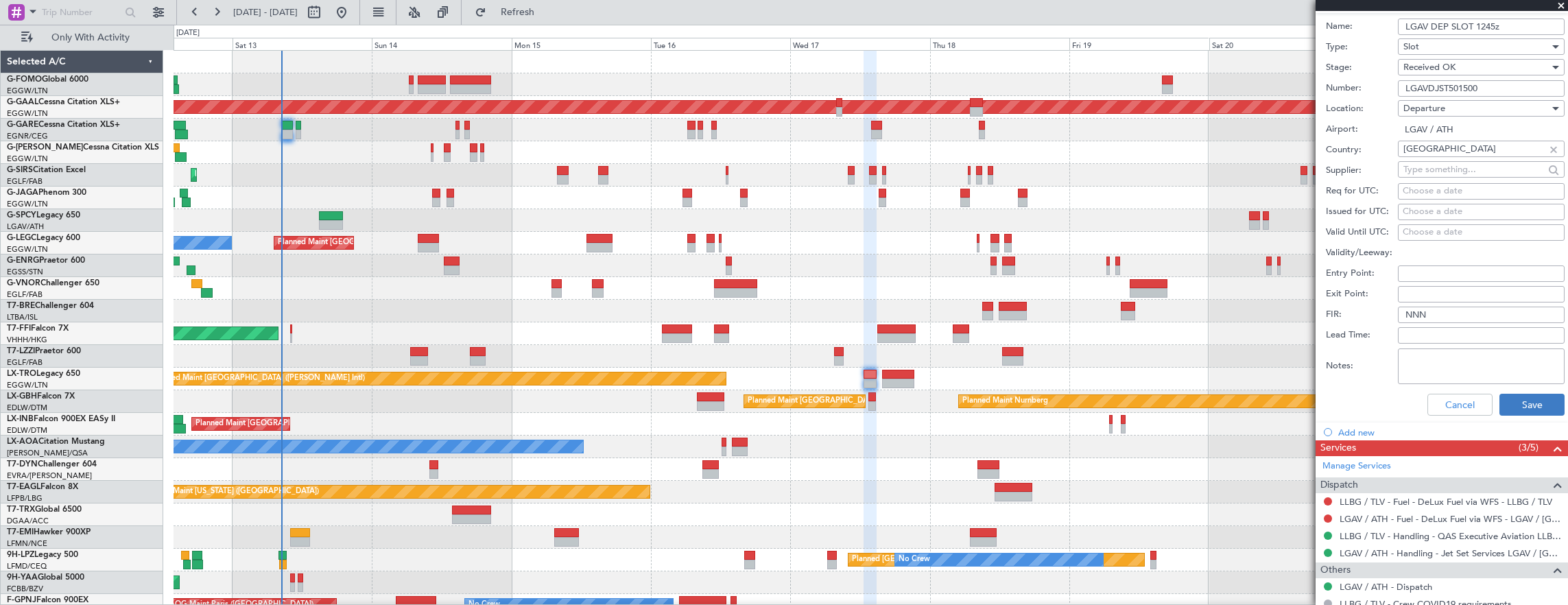
type input "LGAV DEP SLOT 1245z"
click at [1525, 399] on button "Save" at bounding box center [1532, 404] width 65 height 22
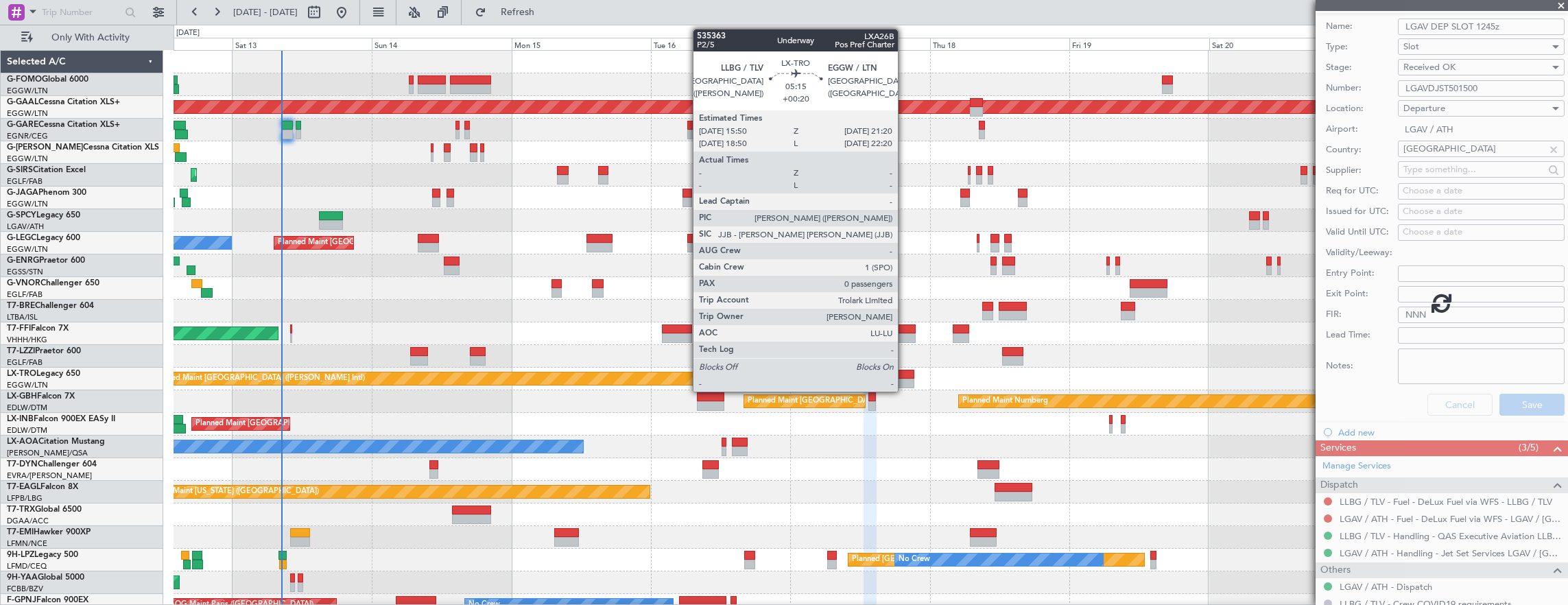
scroll to position [126, 0]
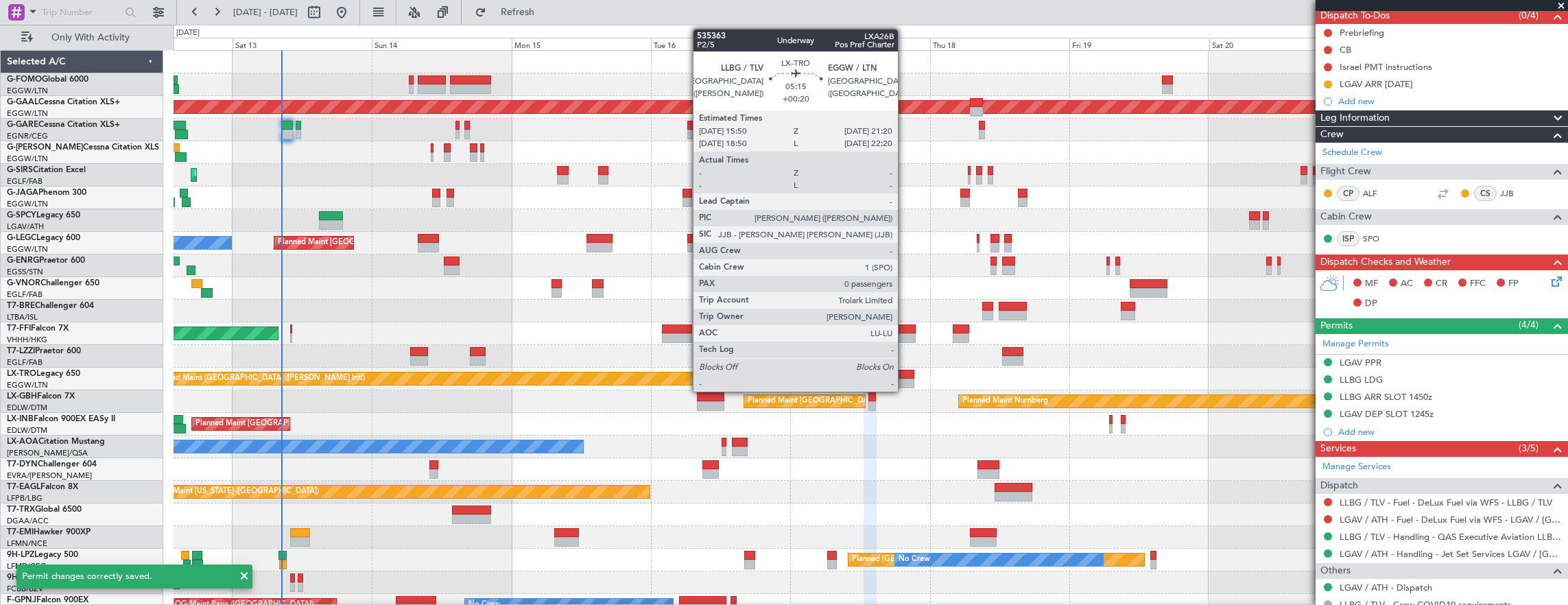
click at [905, 380] on div at bounding box center [897, 384] width 32 height 10
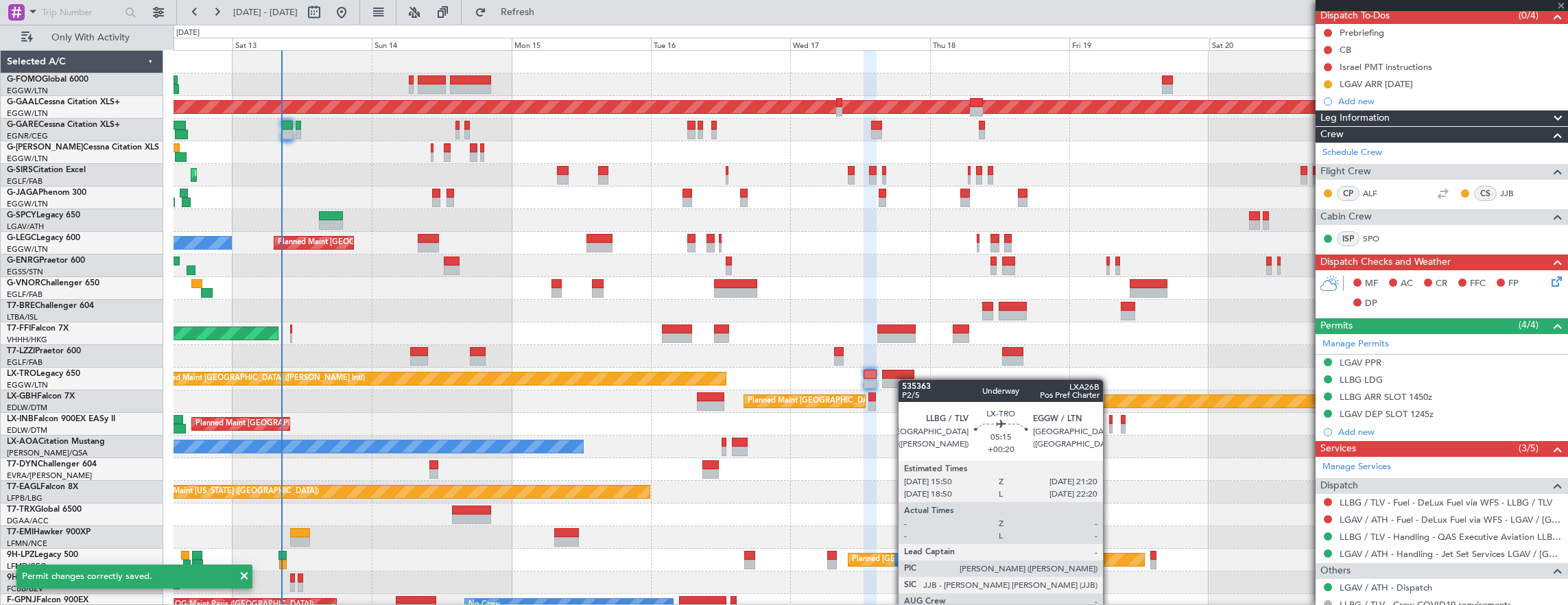
type input "+00:20"
type input "0"
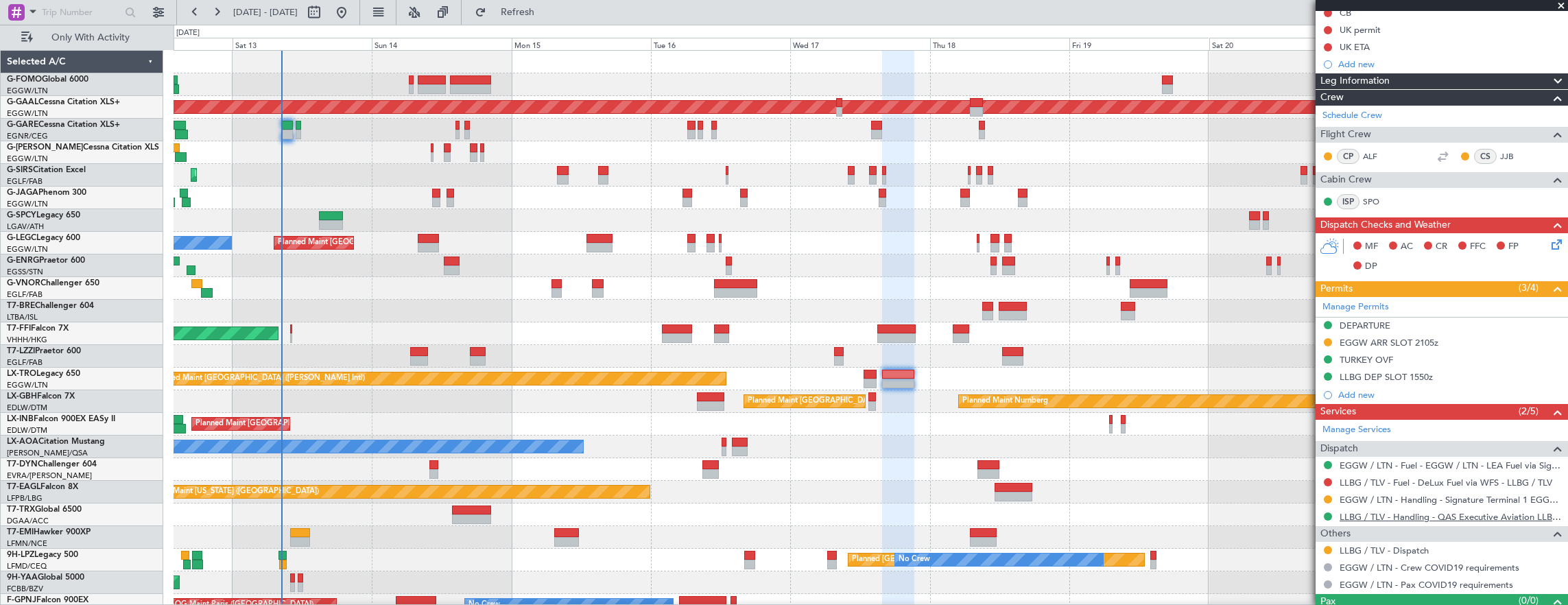
scroll to position [187, 0]
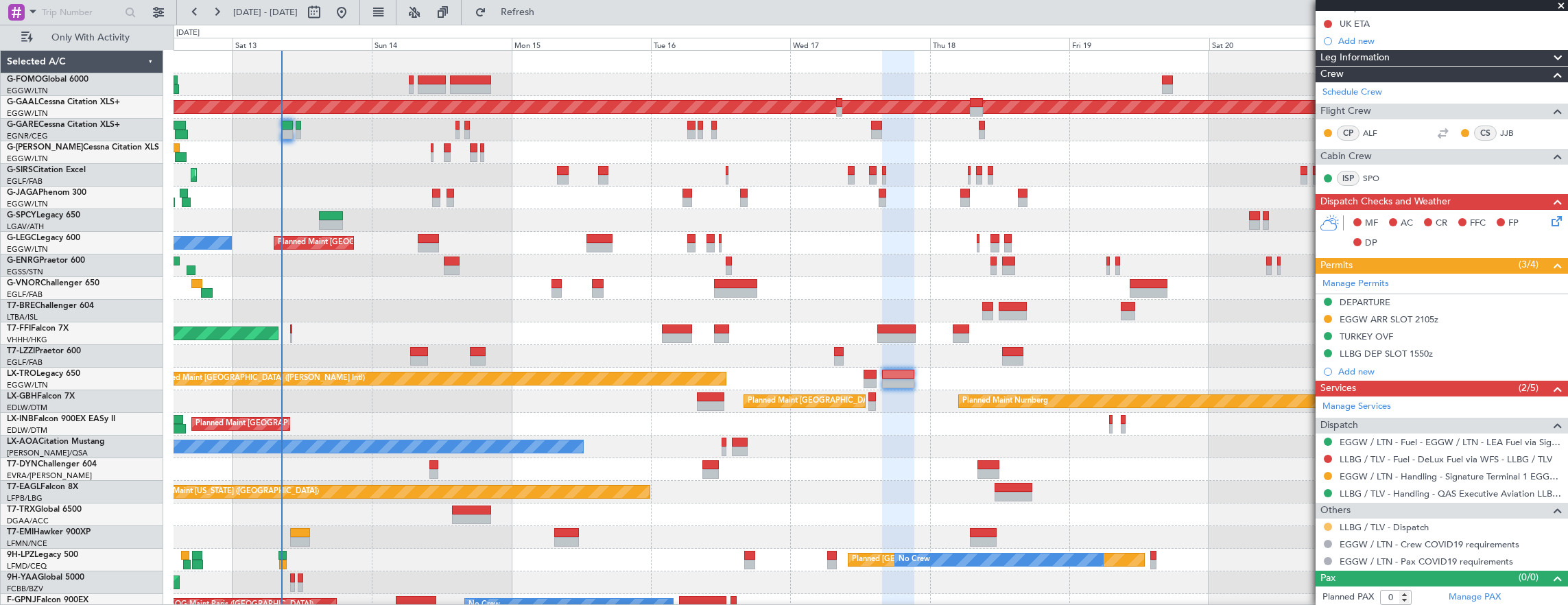
click at [1324, 523] on button at bounding box center [1328, 527] width 8 height 8
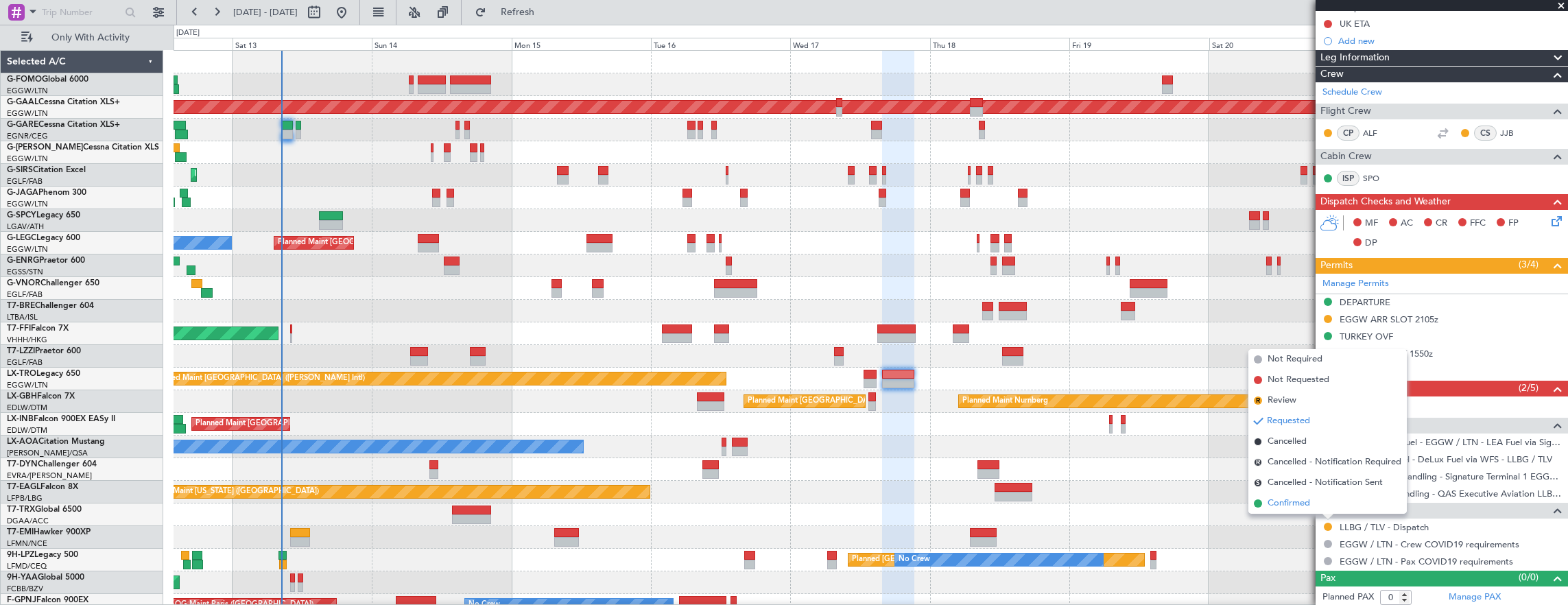
click at [1312, 498] on li "Confirmed" at bounding box center [1327, 503] width 158 height 21
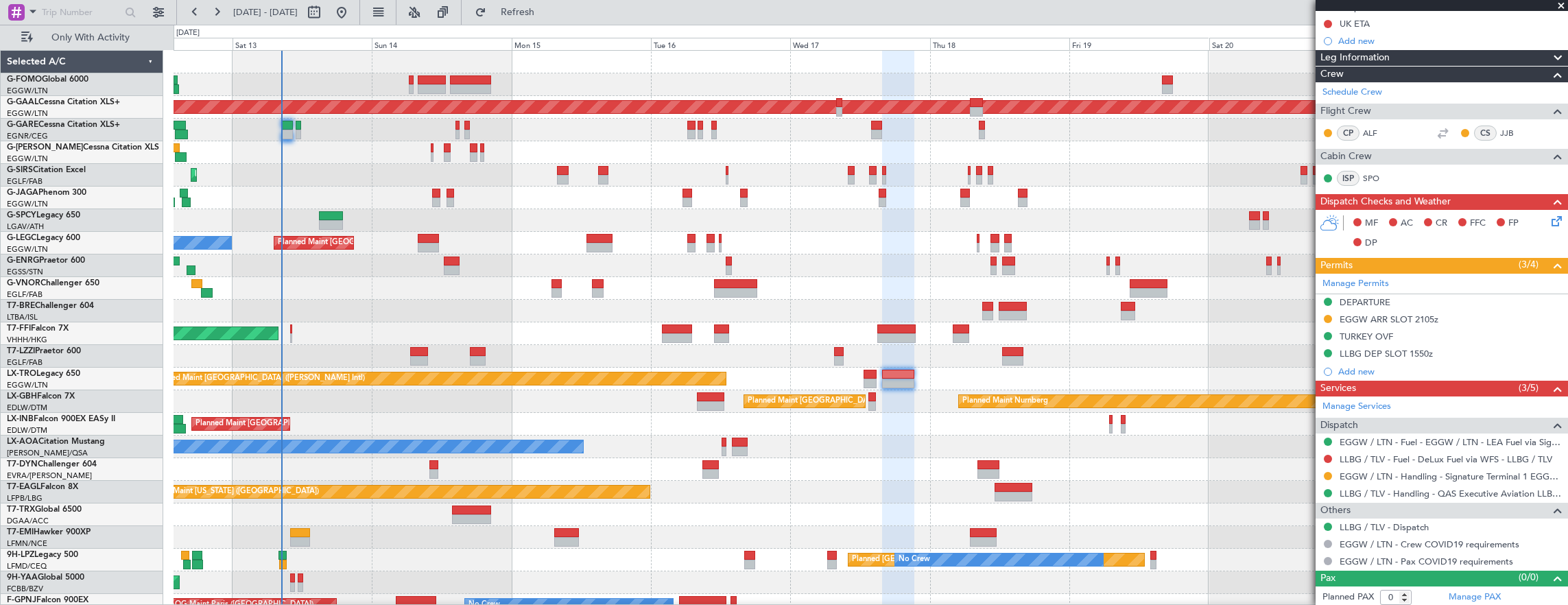
click at [423, 369] on div "Unplanned Maint [GEOGRAPHIC_DATA] ([PERSON_NAME] Intl)" at bounding box center [870, 379] width 1394 height 22
click at [421, 352] on div at bounding box center [419, 352] width 18 height 10
type input "+00:15"
type input "4"
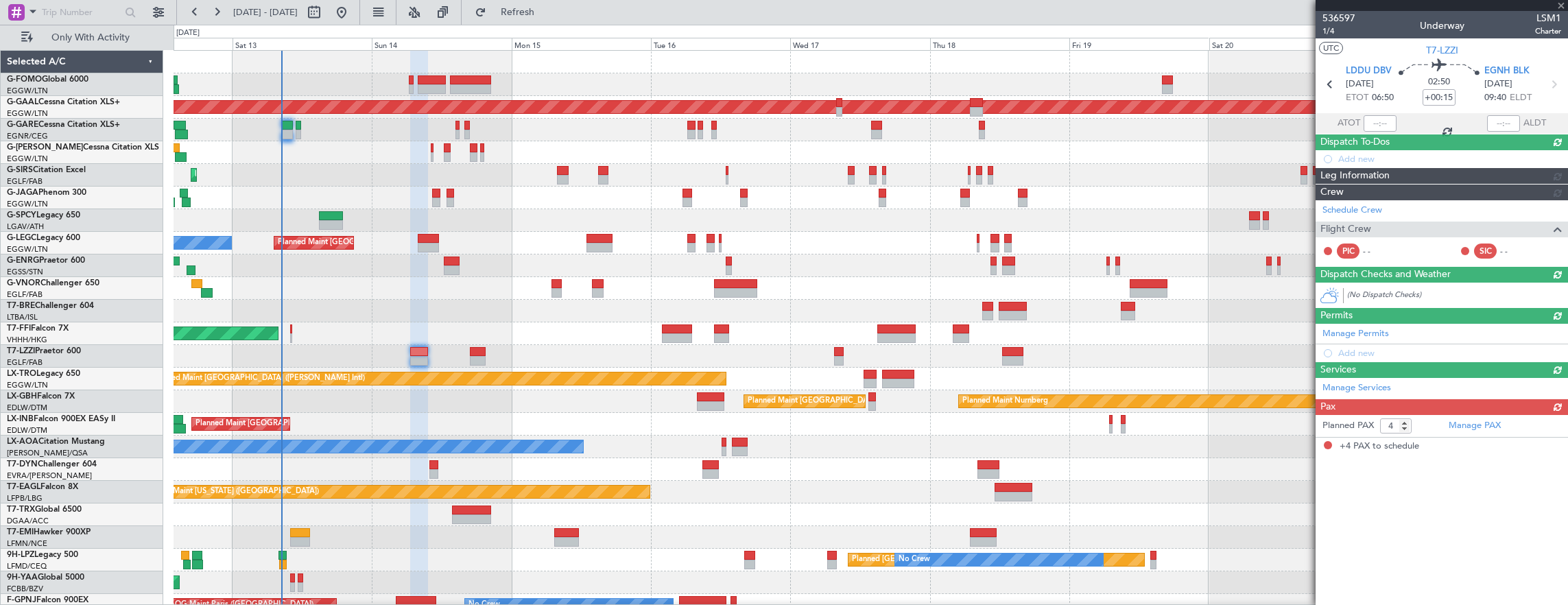
scroll to position [0, 0]
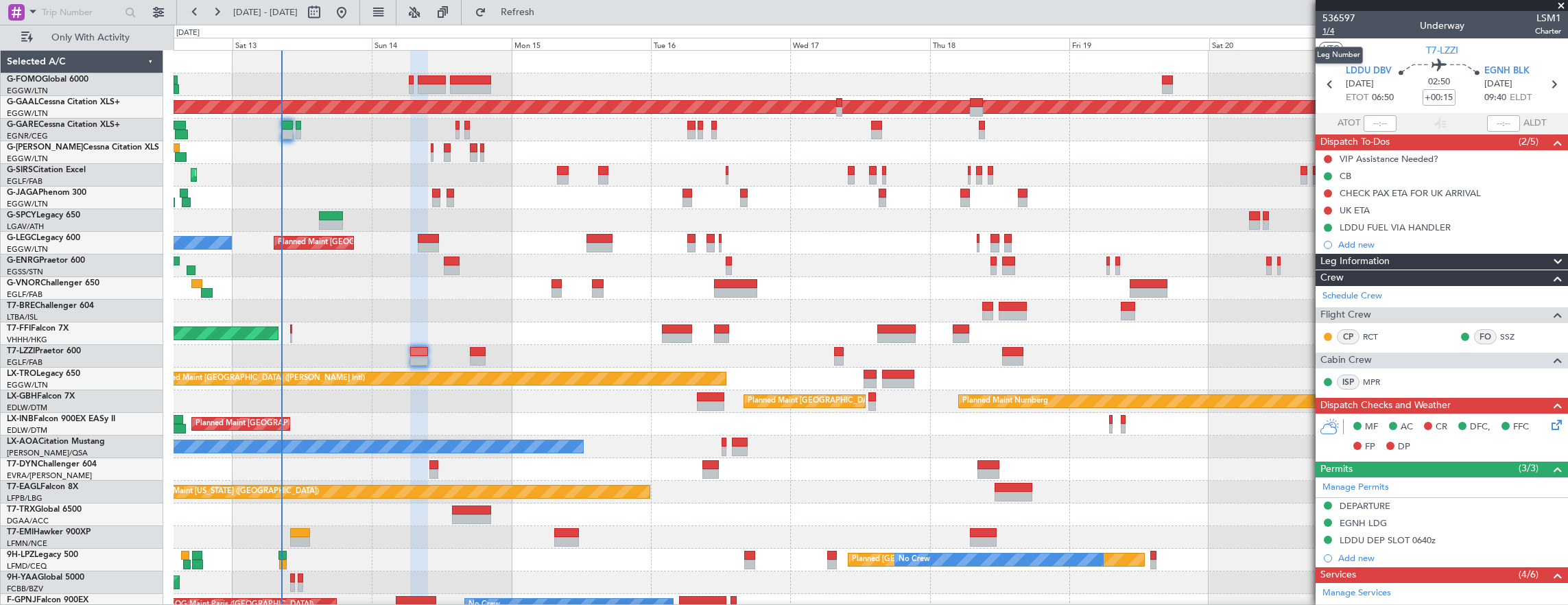
click at [1329, 31] on span "1/4" at bounding box center [1339, 31] width 33 height 12
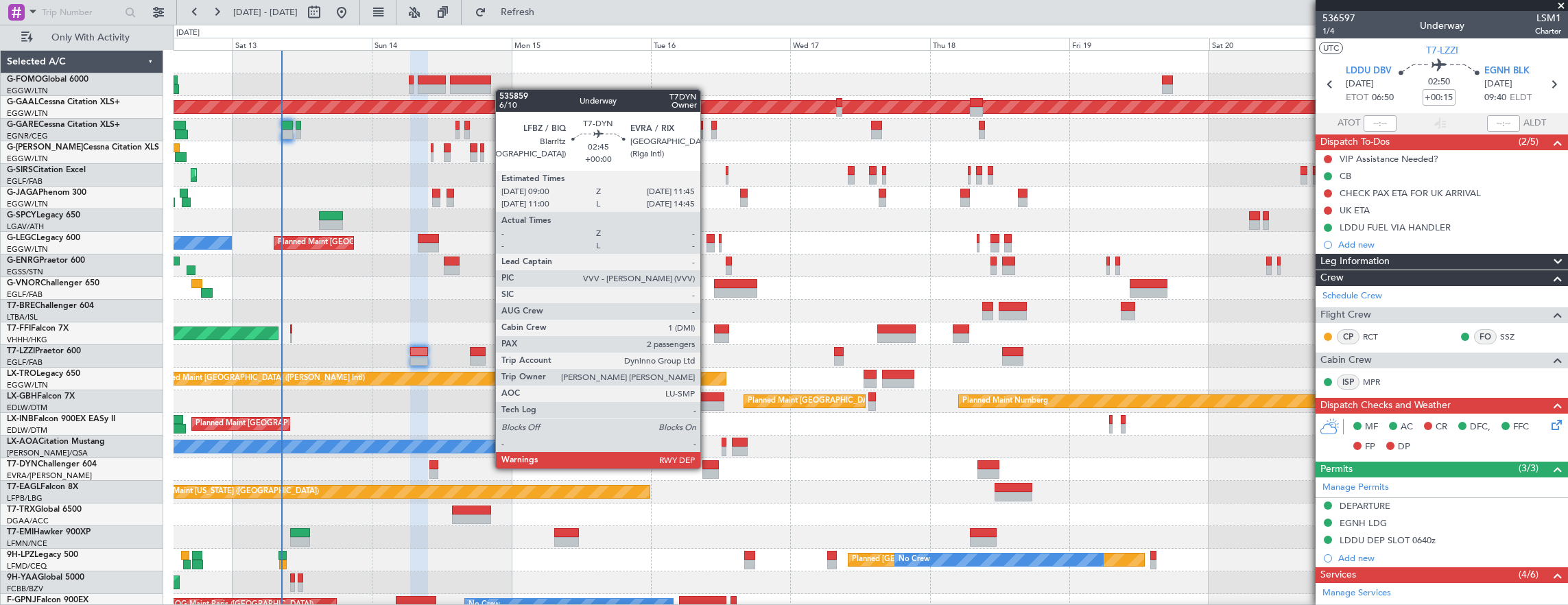
click at [707, 467] on div at bounding box center [710, 466] width 16 height 10
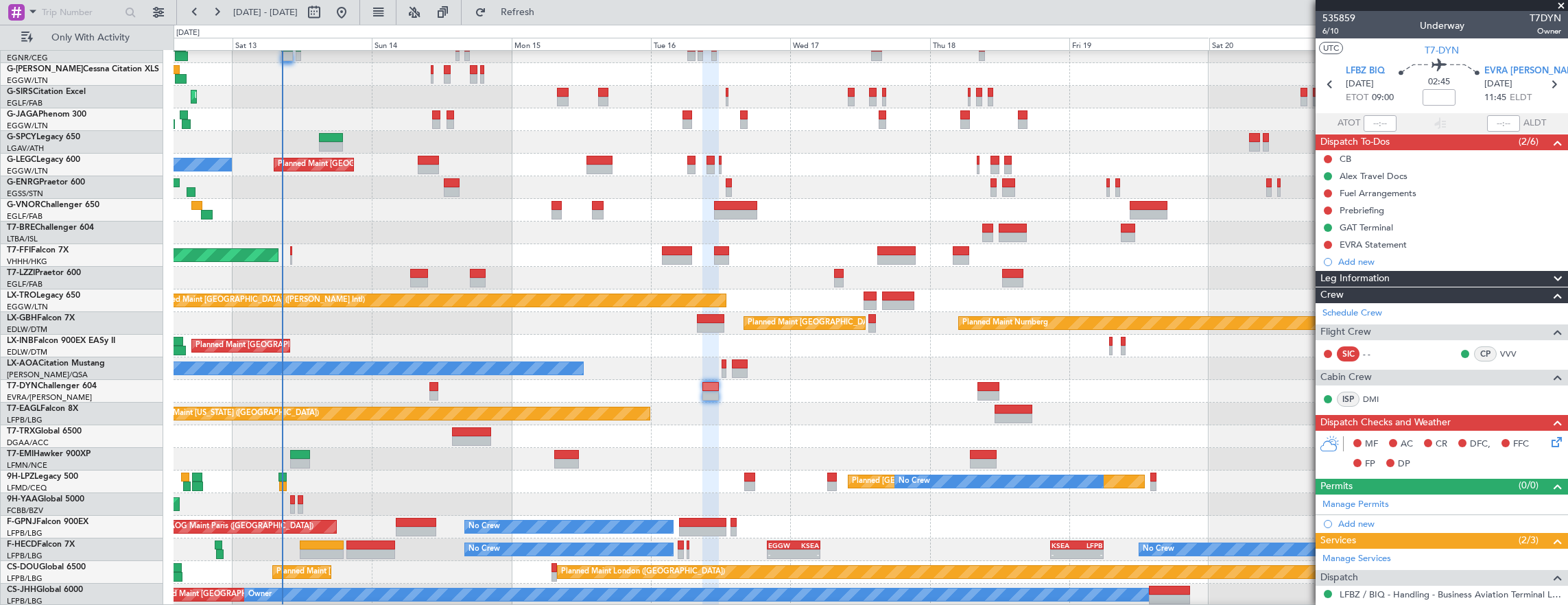
scroll to position [78, 0]
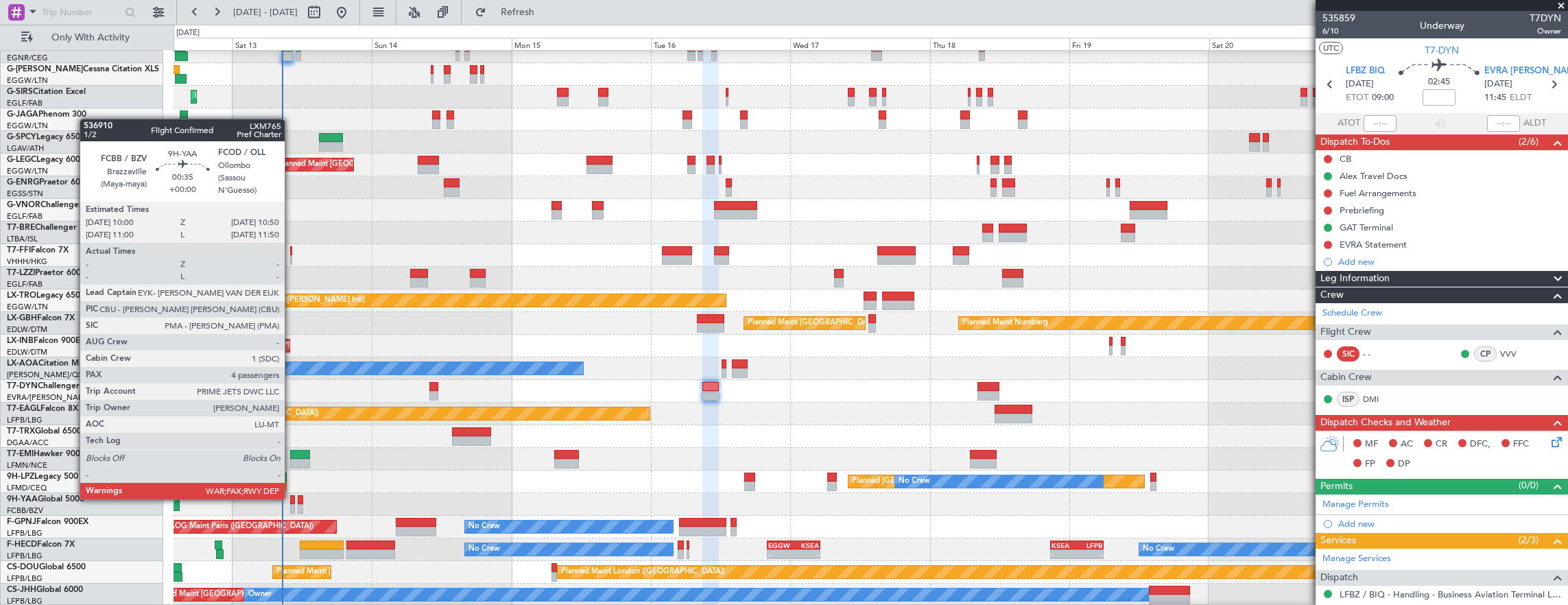
click at [291, 499] on div at bounding box center [293, 500] width 6 height 10
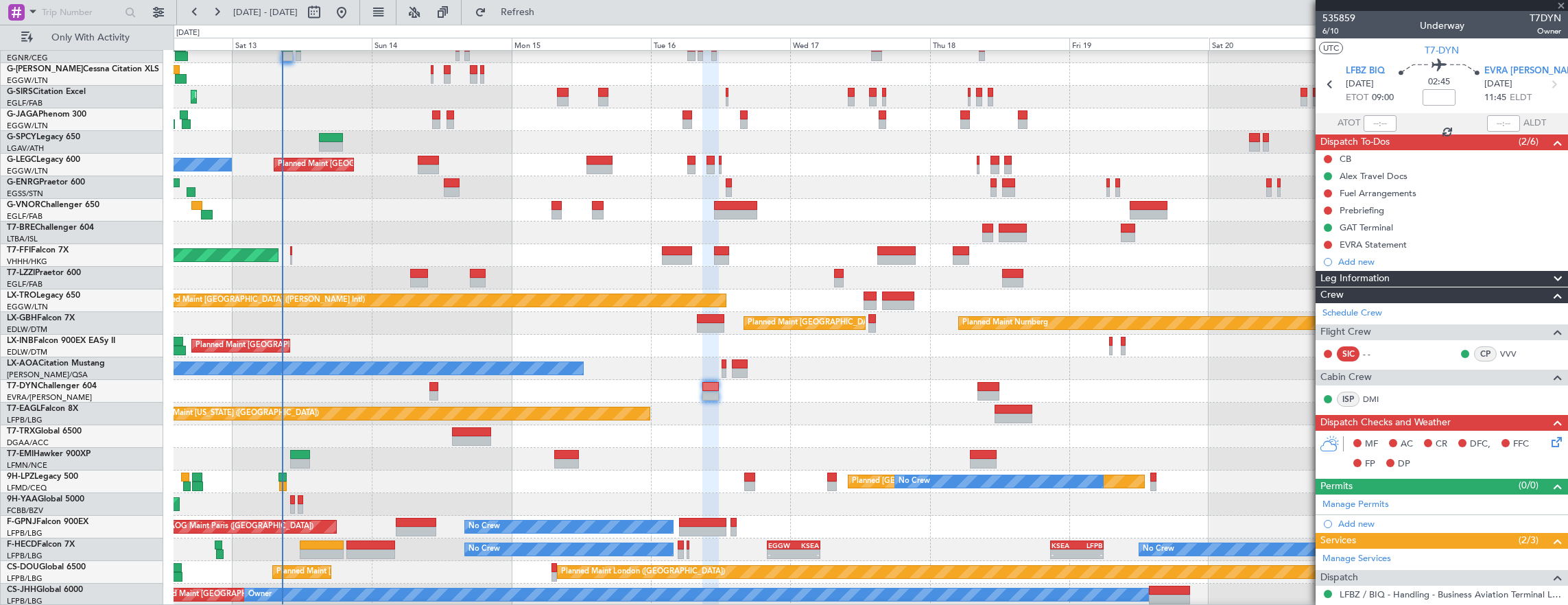
type input "4"
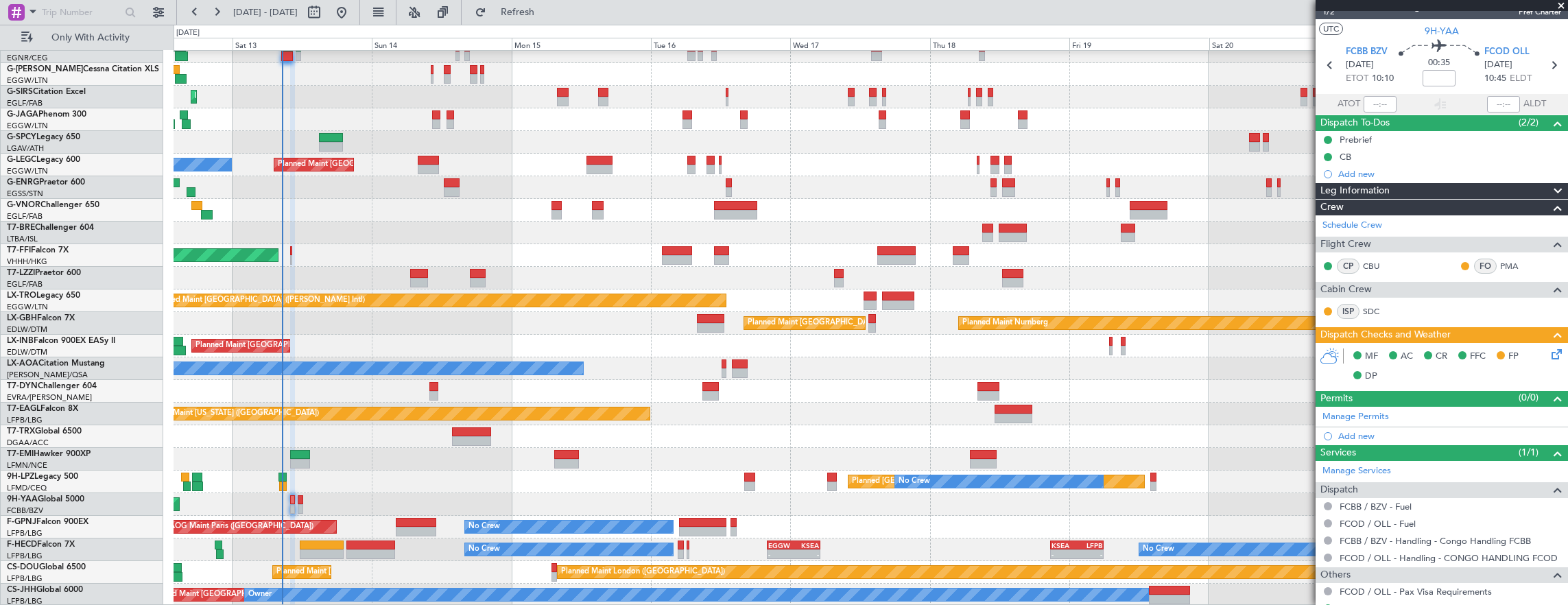
scroll to position [0, 0]
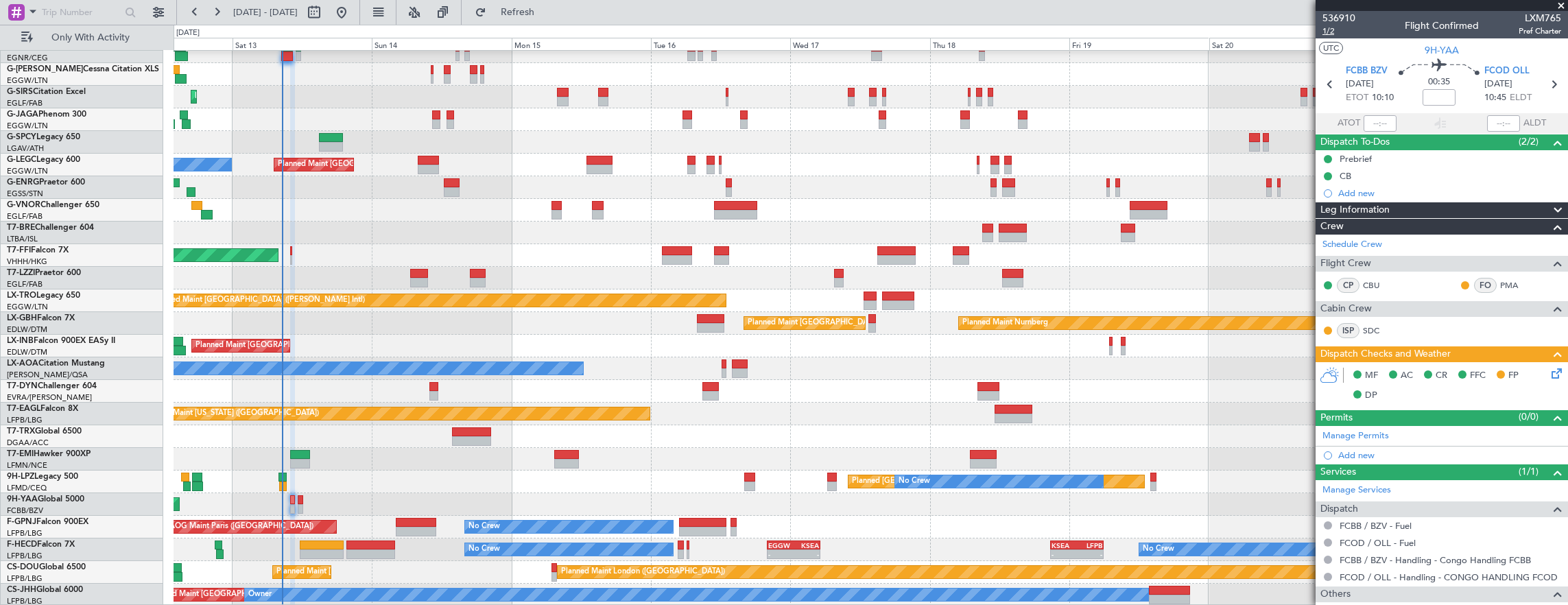
click at [1329, 31] on span "1/2" at bounding box center [1339, 31] width 33 height 12
click at [1548, 366] on icon at bounding box center [1553, 371] width 11 height 11
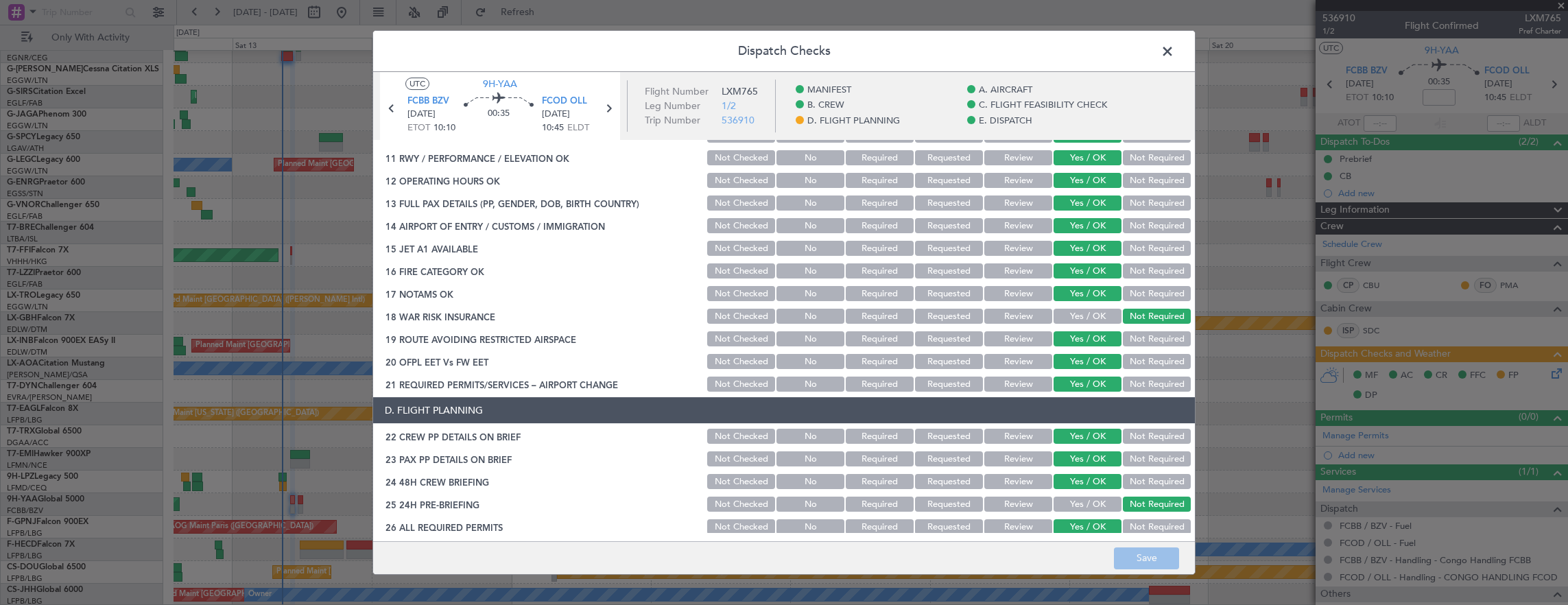
scroll to position [549, 0]
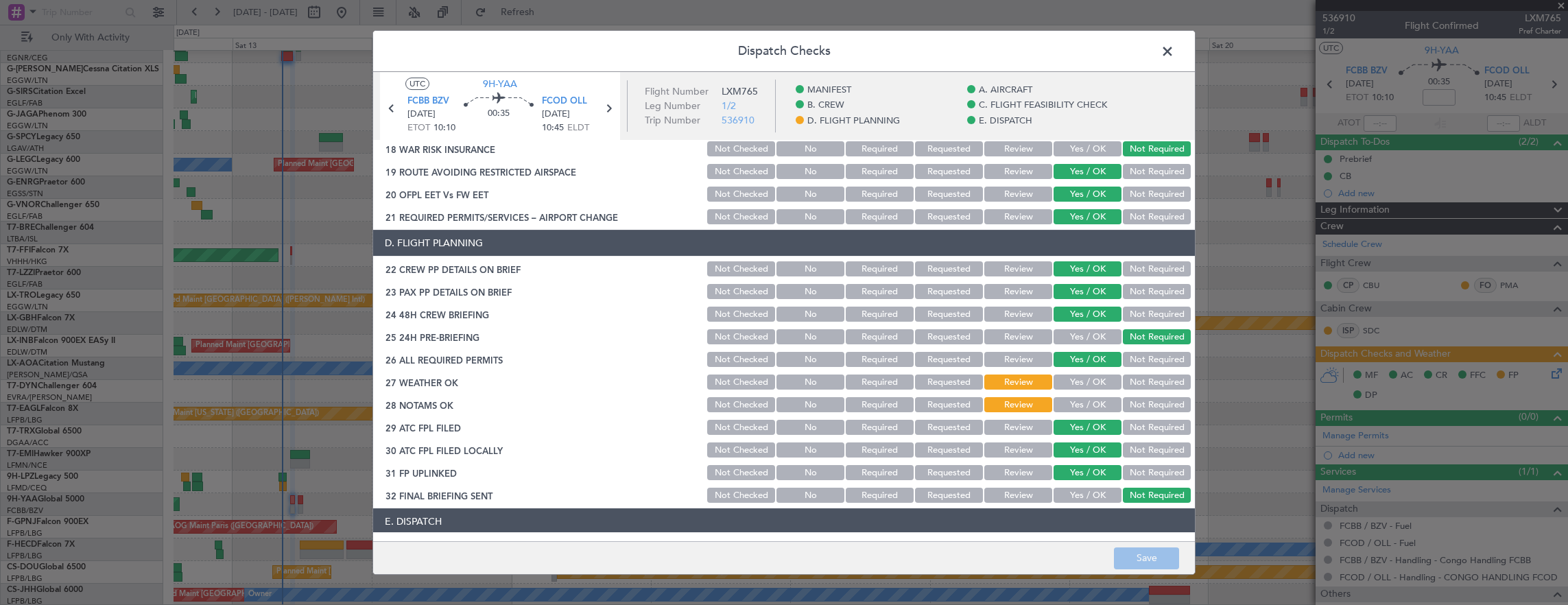
click at [1067, 385] on button "Yes / OK" at bounding box center [1087, 382] width 68 height 15
click at [1067, 401] on button "Yes / OK" at bounding box center [1087, 404] width 68 height 15
click at [1147, 566] on button "Save" at bounding box center [1146, 558] width 65 height 22
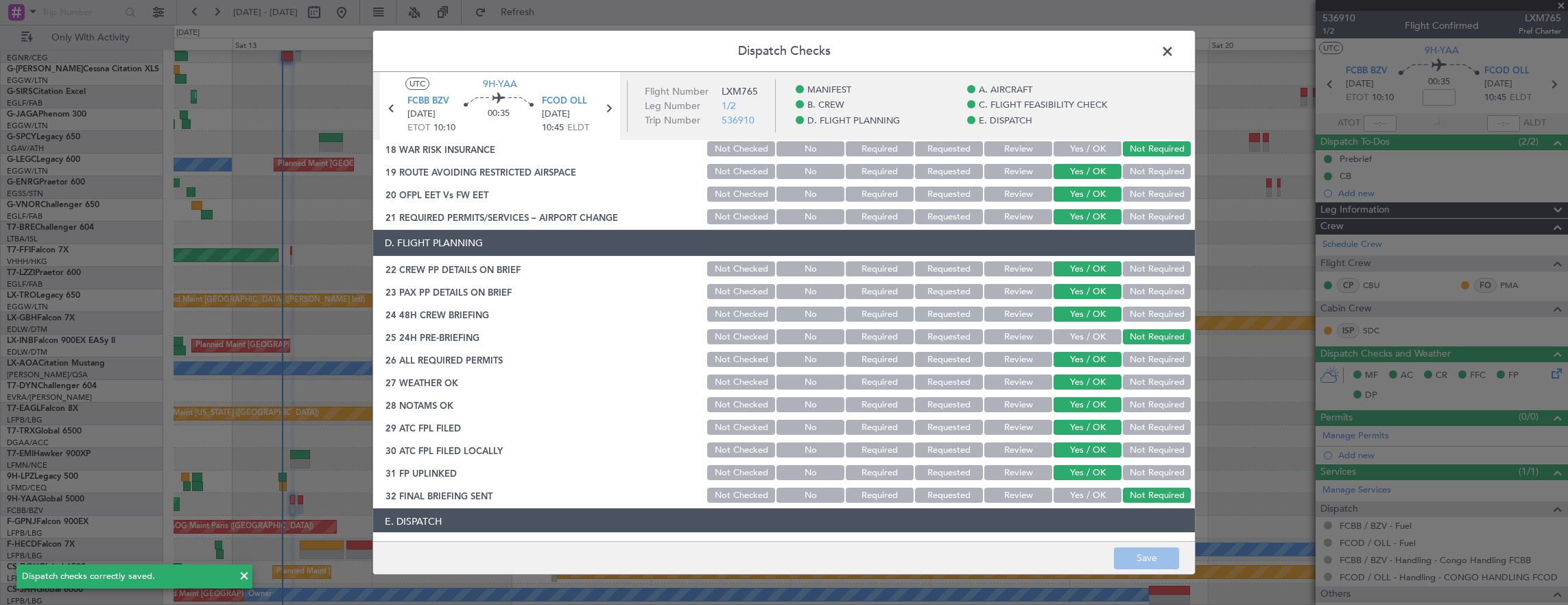
click at [1174, 54] on span at bounding box center [1174, 54] width 0 height 27
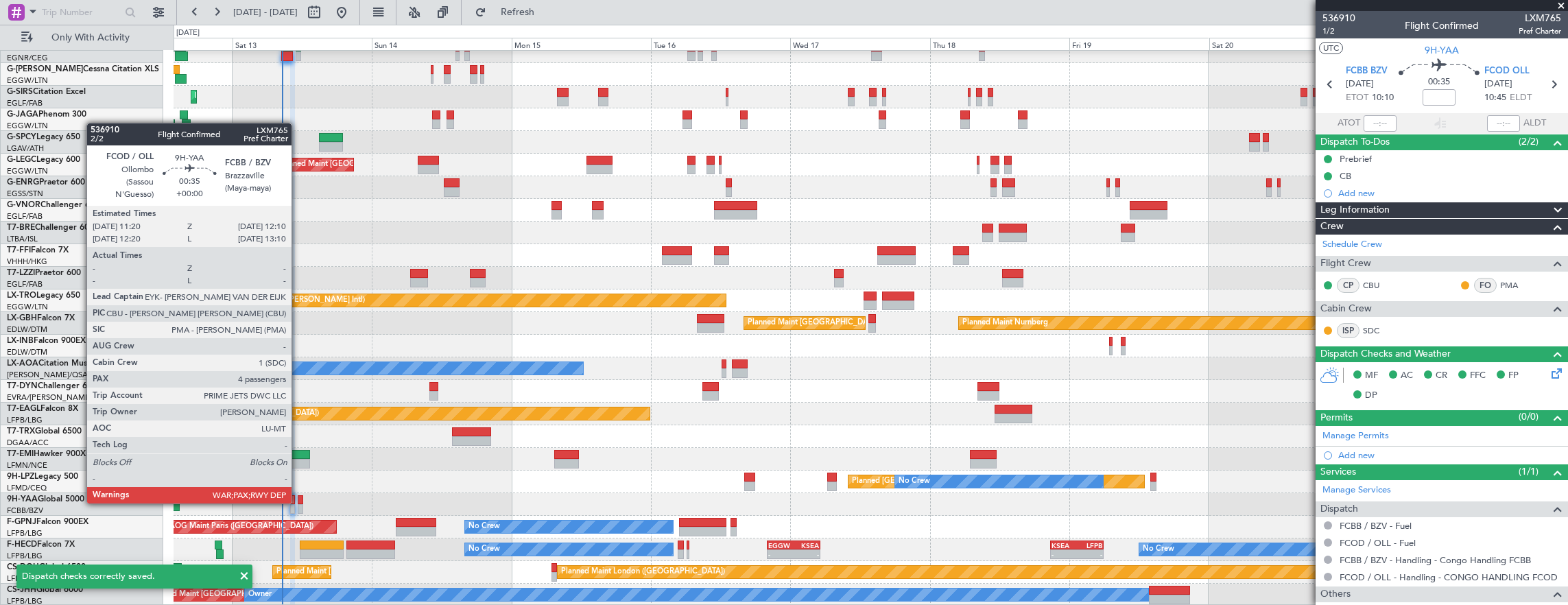
click at [296, 501] on div "AOG Maint Brazzaville (Maya-maya)" at bounding box center [870, 504] width 1394 height 22
click at [300, 503] on div at bounding box center [300, 500] width 6 height 10
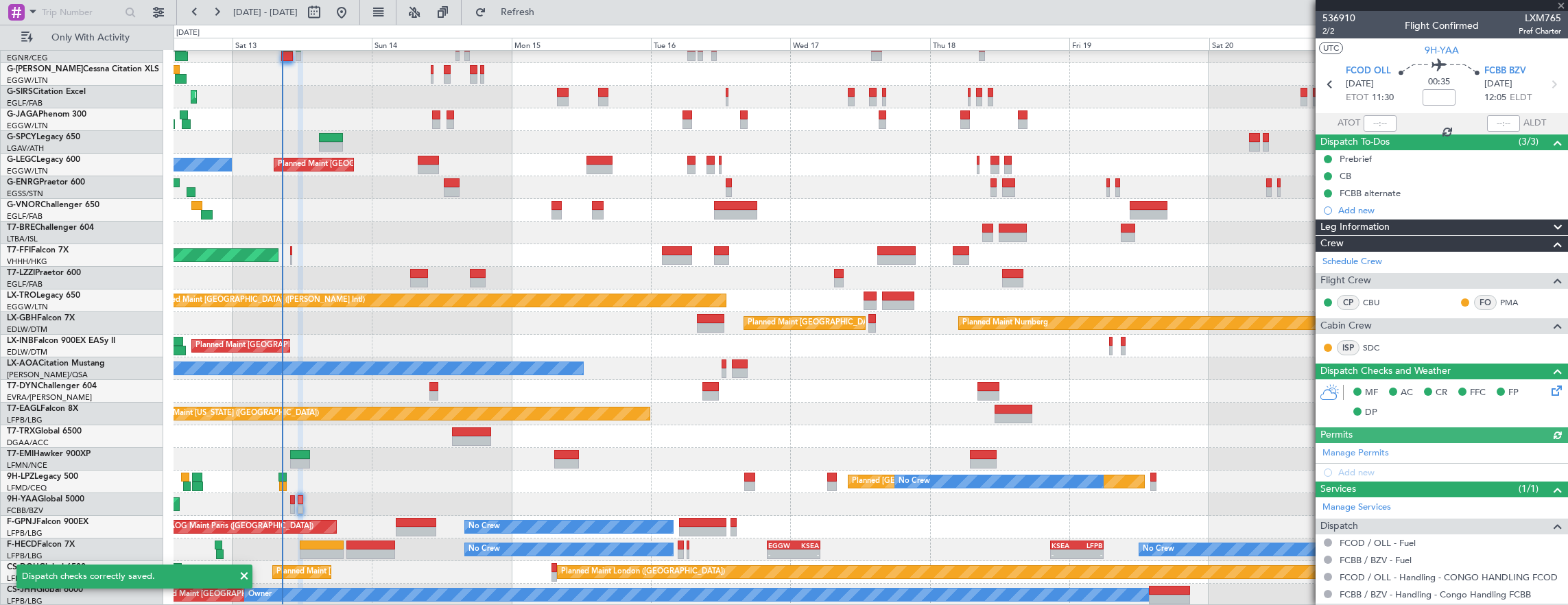
scroll to position [102, 0]
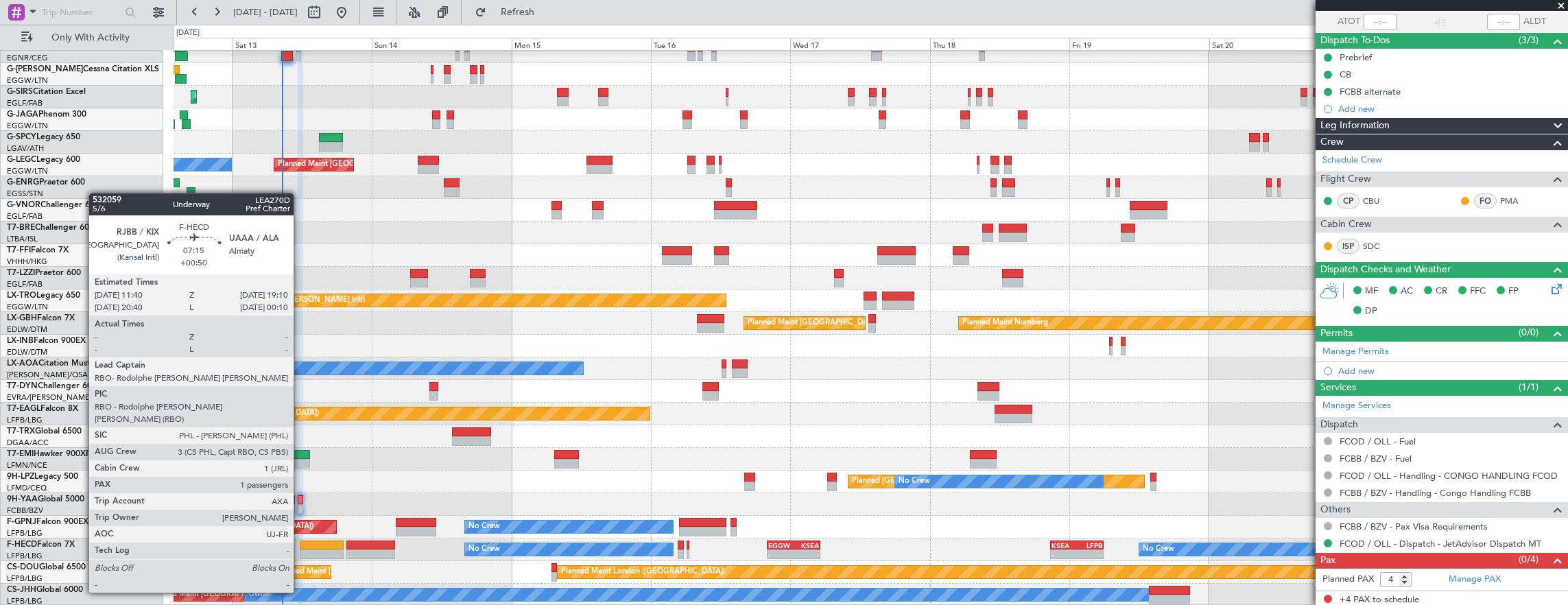
click at [303, 555] on div at bounding box center [321, 555] width 44 height 10
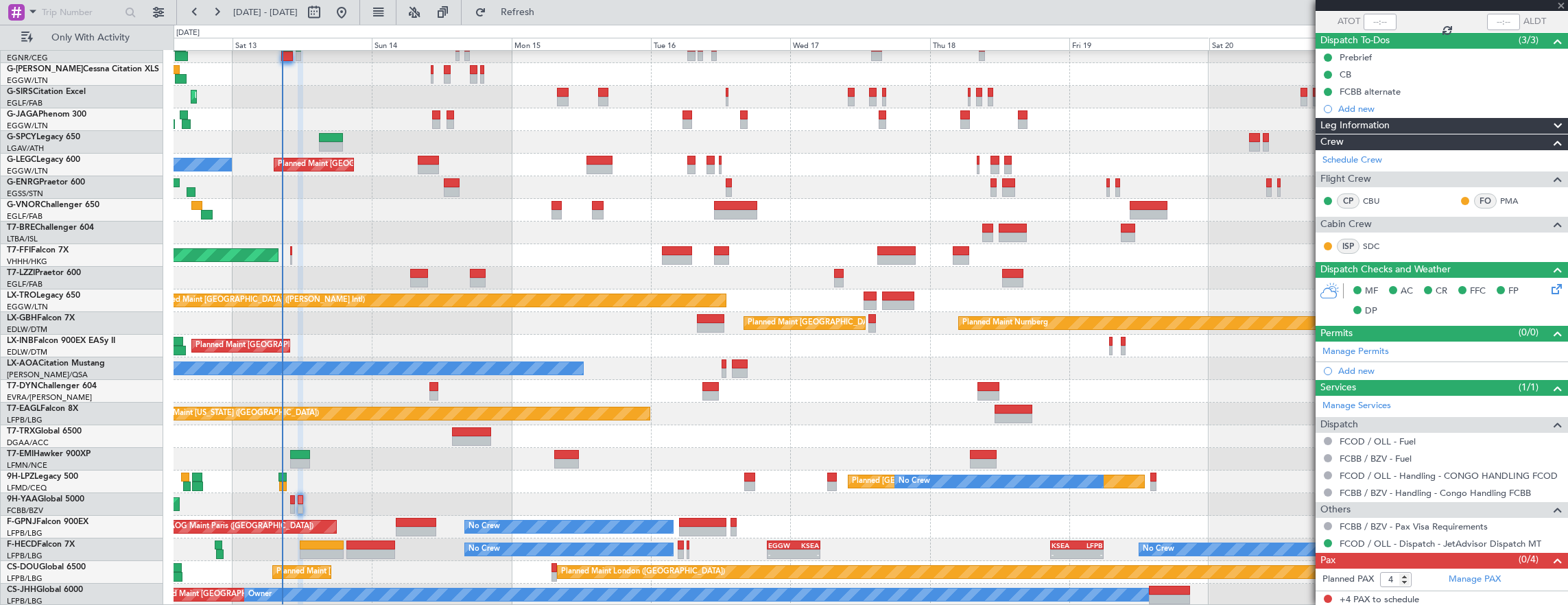
type input "+00:50"
type input "1"
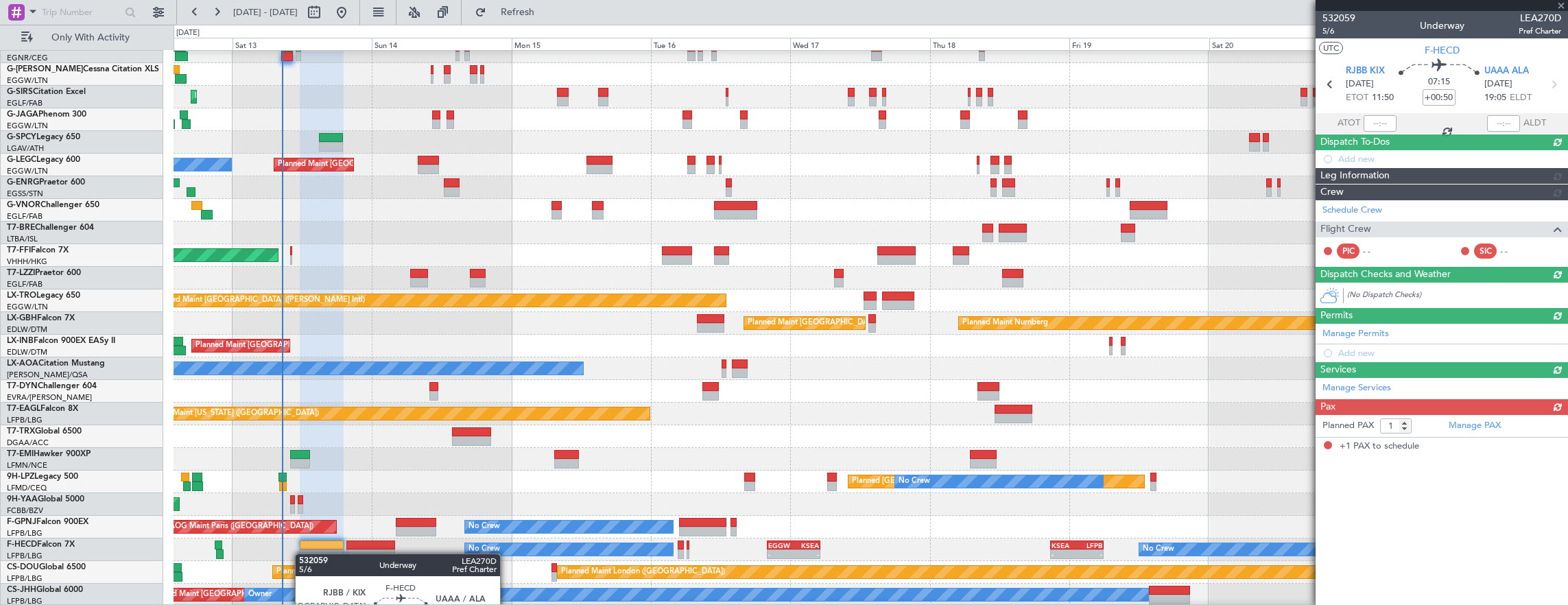
scroll to position [0, 0]
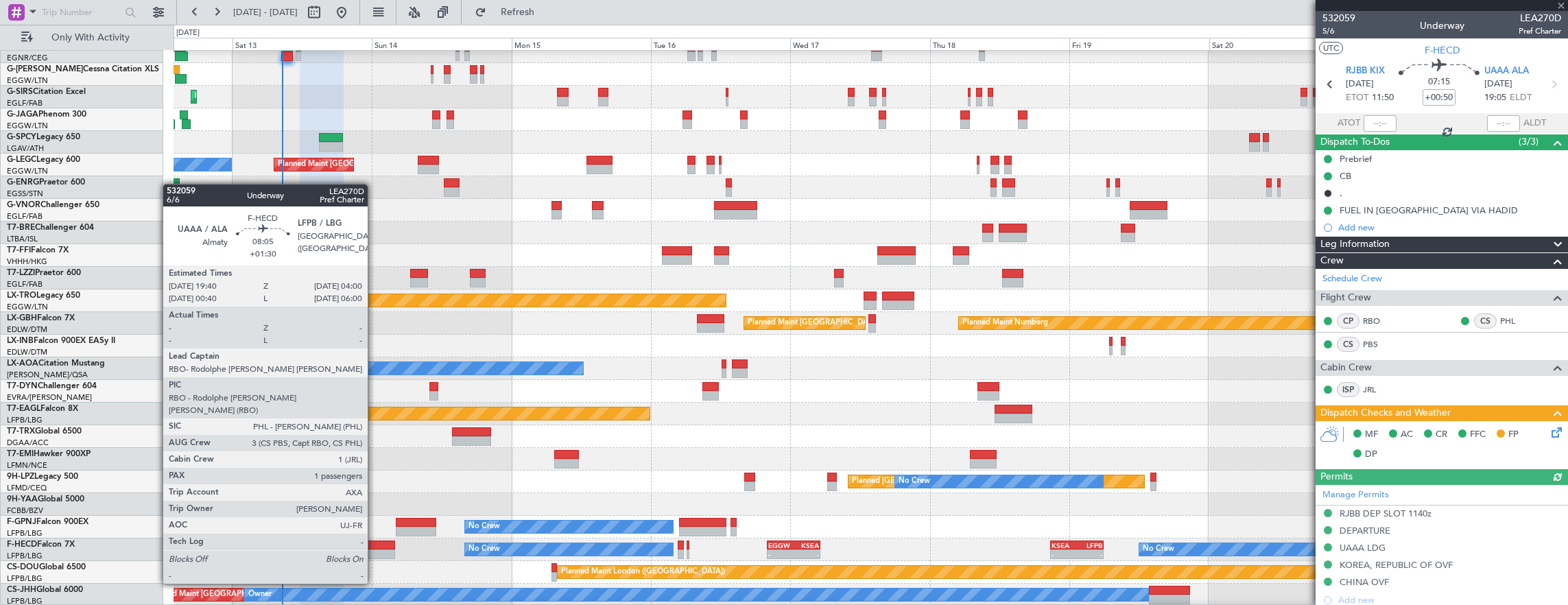
click at [370, 546] on div at bounding box center [370, 546] width 49 height 10
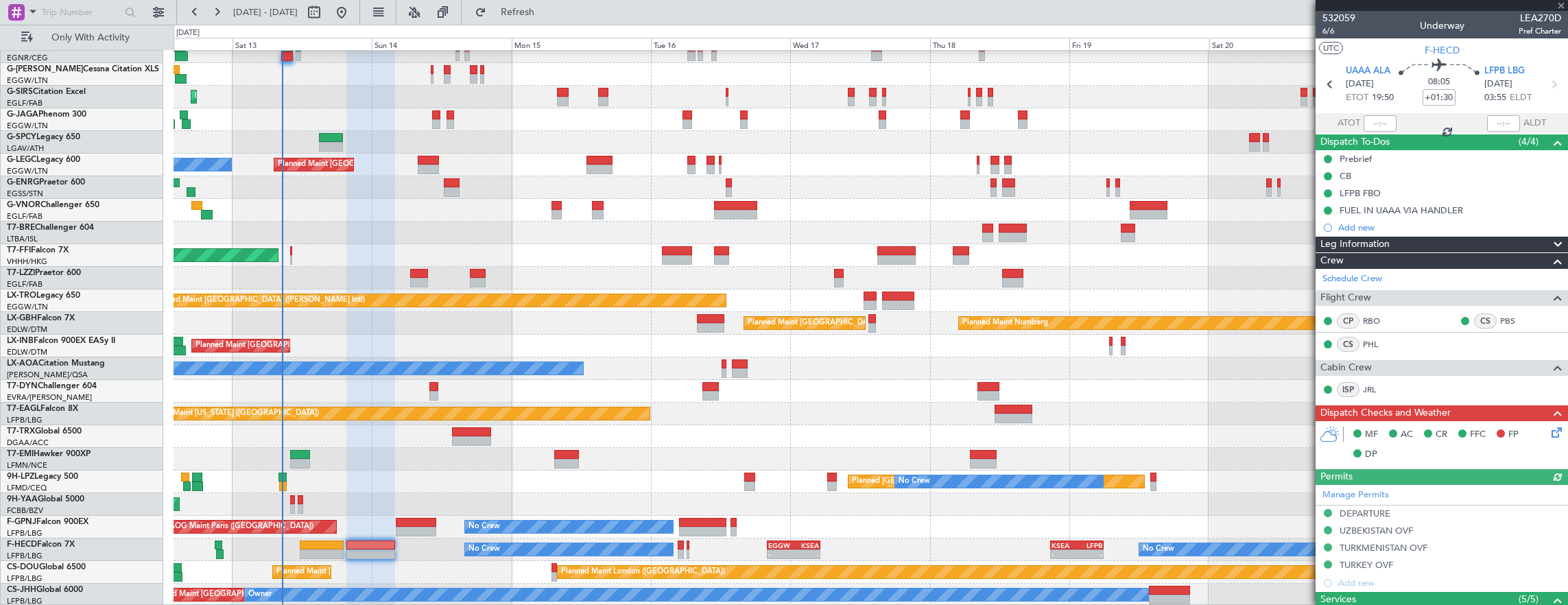
scroll to position [225, 0]
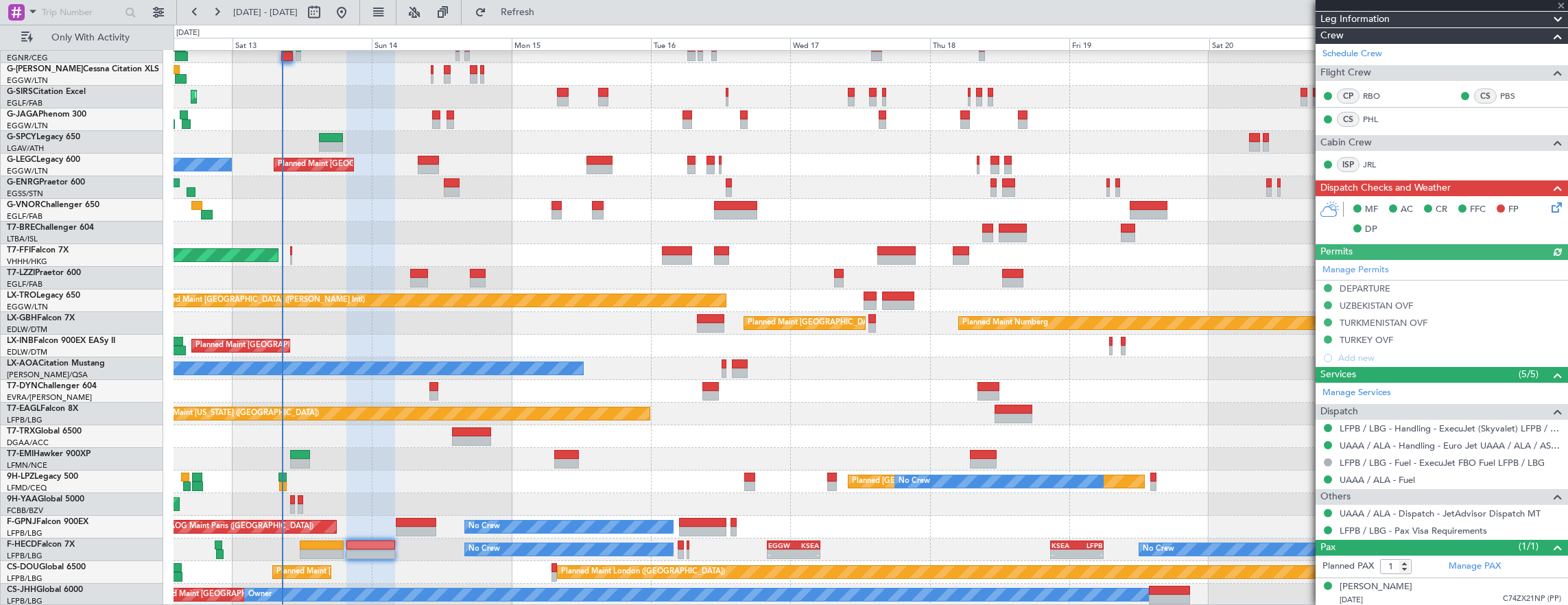
click at [1548, 210] on icon at bounding box center [1553, 205] width 11 height 11
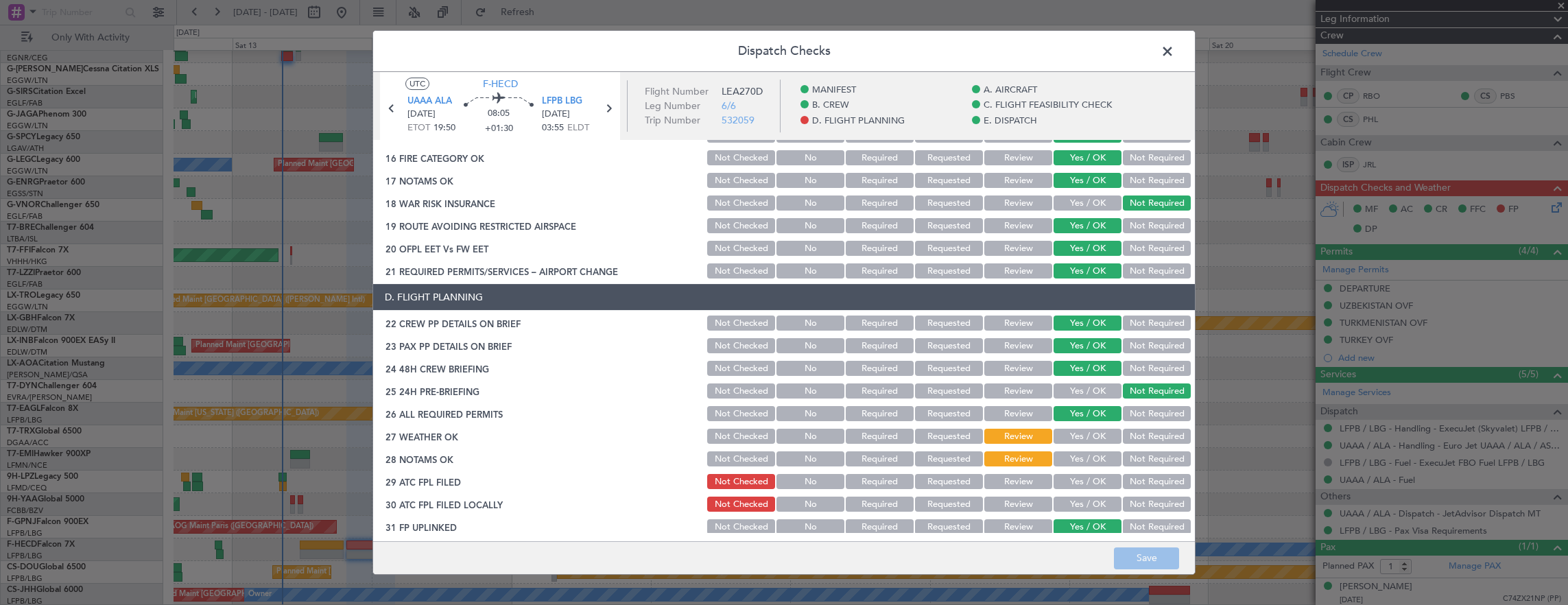
scroll to position [686, 0]
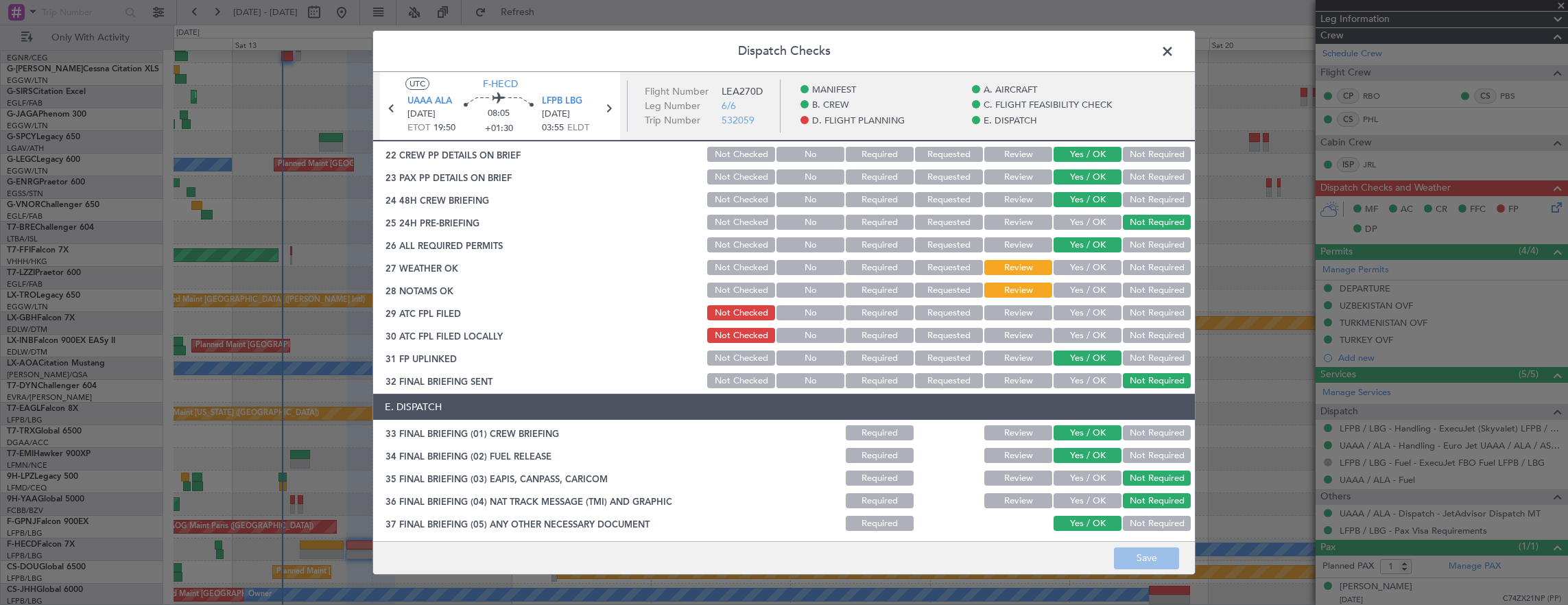
click at [1078, 258] on div "Yes / OK" at bounding box center [1086, 267] width 69 height 19
click at [1078, 271] on button "Yes / OK" at bounding box center [1087, 267] width 68 height 15
click at [1080, 288] on button "Yes / OK" at bounding box center [1087, 291] width 68 height 15
click at [1079, 313] on button "Yes / OK" at bounding box center [1087, 313] width 68 height 15
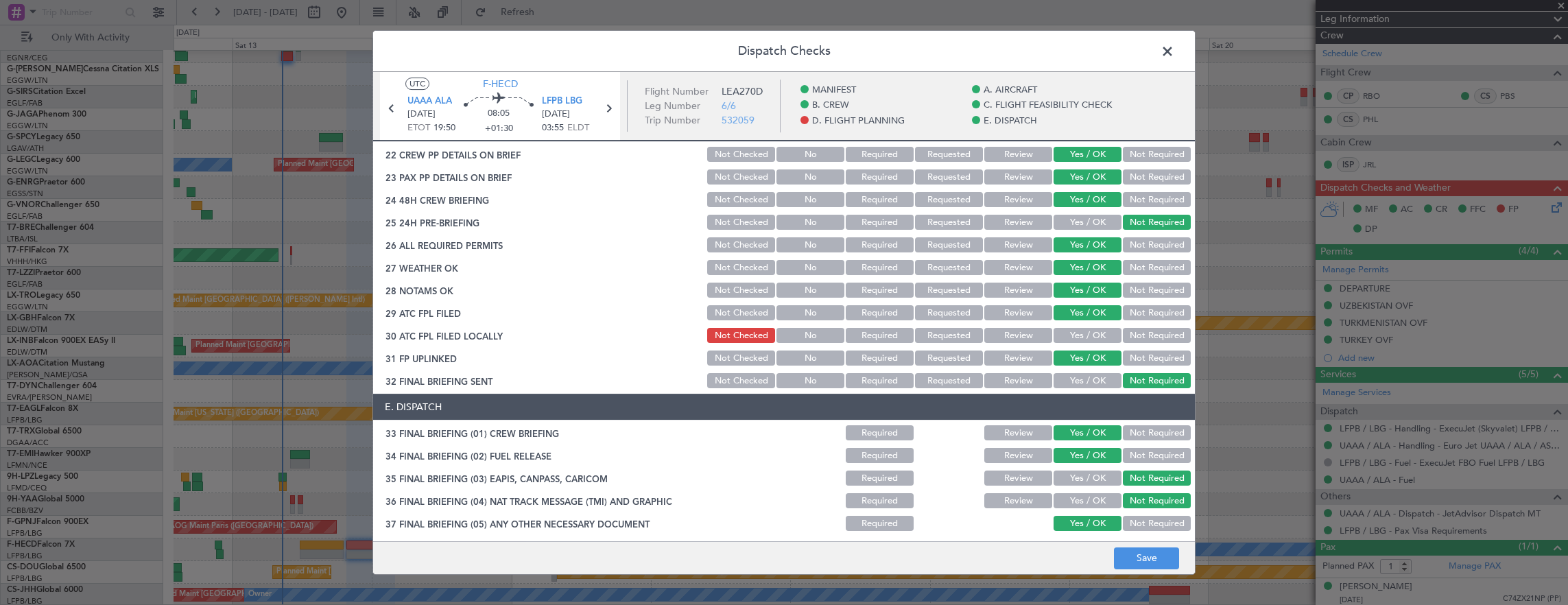
click at [1080, 328] on button "Yes / OK" at bounding box center [1087, 335] width 68 height 15
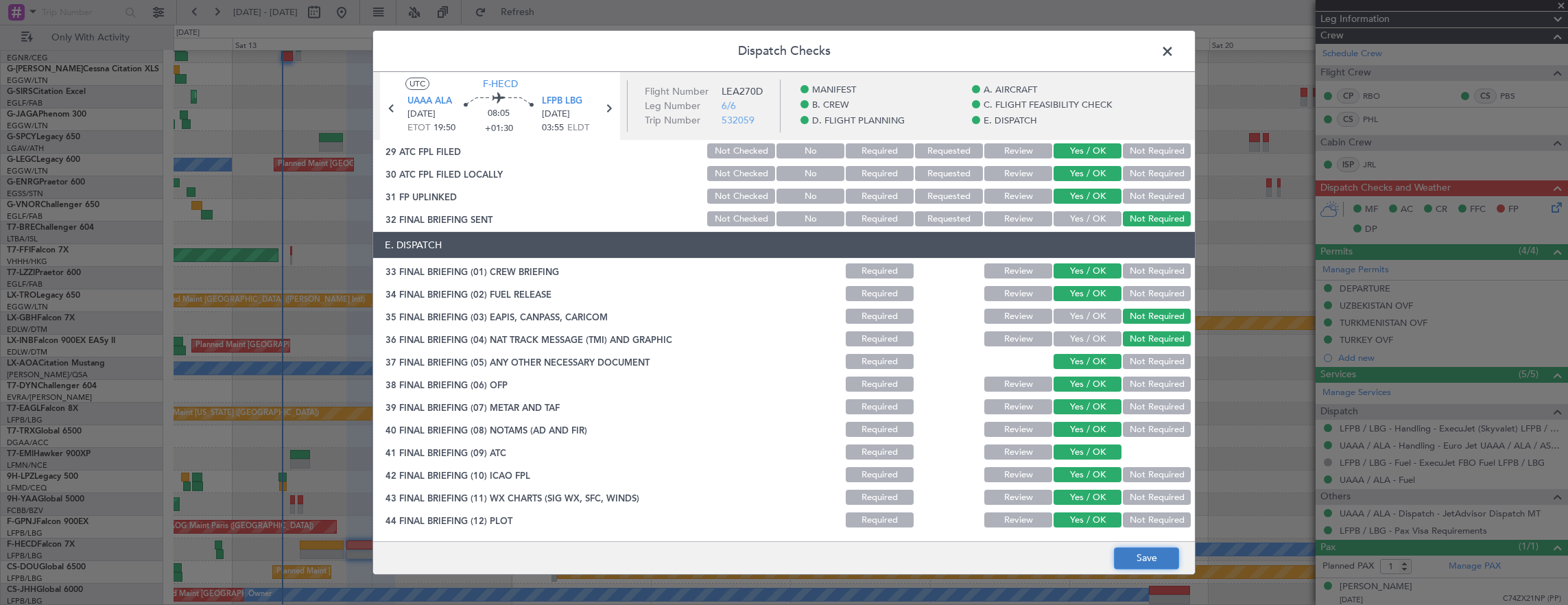
click at [1123, 549] on button "Save" at bounding box center [1146, 558] width 65 height 22
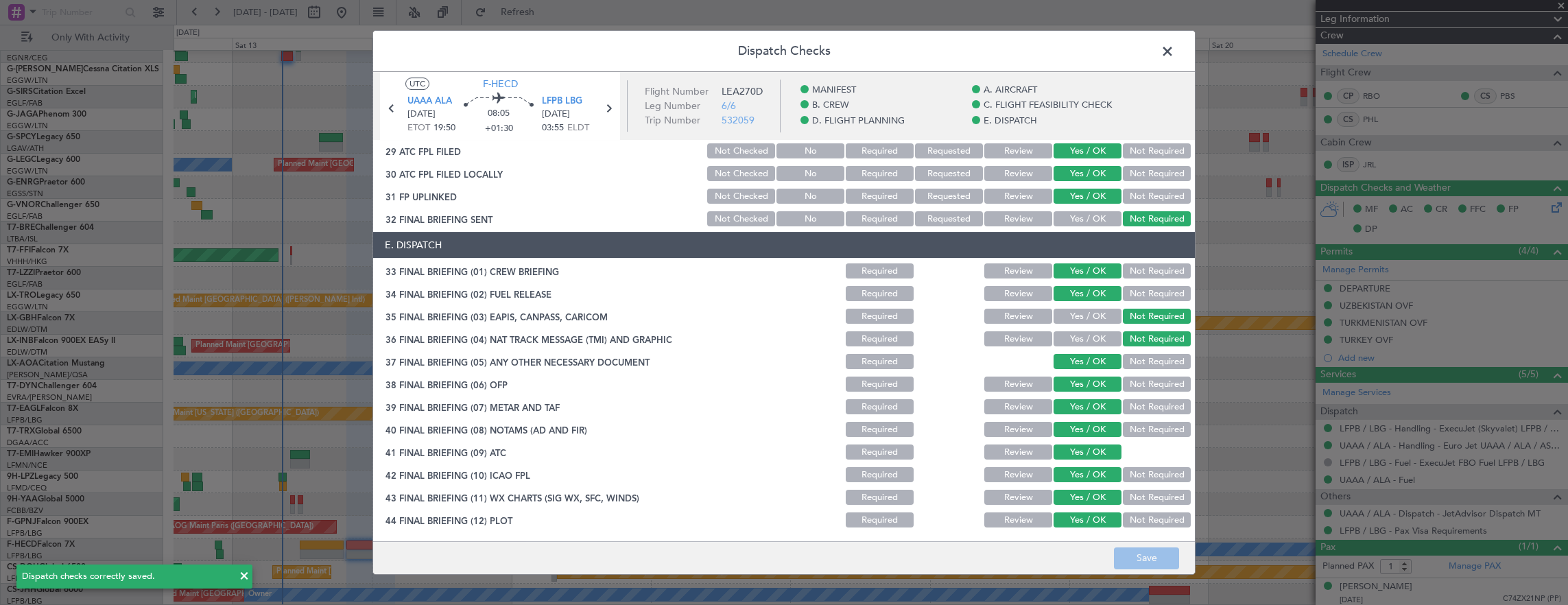
click at [1174, 51] on span at bounding box center [1174, 54] width 0 height 27
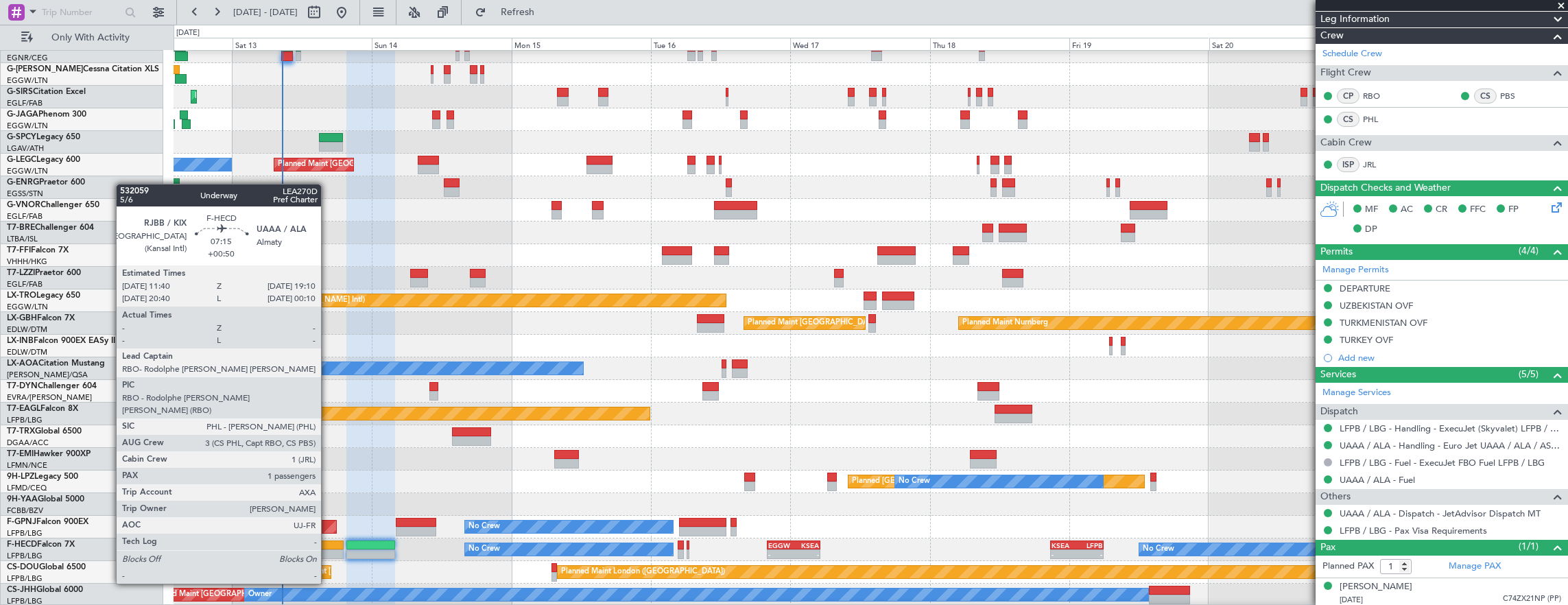
click at [327, 546] on div at bounding box center [321, 546] width 44 height 10
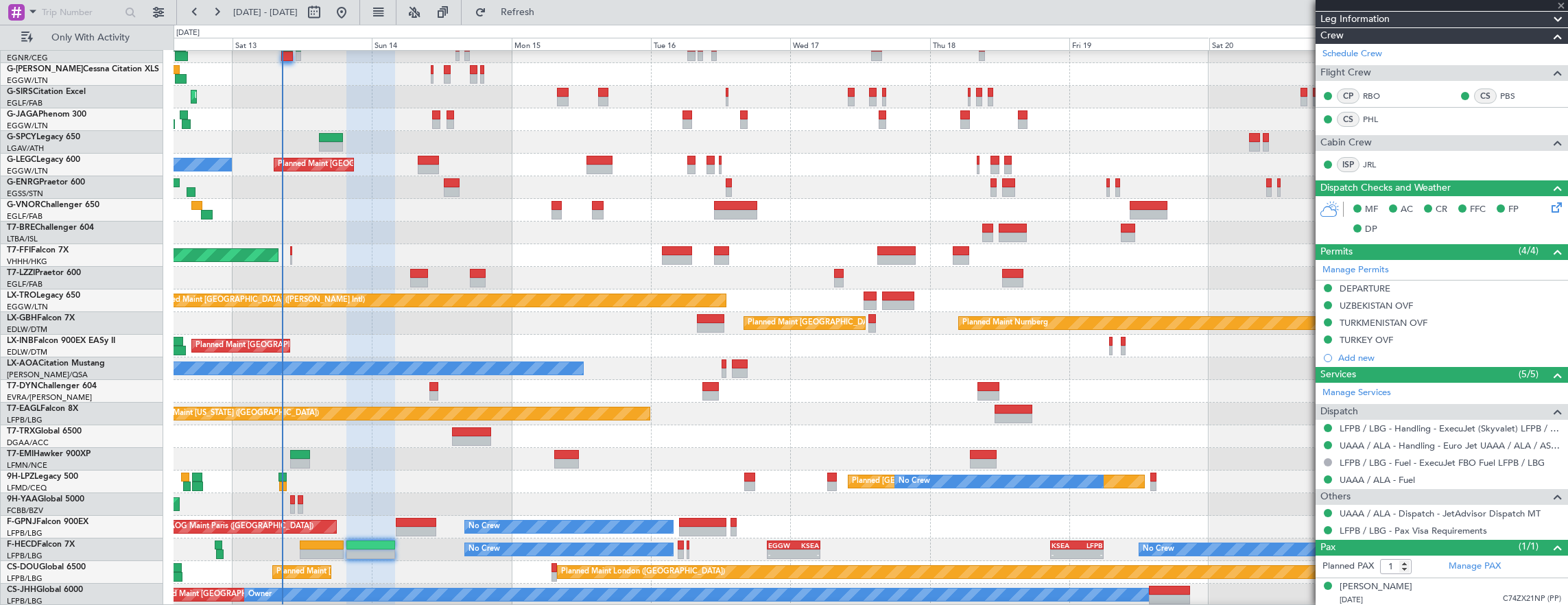
type input "+00:50"
